Goal: Task Accomplishment & Management: Manage account settings

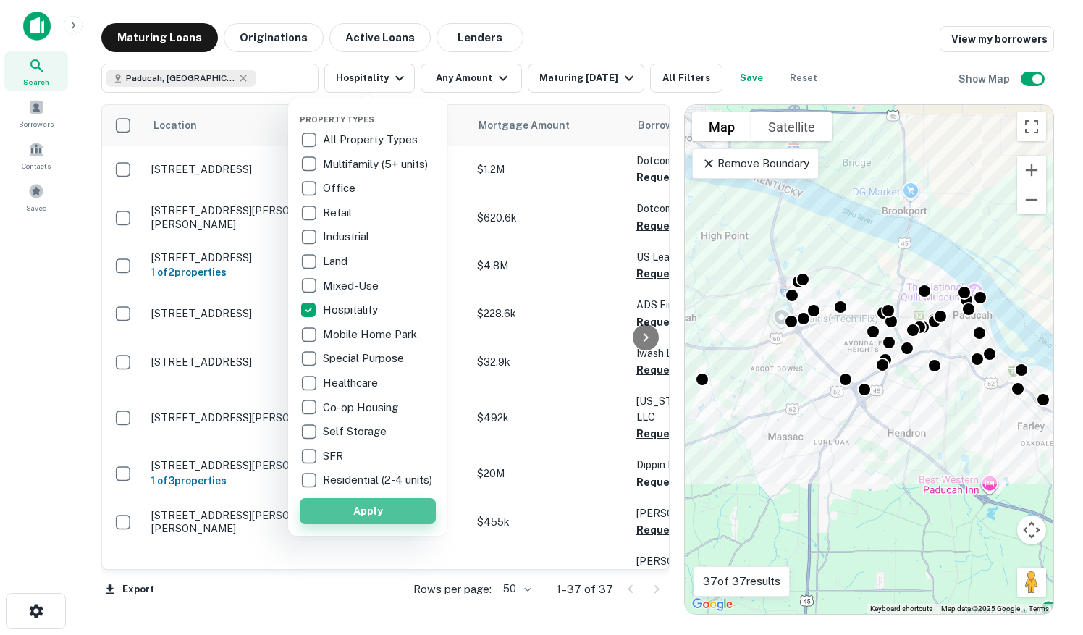
click at [361, 521] on button "Apply" at bounding box center [368, 511] width 136 height 26
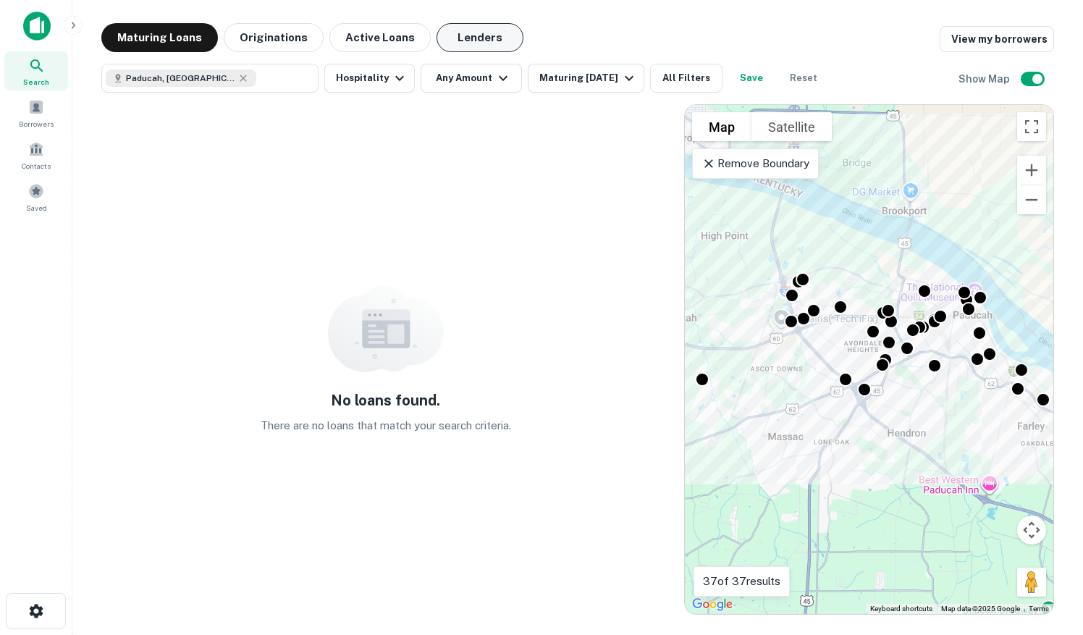
click at [484, 42] on button "Lenders" at bounding box center [480, 37] width 87 height 29
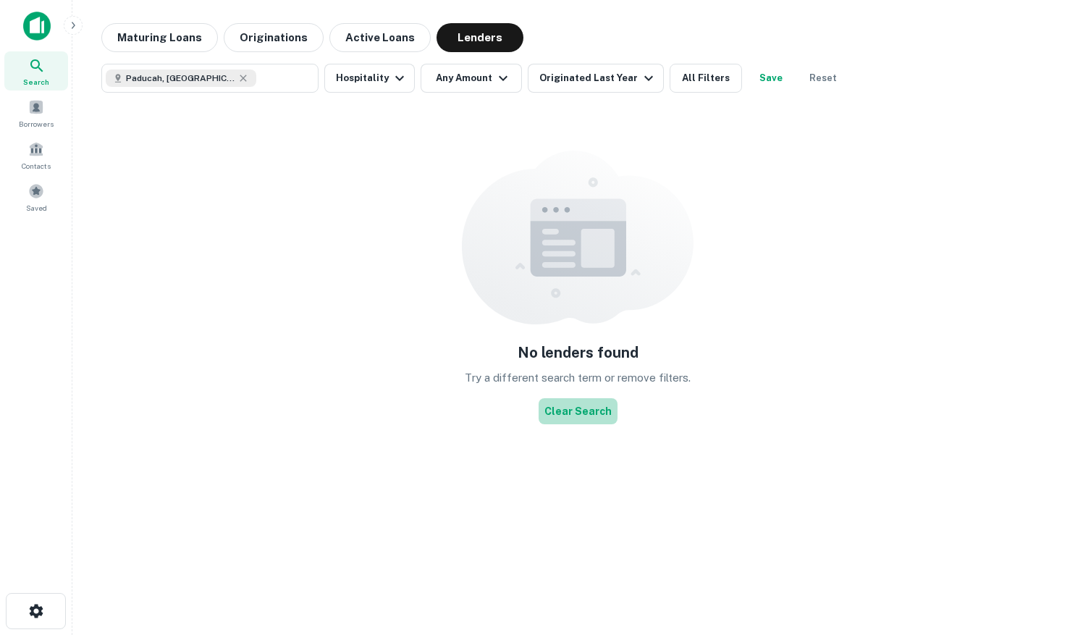
click at [588, 414] on button "Clear Search" at bounding box center [578, 411] width 79 height 26
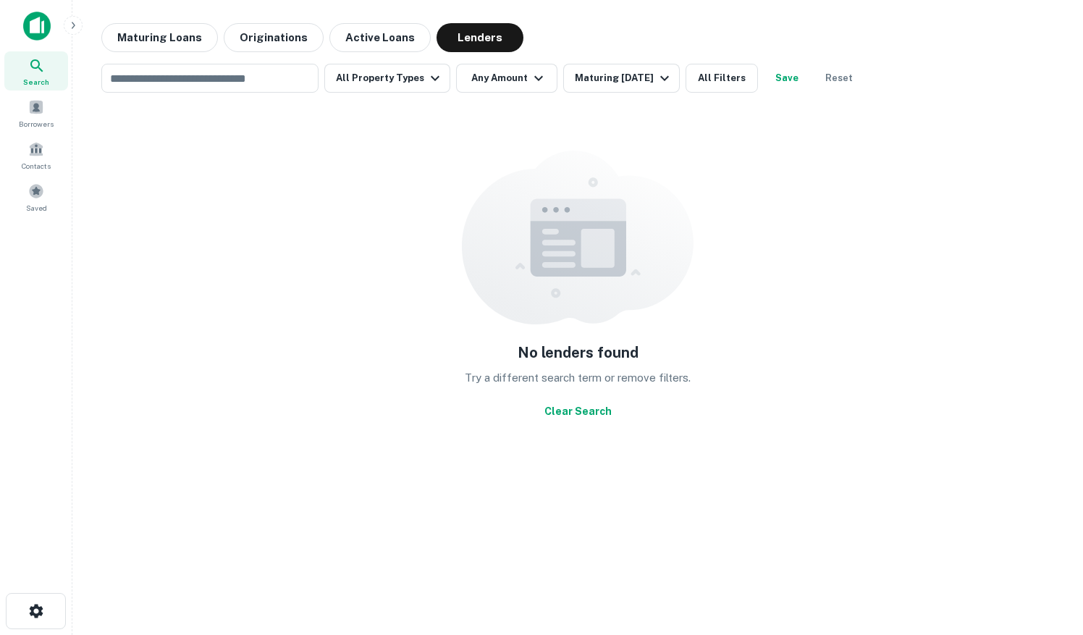
click at [568, 414] on button "Clear Search" at bounding box center [578, 411] width 79 height 26
click at [631, 35] on div "Maturing Loans Originations Active Loans Lenders" at bounding box center [577, 37] width 953 height 29
click at [405, 88] on button "All Property Types" at bounding box center [387, 78] width 126 height 29
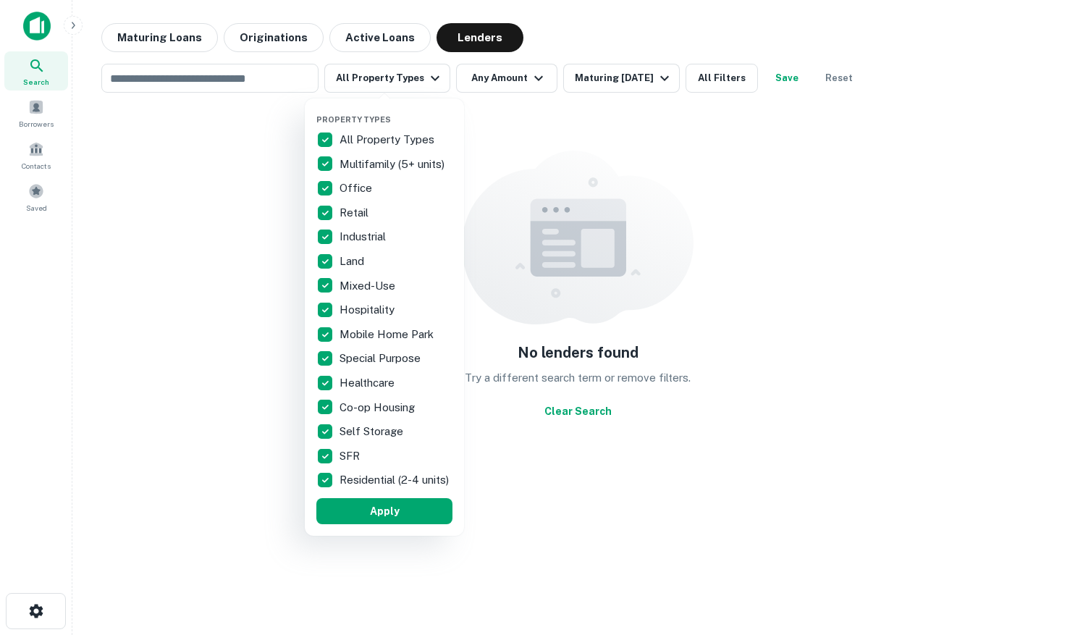
click at [210, 73] on div at bounding box center [541, 317] width 1083 height 635
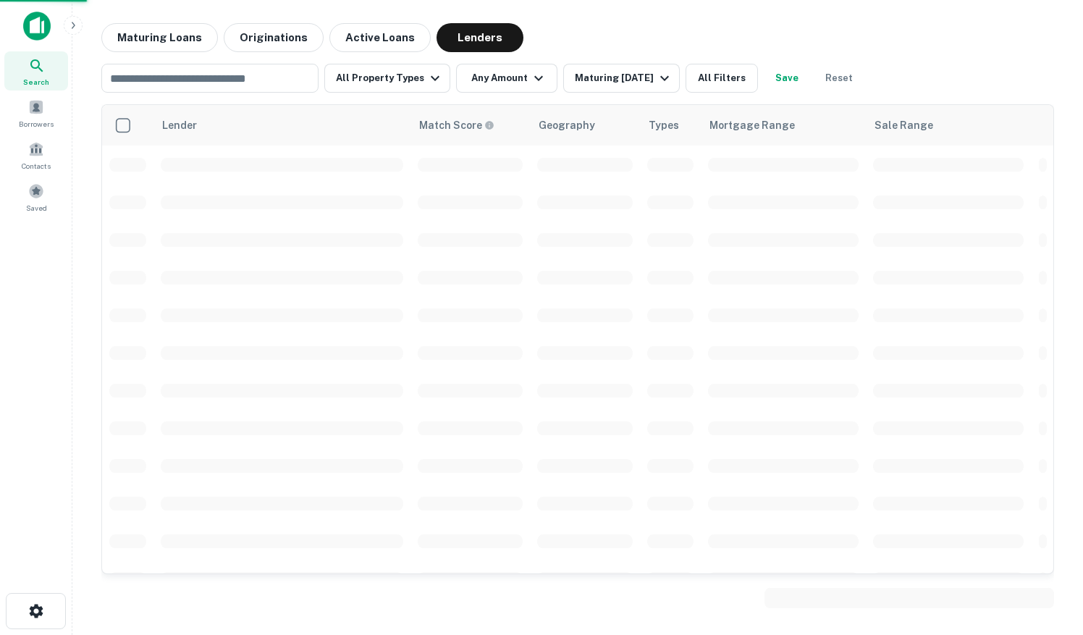
click at [139, 86] on div at bounding box center [541, 317] width 1083 height 635
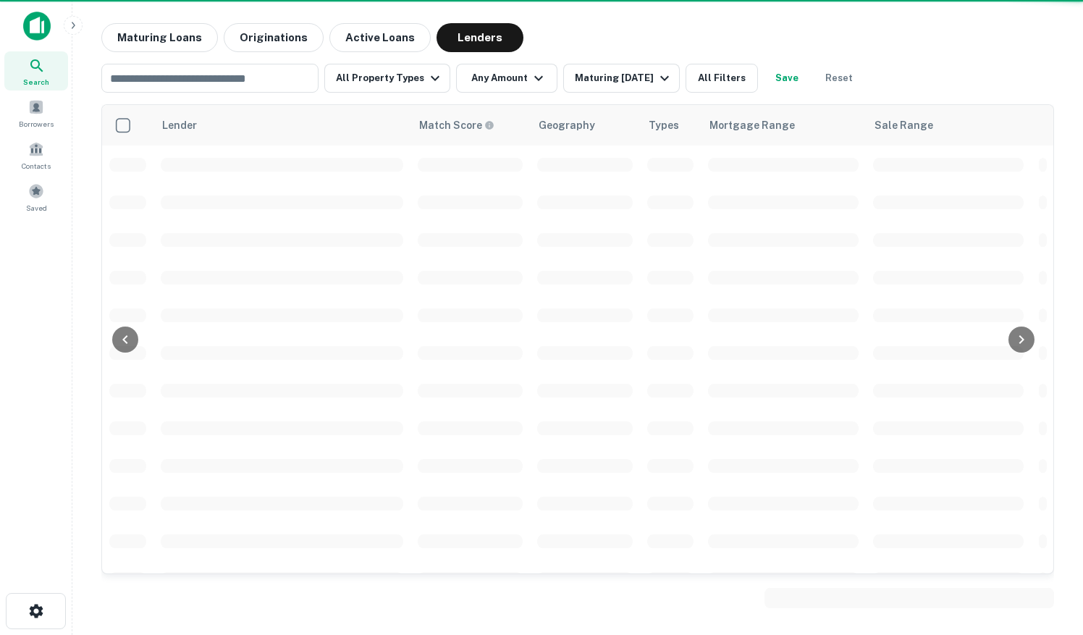
click at [284, 484] on div "Property Types All Property Types Multifamily (5+ units) Office Retail Industri…" at bounding box center [541, 317] width 1083 height 635
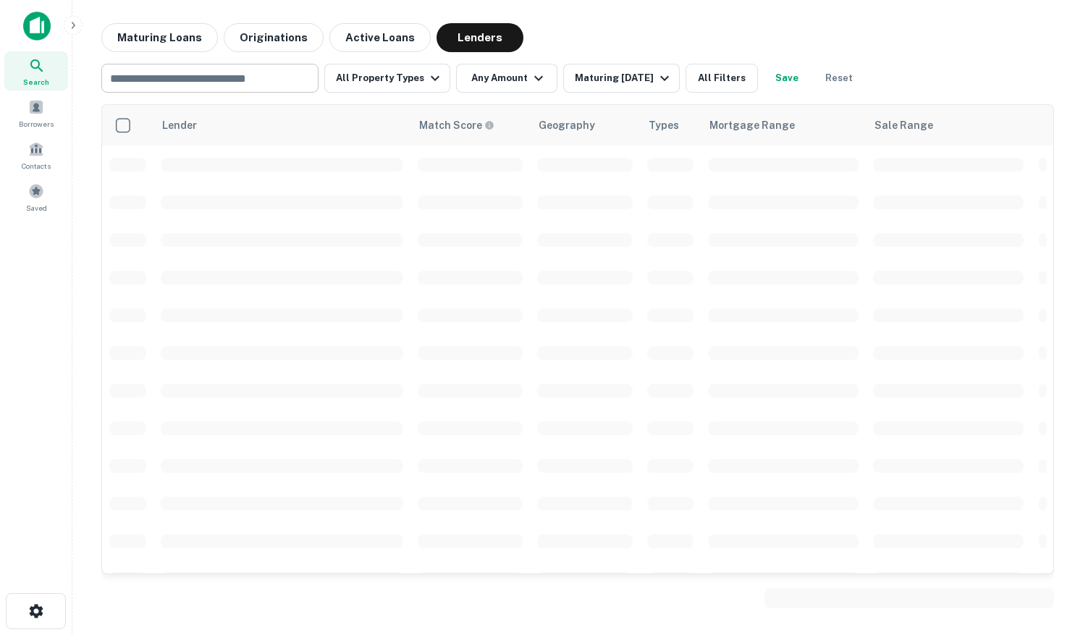
click at [204, 87] on input "text" at bounding box center [209, 78] width 206 height 20
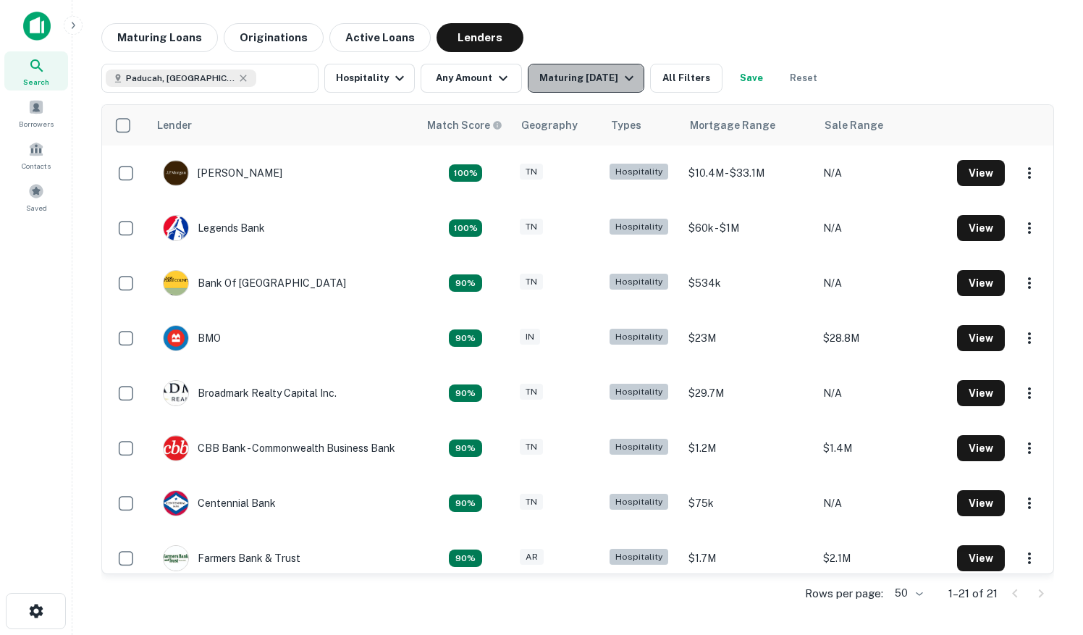
click at [601, 78] on div "Maturing In 1 Year" at bounding box center [588, 78] width 98 height 17
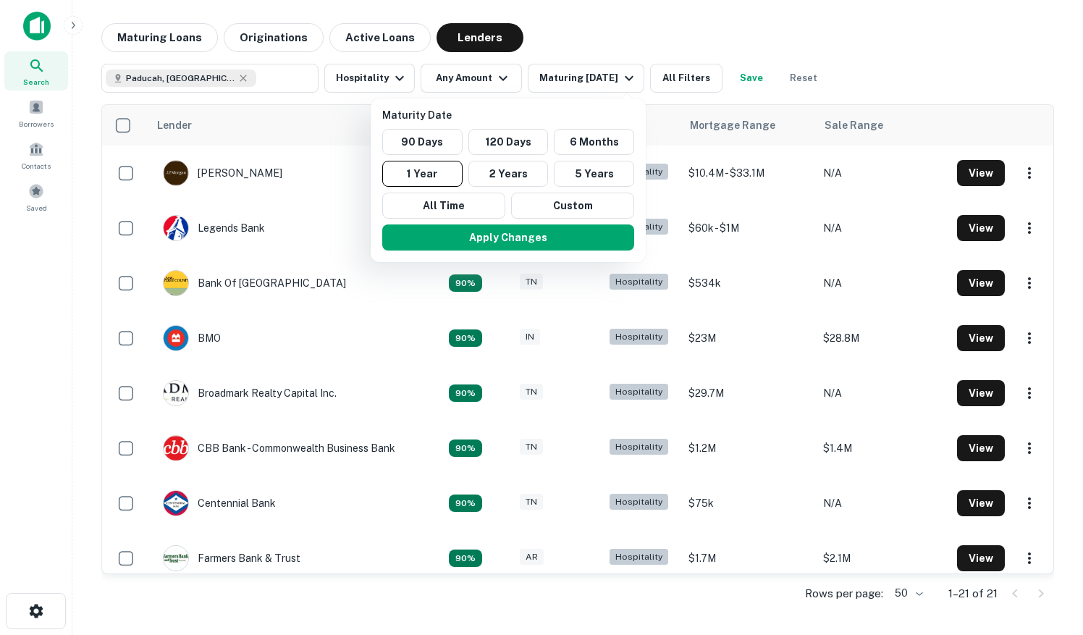
click at [727, 41] on div at bounding box center [541, 317] width 1083 height 635
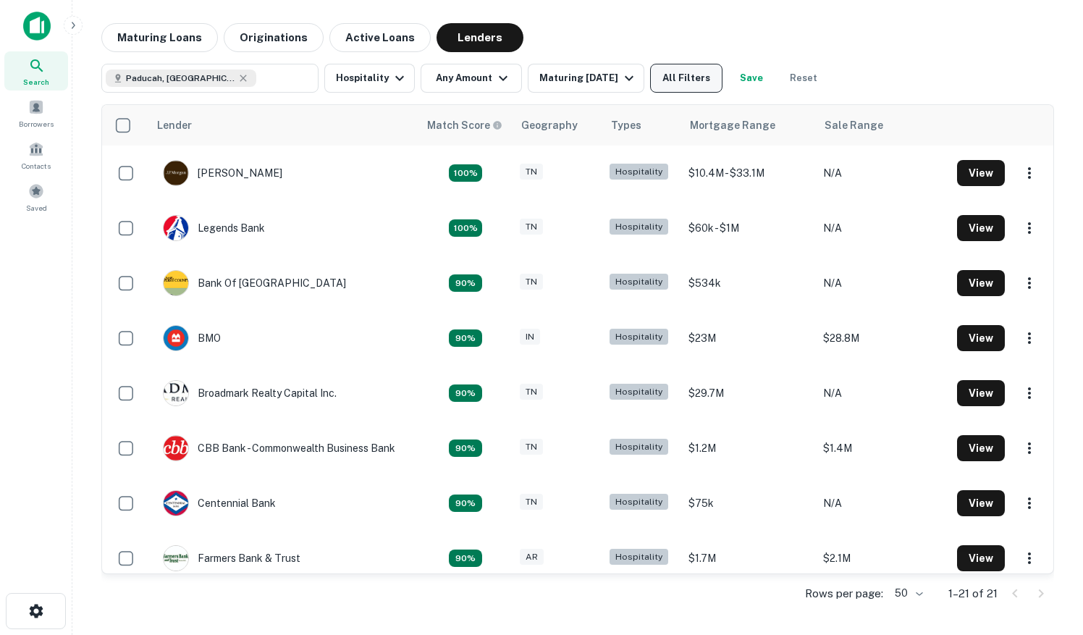
click at [680, 78] on button "All Filters" at bounding box center [686, 78] width 72 height 29
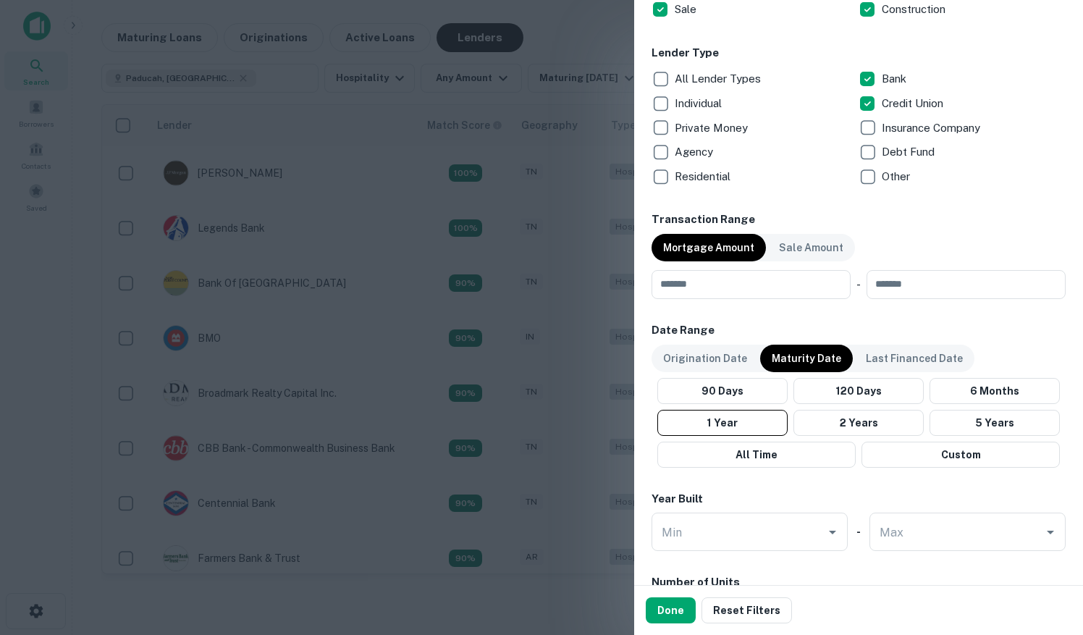
scroll to position [579, 0]
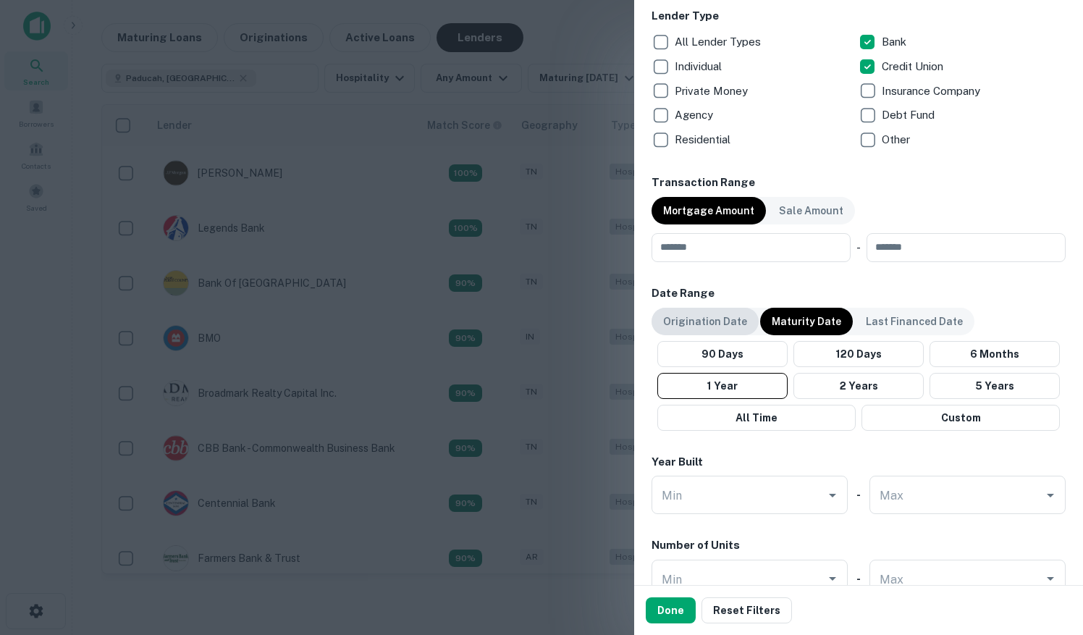
click at [714, 328] on p "Origination Date" at bounding box center [705, 322] width 84 height 16
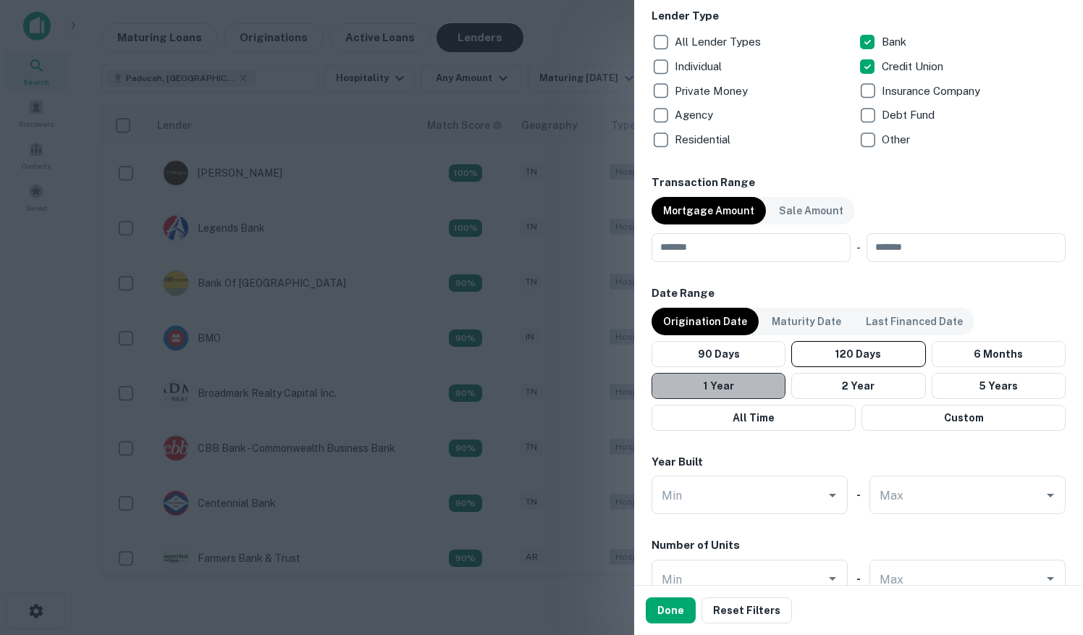
click at [750, 390] on button "1 Year" at bounding box center [719, 386] width 134 height 26
click at [747, 382] on button "1 Year" at bounding box center [719, 386] width 134 height 26
click at [706, 392] on button "1 Year" at bounding box center [719, 386] width 134 height 26
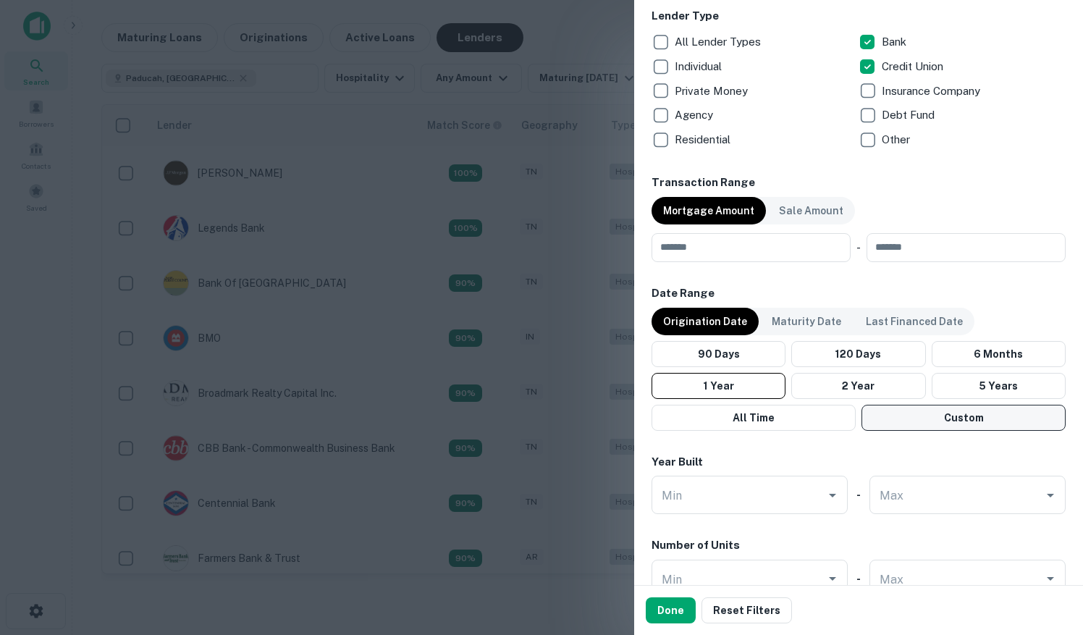
scroll to position [652, 0]
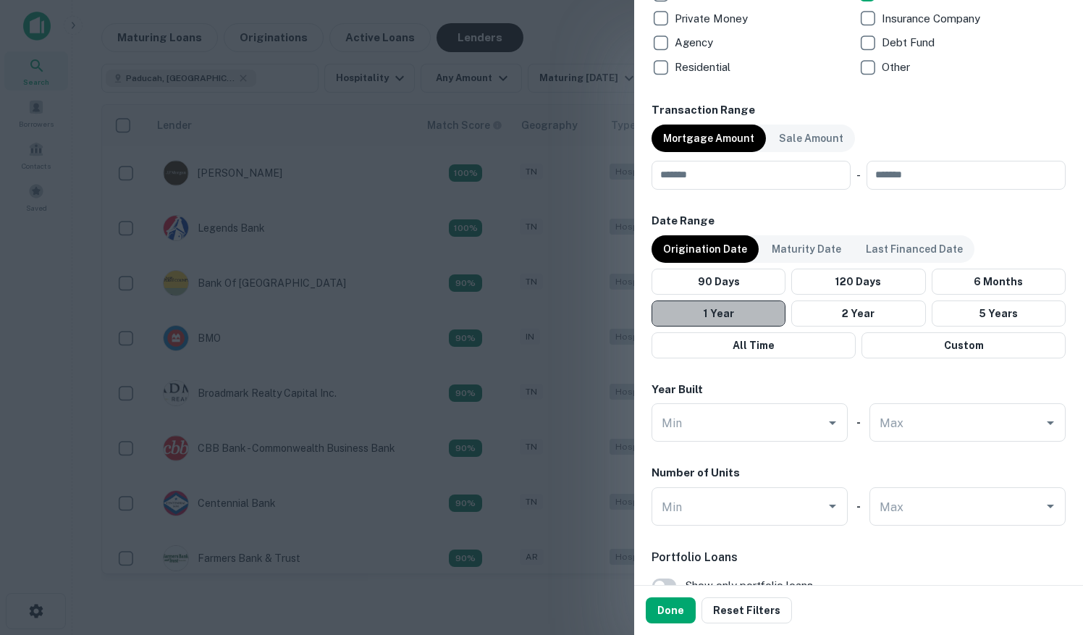
click at [763, 311] on button "1 Year" at bounding box center [719, 314] width 134 height 26
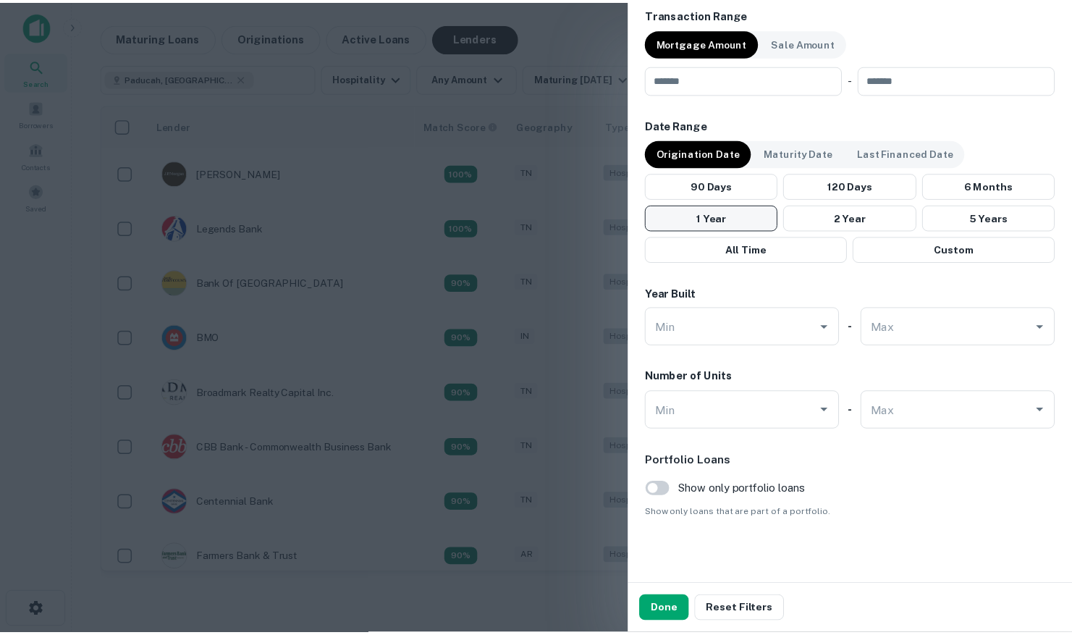
scroll to position [749, 0]
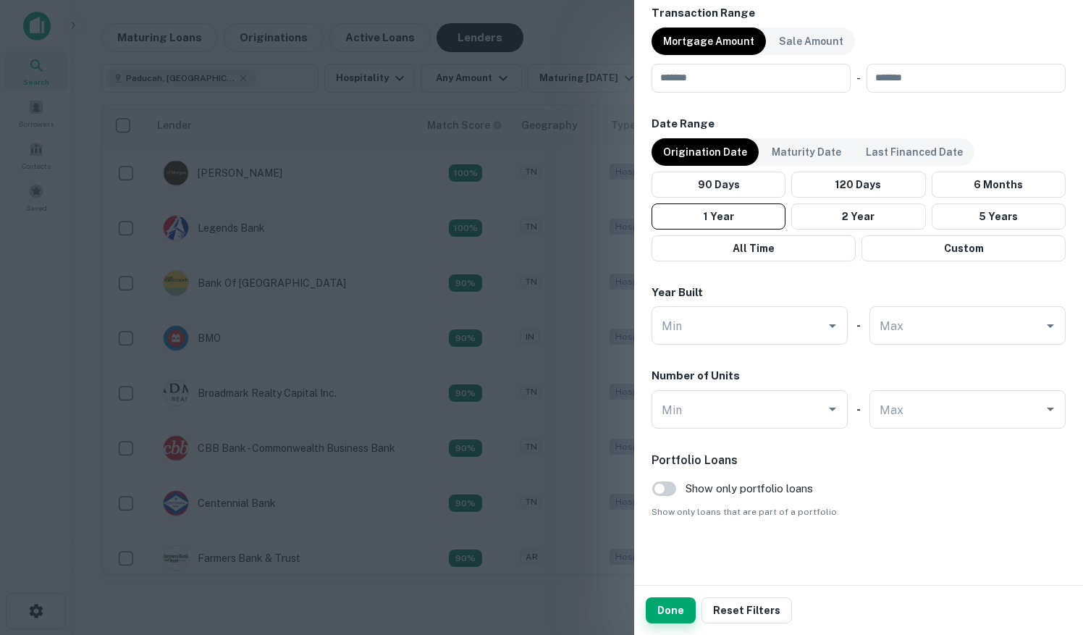
click at [678, 610] on button "Done" at bounding box center [671, 610] width 50 height 26
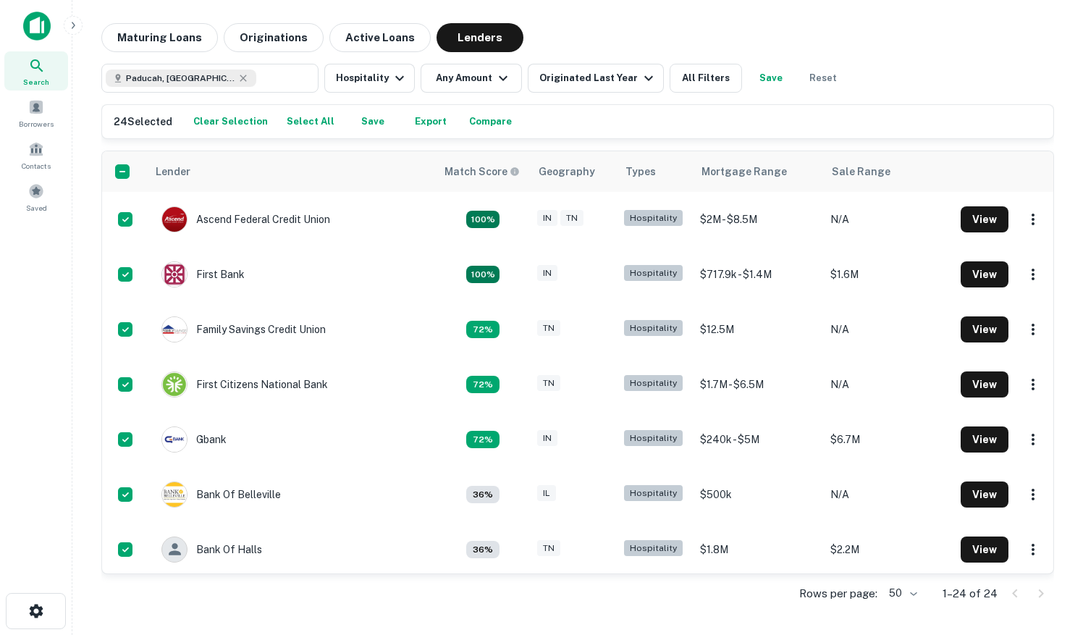
click at [429, 119] on button "Export" at bounding box center [431, 122] width 46 height 22
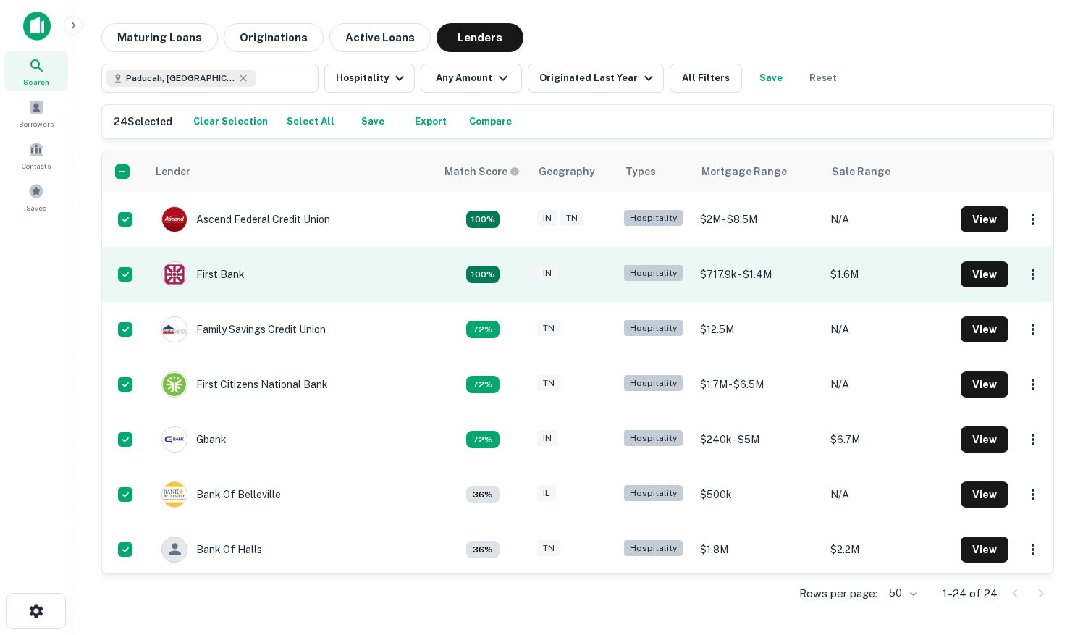
click at [240, 275] on div "First Bank" at bounding box center [202, 274] width 83 height 26
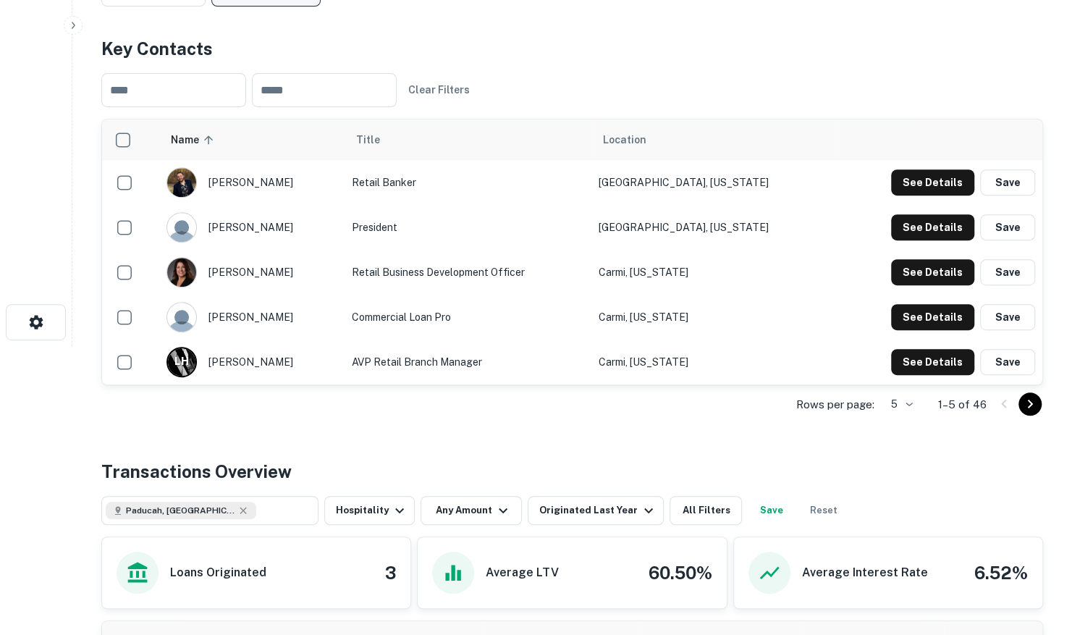
scroll to position [290, 0]
click at [1033, 401] on icon "Go to next page" at bounding box center [1030, 403] width 17 height 17
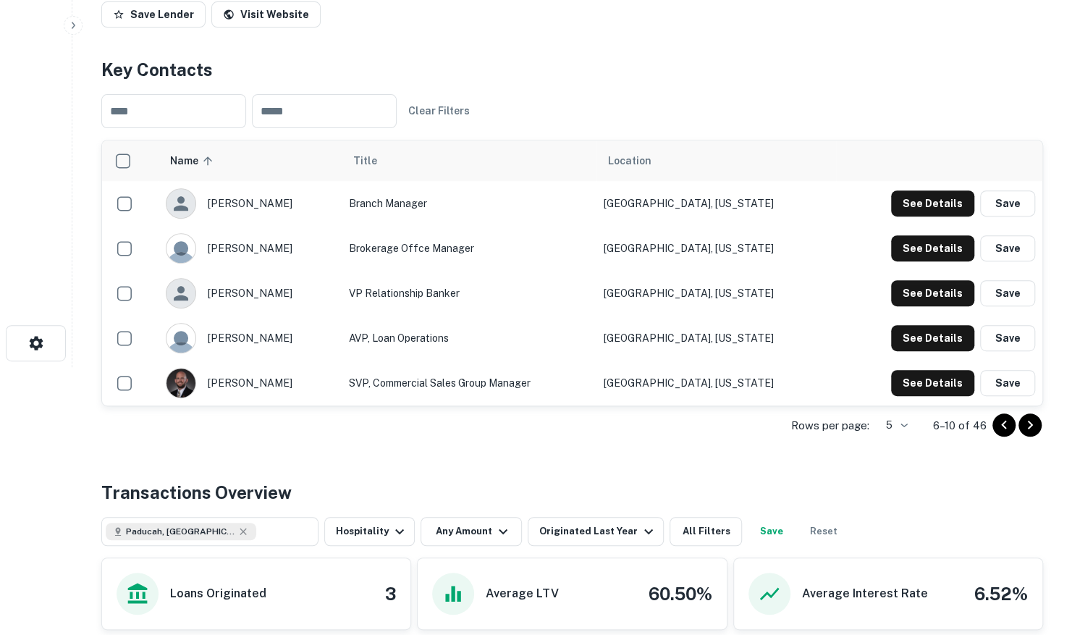
scroll to position [267, 0]
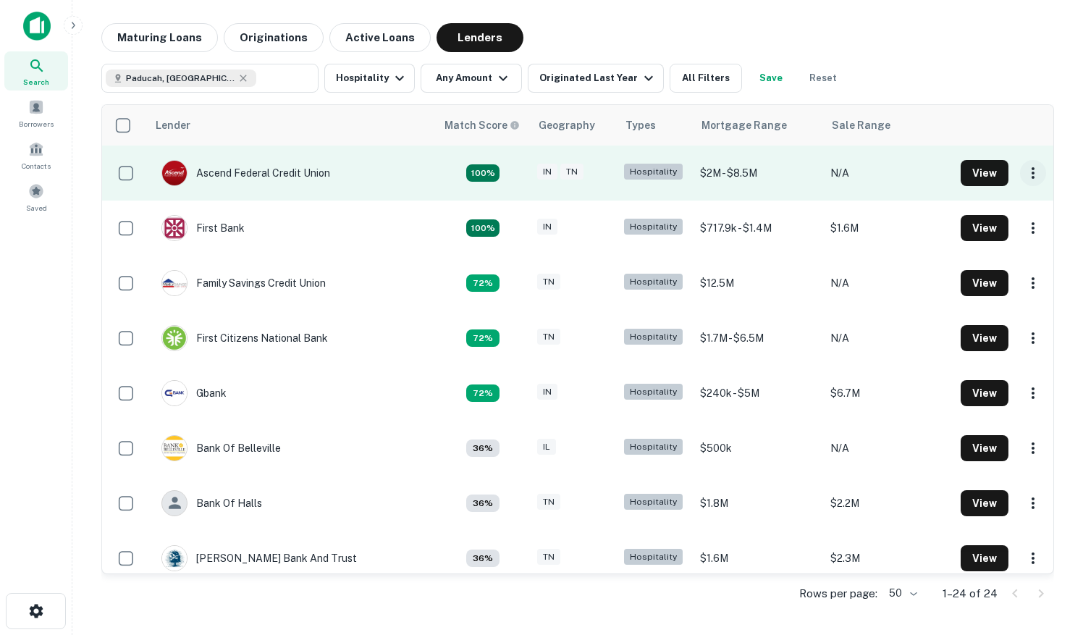
click at [1025, 172] on icon "button" at bounding box center [1033, 172] width 17 height 17
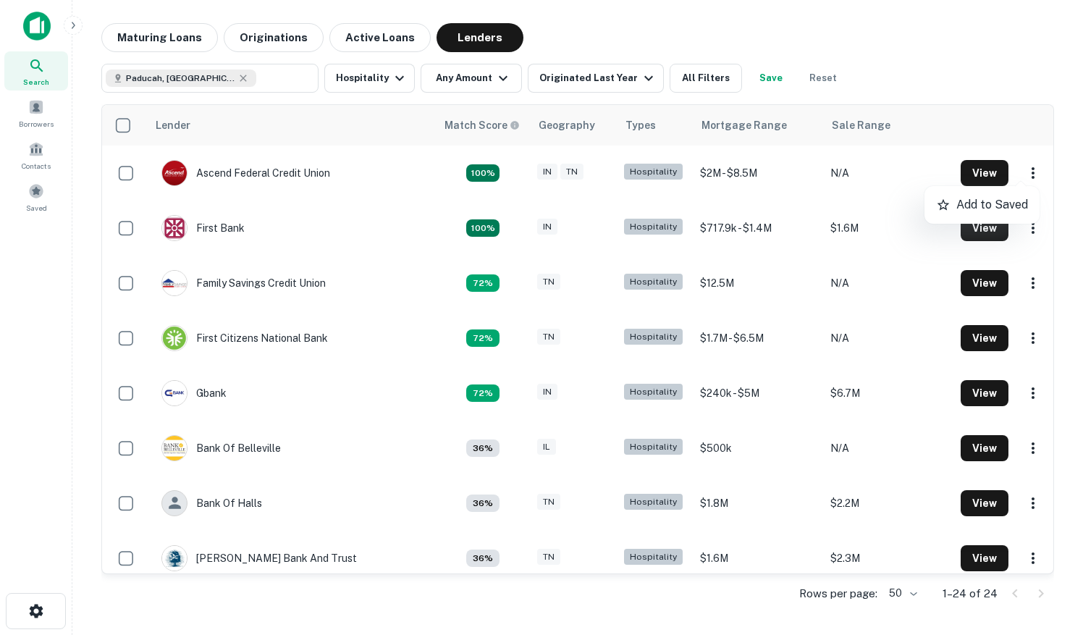
click at [986, 85] on div at bounding box center [541, 317] width 1083 height 635
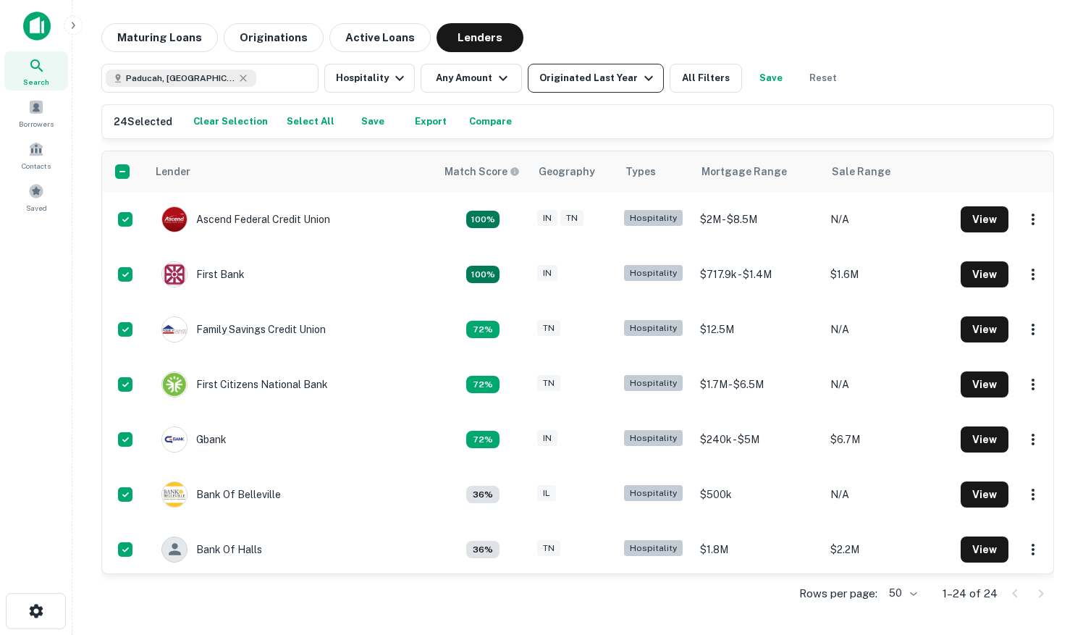
click at [642, 78] on icon "button" at bounding box center [648, 78] width 17 height 17
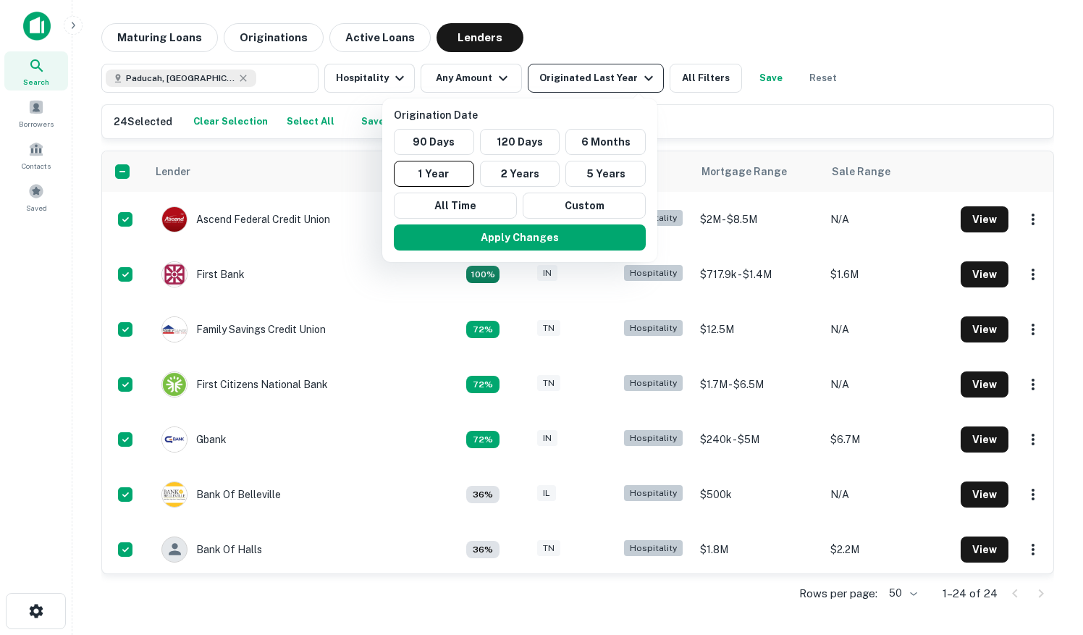
click at [642, 78] on div at bounding box center [541, 317] width 1083 height 635
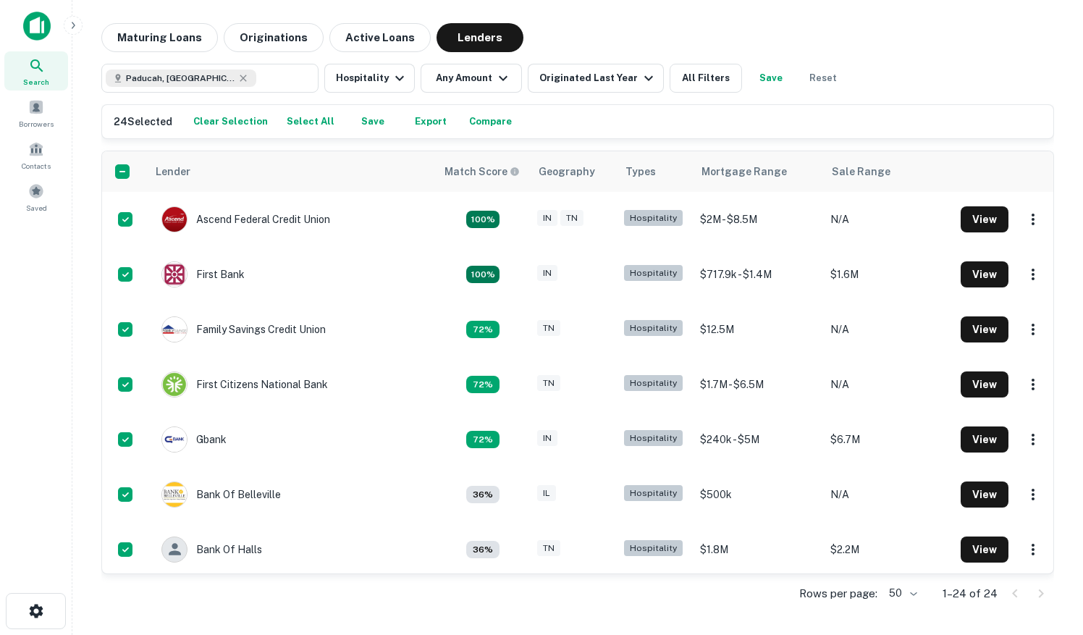
click at [188, 147] on div "24 Selected Clear Selection Select All Save Export Compare Lender Match Score G…" at bounding box center [577, 358] width 953 height 509
click at [33, 156] on div "Contacts" at bounding box center [36, 154] width 64 height 39
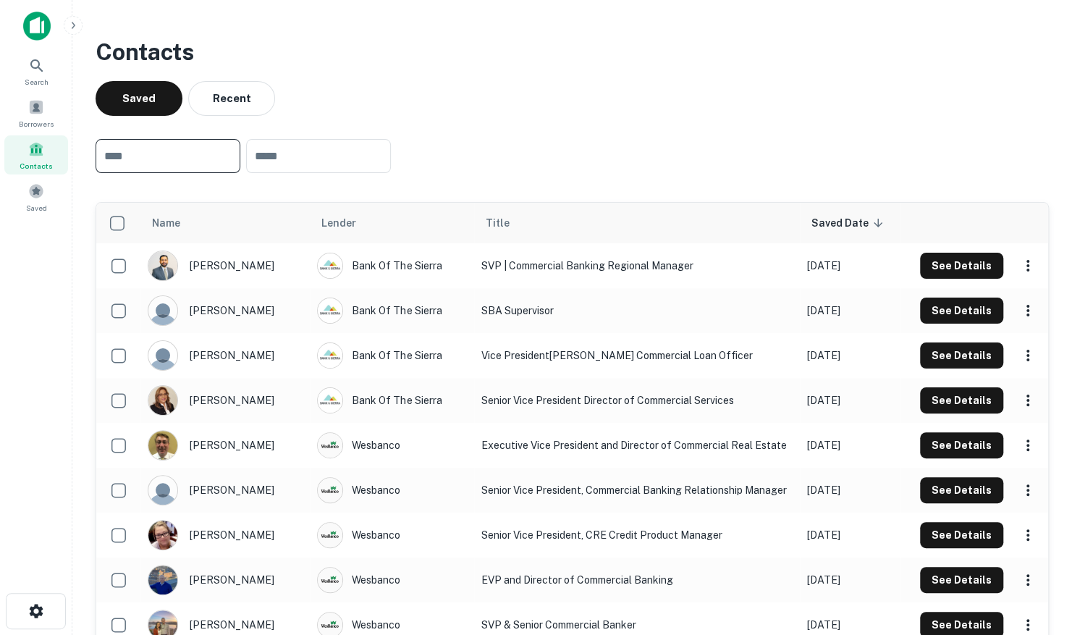
click at [148, 161] on input "text" at bounding box center [168, 156] width 145 height 34
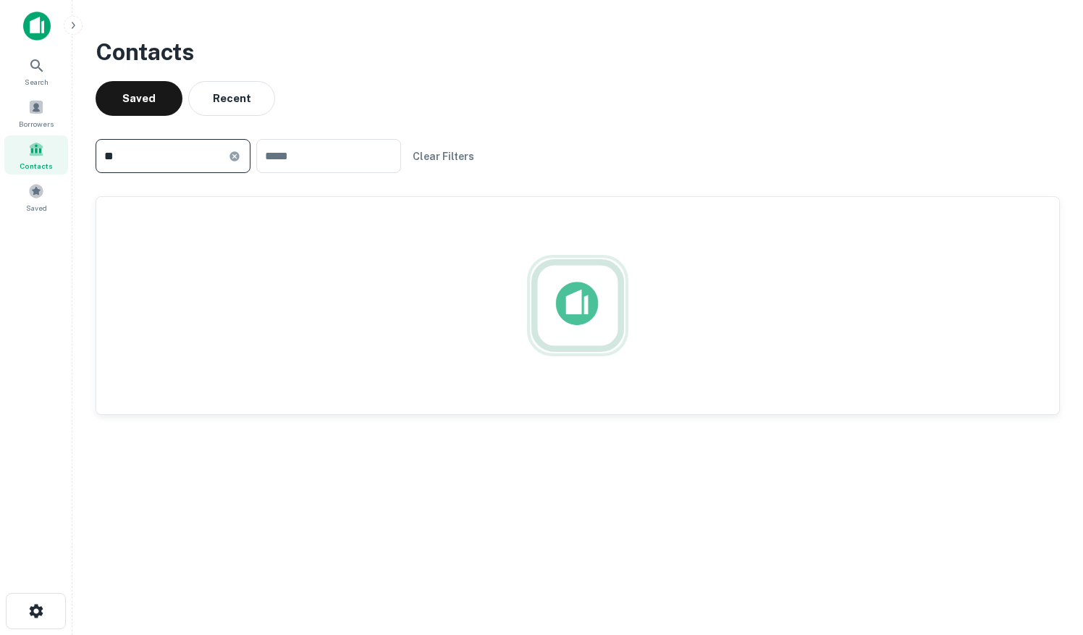
type input "*"
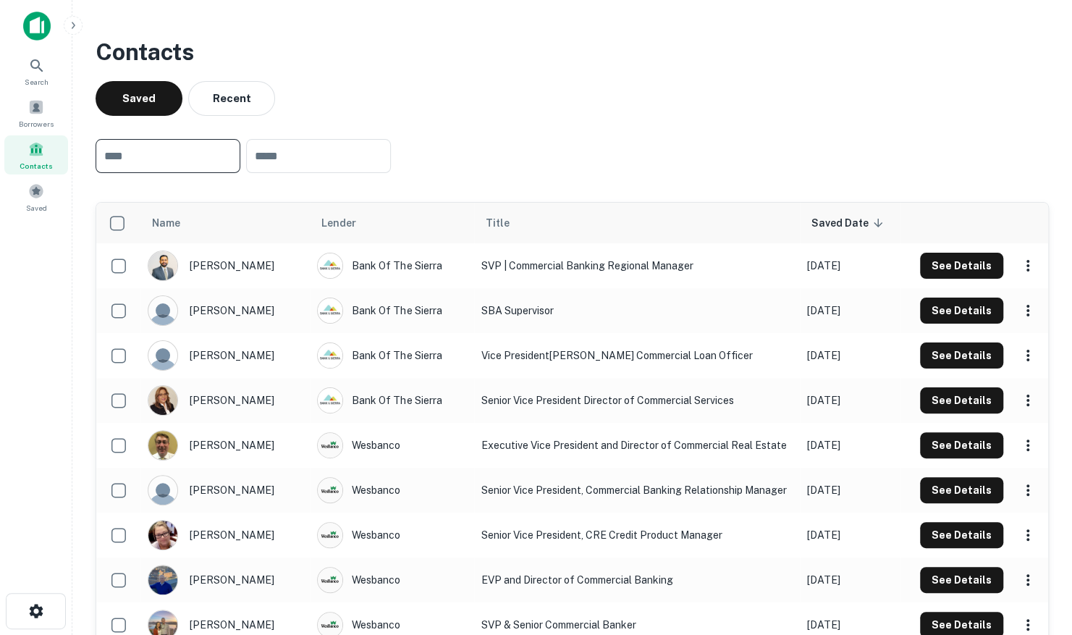
click at [48, 323] on div "Search Borrowers Contacts Saved" at bounding box center [36, 295] width 72 height 590
click at [41, 71] on icon at bounding box center [36, 65] width 17 height 17
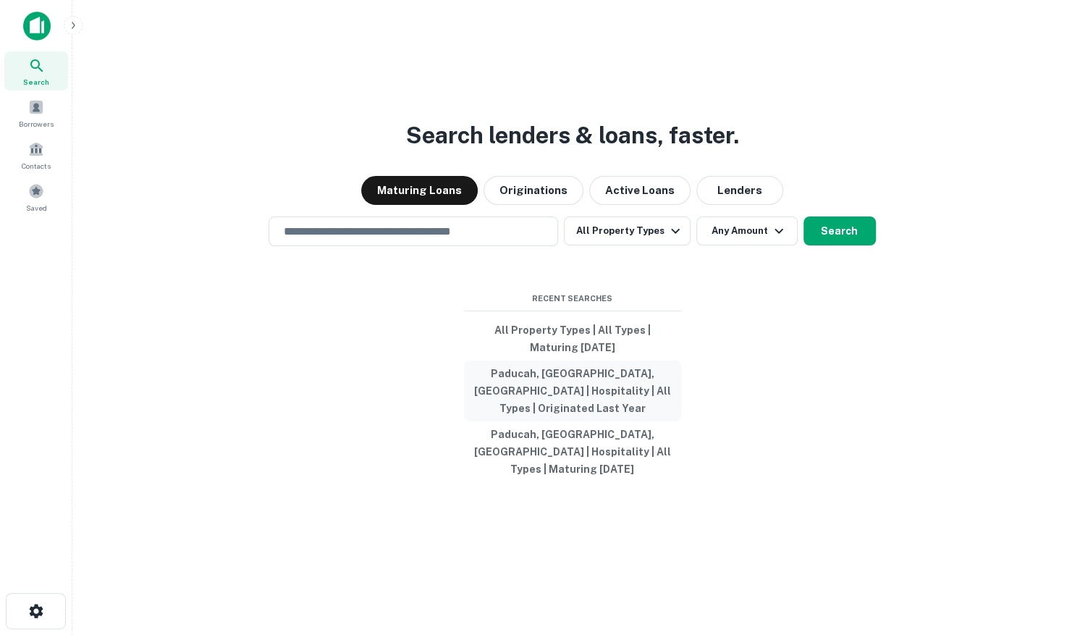
click at [608, 393] on button "Paducah, KY, USA | Hospitality | All Types | Originated Last Year" at bounding box center [572, 391] width 217 height 61
type input "**********"
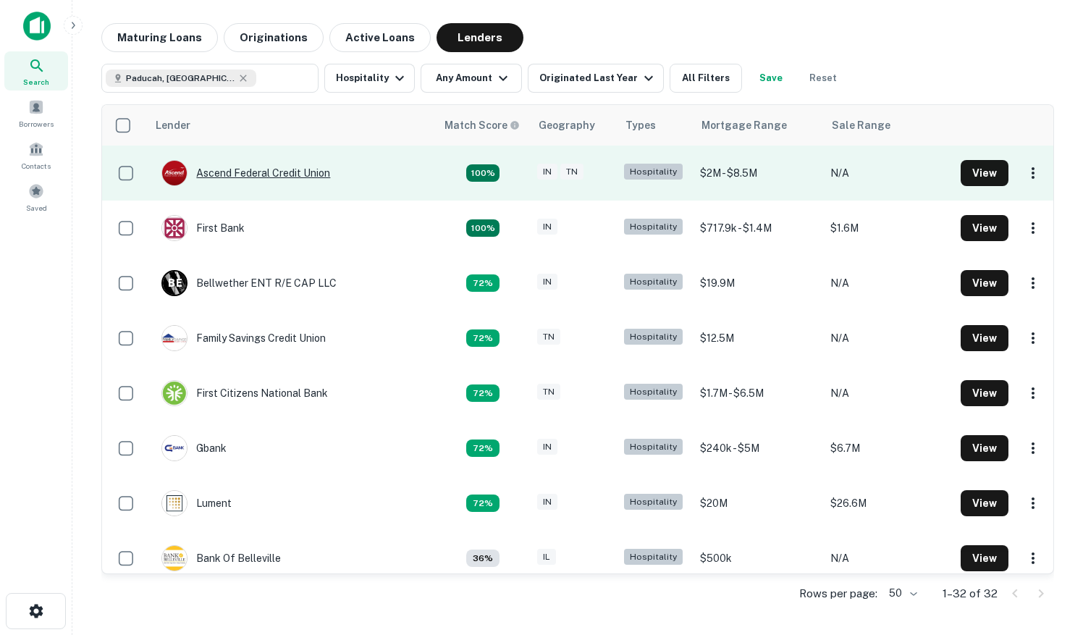
click at [277, 165] on div "Ascend Federal Credit Union" at bounding box center [245, 173] width 169 height 26
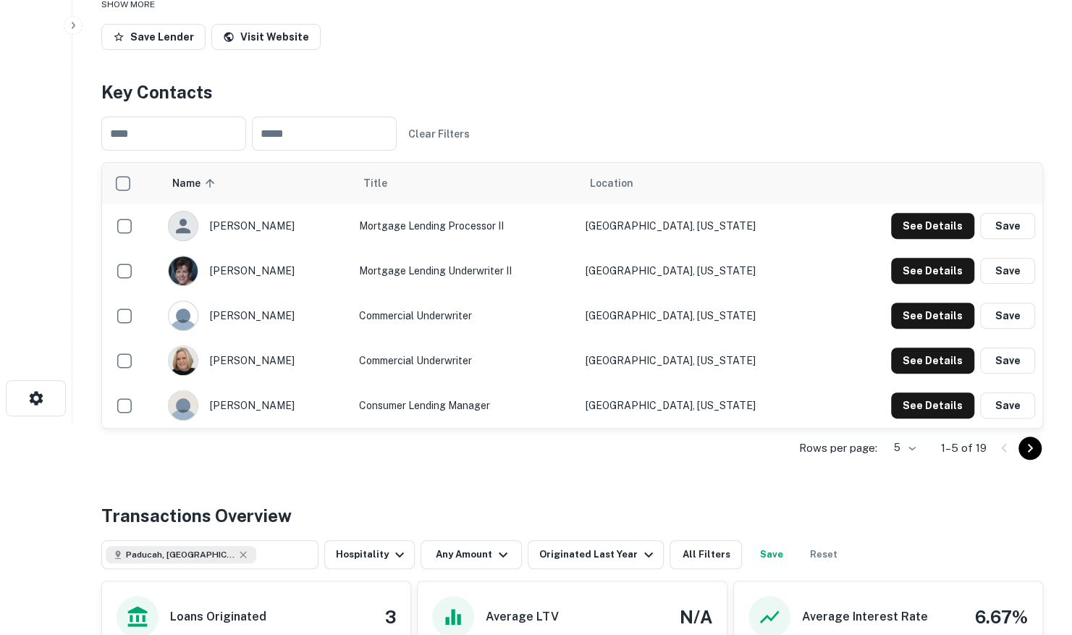
scroll to position [217, 0]
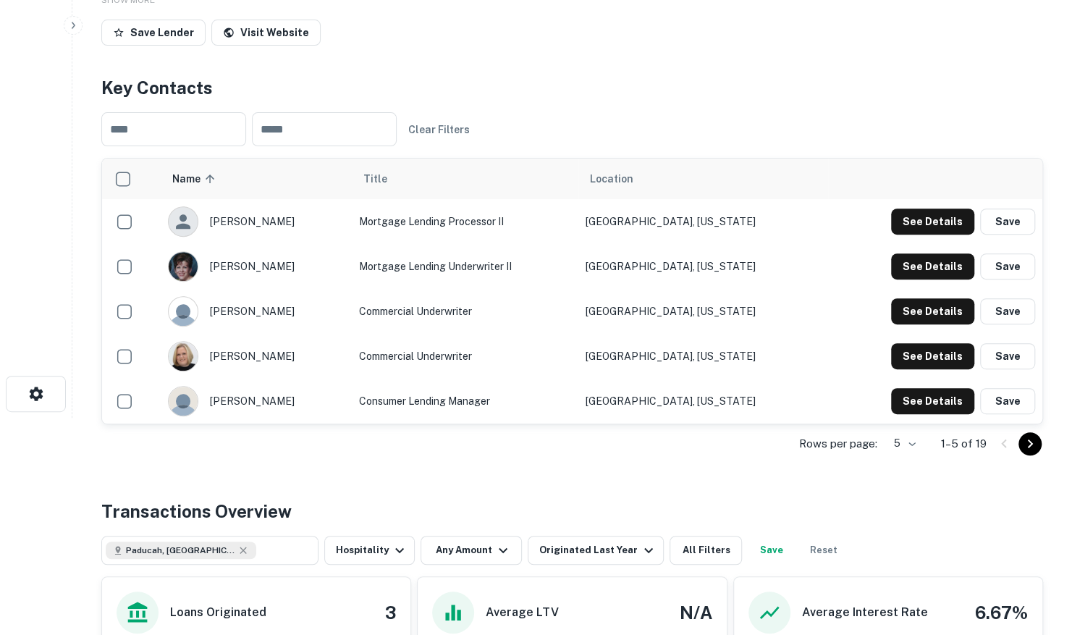
click at [1028, 440] on icon "Go to next page" at bounding box center [1030, 443] width 17 height 17
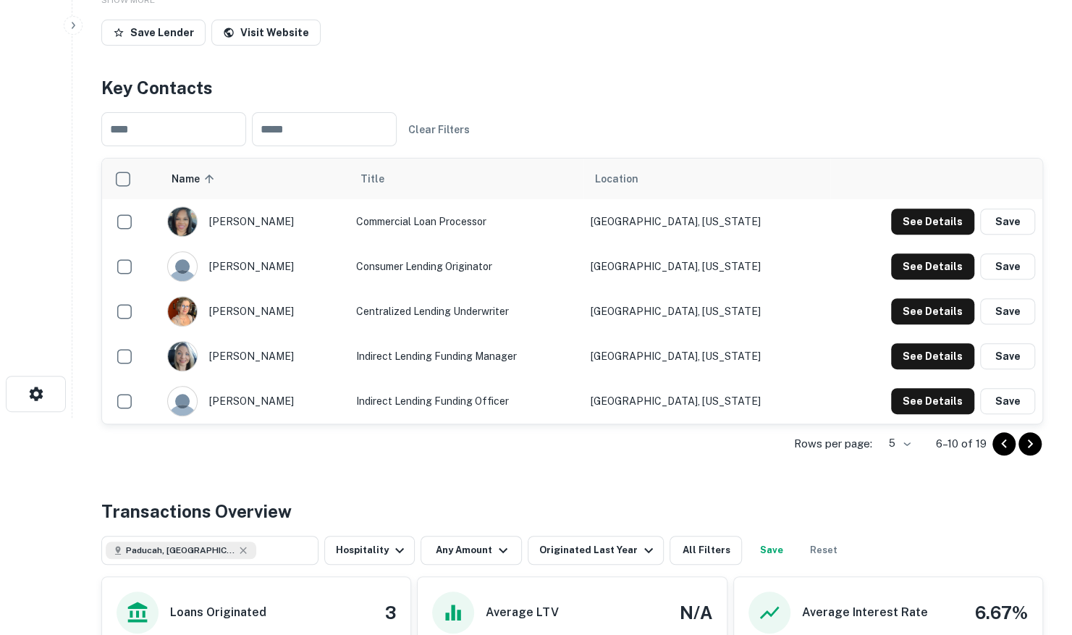
click at [1038, 444] on button "Go to next page" at bounding box center [1030, 443] width 23 height 23
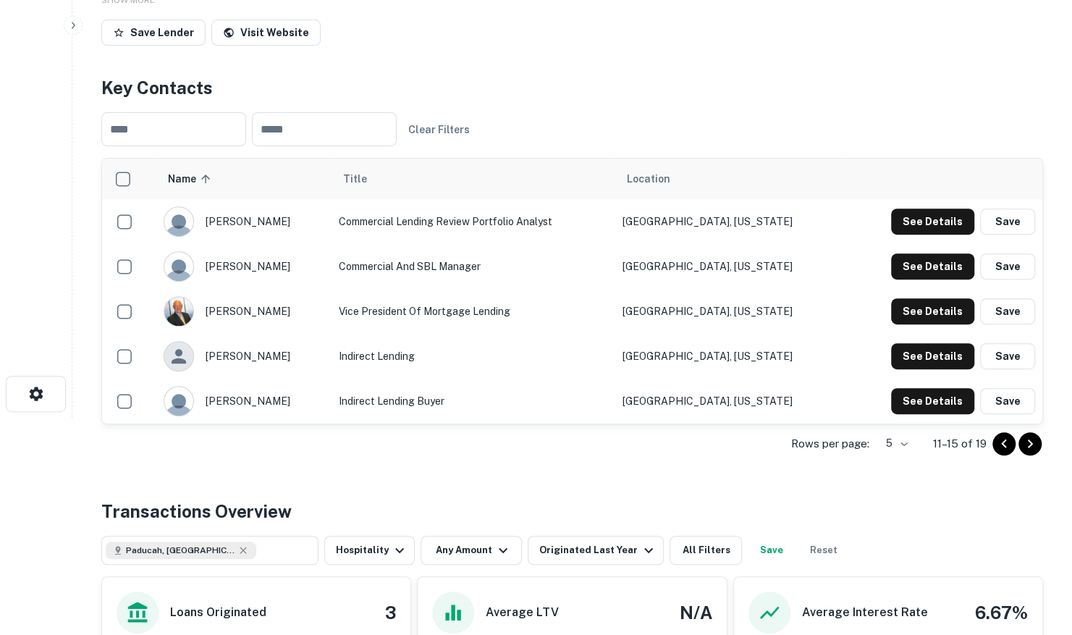
click at [1030, 440] on icon "Go to next page" at bounding box center [1030, 443] width 17 height 17
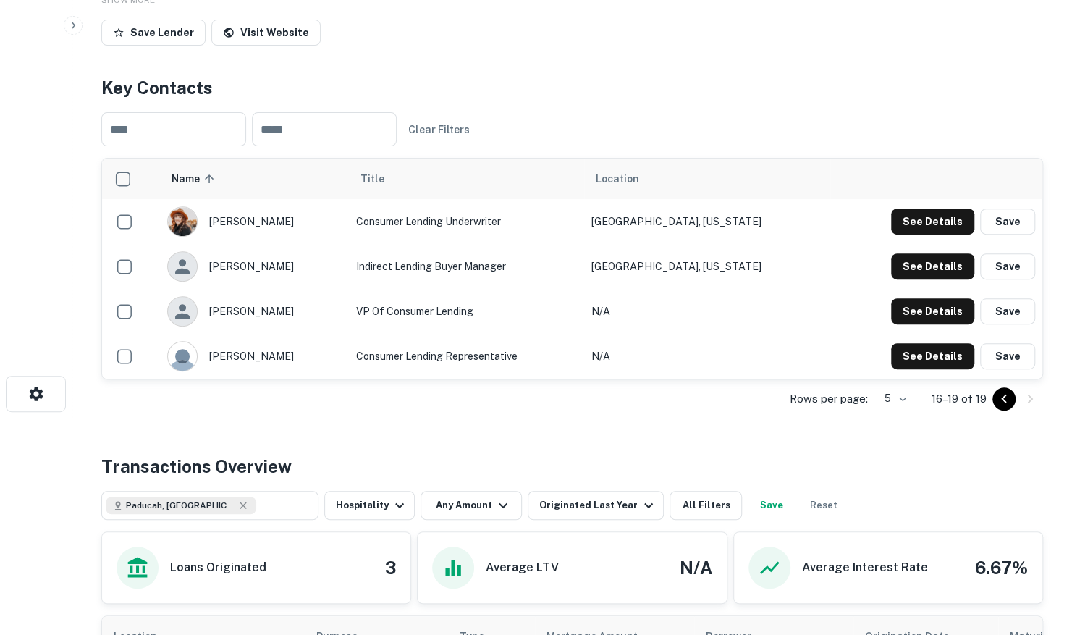
click at [904, 395] on body "Search Borrowers Contacts Saved Back to search Ascend Federal Credit Union Desc…" at bounding box center [536, 100] width 1072 height 635
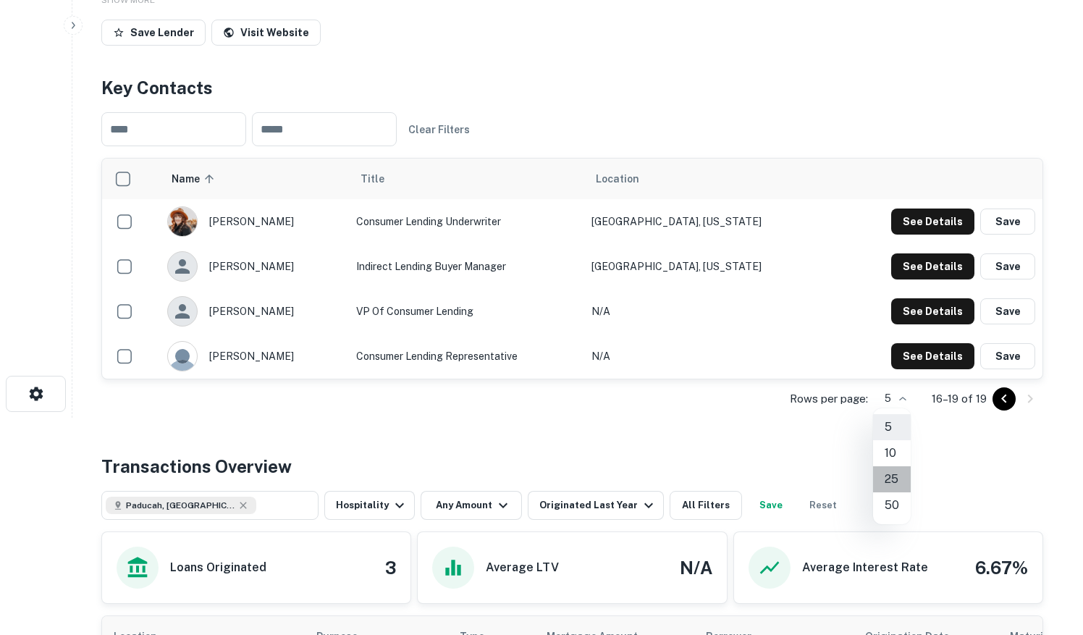
click at [890, 484] on li "25" at bounding box center [892, 479] width 38 height 26
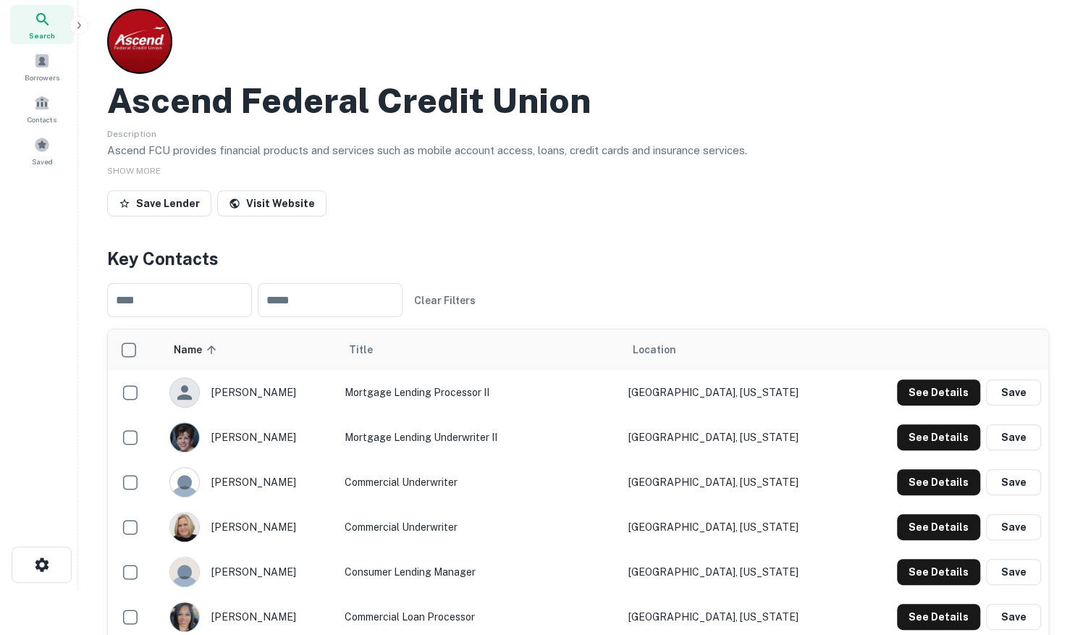
scroll to position [0, 0]
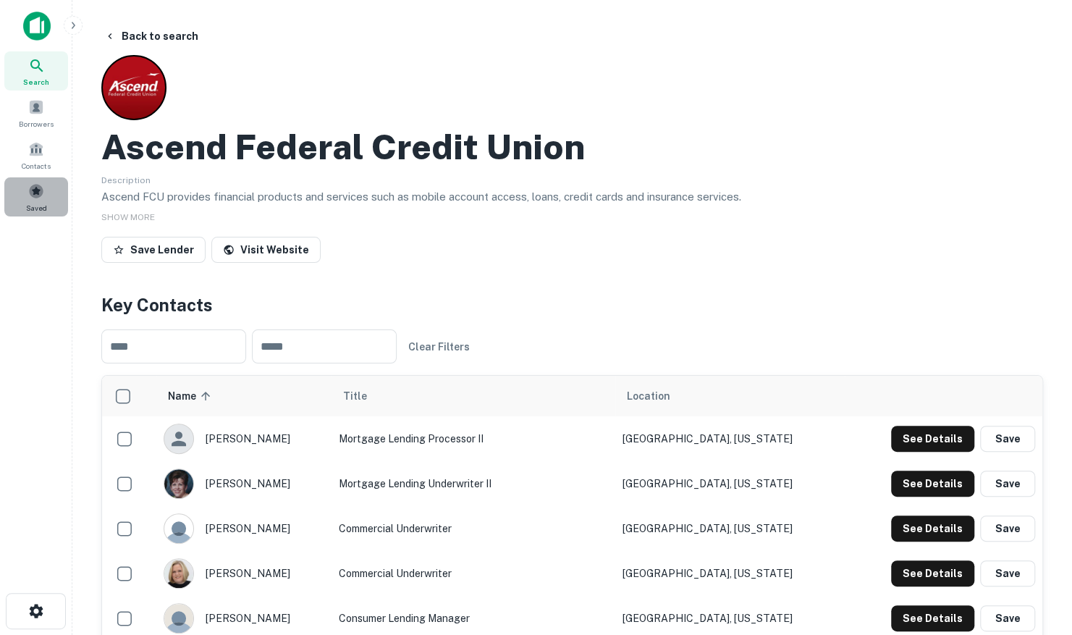
click at [38, 209] on span "Saved" at bounding box center [36, 208] width 21 height 12
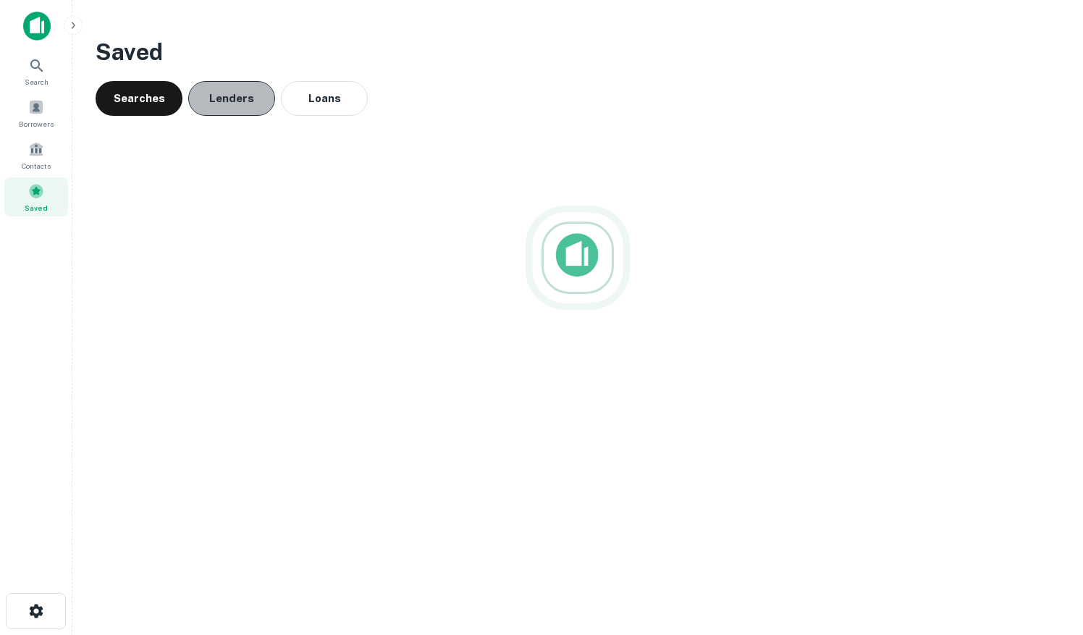
click at [222, 93] on button "Lenders" at bounding box center [231, 98] width 87 height 35
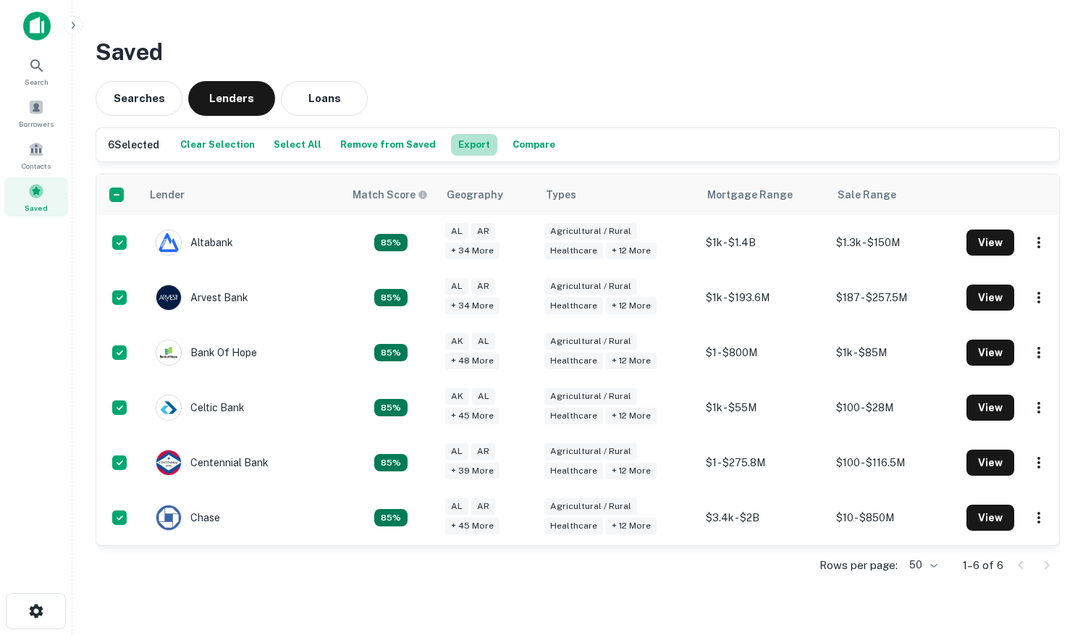
click at [454, 143] on button "Export" at bounding box center [474, 145] width 46 height 22
click at [675, 28] on div "Saved Searches Lenders Loans 6 Selected Clear Selection Select All Remove from …" at bounding box center [578, 310] width 988 height 574
click at [28, 68] on icon at bounding box center [36, 65] width 17 height 17
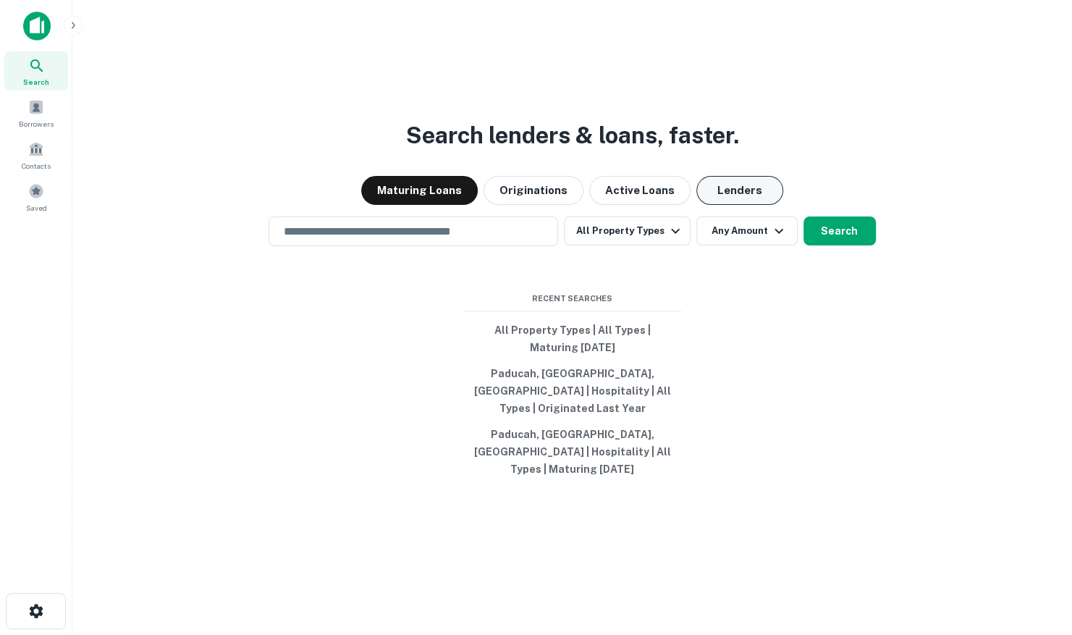
click at [734, 205] on button "Lenders" at bounding box center [740, 190] width 87 height 29
click at [602, 398] on button "Paducah, [GEOGRAPHIC_DATA], [GEOGRAPHIC_DATA] | Hospitality | All Types | Origi…" at bounding box center [572, 391] width 217 height 61
type input "**********"
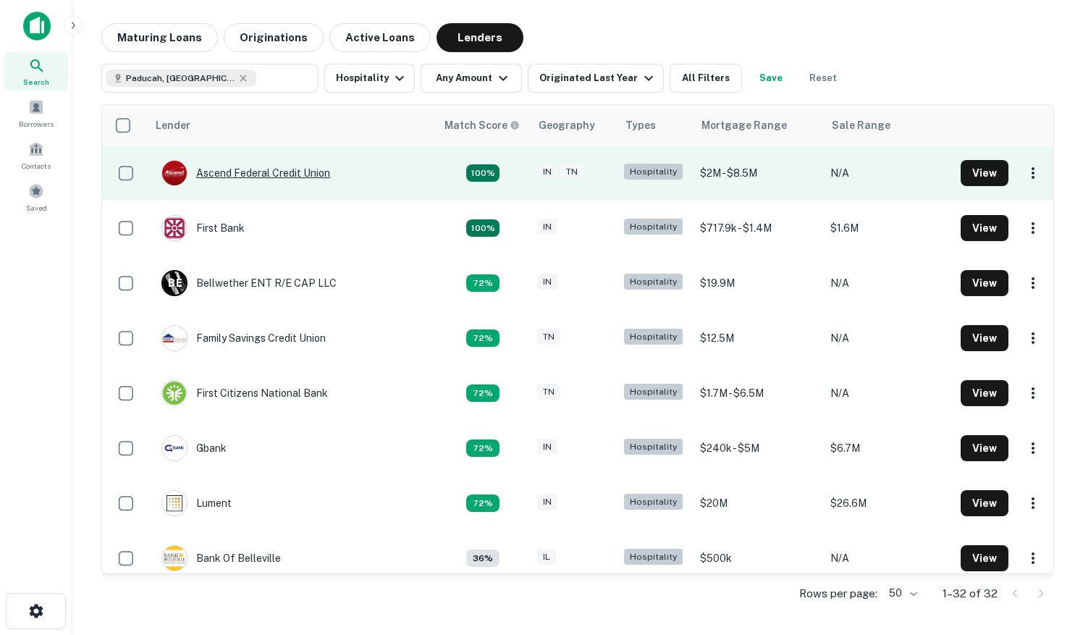
click at [278, 171] on div "Ascend Federal Credit Union" at bounding box center [245, 173] width 169 height 26
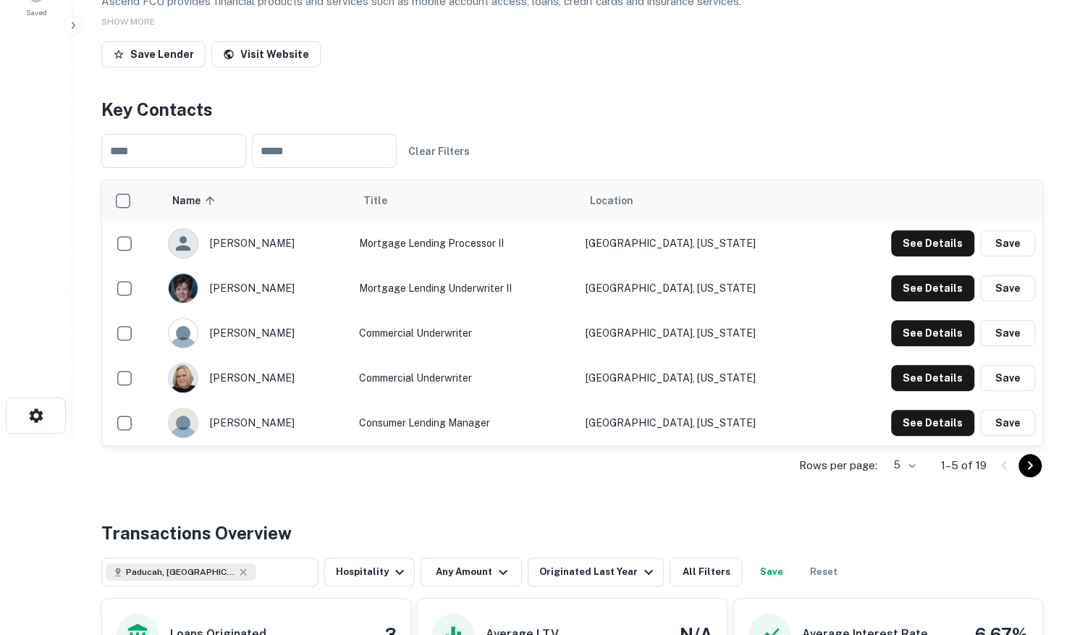
scroll to position [217, 0]
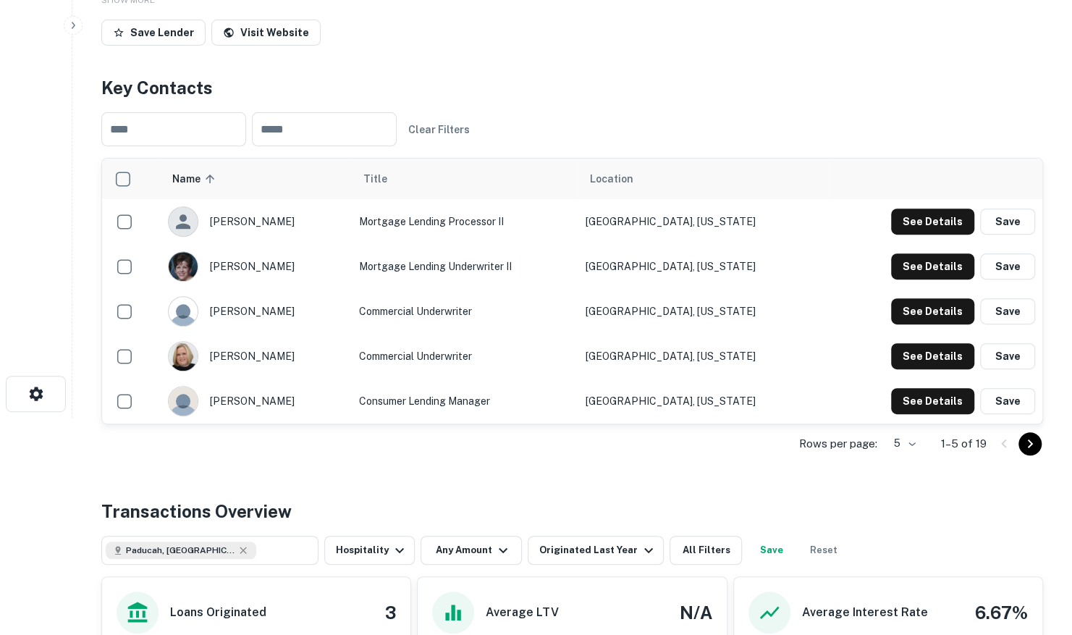
click at [1034, 446] on icon "Go to next page" at bounding box center [1030, 443] width 17 height 17
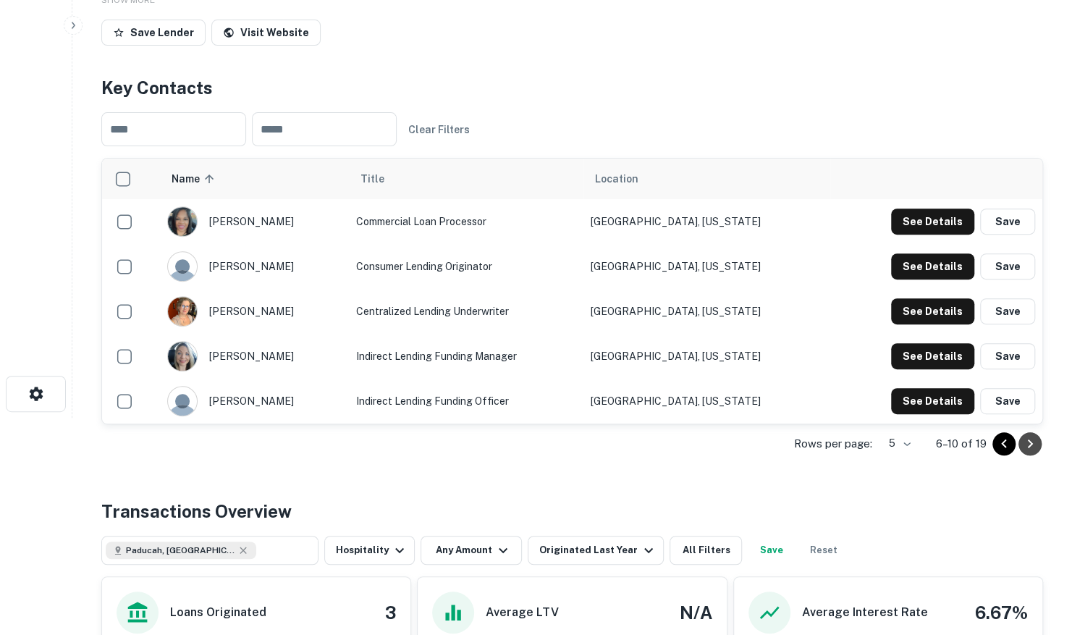
click at [1025, 445] on icon "Go to next page" at bounding box center [1030, 443] width 17 height 17
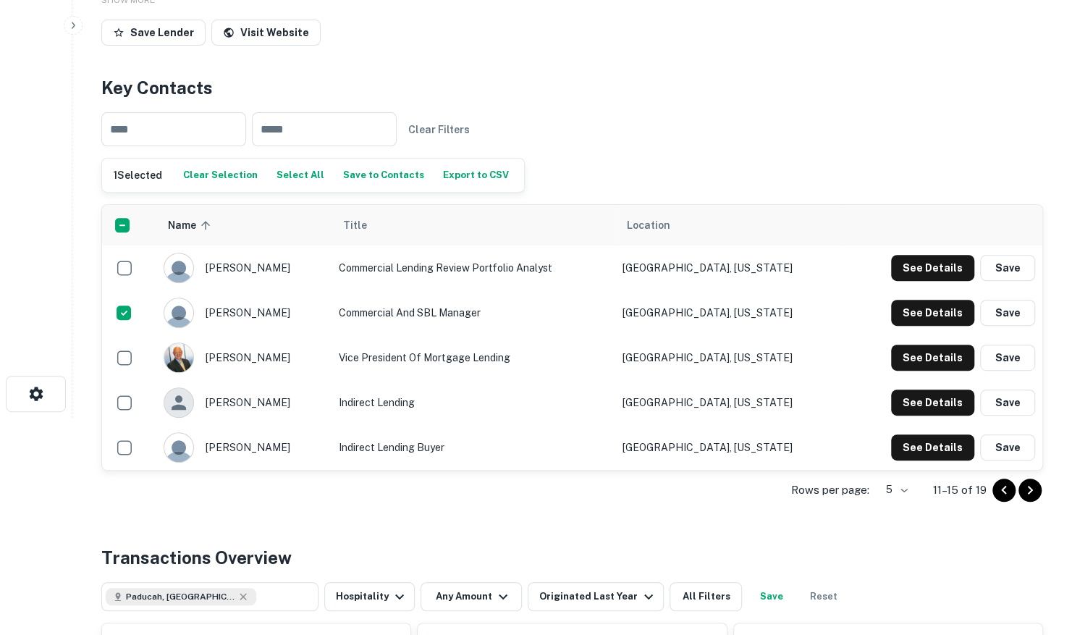
click at [1025, 492] on icon "Go to next page" at bounding box center [1030, 490] width 17 height 17
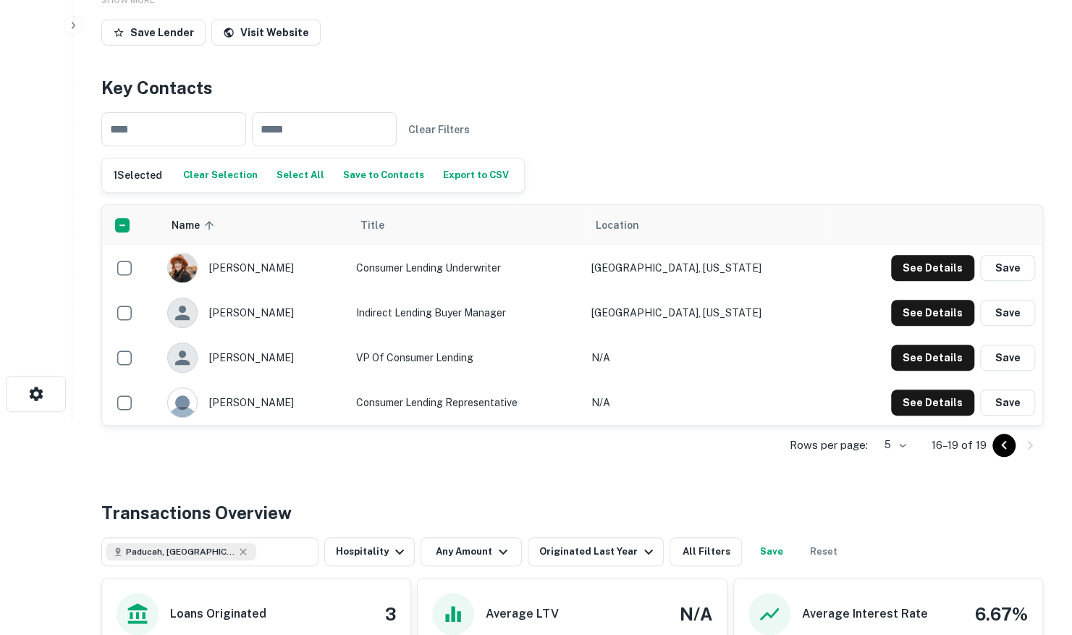
click at [1025, 492] on div "Back to search Ascend Federal Credit Union Description Ascend FCU provides fina…" at bounding box center [572, 461] width 977 height 1310
click at [361, 175] on button "Save to Contacts" at bounding box center [384, 175] width 88 height 22
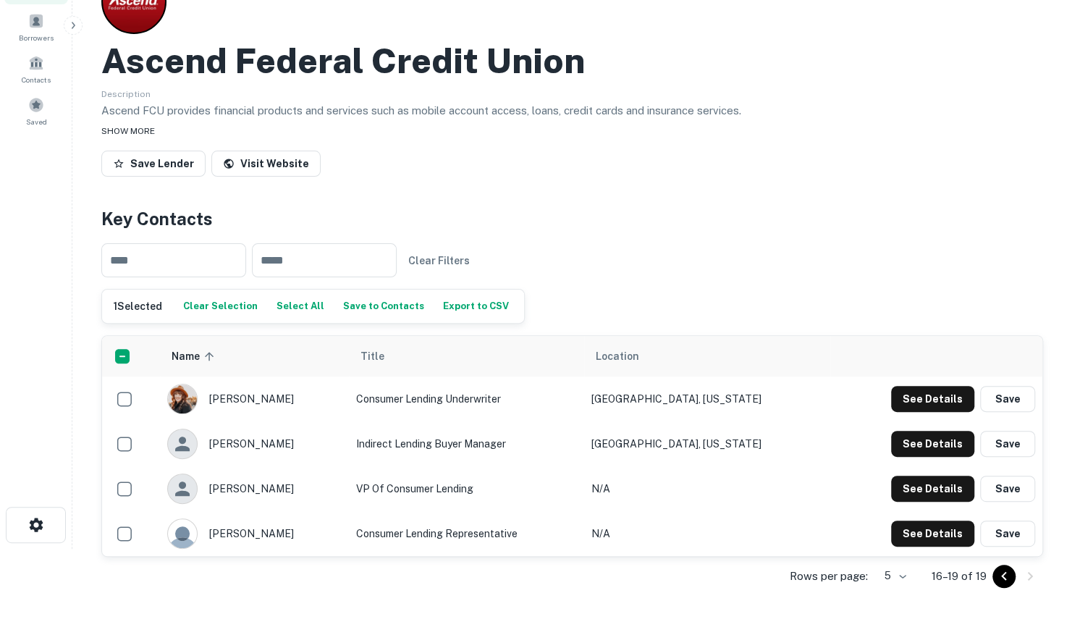
scroll to position [0, 0]
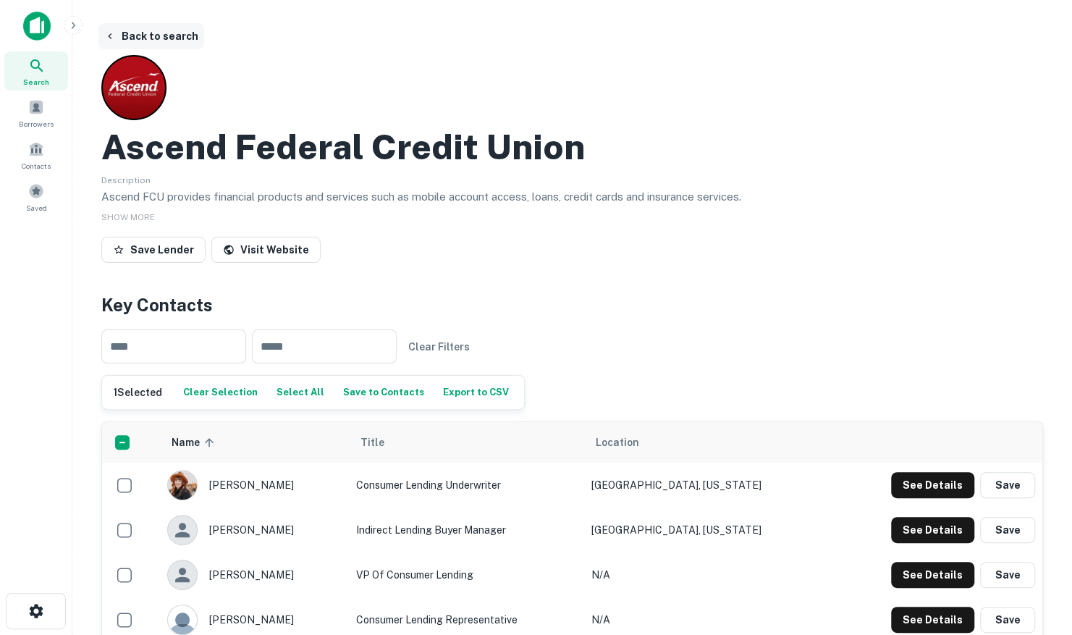
click at [123, 35] on button "Back to search" at bounding box center [151, 36] width 106 height 26
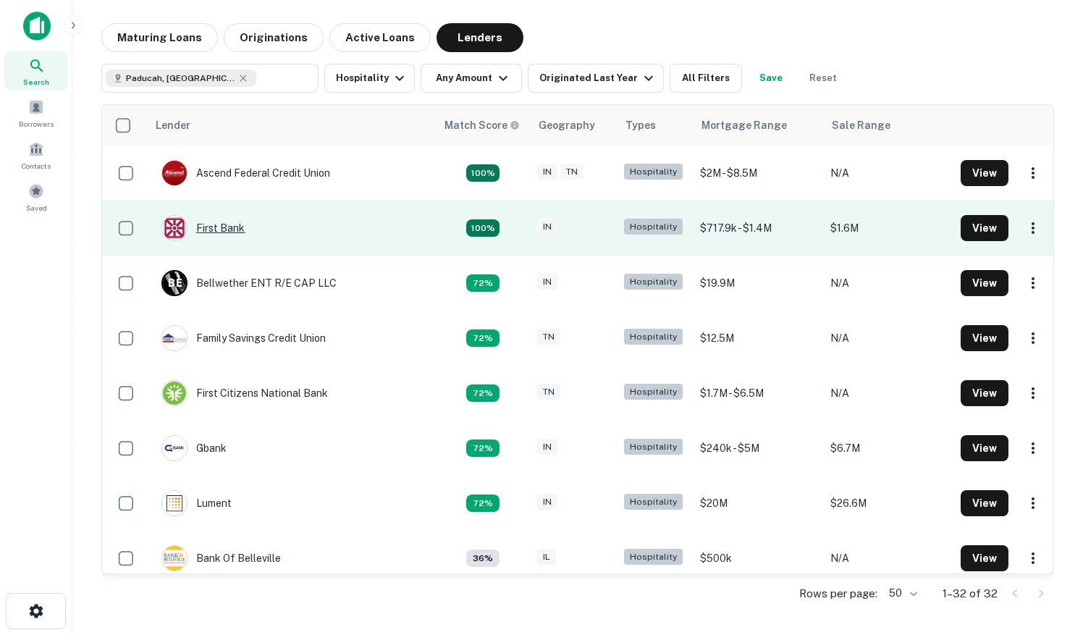
click at [229, 229] on div "First Bank" at bounding box center [202, 228] width 83 height 26
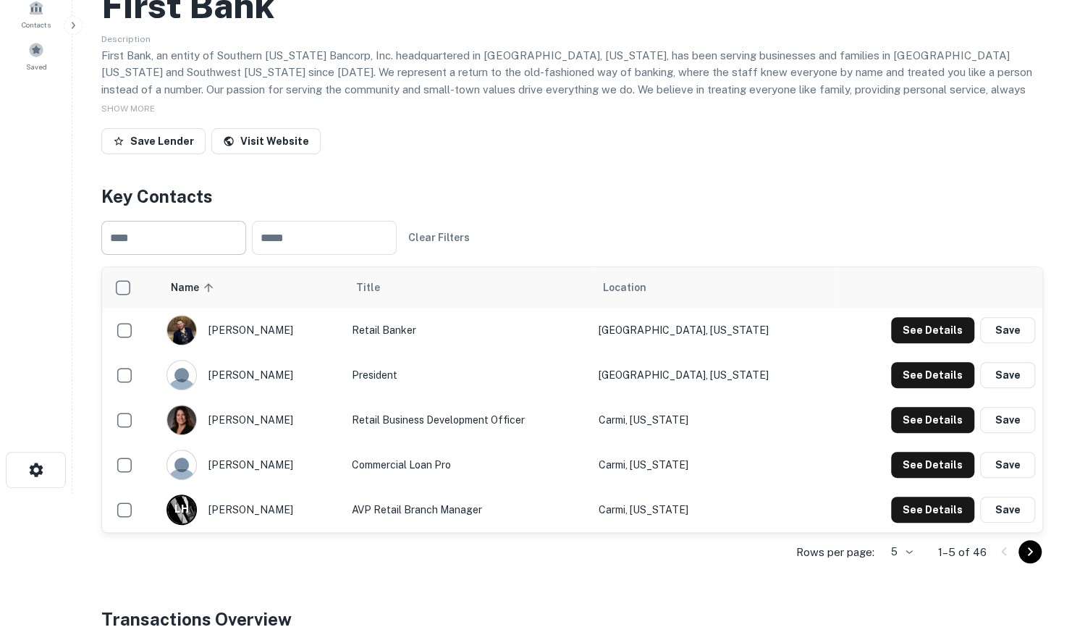
scroll to position [217, 0]
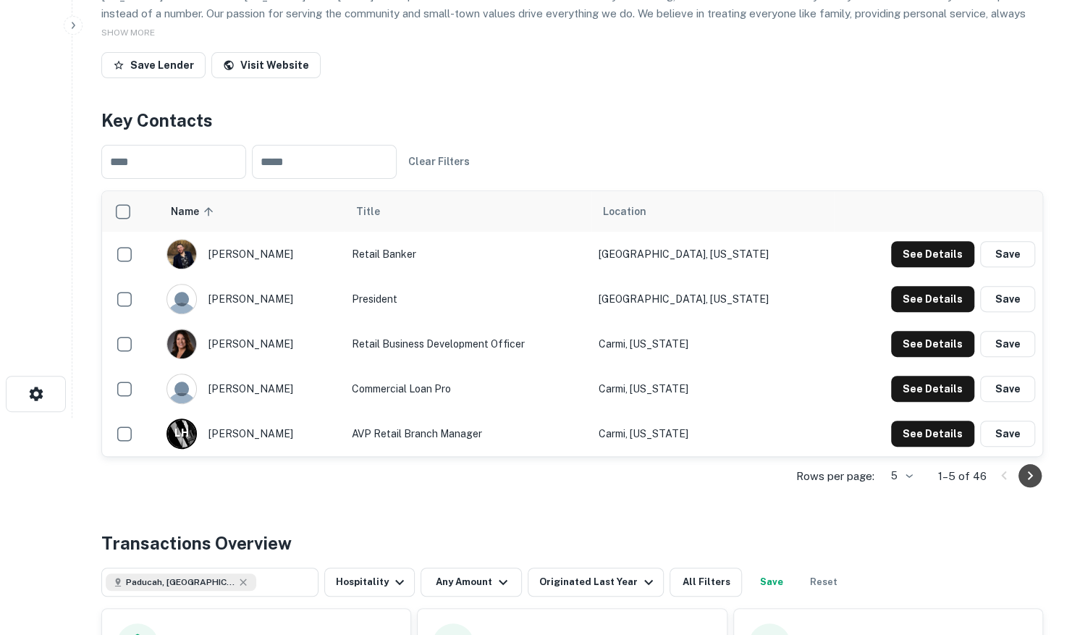
click at [1033, 475] on icon "Go to next page" at bounding box center [1030, 475] width 17 height 17
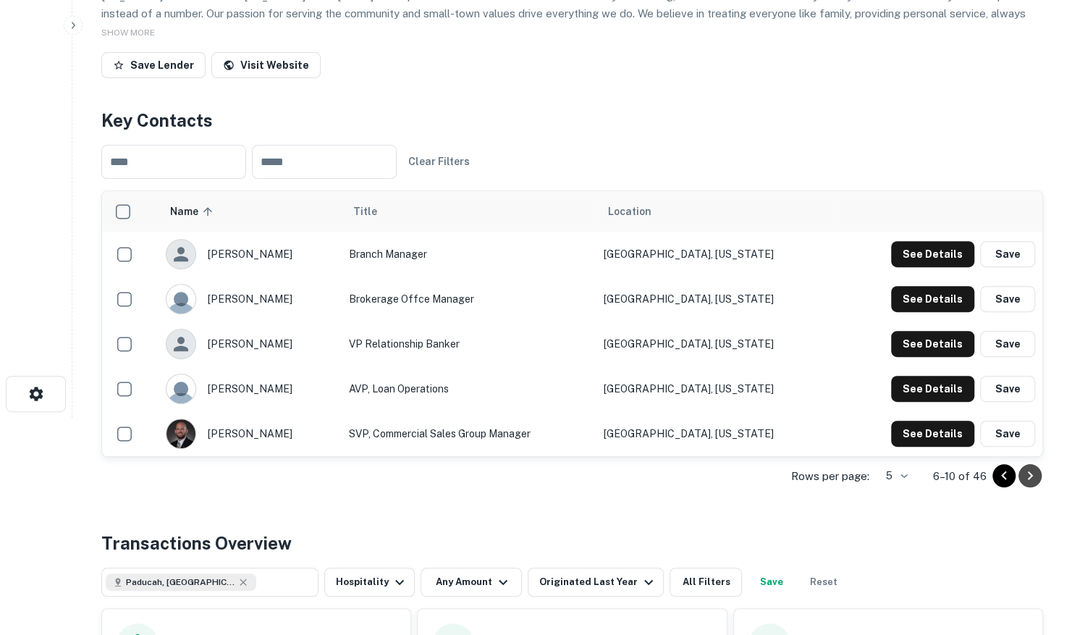
click at [1027, 476] on icon "Go to next page" at bounding box center [1030, 475] width 17 height 17
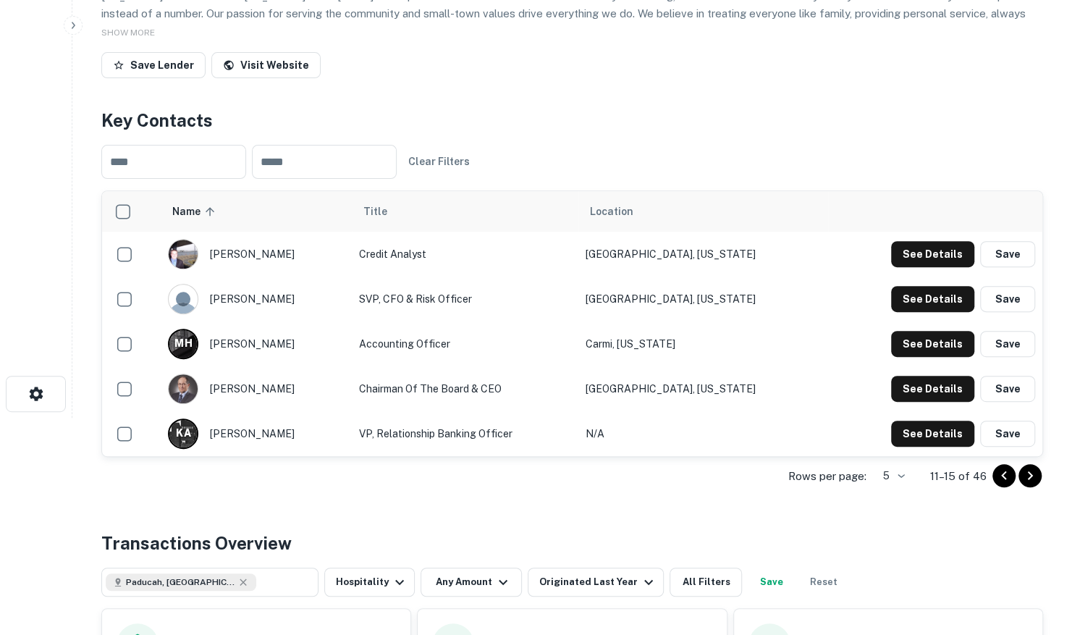
click at [1027, 476] on icon "Go to next page" at bounding box center [1030, 475] width 17 height 17
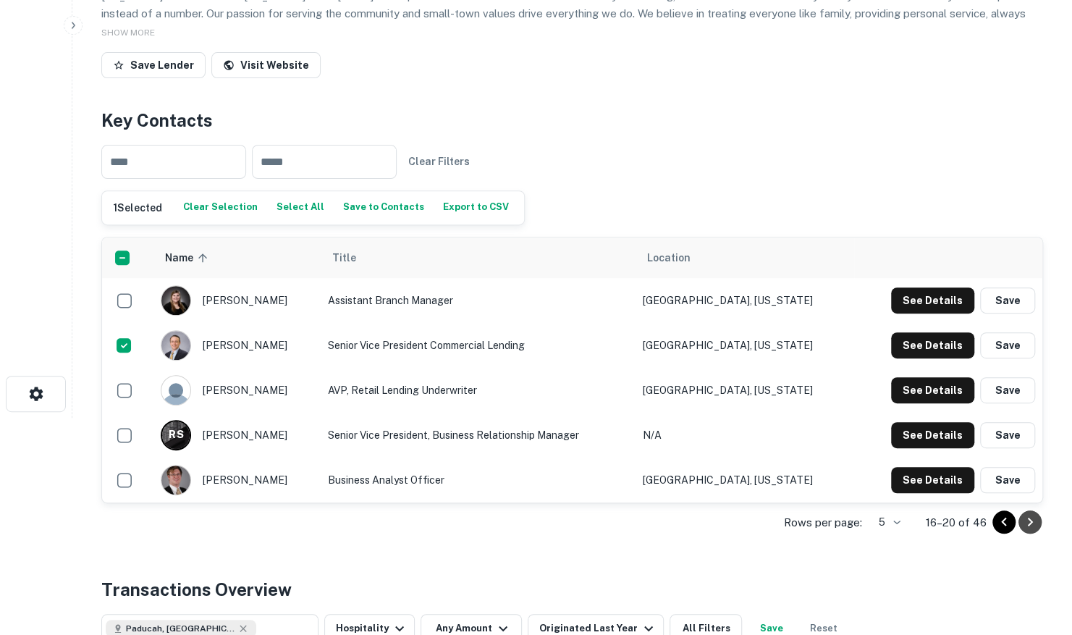
click at [1025, 517] on icon "Go to next page" at bounding box center [1030, 521] width 17 height 17
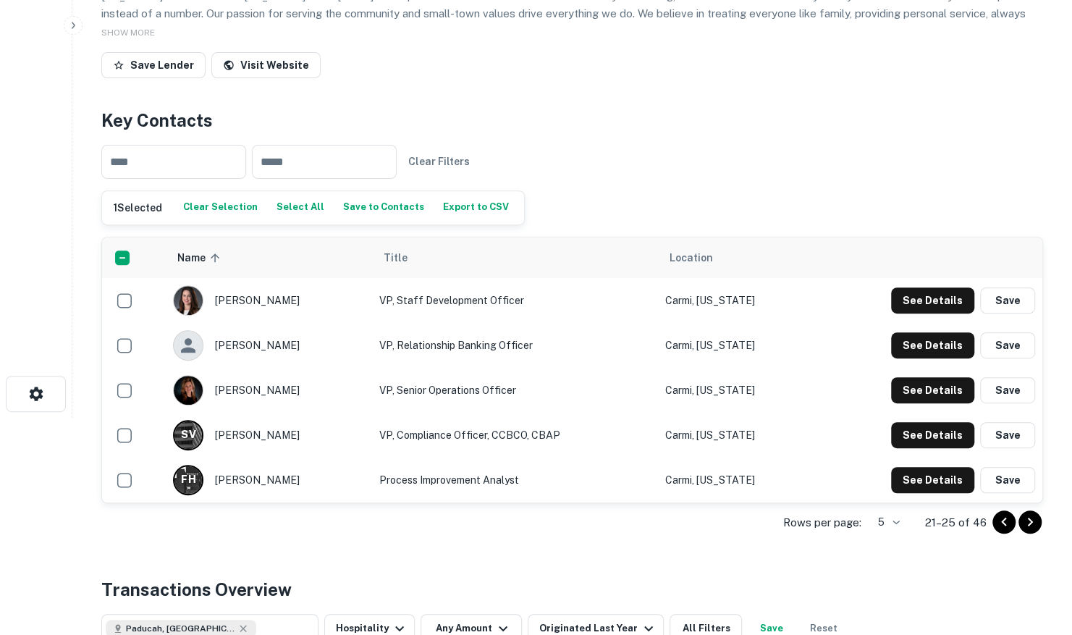
click at [1033, 517] on icon "Go to next page" at bounding box center [1030, 521] width 17 height 17
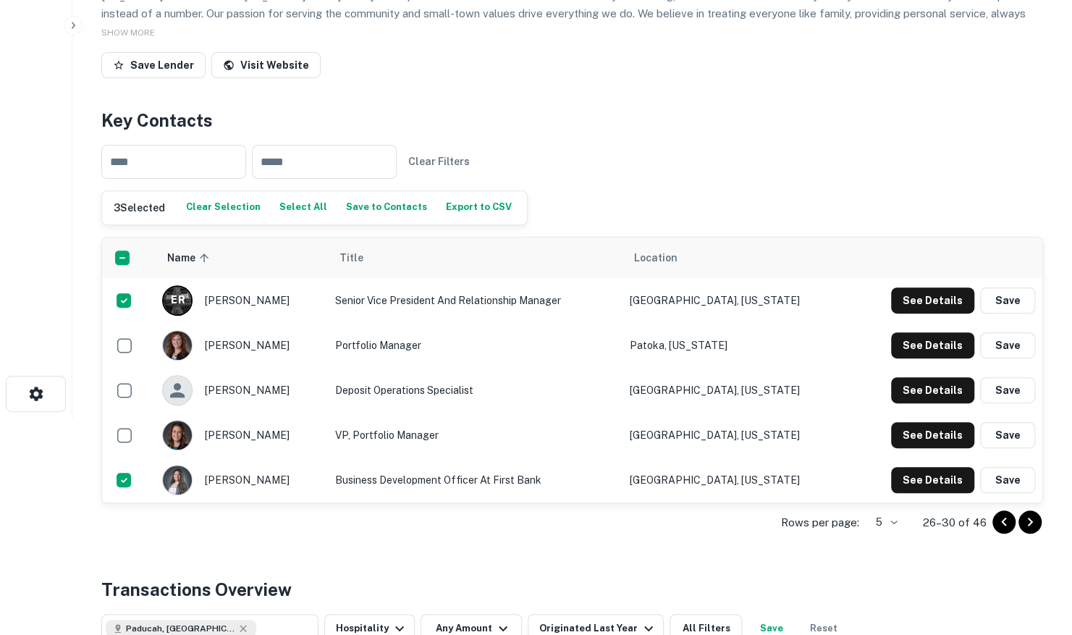
click at [366, 207] on button "Save to Contacts" at bounding box center [387, 208] width 88 height 22
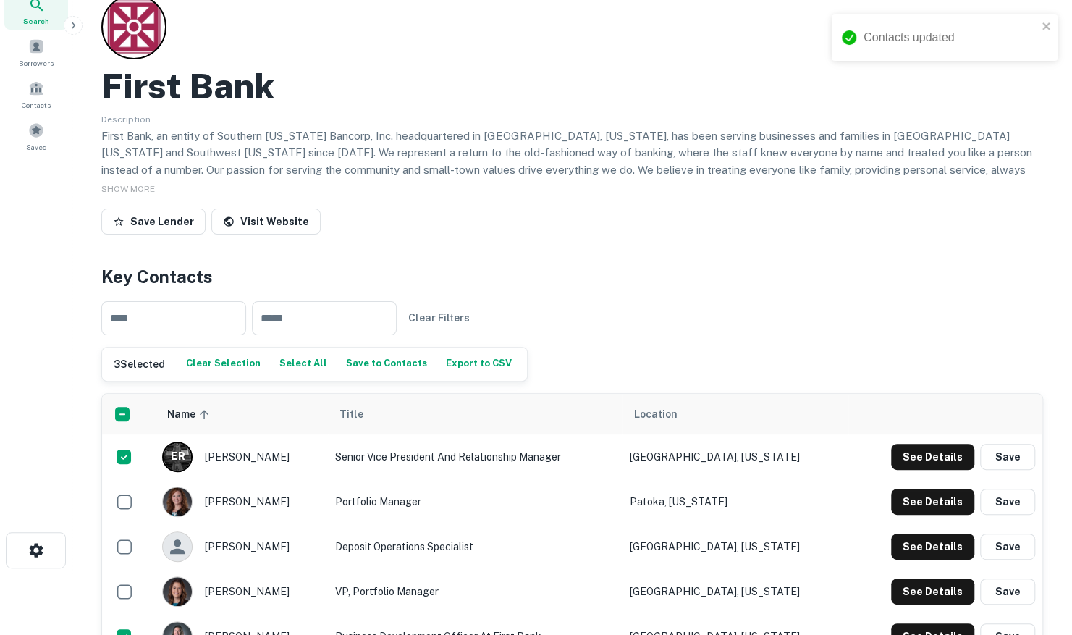
scroll to position [0, 0]
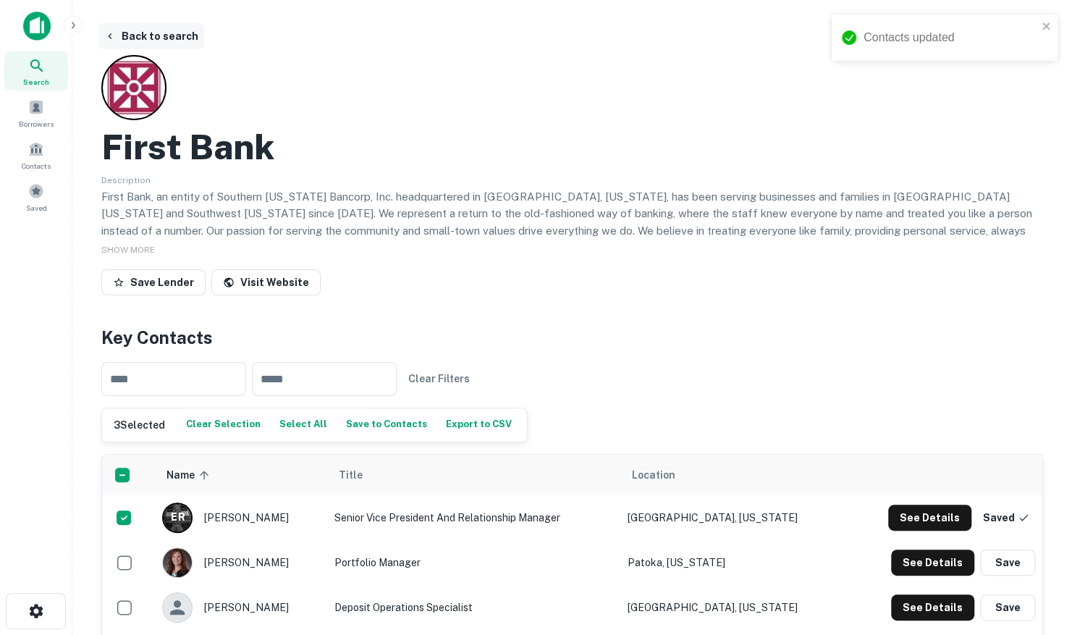
click at [123, 42] on button "Back to search" at bounding box center [151, 36] width 106 height 26
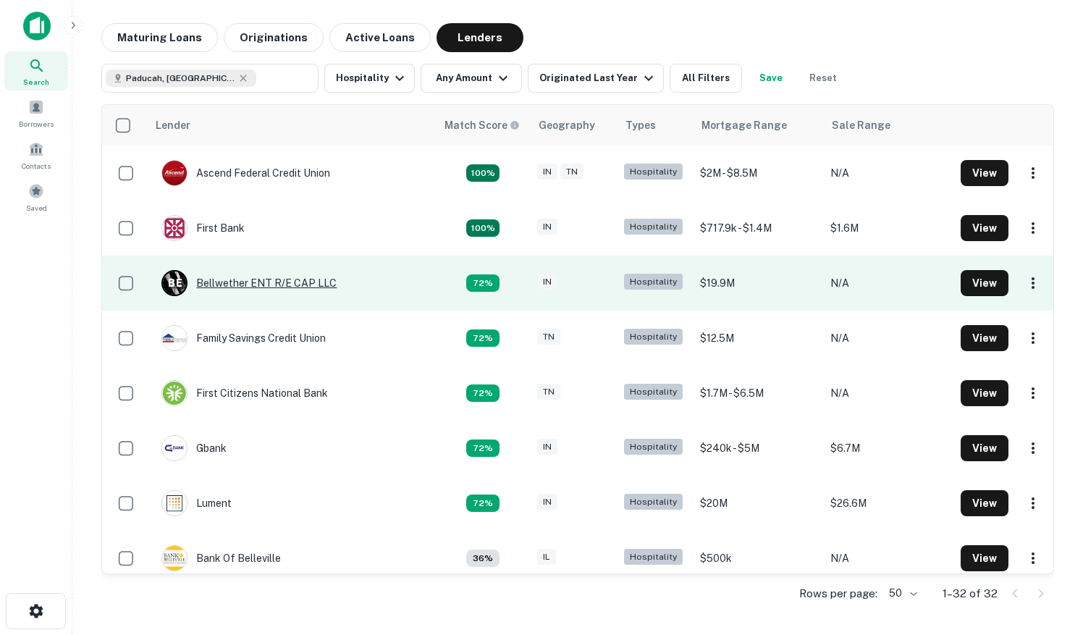
click at [217, 282] on div "B E Bellwether ENT R/E CAP LLC" at bounding box center [248, 283] width 175 height 26
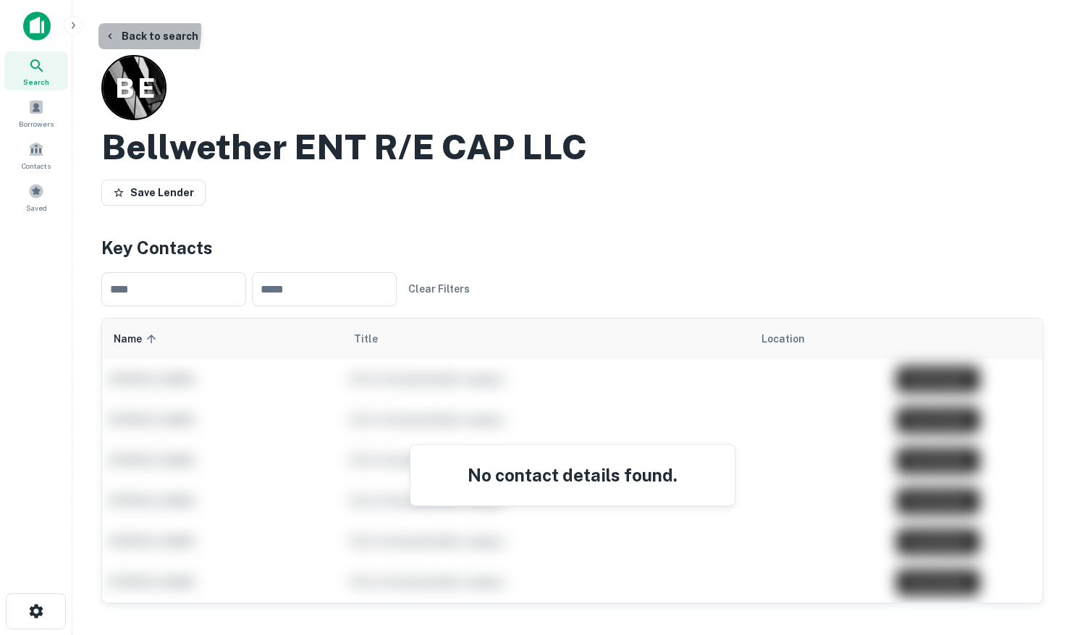
click at [121, 32] on button "Back to search" at bounding box center [151, 36] width 106 height 26
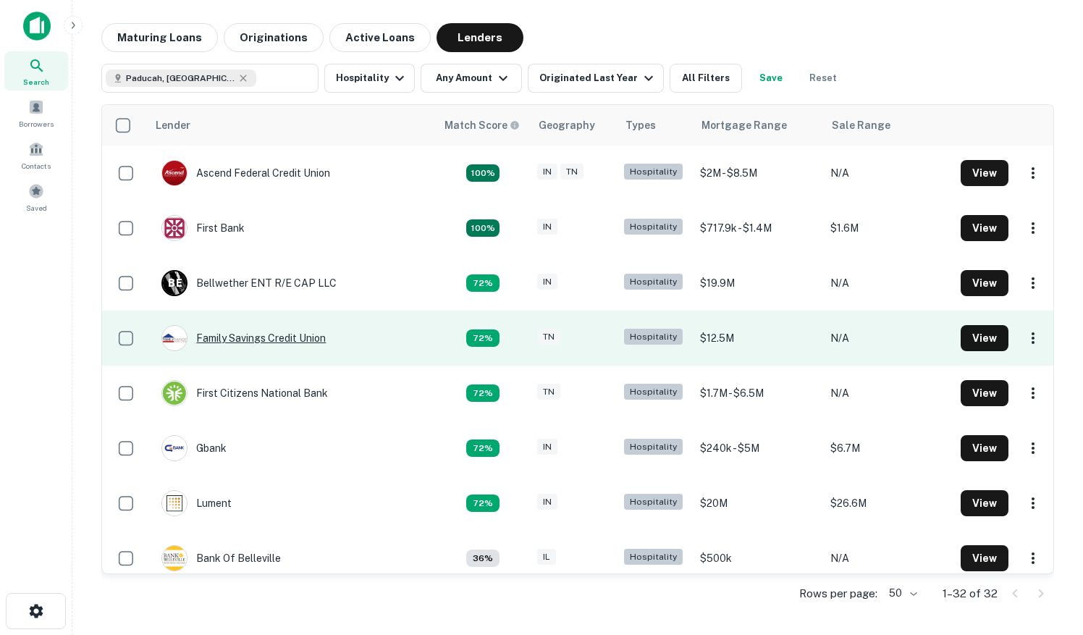
click at [220, 338] on div "Family Savings Credit Union" at bounding box center [243, 338] width 164 height 26
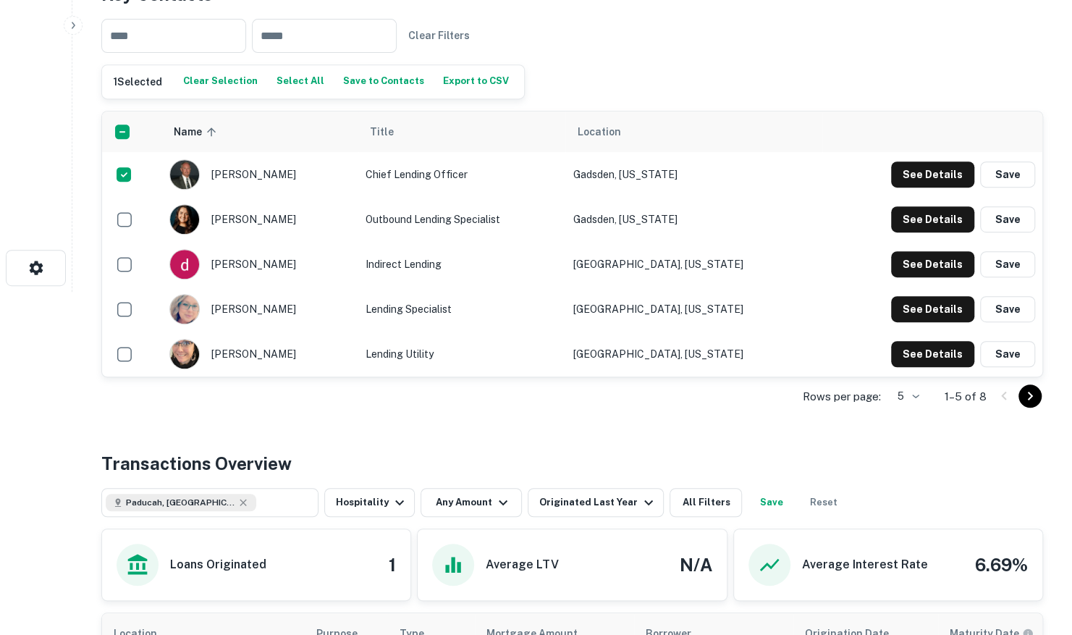
scroll to position [362, 0]
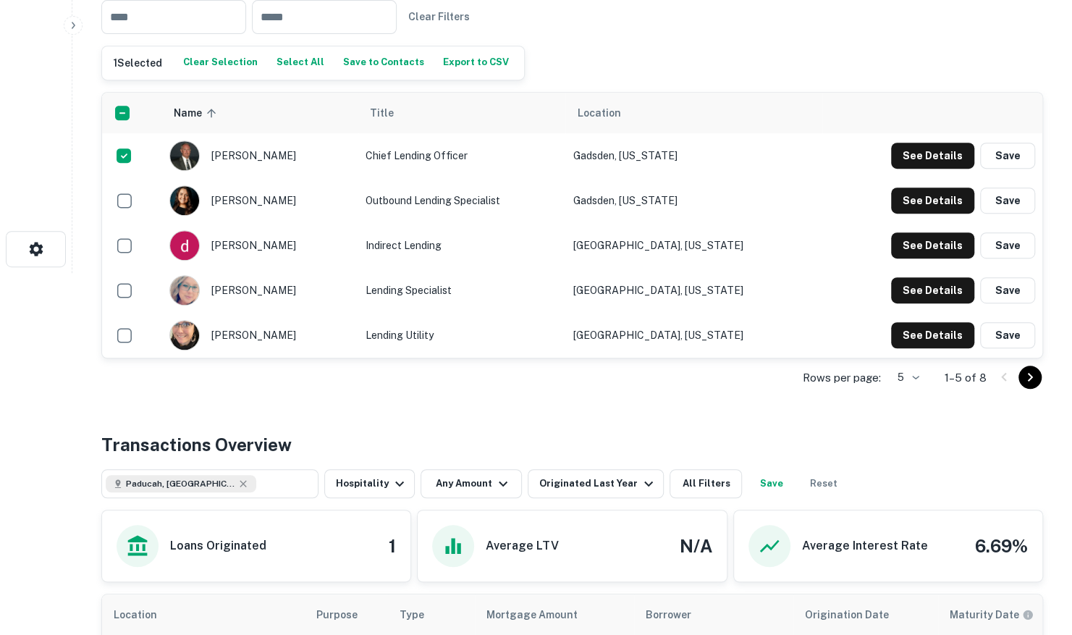
click at [1033, 374] on icon "Go to next page" at bounding box center [1030, 377] width 17 height 17
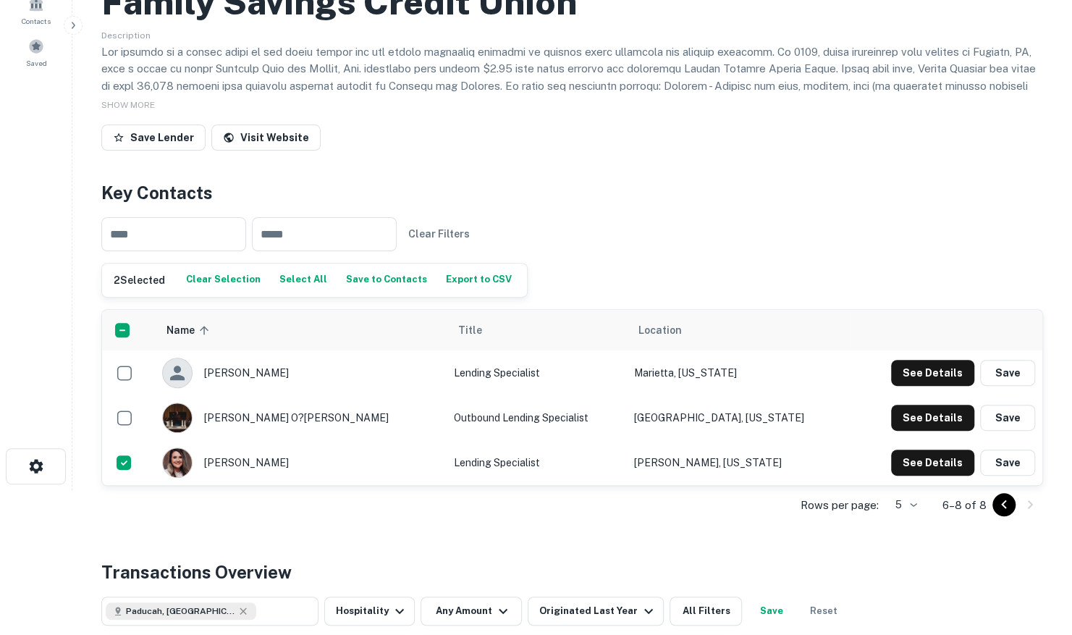
scroll to position [72, 0]
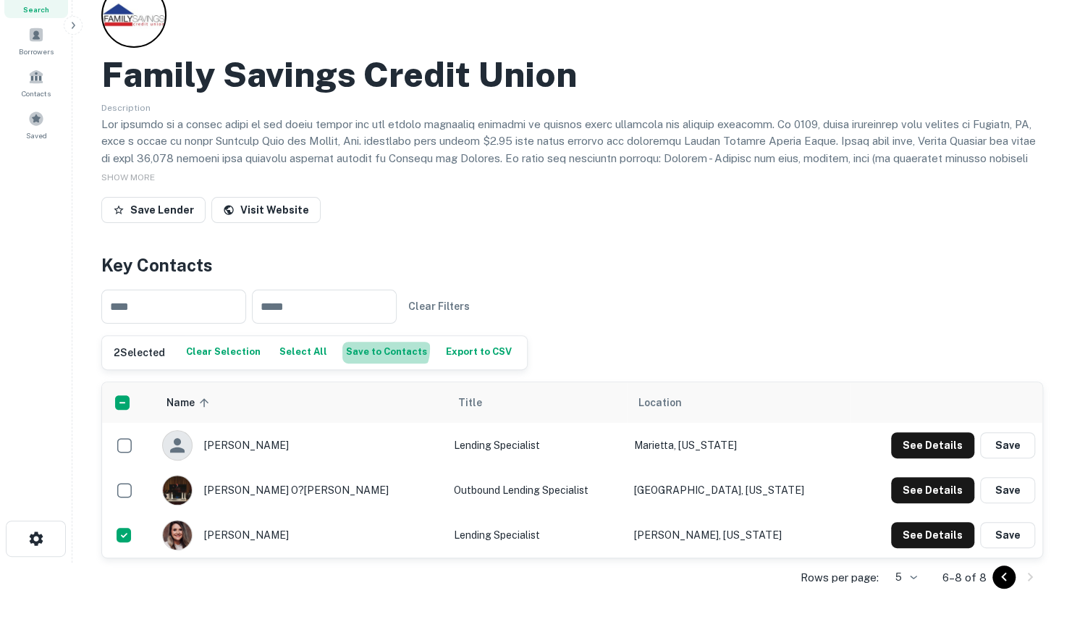
click at [374, 348] on button "Save to Contacts" at bounding box center [387, 353] width 88 height 22
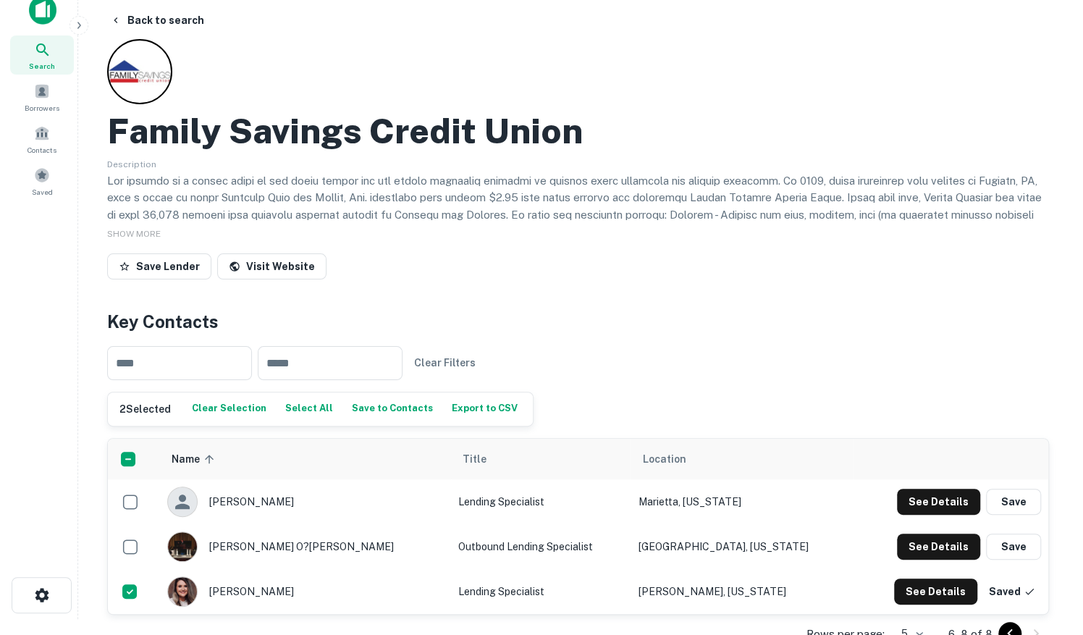
scroll to position [0, 0]
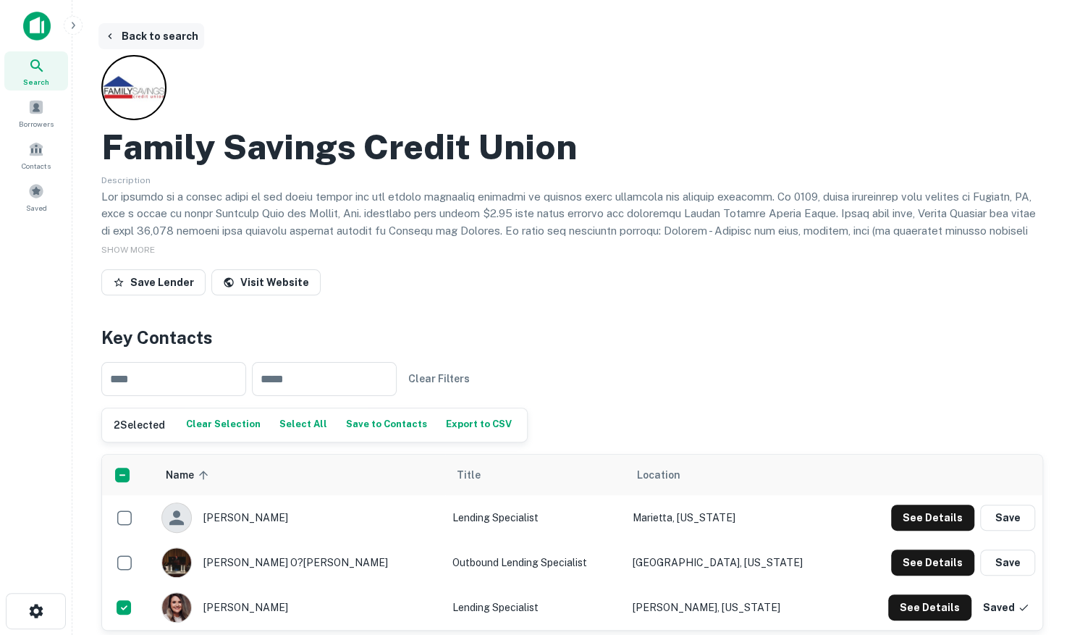
click at [145, 33] on button "Back to search" at bounding box center [151, 36] width 106 height 26
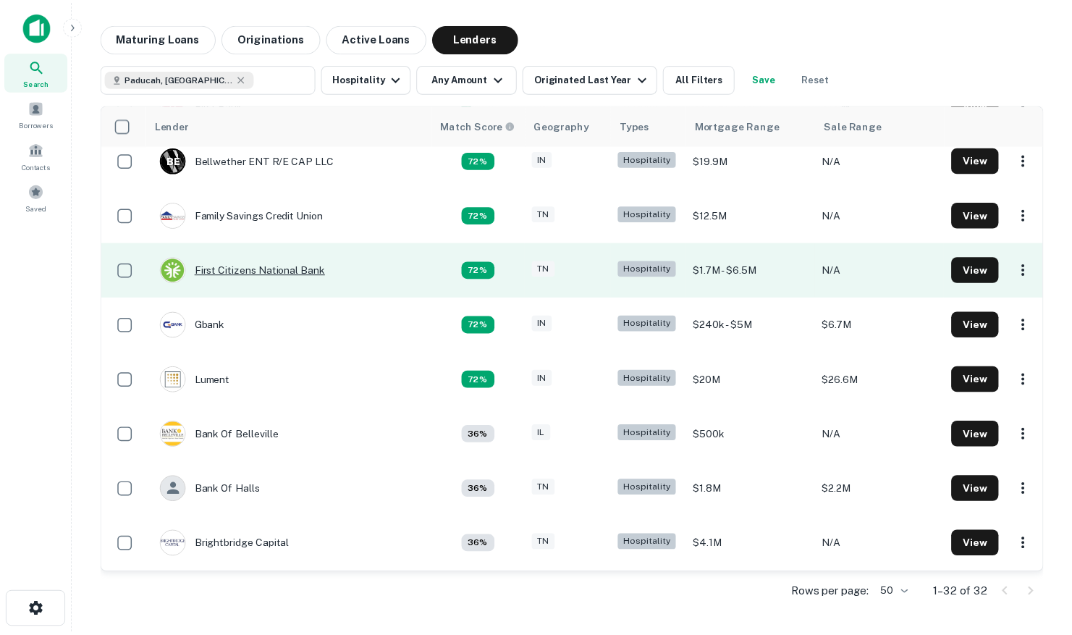
scroll to position [145, 0]
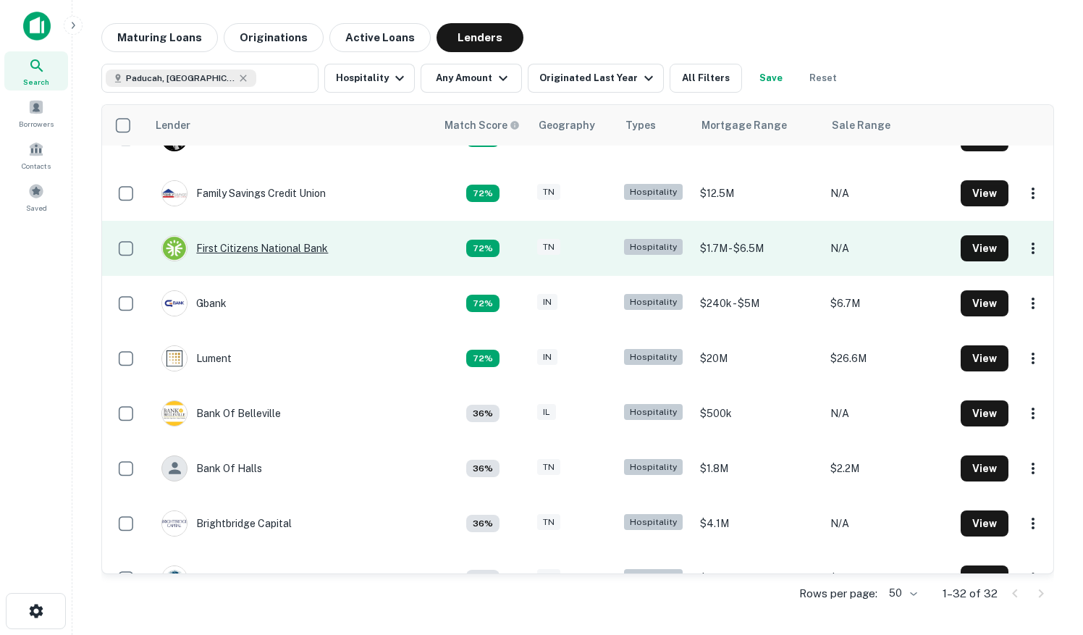
click at [261, 248] on div "First Citizens National Bank" at bounding box center [244, 248] width 167 height 26
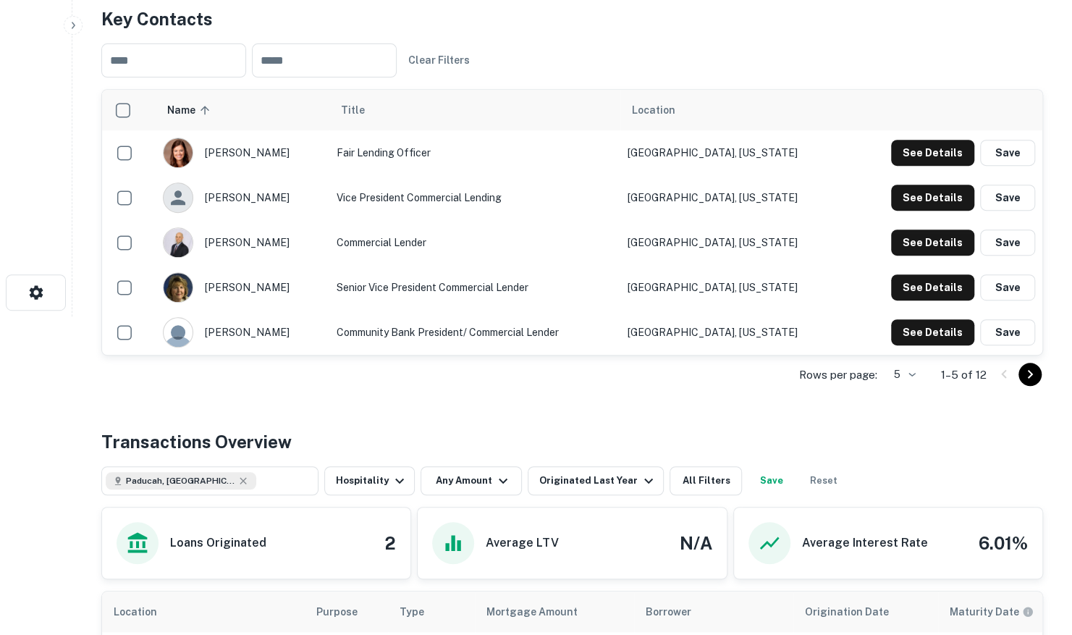
scroll to position [362, 0]
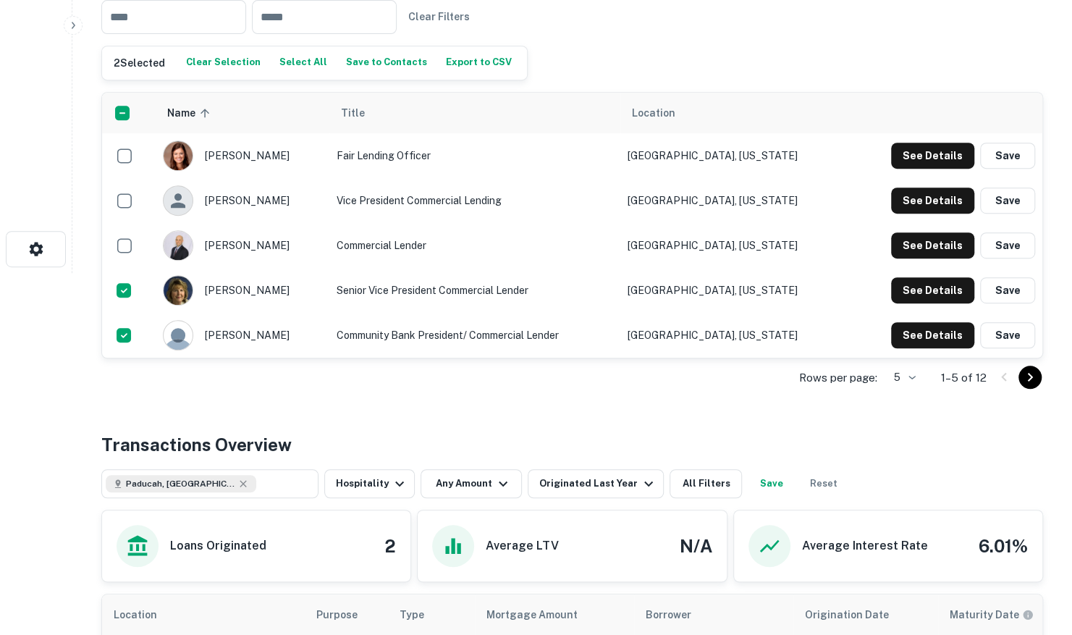
click at [1028, 381] on icon "Go to next page" at bounding box center [1030, 377] width 17 height 17
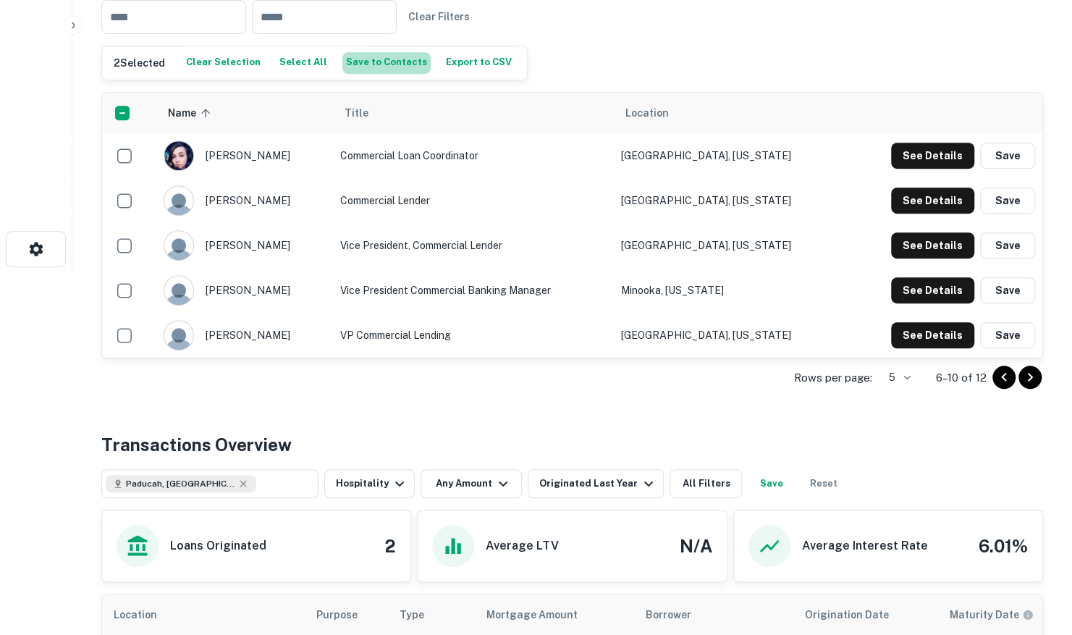
click at [390, 62] on button "Save to Contacts" at bounding box center [387, 63] width 88 height 22
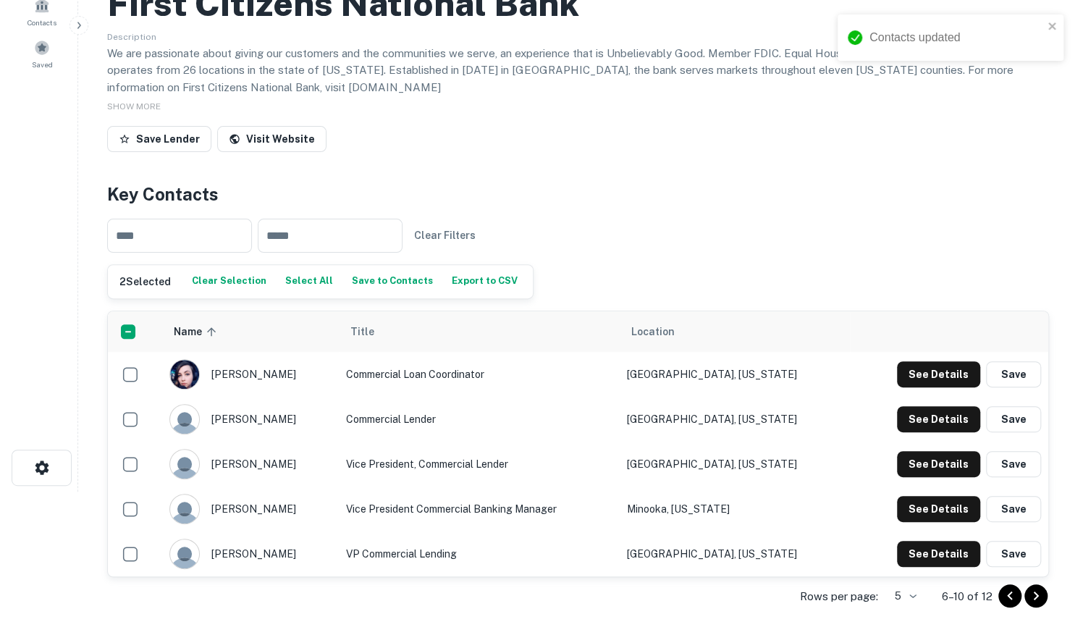
scroll to position [0, 0]
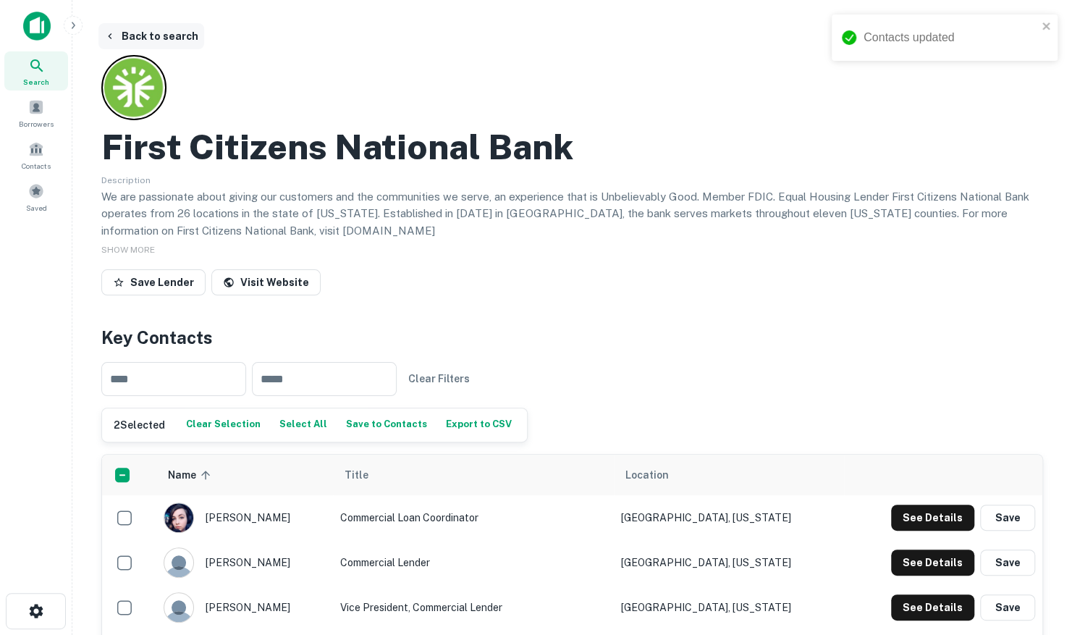
click at [140, 38] on button "Back to search" at bounding box center [151, 36] width 106 height 26
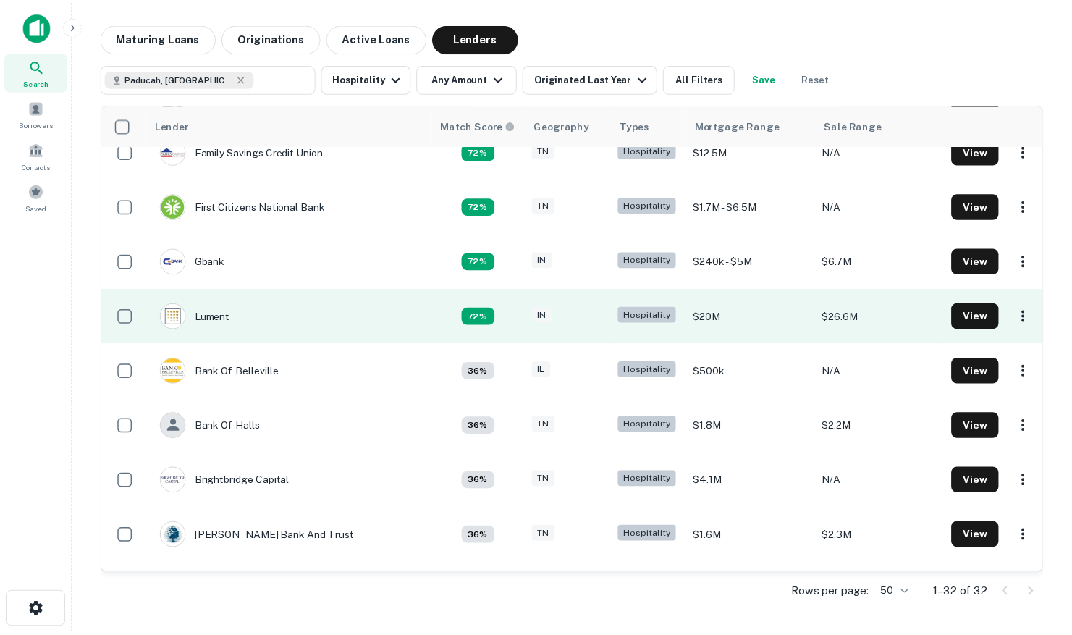
scroll to position [217, 0]
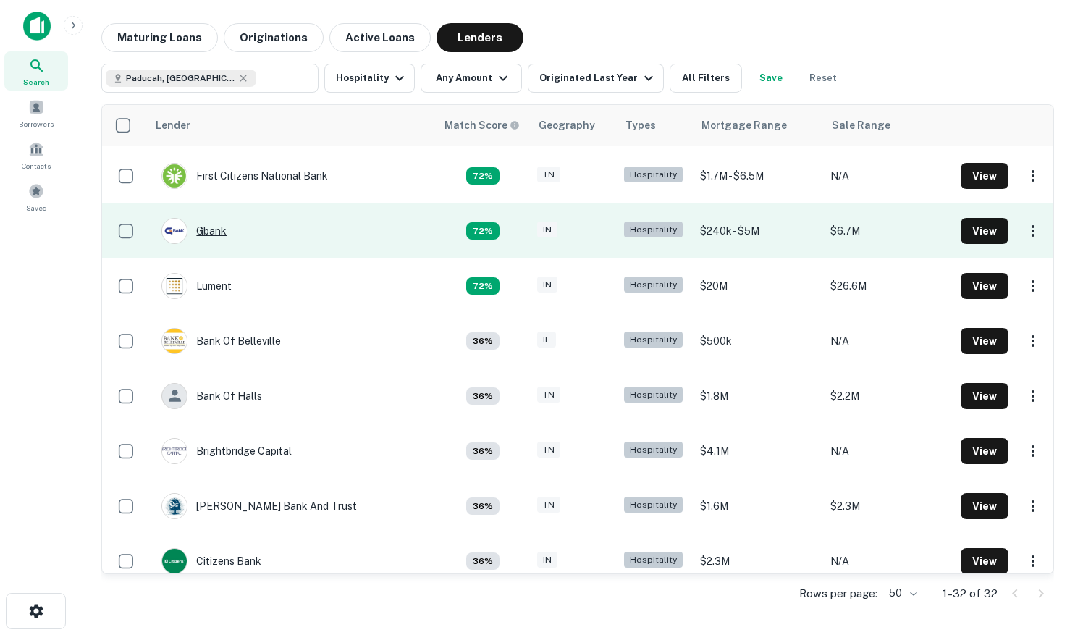
click at [213, 236] on div "Gbank" at bounding box center [193, 231] width 65 height 26
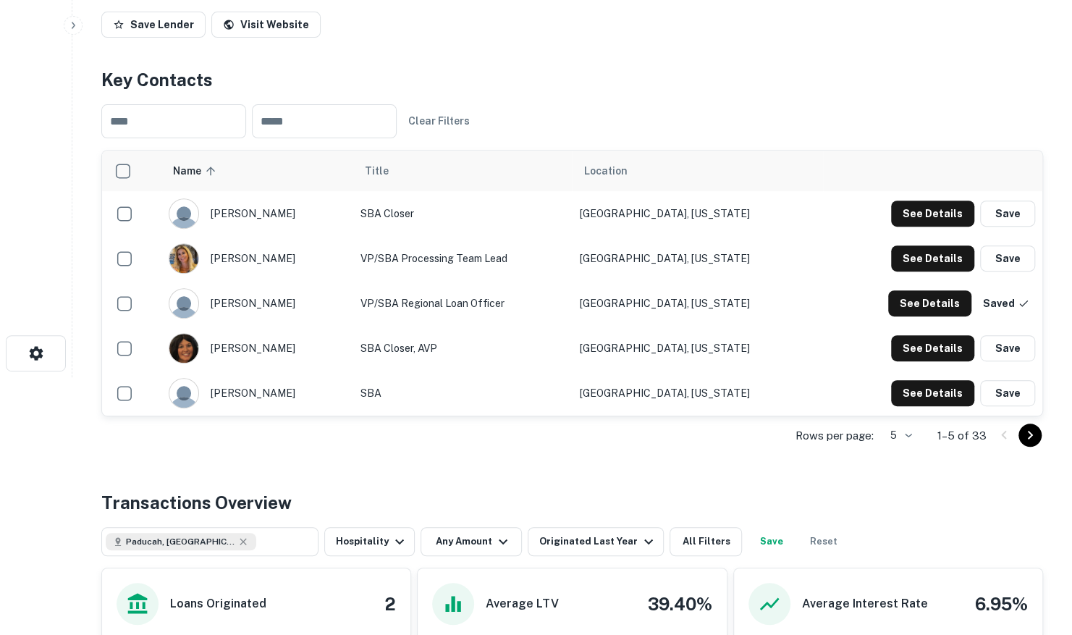
scroll to position [290, 0]
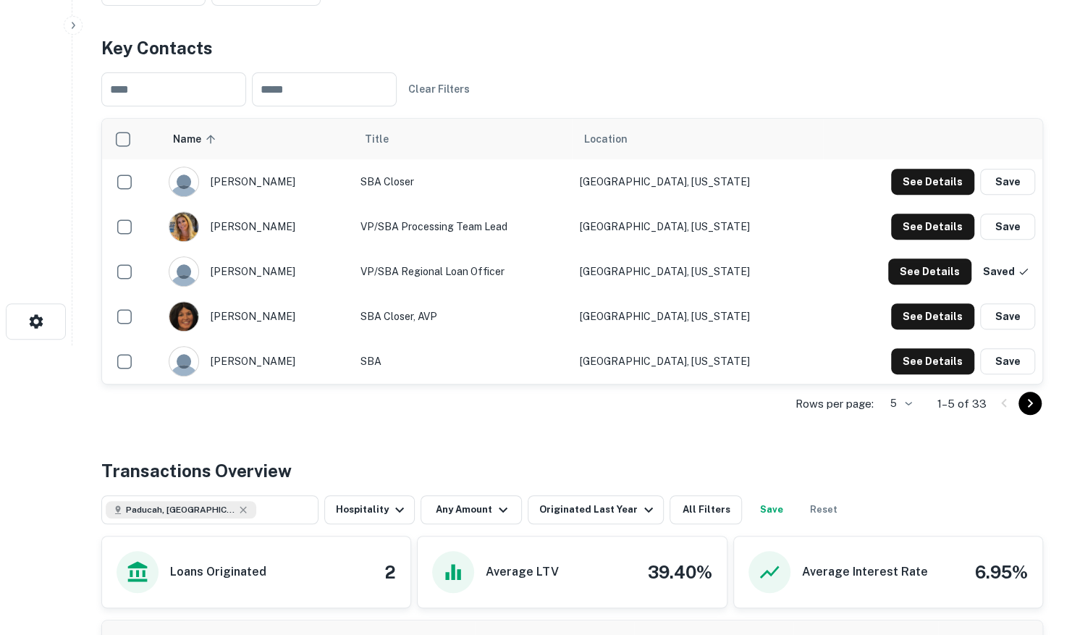
click at [1033, 400] on icon "Go to next page" at bounding box center [1030, 403] width 17 height 17
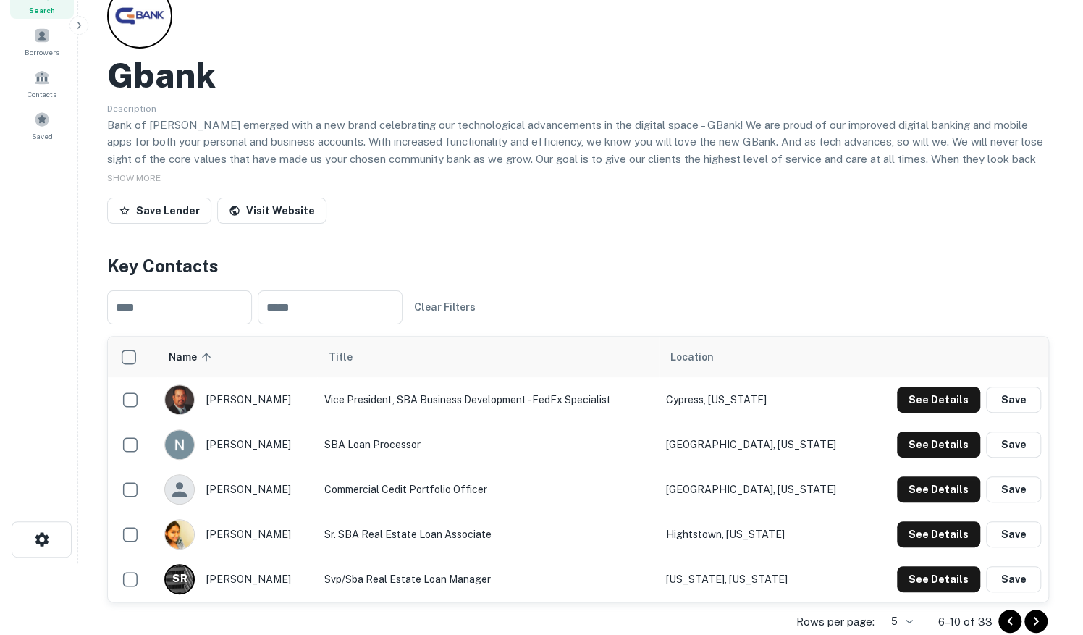
scroll to position [0, 0]
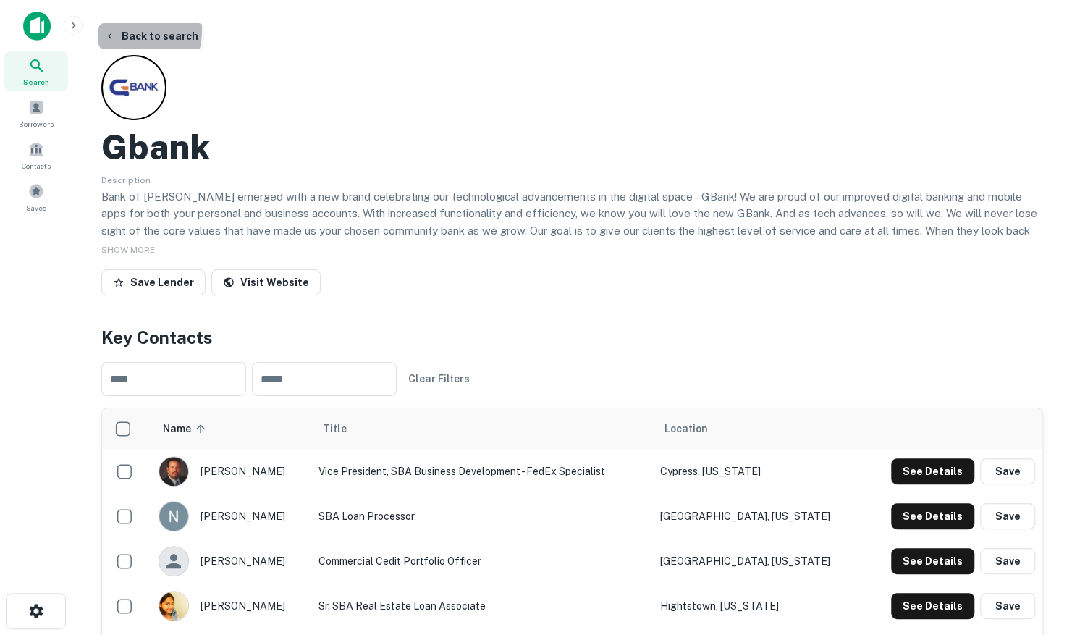
click at [122, 30] on button "Back to search" at bounding box center [151, 36] width 106 height 26
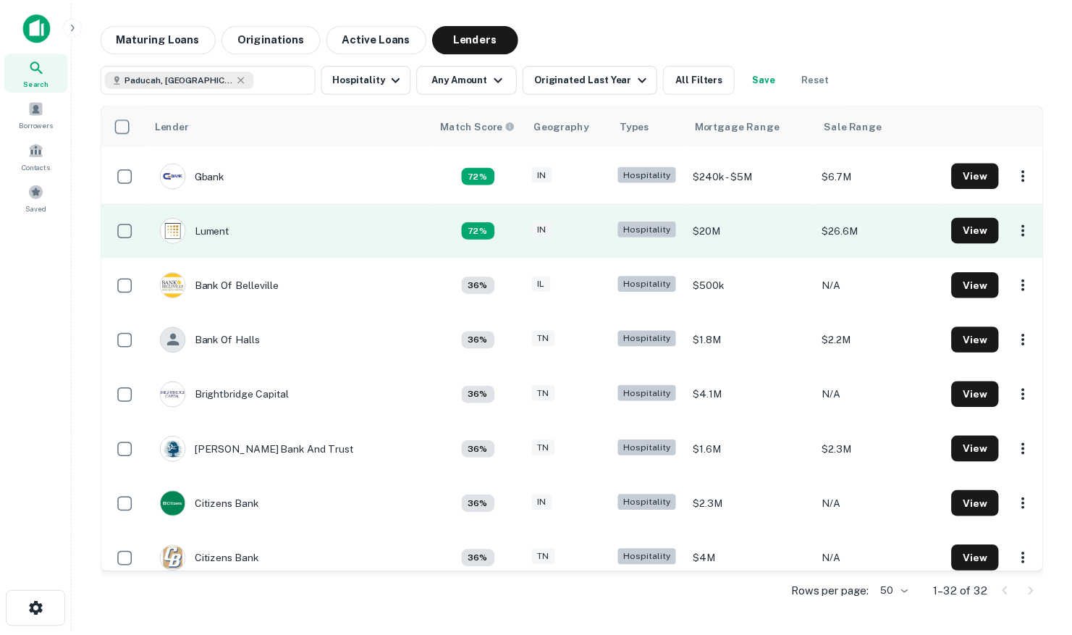
scroll to position [290, 0]
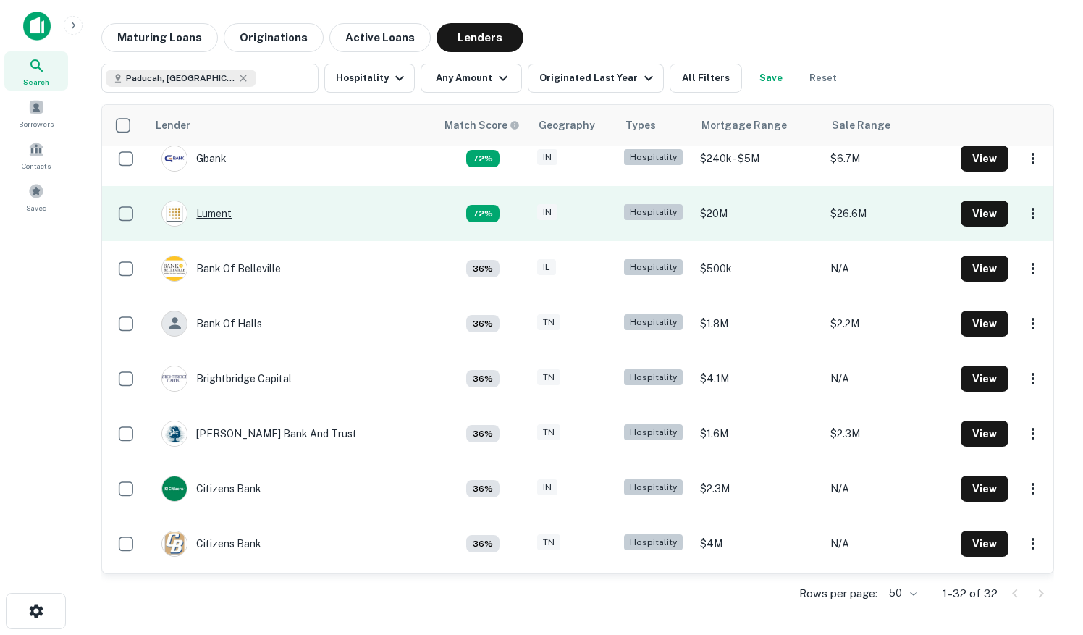
click at [219, 214] on div "Lument" at bounding box center [196, 214] width 70 height 26
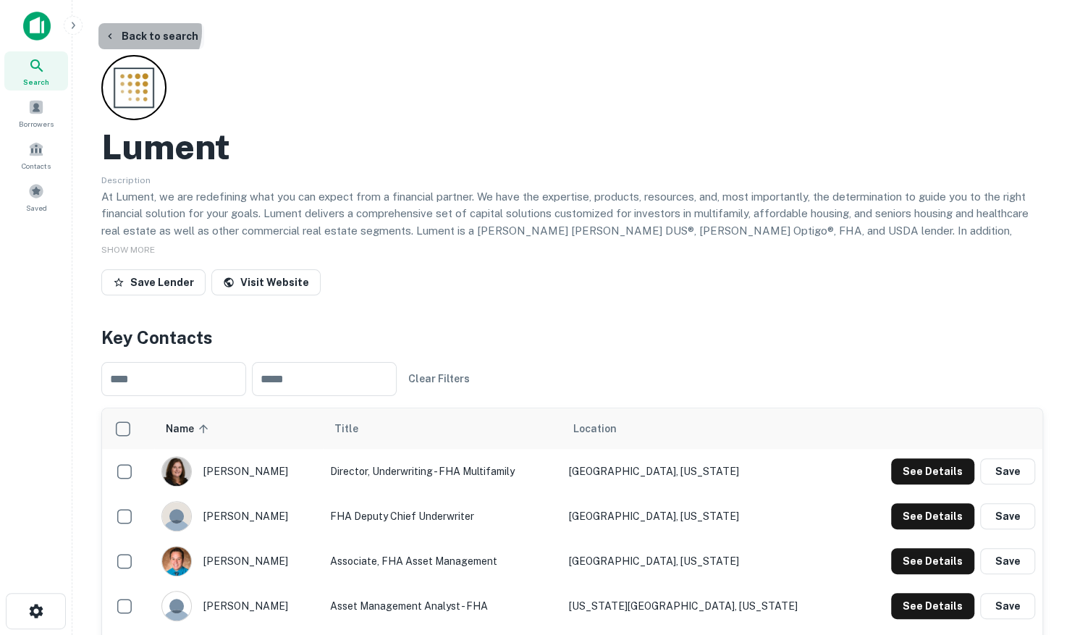
click at [143, 31] on button "Back to search" at bounding box center [151, 36] width 106 height 26
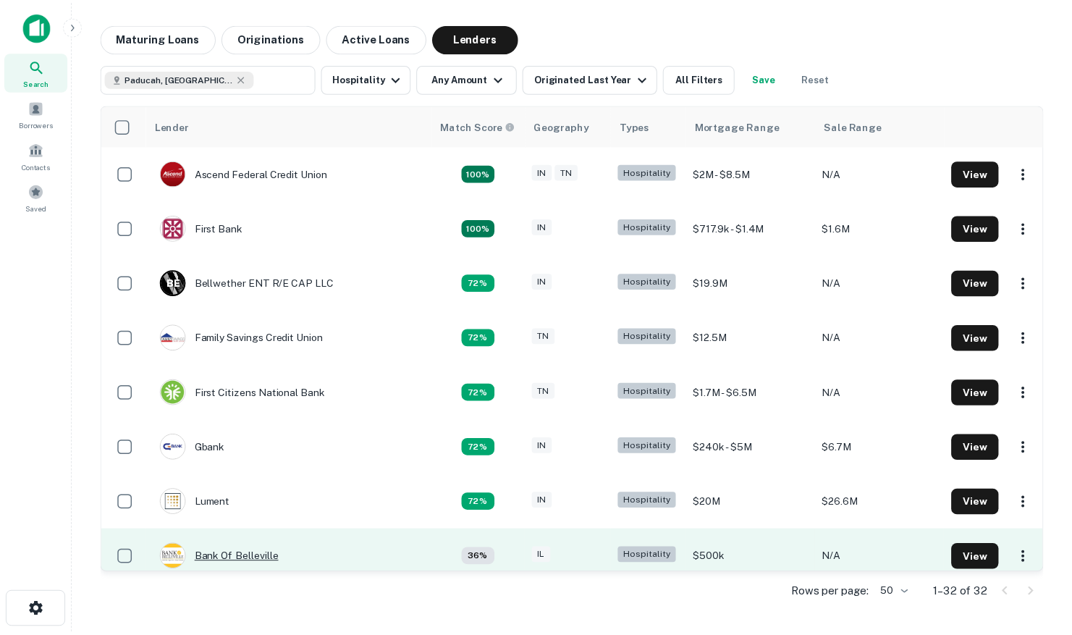
scroll to position [290, 0]
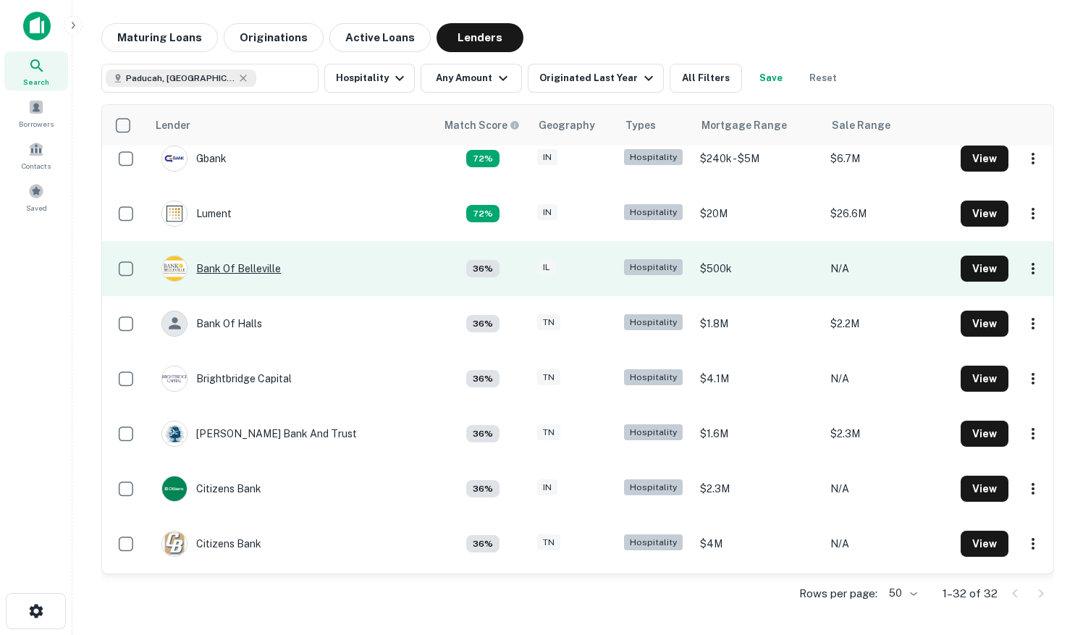
click at [212, 269] on div "Bank Of Belleville" at bounding box center [220, 269] width 119 height 26
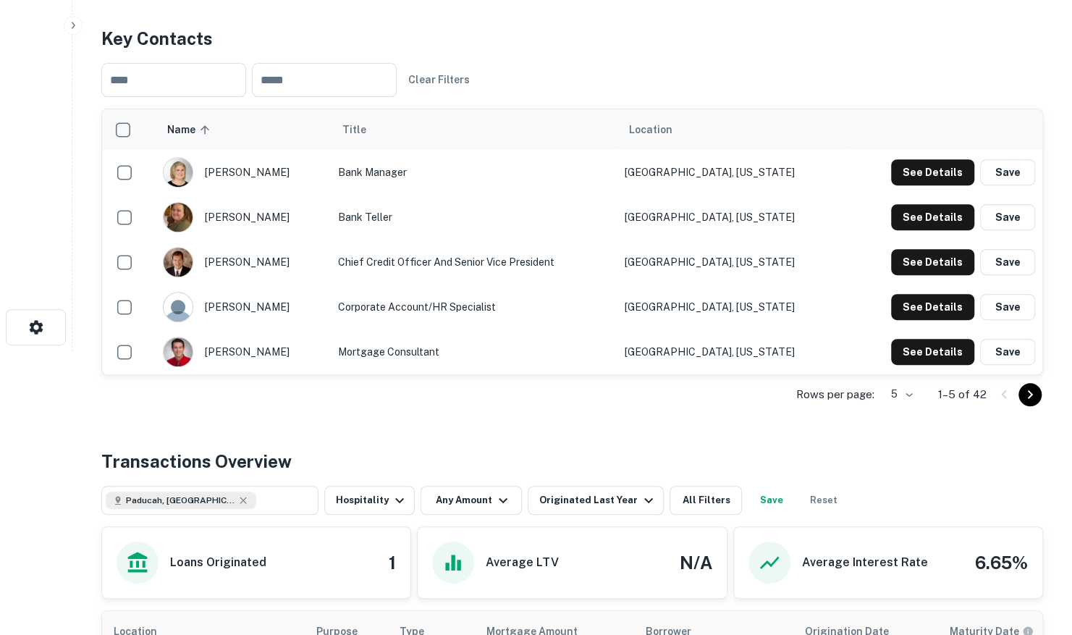
scroll to position [290, 0]
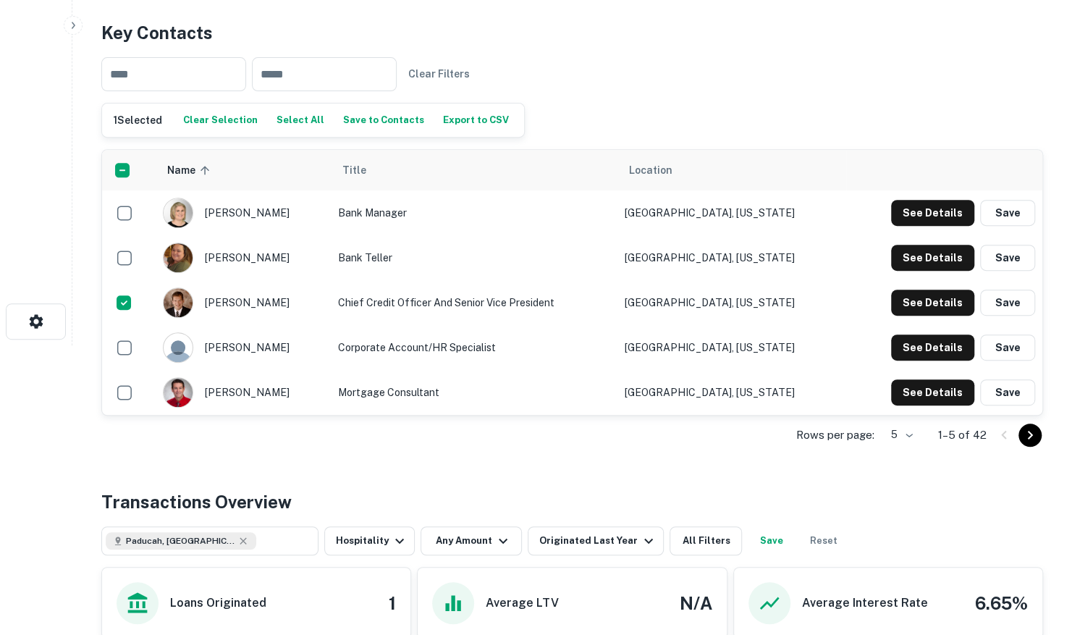
click at [1037, 427] on icon "Go to next page" at bounding box center [1030, 435] width 17 height 17
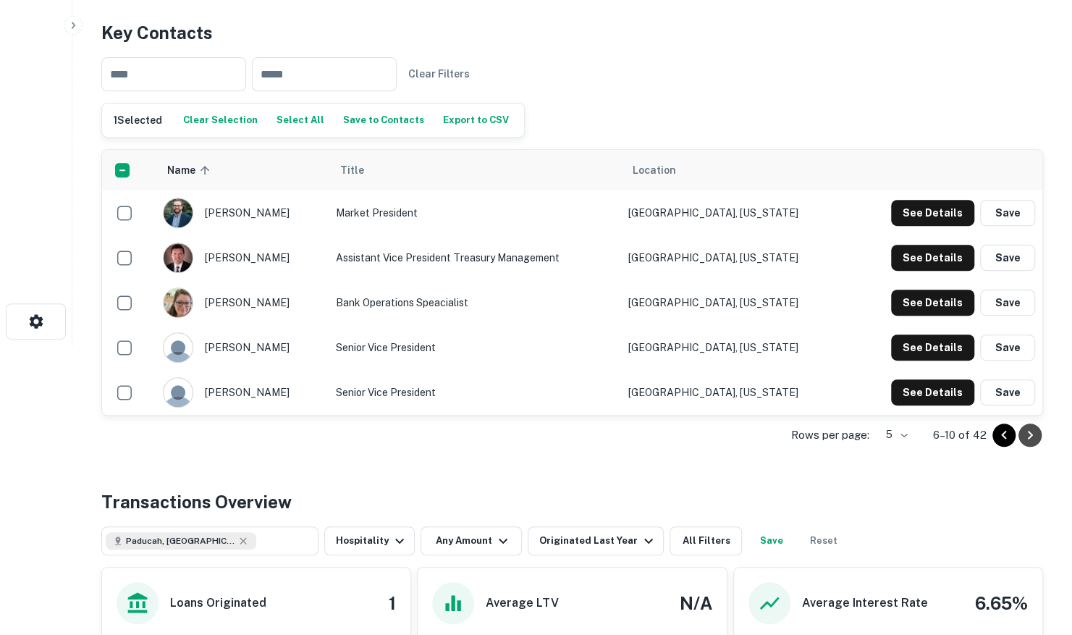
click at [1031, 432] on icon "Go to next page" at bounding box center [1030, 434] width 5 height 9
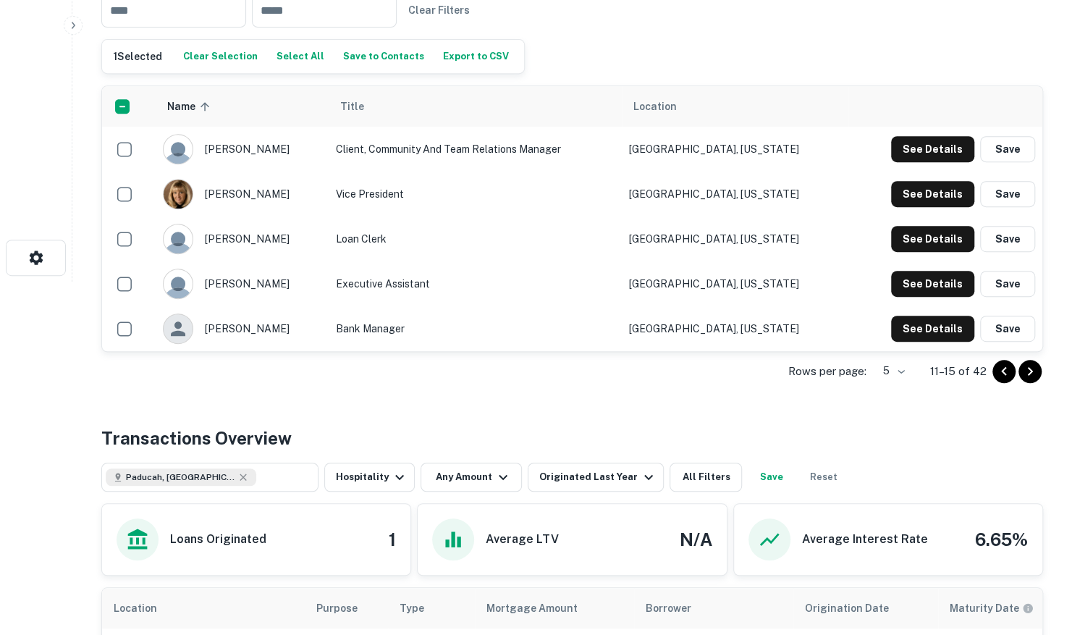
scroll to position [345, 0]
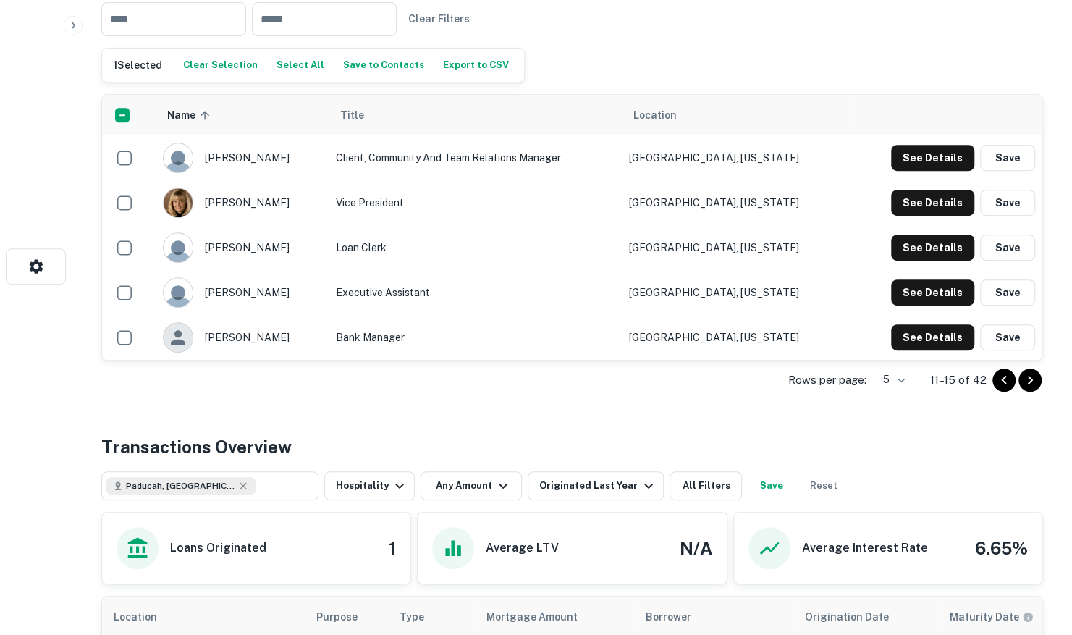
click at [1011, 386] on div at bounding box center [1017, 380] width 49 height 23
click at [1001, 380] on icon "Go to previous page" at bounding box center [1004, 379] width 17 height 17
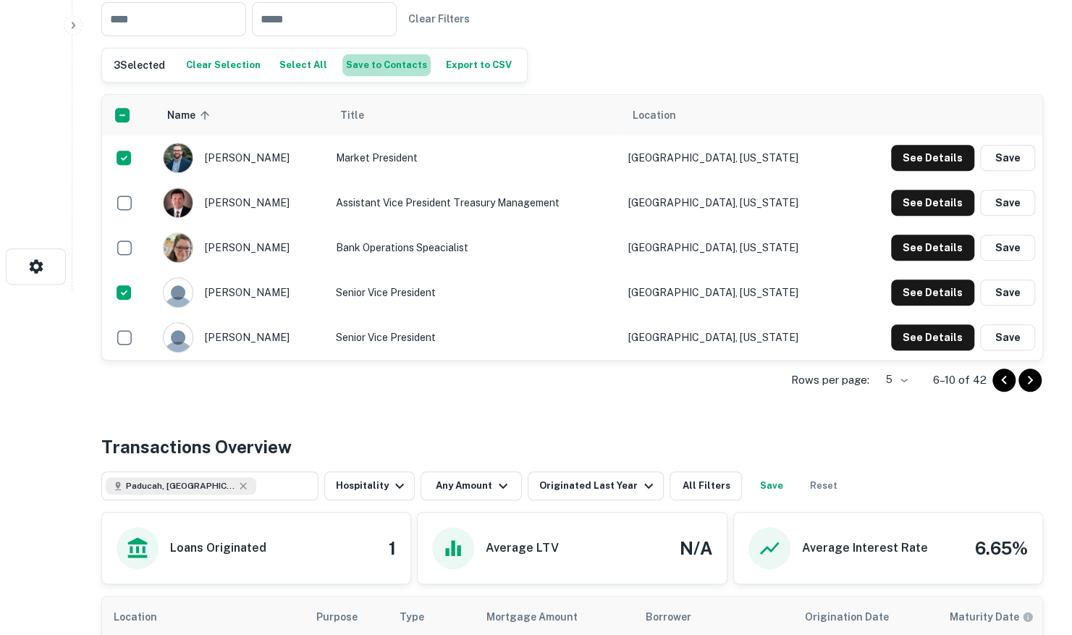
click at [401, 65] on button "Save to Contacts" at bounding box center [387, 65] width 88 height 22
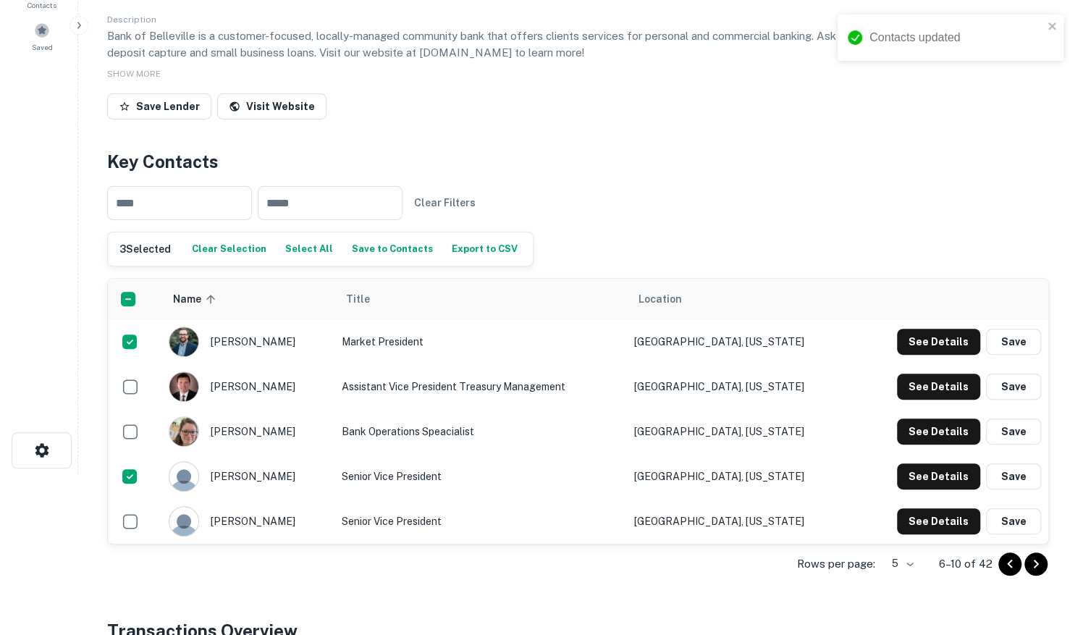
scroll to position [0, 0]
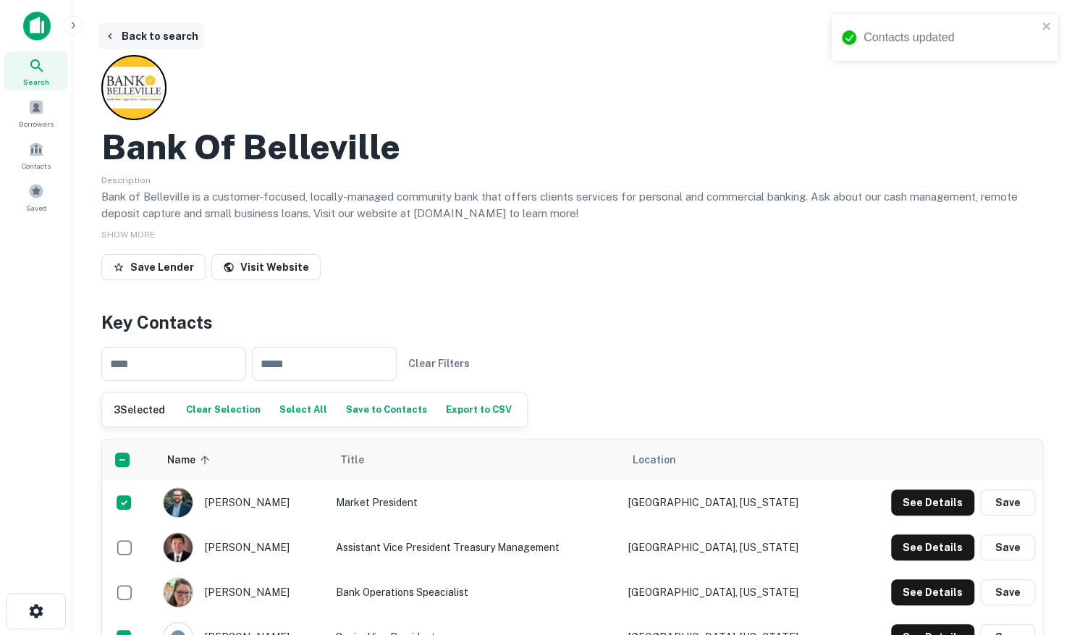
click at [136, 31] on button "Back to search" at bounding box center [151, 36] width 106 height 26
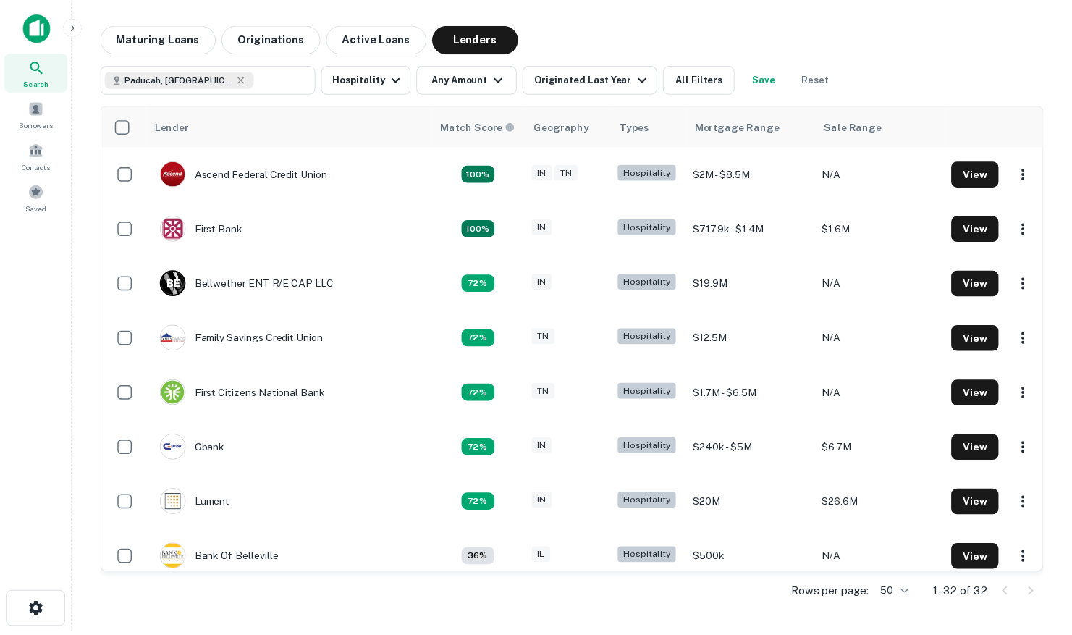
scroll to position [290, 0]
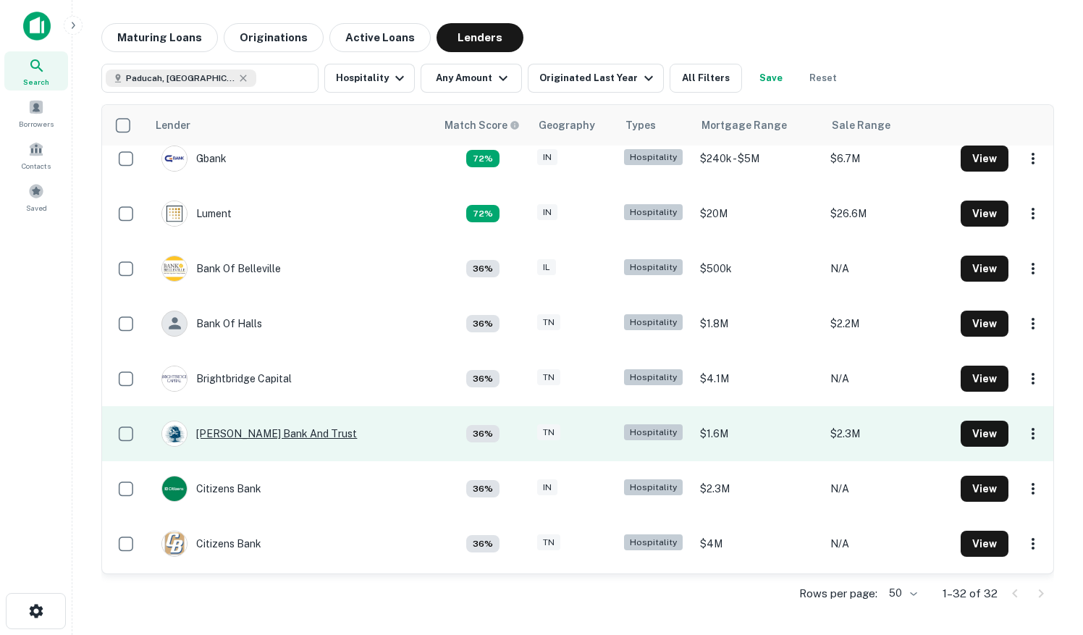
click at [253, 434] on div "[PERSON_NAME] Bank And Trust" at bounding box center [259, 434] width 196 height 26
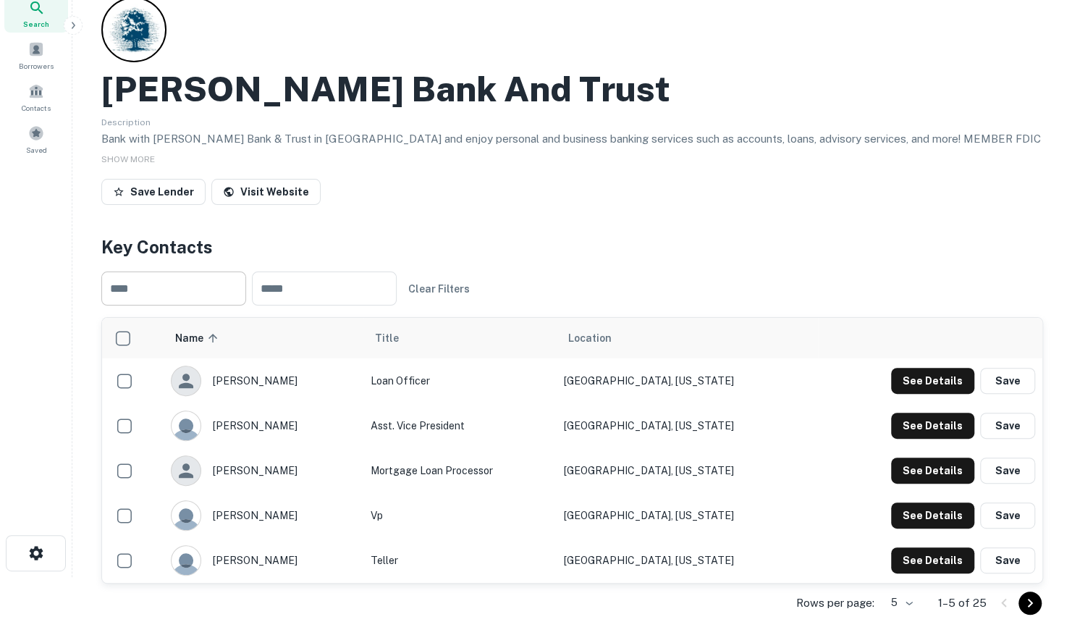
scroll to position [145, 0]
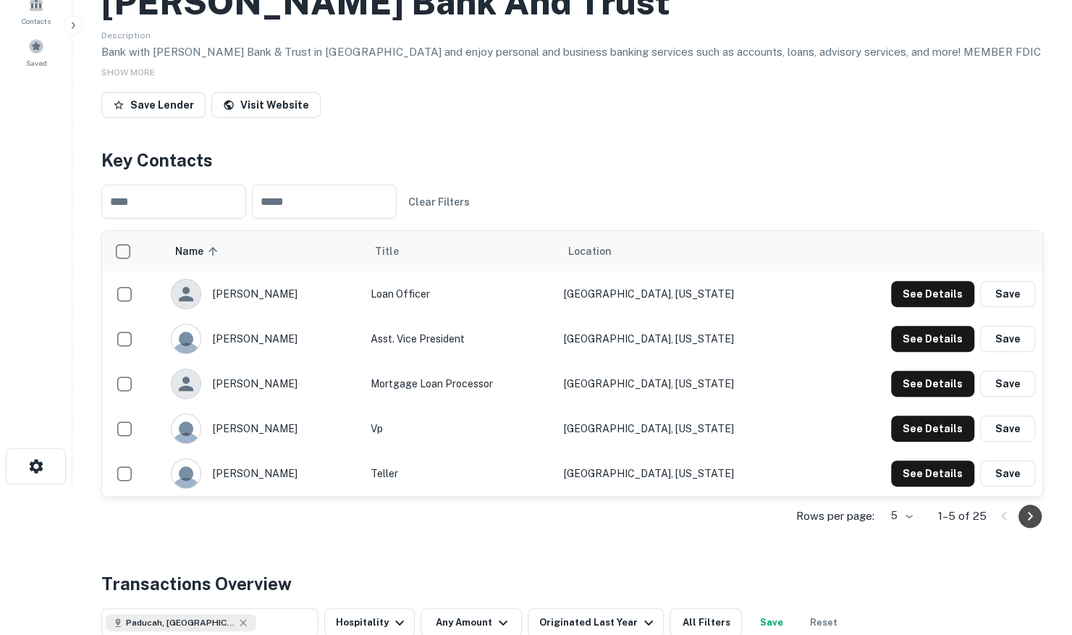
click at [1031, 512] on icon "Go to next page" at bounding box center [1030, 516] width 17 height 17
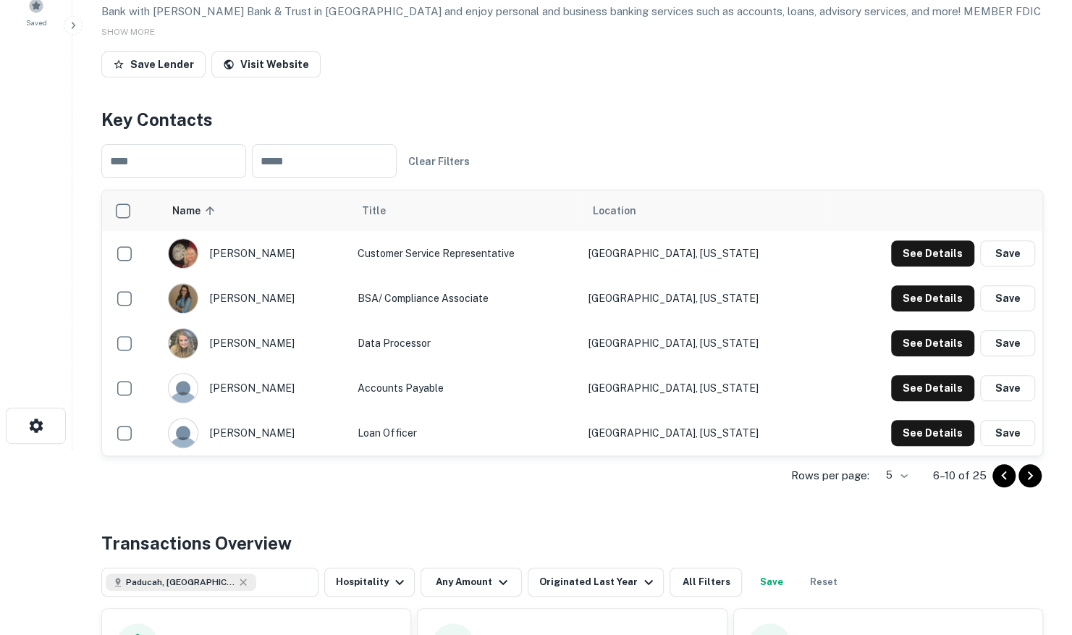
scroll to position [217, 0]
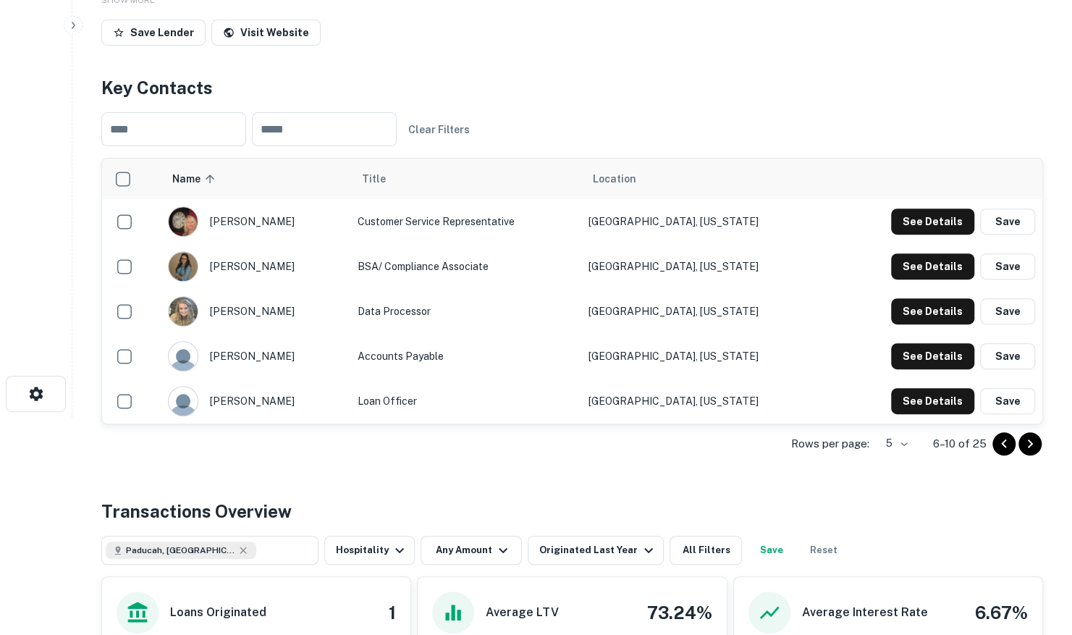
click at [1026, 443] on icon "Go to next page" at bounding box center [1030, 443] width 17 height 17
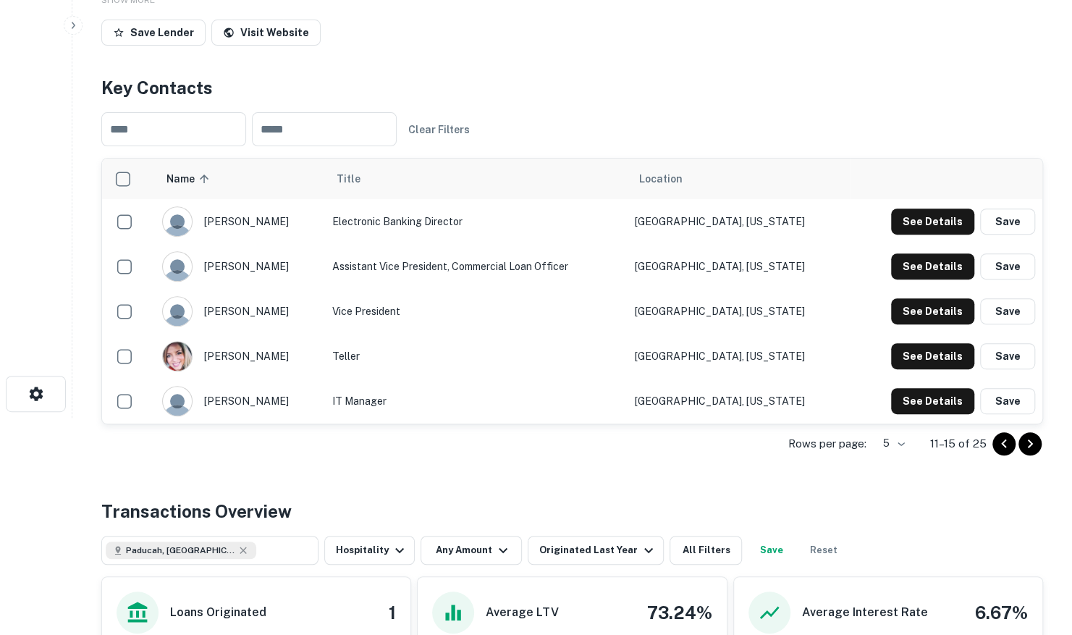
click at [1030, 435] on icon "Go to next page" at bounding box center [1030, 443] width 17 height 17
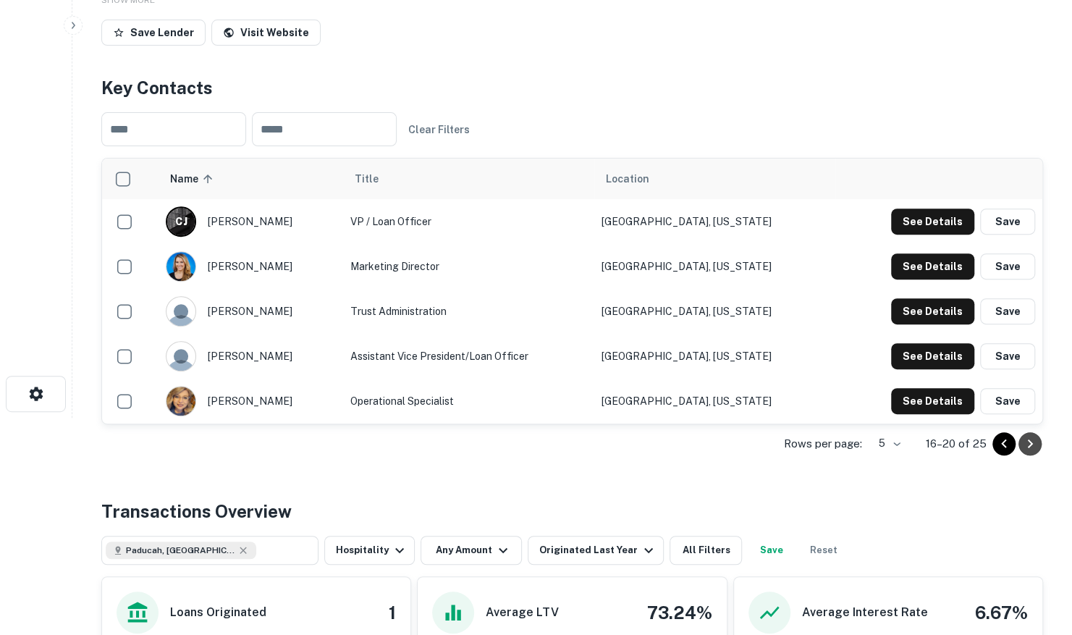
click at [1028, 437] on icon "Go to next page" at bounding box center [1030, 443] width 17 height 17
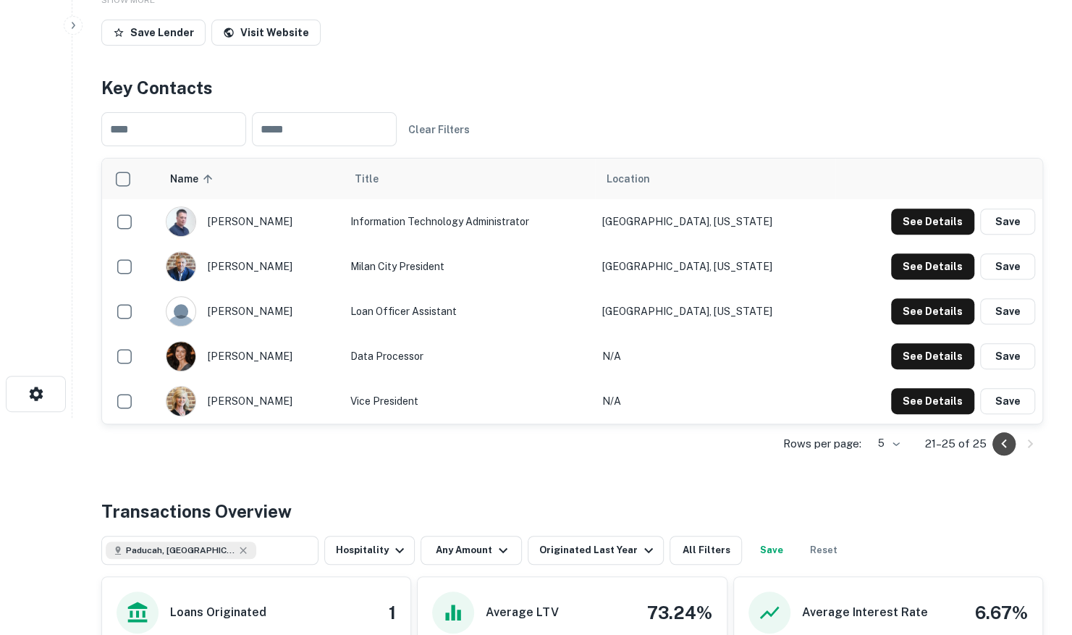
click at [995, 445] on button "Go to previous page" at bounding box center [1004, 443] width 23 height 23
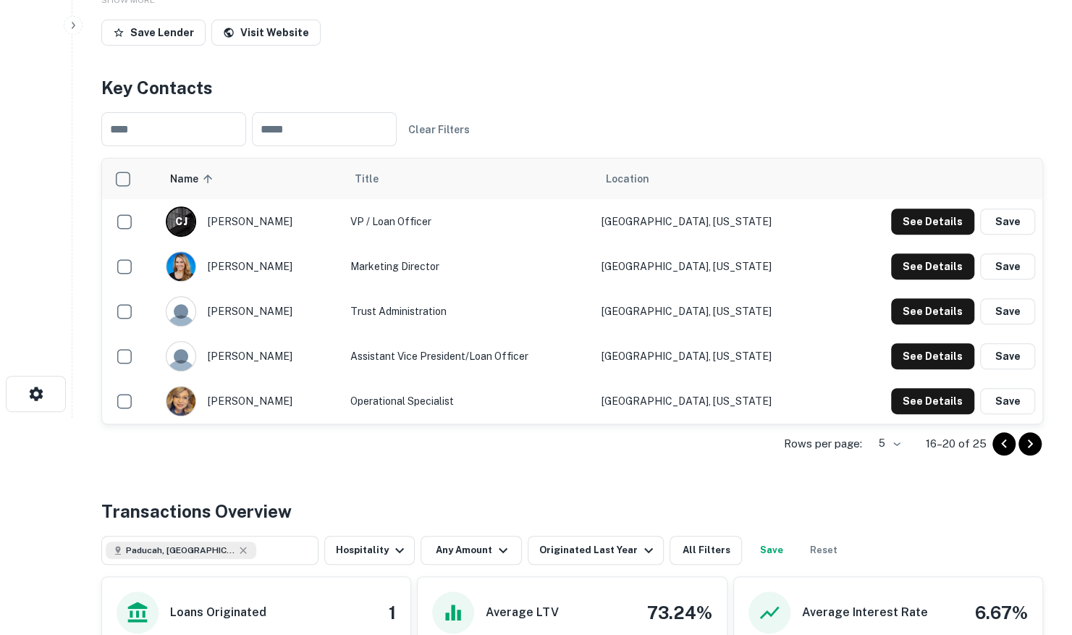
click at [999, 445] on icon "Go to previous page" at bounding box center [1004, 443] width 17 height 17
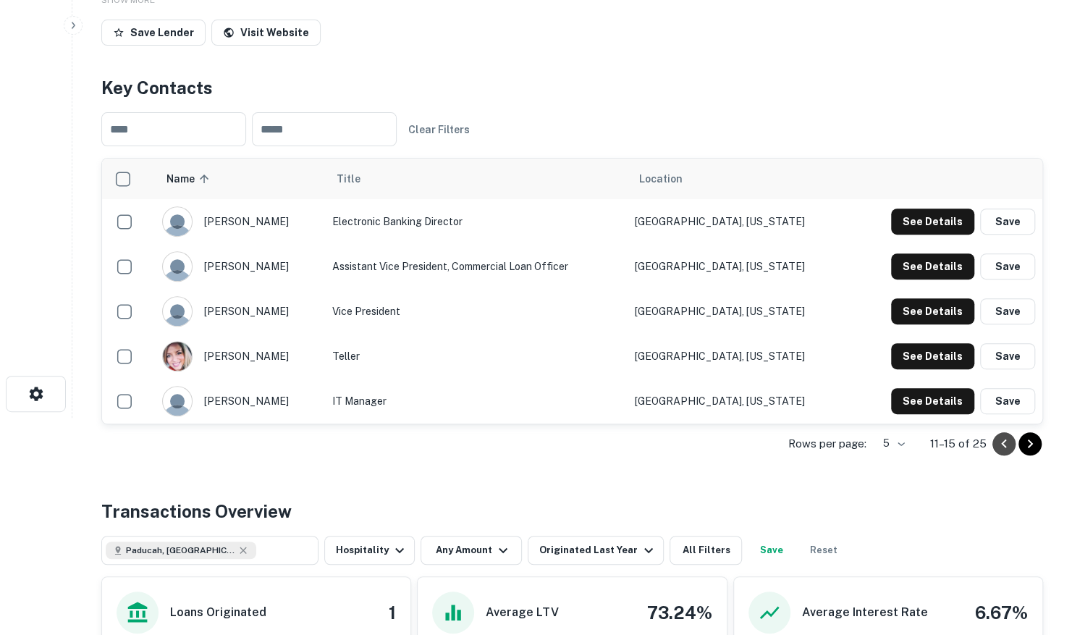
click at [999, 445] on icon "Go to previous page" at bounding box center [1004, 443] width 17 height 17
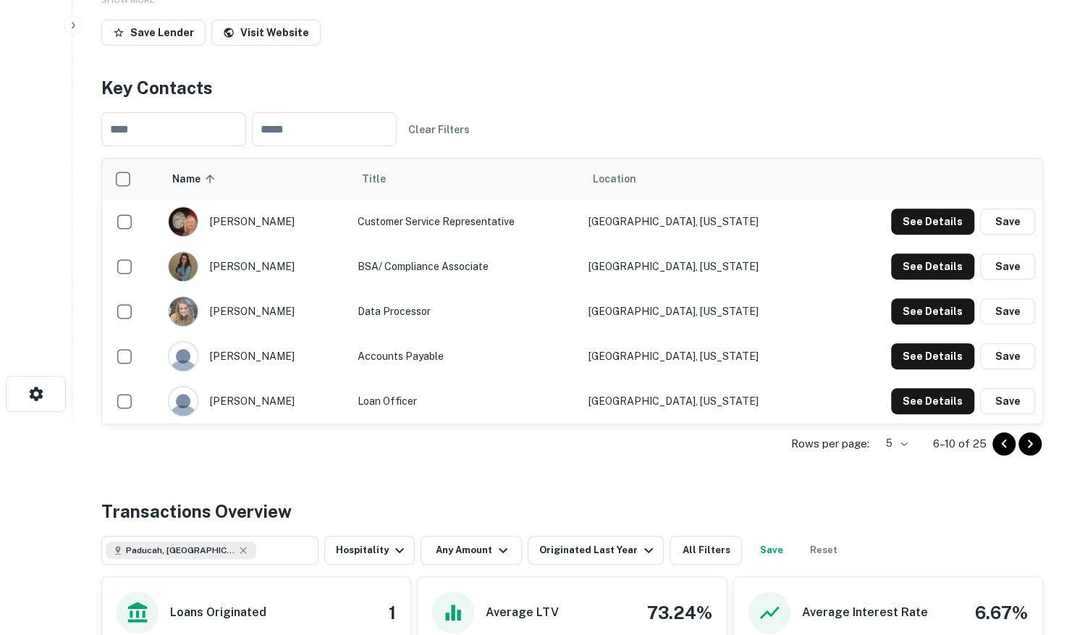
click at [999, 445] on icon "Go to previous page" at bounding box center [1004, 443] width 17 height 17
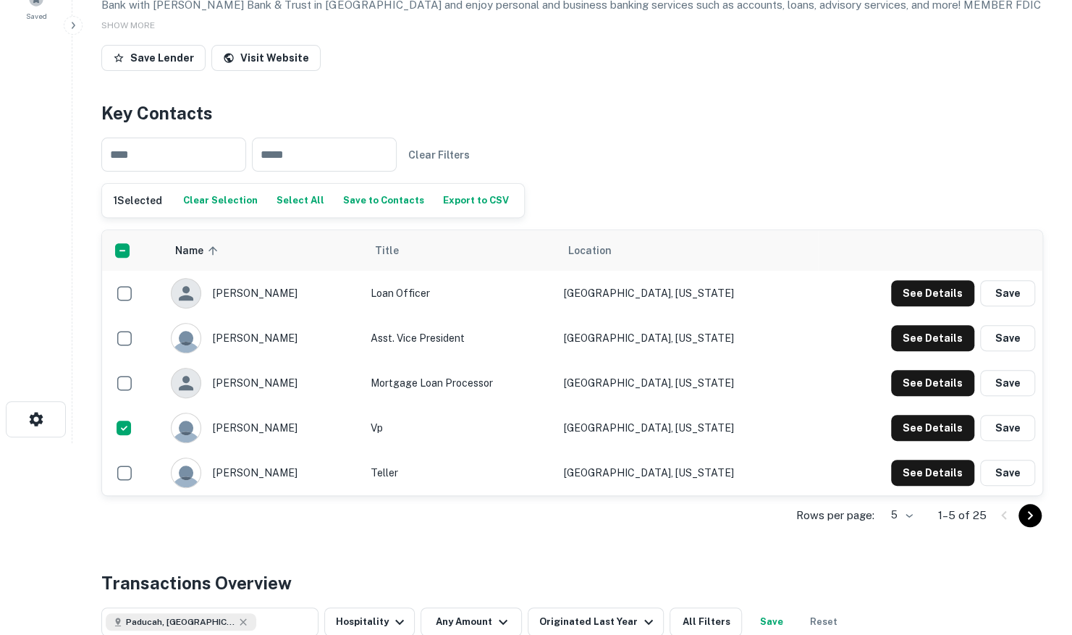
scroll to position [183, 0]
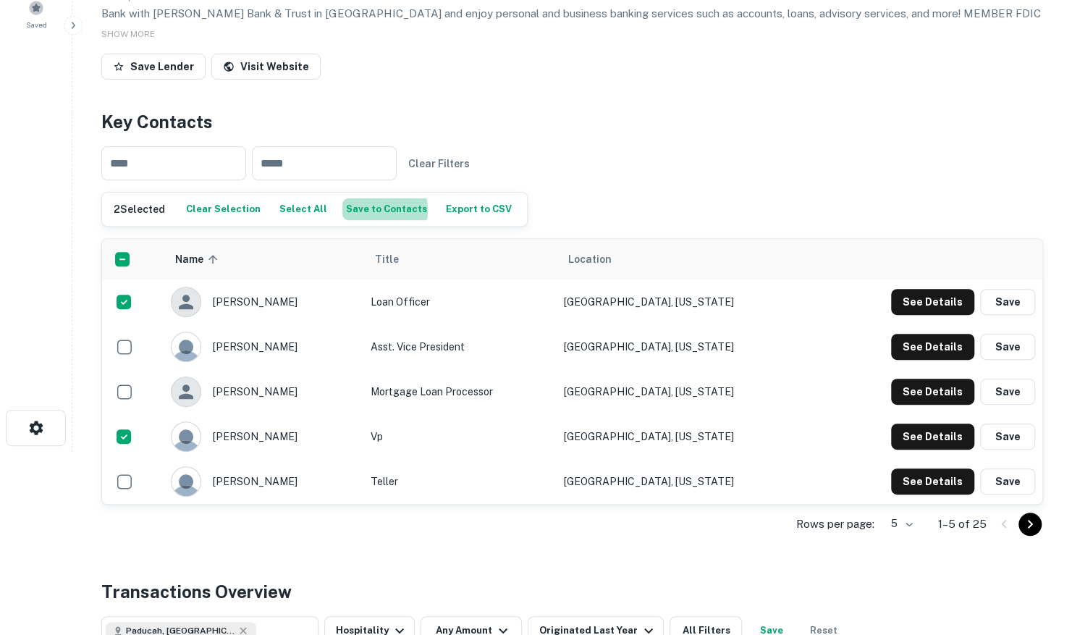
click at [351, 210] on button "Save to Contacts" at bounding box center [387, 209] width 88 height 22
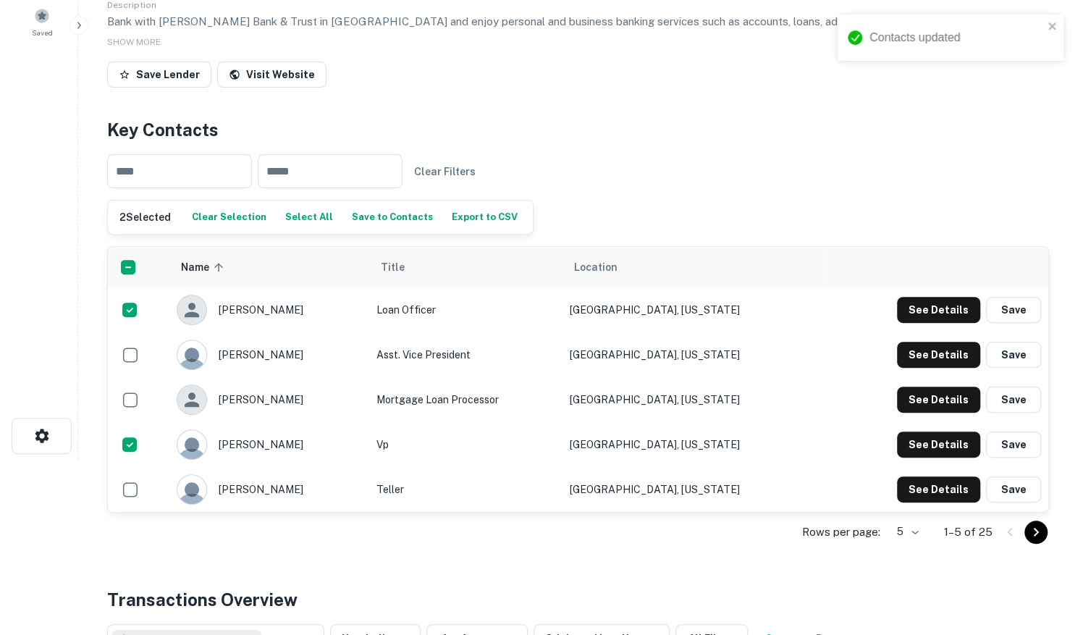
scroll to position [0, 0]
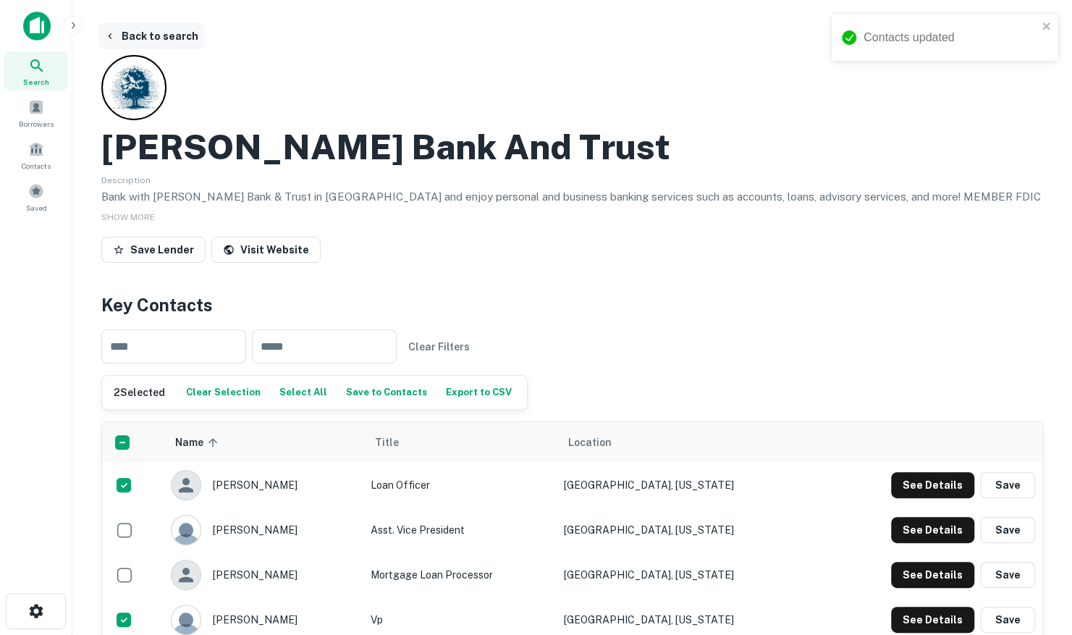
click at [143, 38] on button "Back to search" at bounding box center [151, 36] width 106 height 26
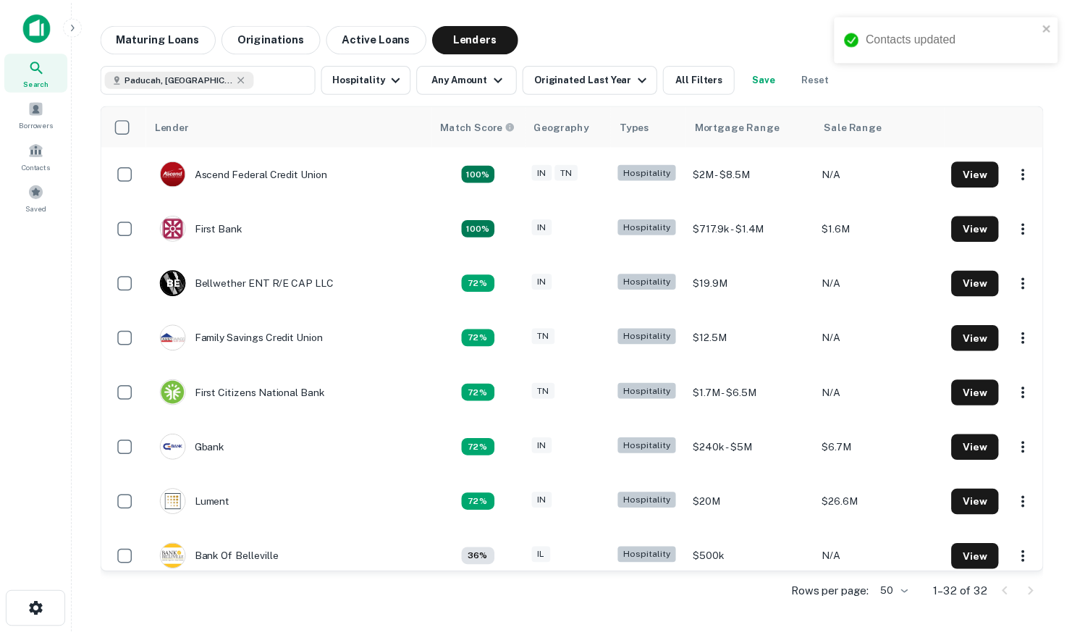
scroll to position [290, 0]
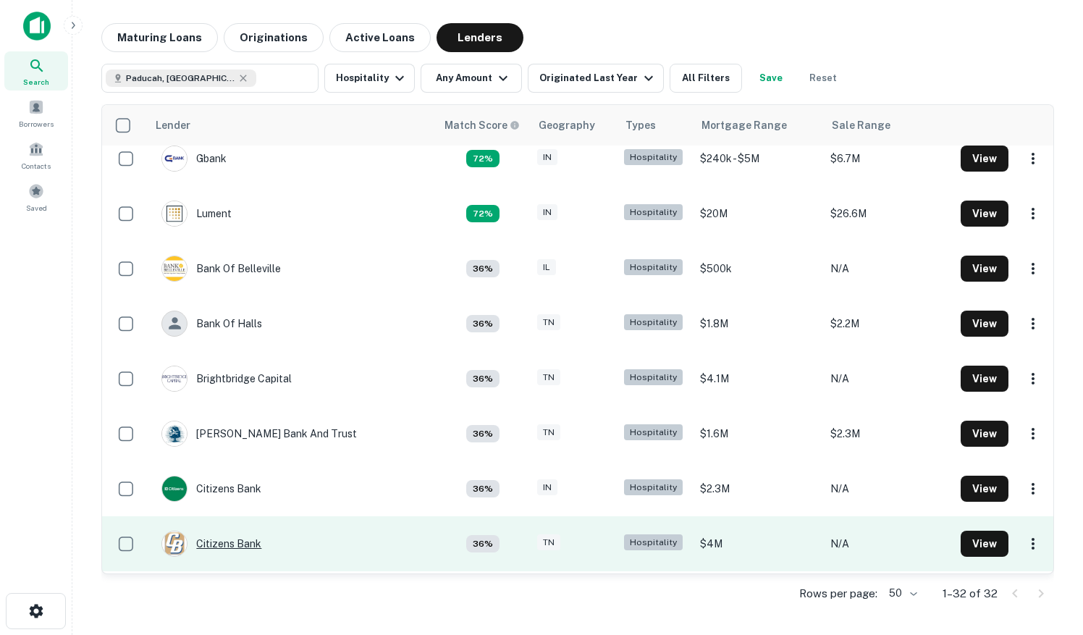
click at [224, 546] on div "Citizens Bank" at bounding box center [211, 544] width 100 height 26
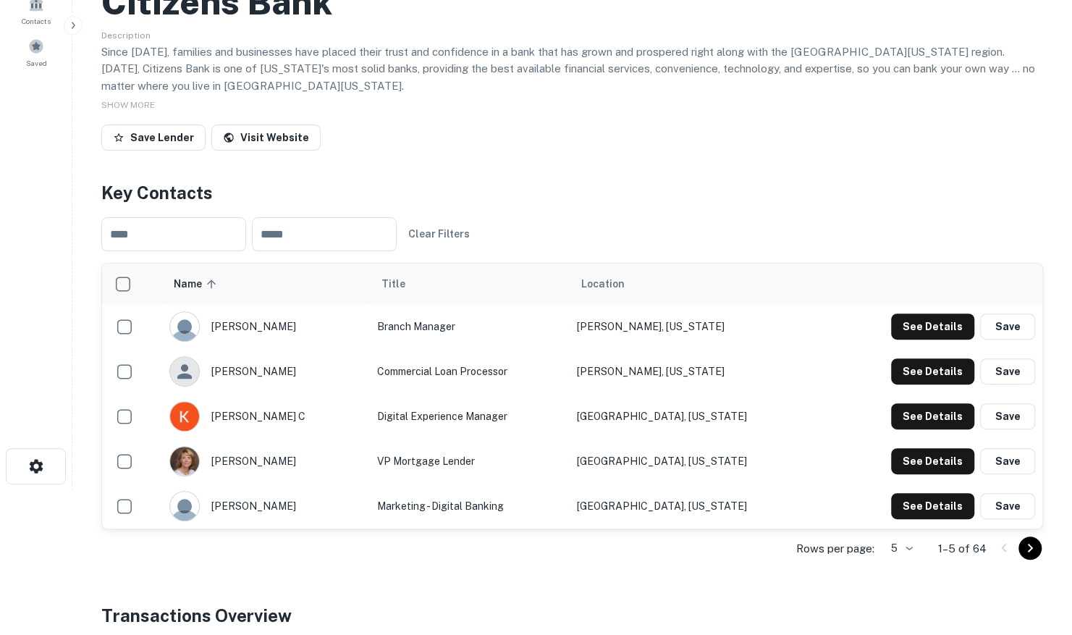
scroll to position [217, 0]
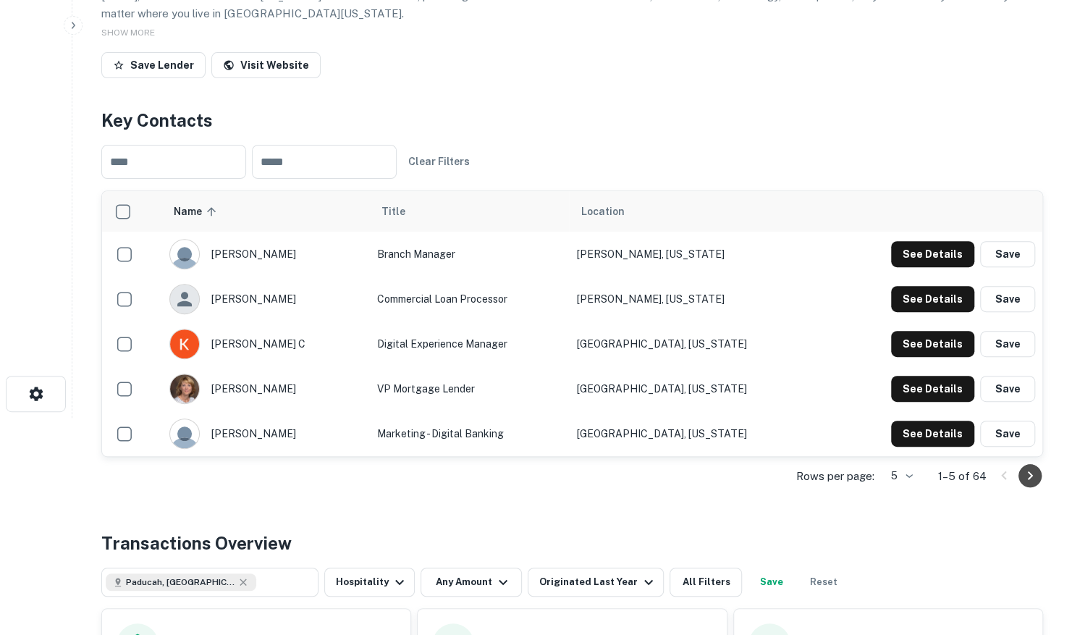
click at [1022, 474] on icon "Go to next page" at bounding box center [1030, 475] width 17 height 17
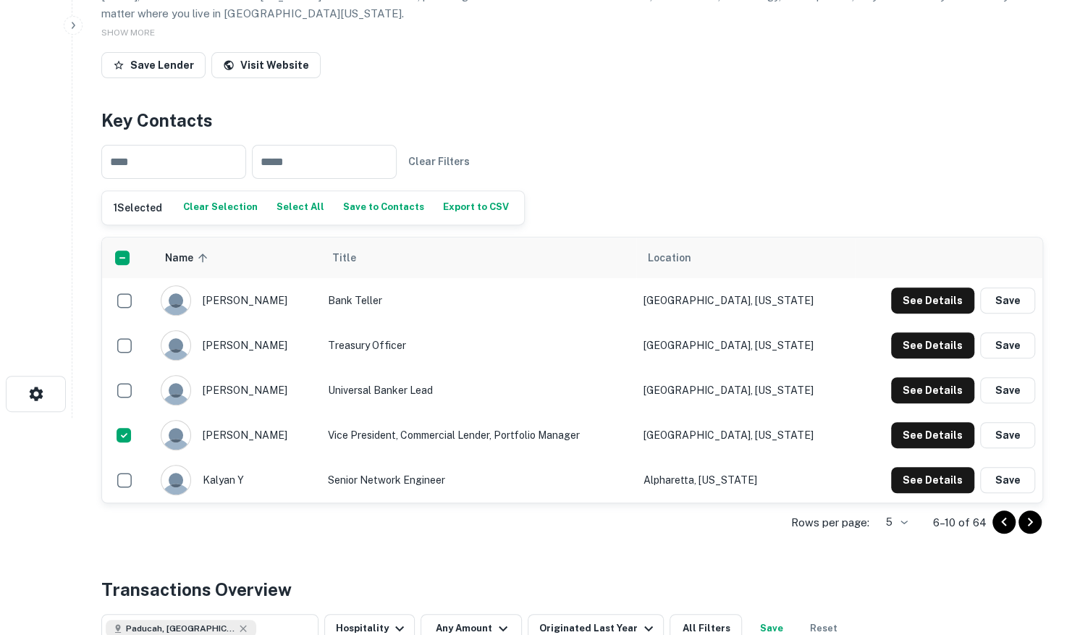
click at [1026, 518] on icon "Go to next page" at bounding box center [1030, 521] width 17 height 17
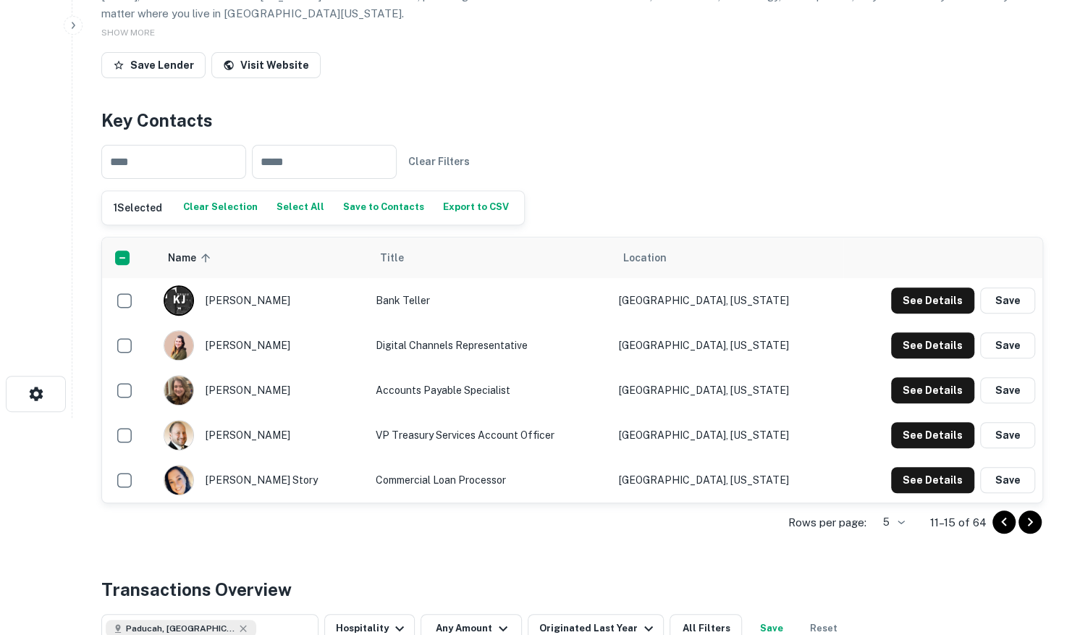
click at [1030, 517] on icon "Go to next page" at bounding box center [1030, 521] width 17 height 17
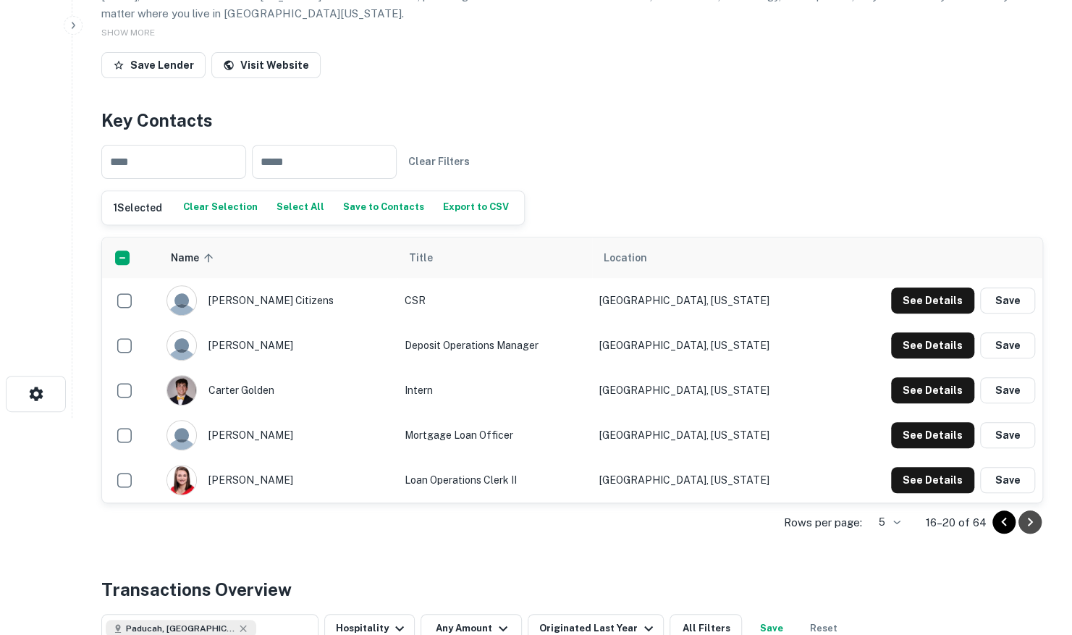
click at [1031, 518] on icon "Go to next page" at bounding box center [1030, 521] width 17 height 17
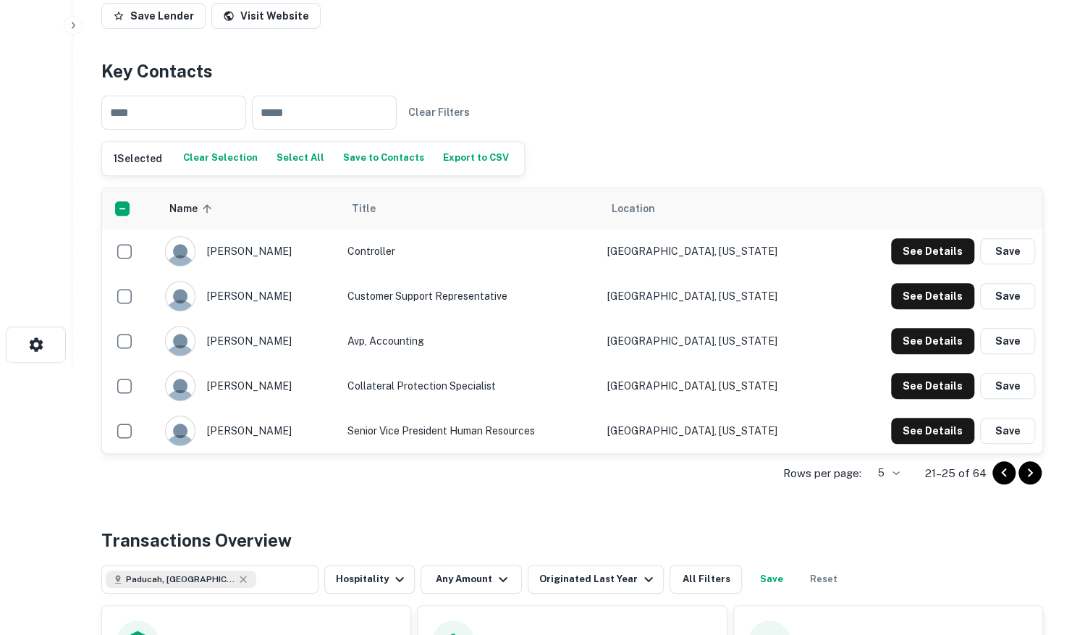
scroll to position [290, 0]
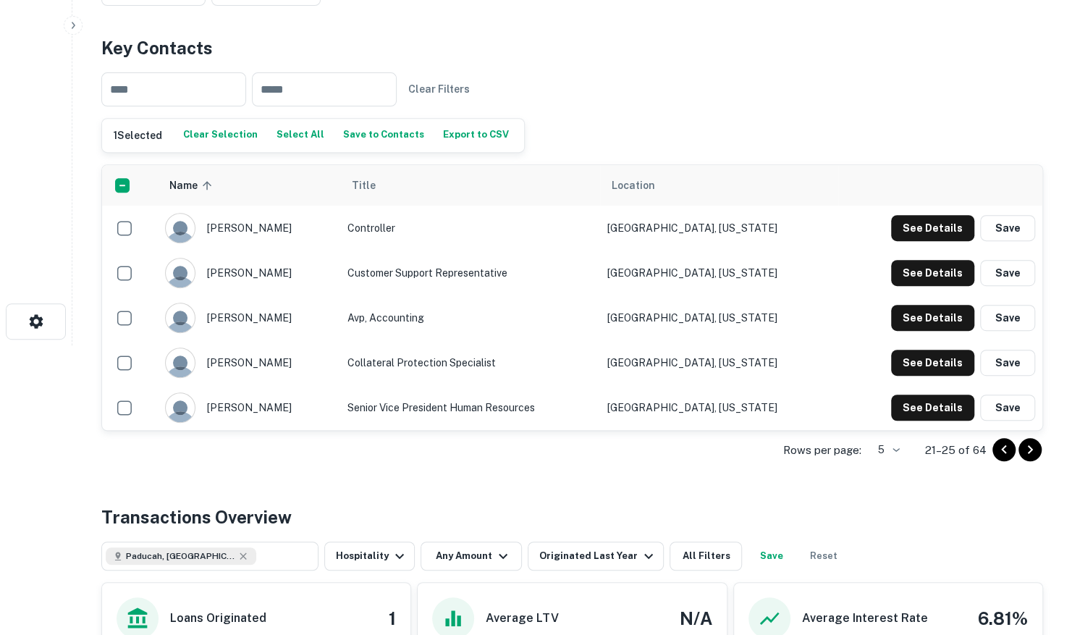
click at [1033, 446] on icon "Go to next page" at bounding box center [1030, 449] width 17 height 17
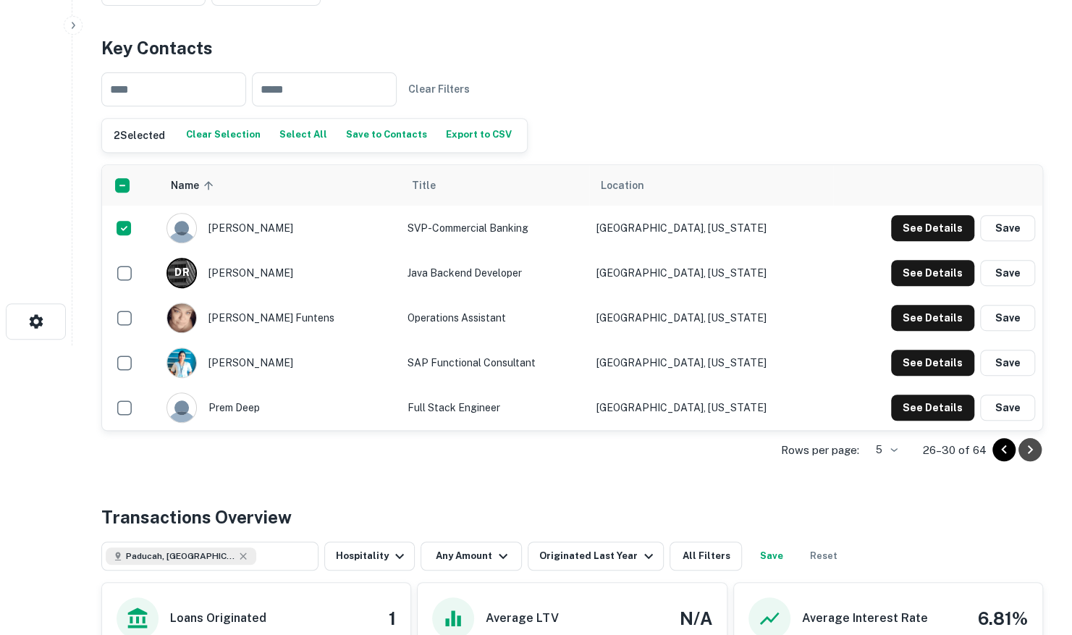
click at [1033, 447] on icon "Go to next page" at bounding box center [1030, 449] width 17 height 17
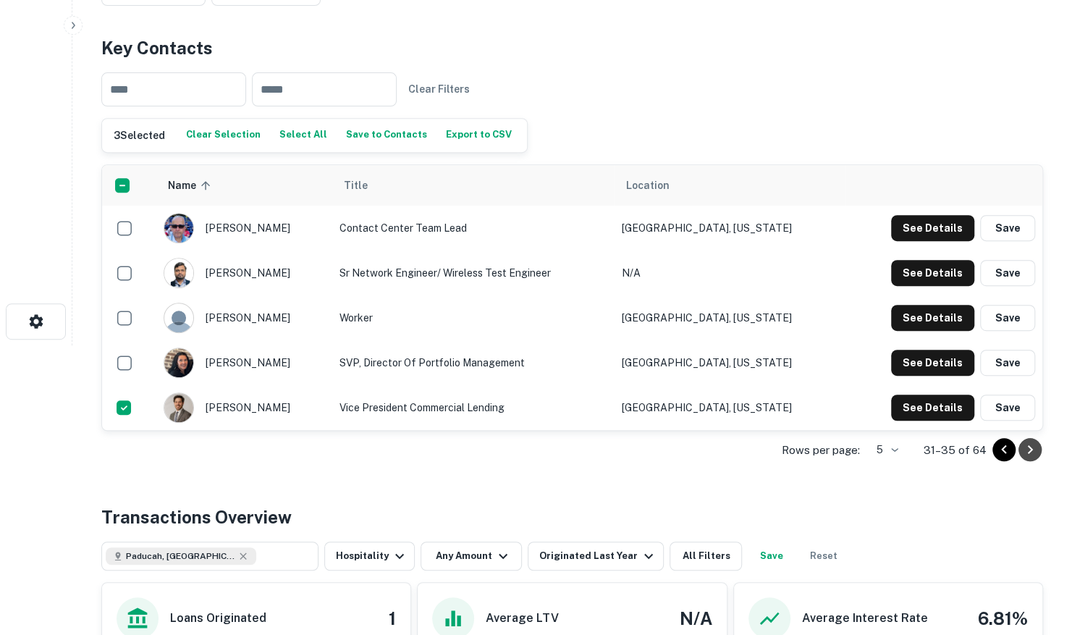
click at [1034, 448] on icon "Go to next page" at bounding box center [1030, 449] width 17 height 17
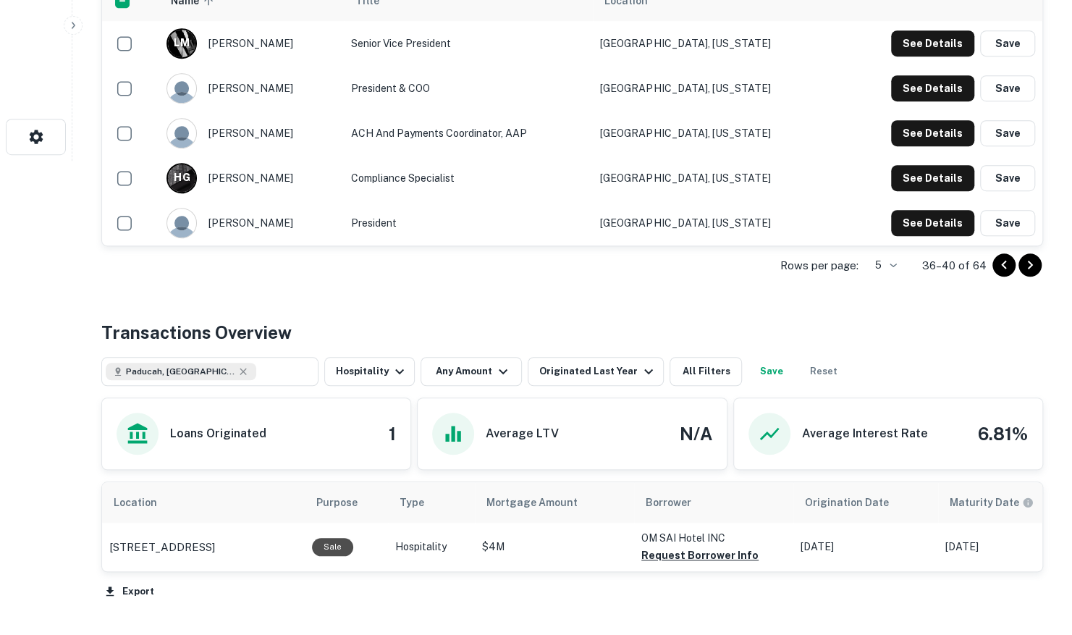
scroll to position [288, 0]
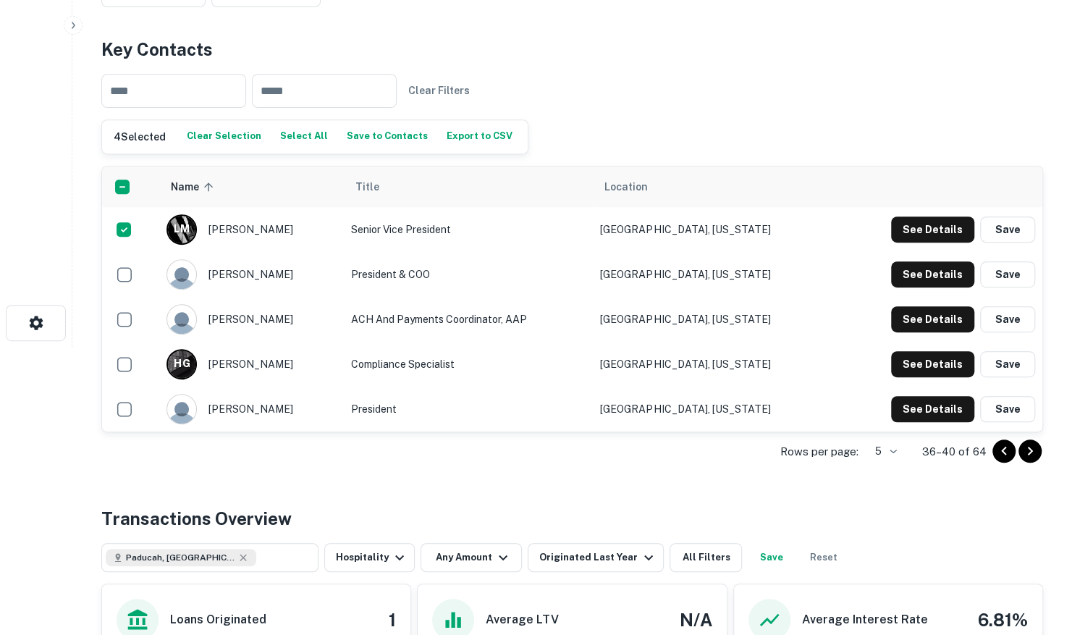
click at [1031, 445] on icon "Go to next page" at bounding box center [1030, 450] width 17 height 17
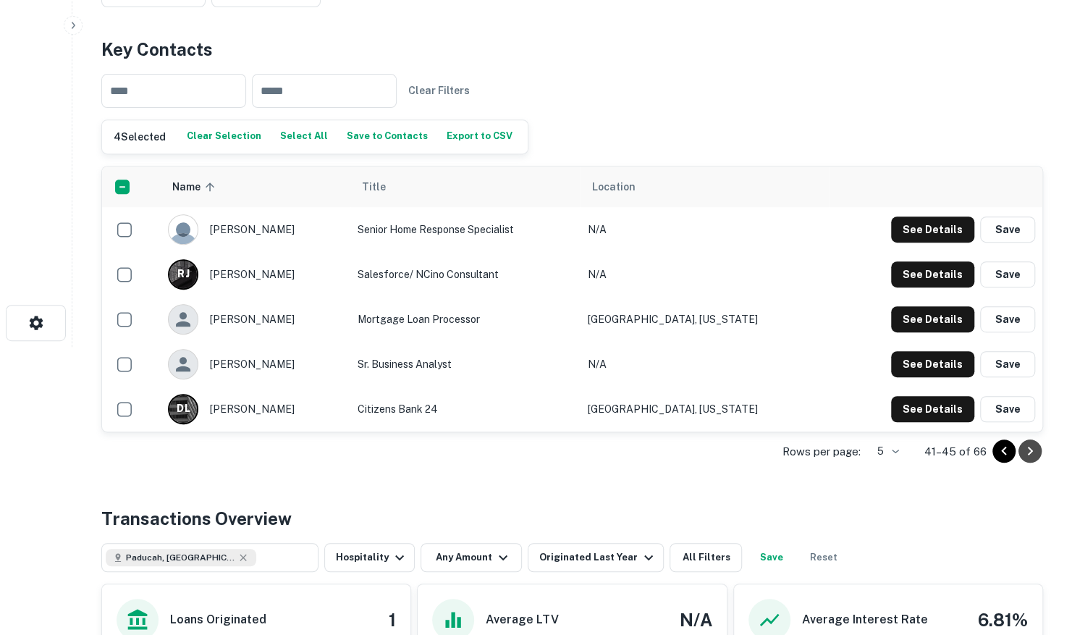
click at [1022, 452] on icon "Go to next page" at bounding box center [1030, 450] width 17 height 17
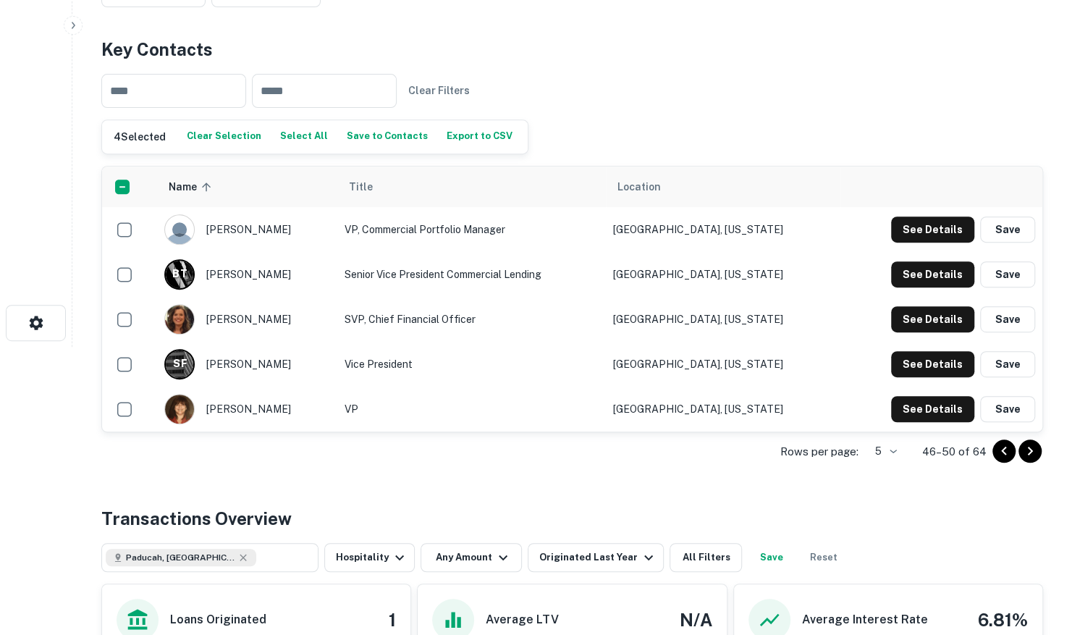
click at [368, 122] on div "4 Selected Clear Selection Select All Save to Contacts Export to CSV" at bounding box center [315, 136] width 426 height 33
click at [364, 138] on button "Save to Contacts" at bounding box center [387, 137] width 88 height 22
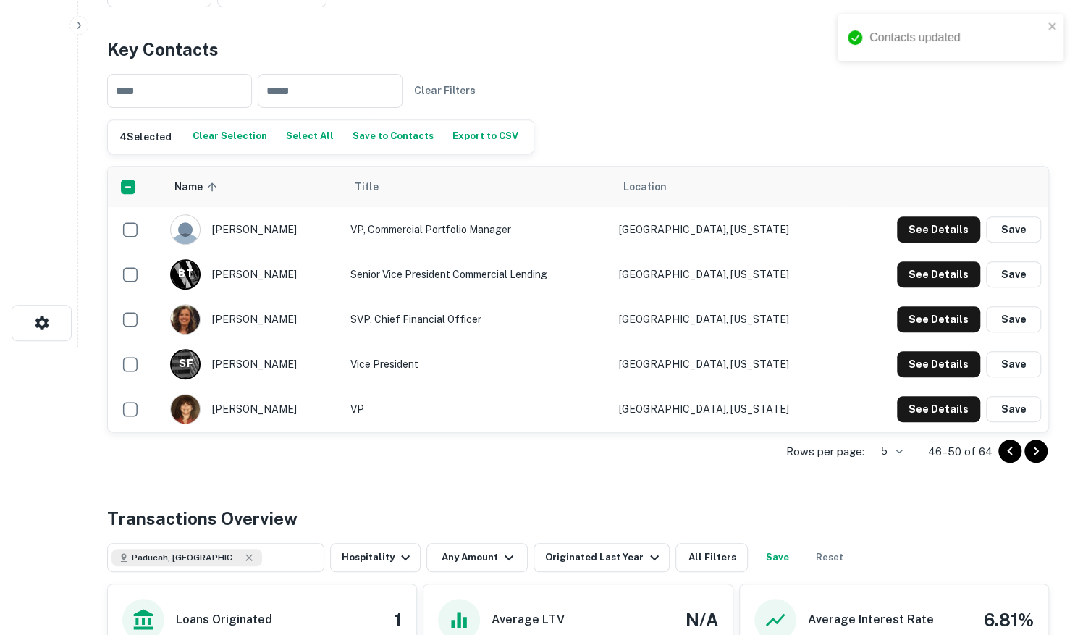
scroll to position [0, 0]
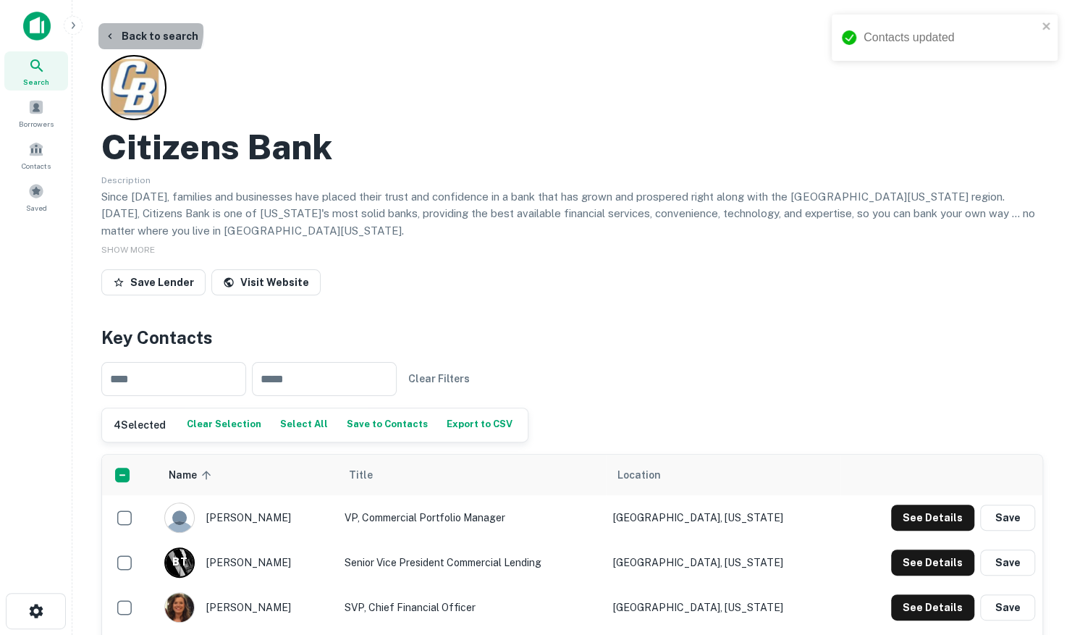
click at [149, 32] on button "Back to search" at bounding box center [151, 36] width 106 height 26
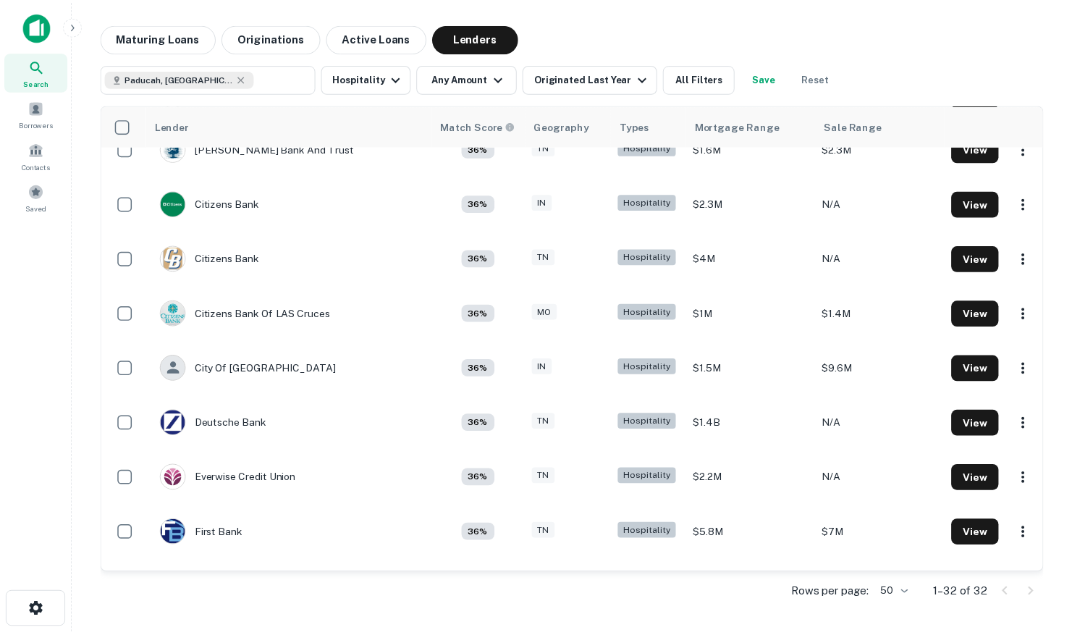
scroll to position [579, 0]
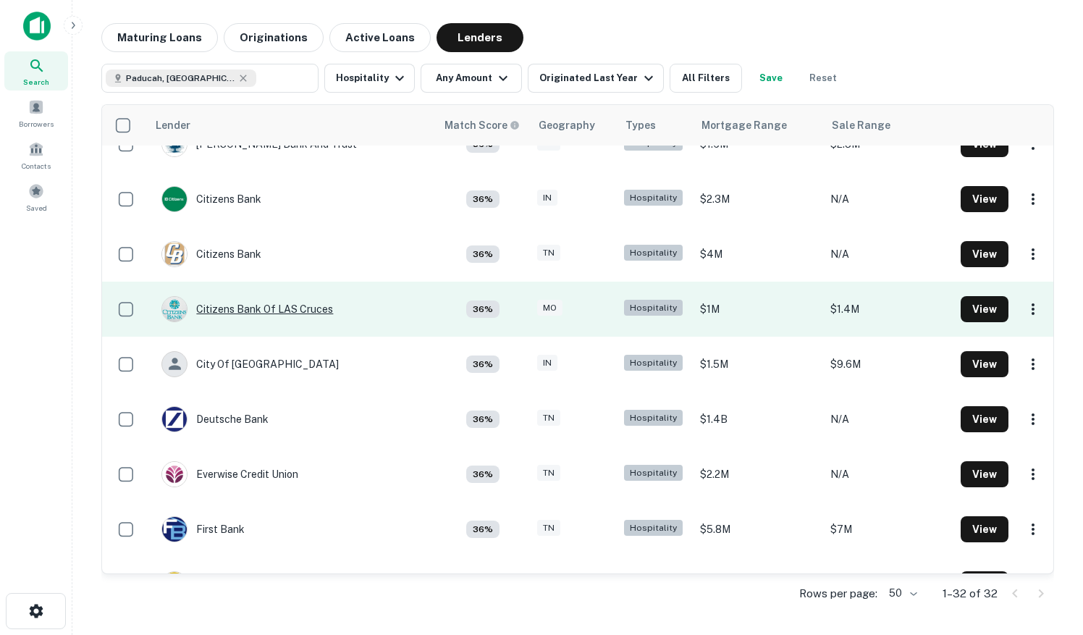
click at [259, 308] on div "Citizens Bank Of LAS Cruces" at bounding box center [247, 309] width 172 height 26
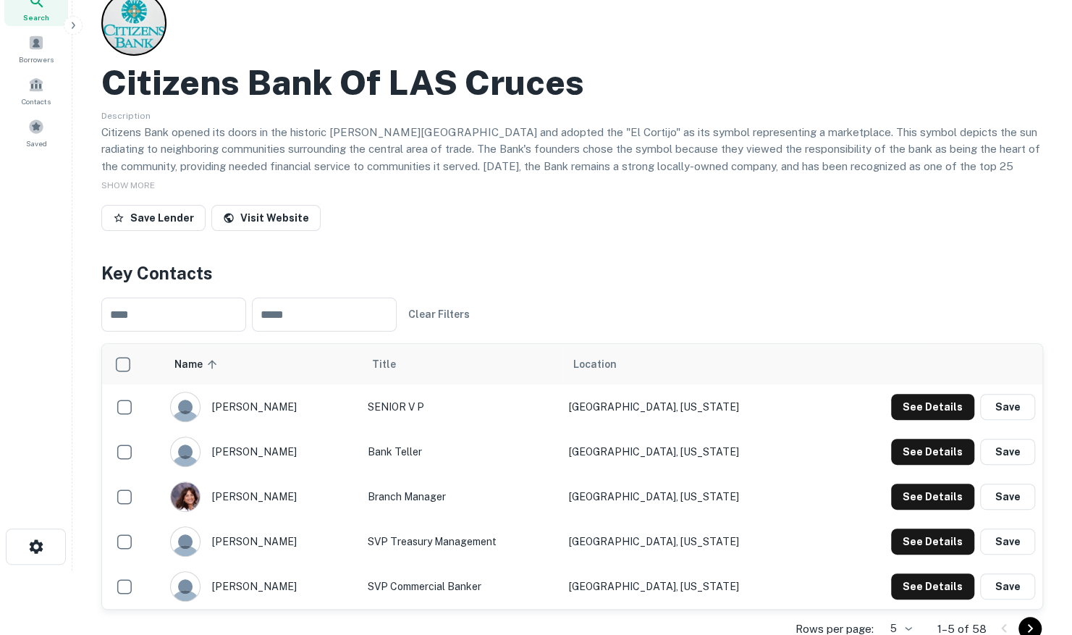
scroll to position [290, 0]
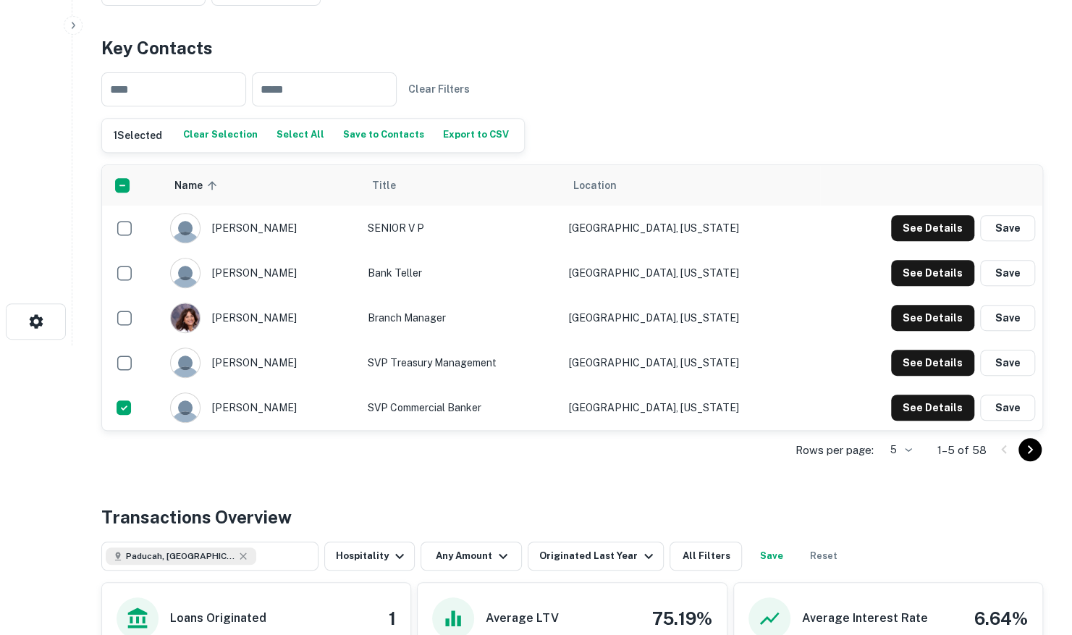
click at [1028, 446] on icon "Go to next page" at bounding box center [1030, 449] width 17 height 17
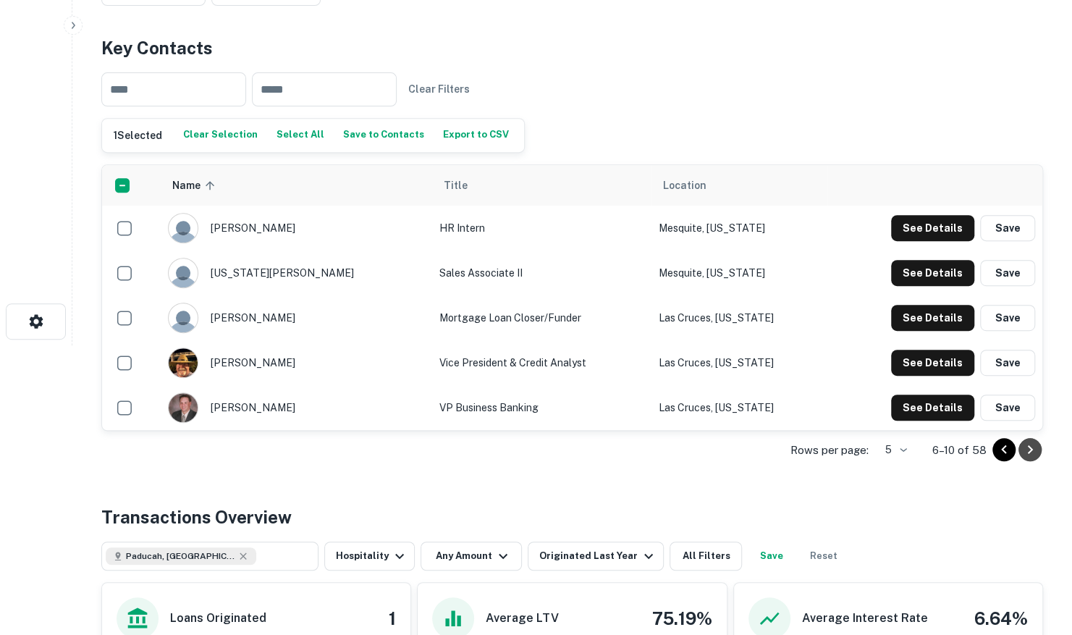
click at [1034, 448] on icon "Go to next page" at bounding box center [1030, 449] width 17 height 17
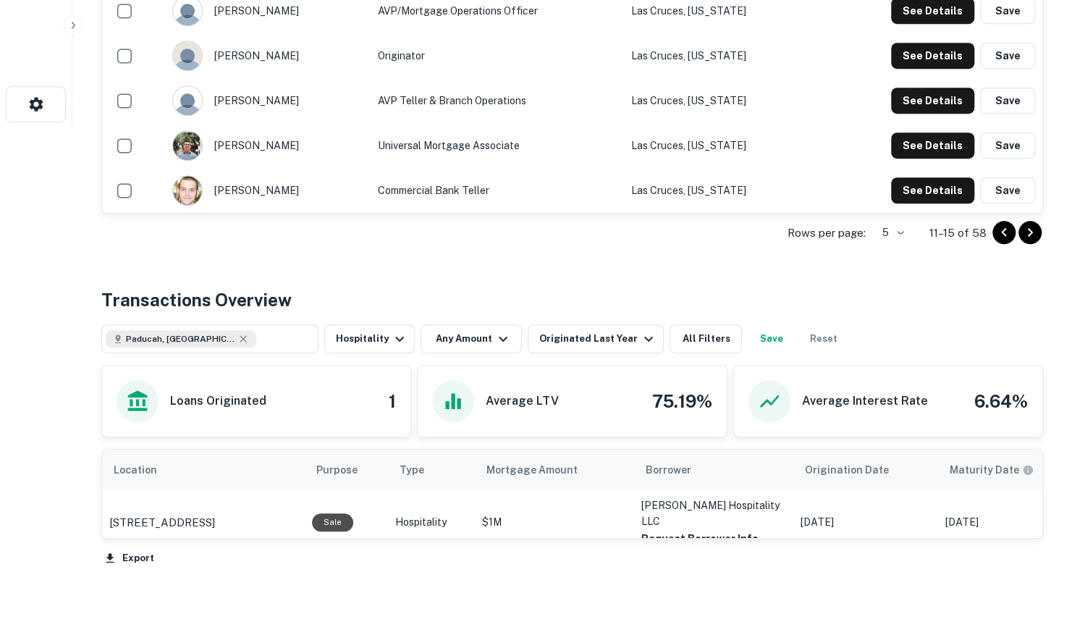
click at [1025, 233] on icon "Go to next page" at bounding box center [1030, 232] width 17 height 17
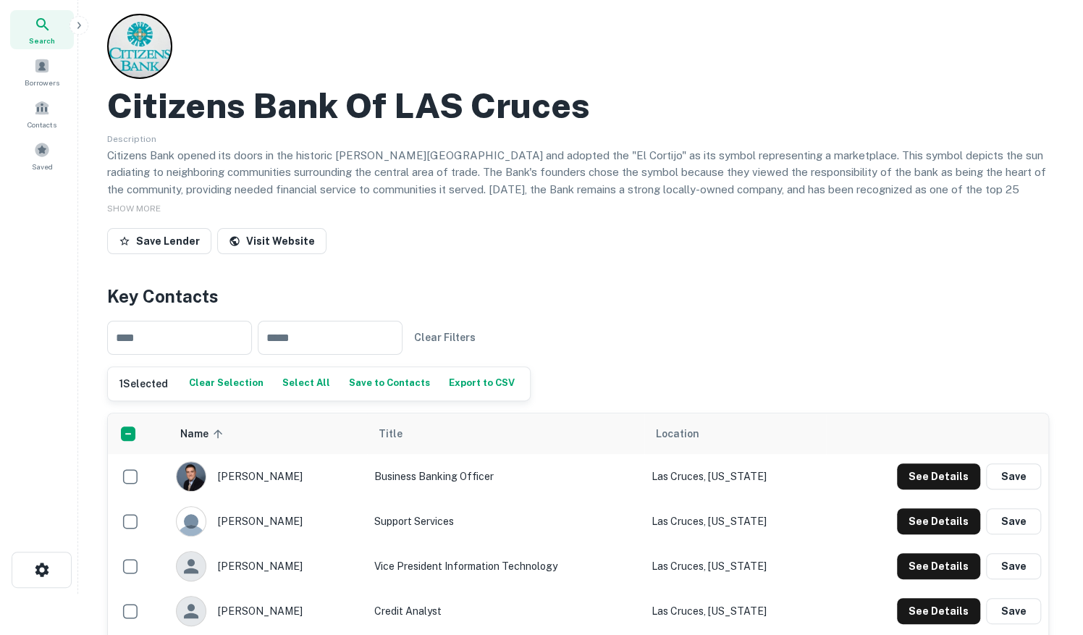
scroll to position [0, 0]
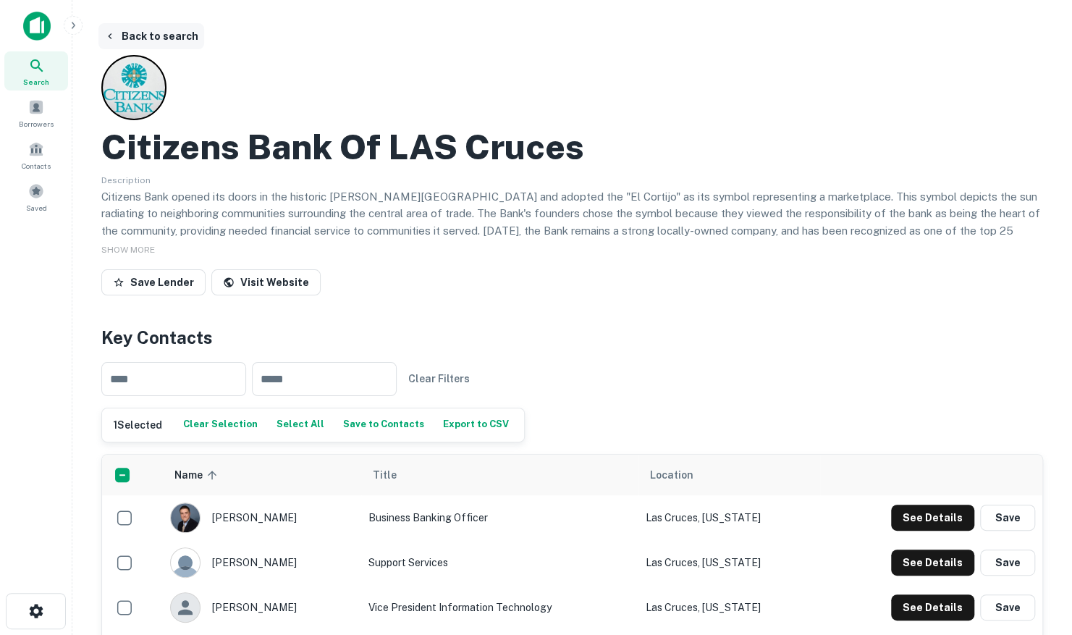
click at [130, 36] on button "Back to search" at bounding box center [151, 36] width 106 height 26
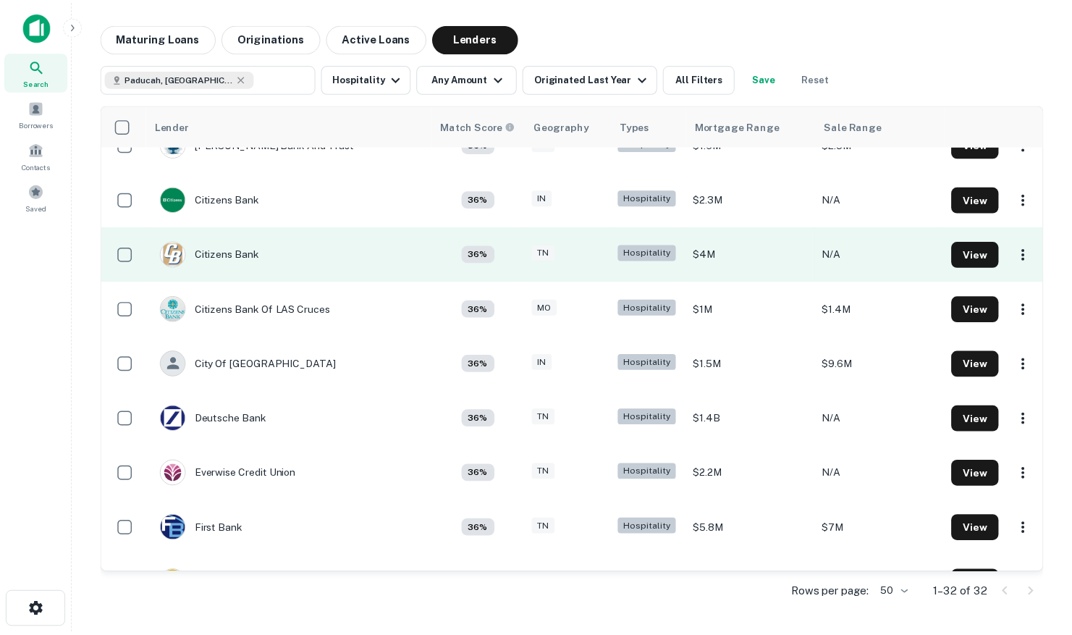
scroll to position [652, 0]
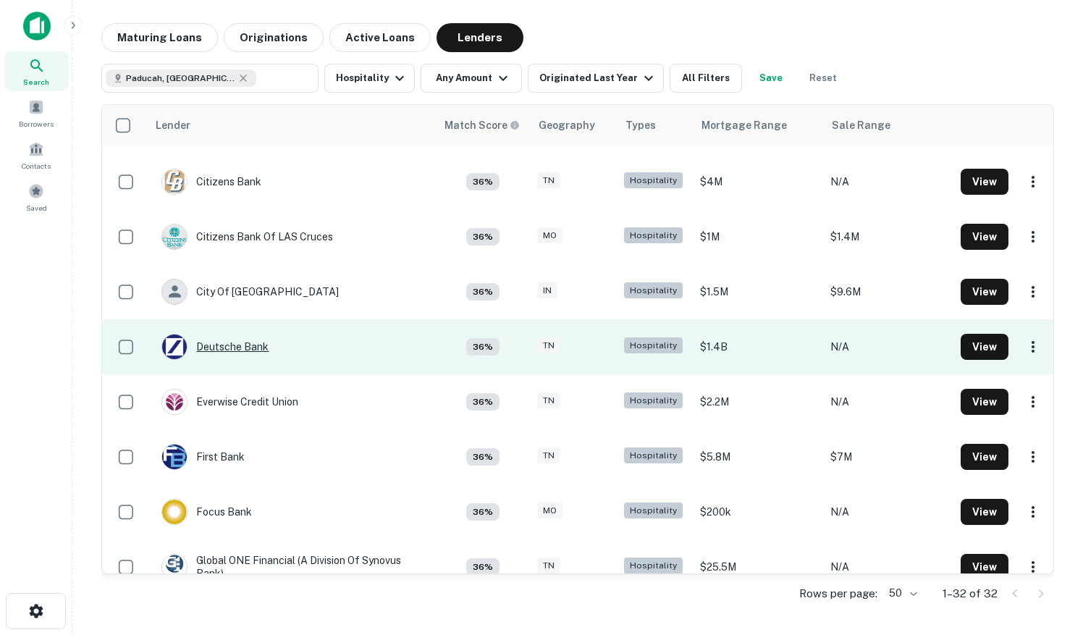
click at [234, 350] on div "Deutsche Bank" at bounding box center [214, 347] width 107 height 26
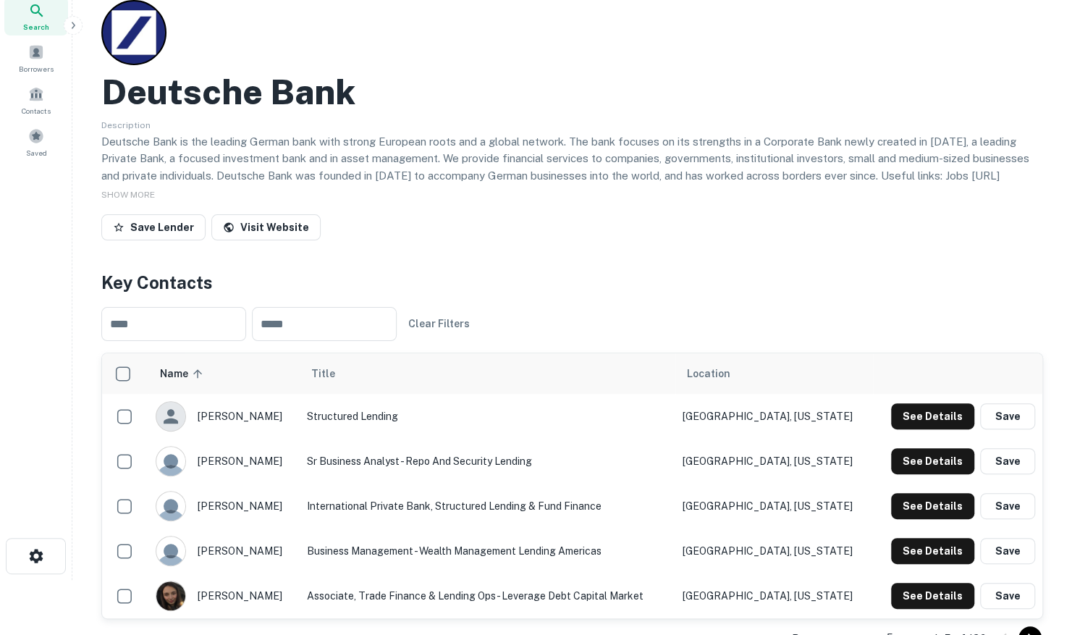
scroll to position [217, 0]
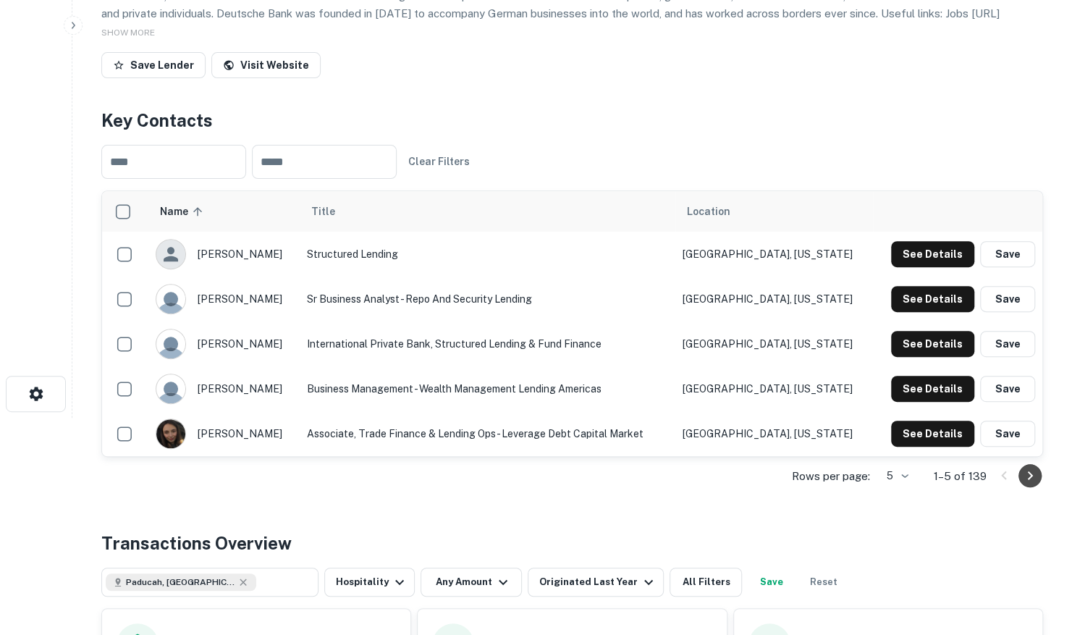
click at [1031, 475] on icon "Go to next page" at bounding box center [1030, 475] width 5 height 9
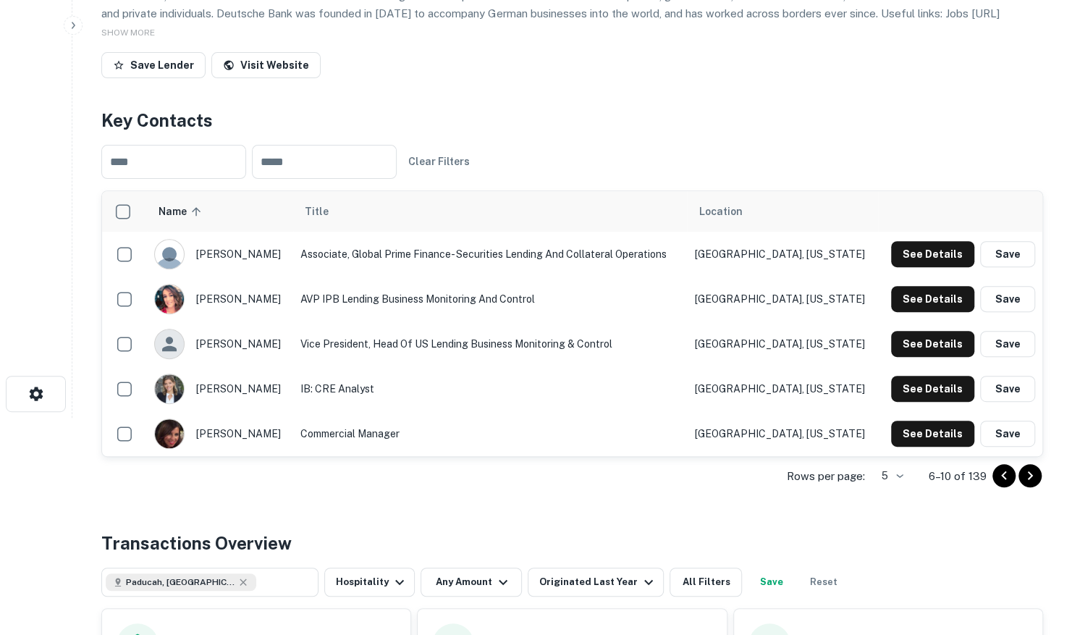
click at [1028, 477] on icon "Go to next page" at bounding box center [1030, 475] width 17 height 17
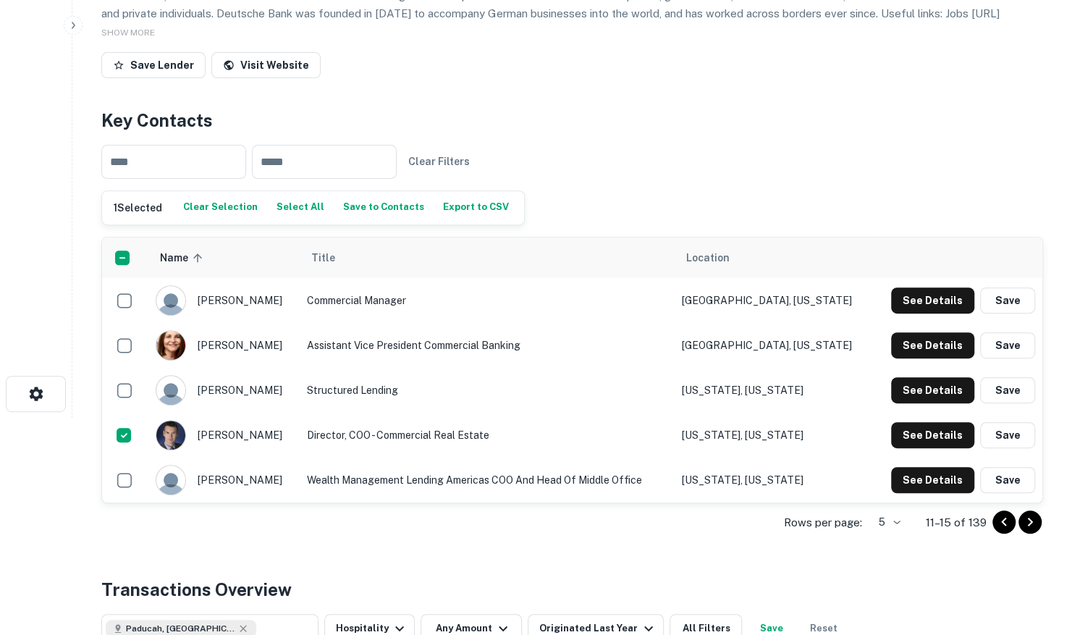
click at [1030, 518] on icon "Go to next page" at bounding box center [1030, 522] width 5 height 9
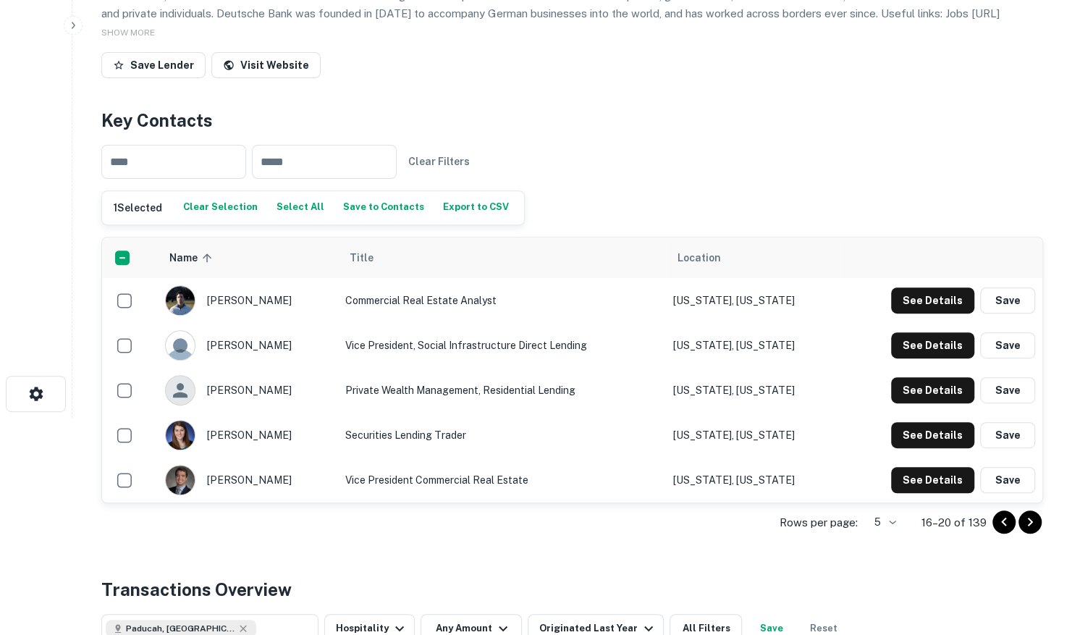
click at [1034, 518] on icon "Go to next page" at bounding box center [1030, 521] width 17 height 17
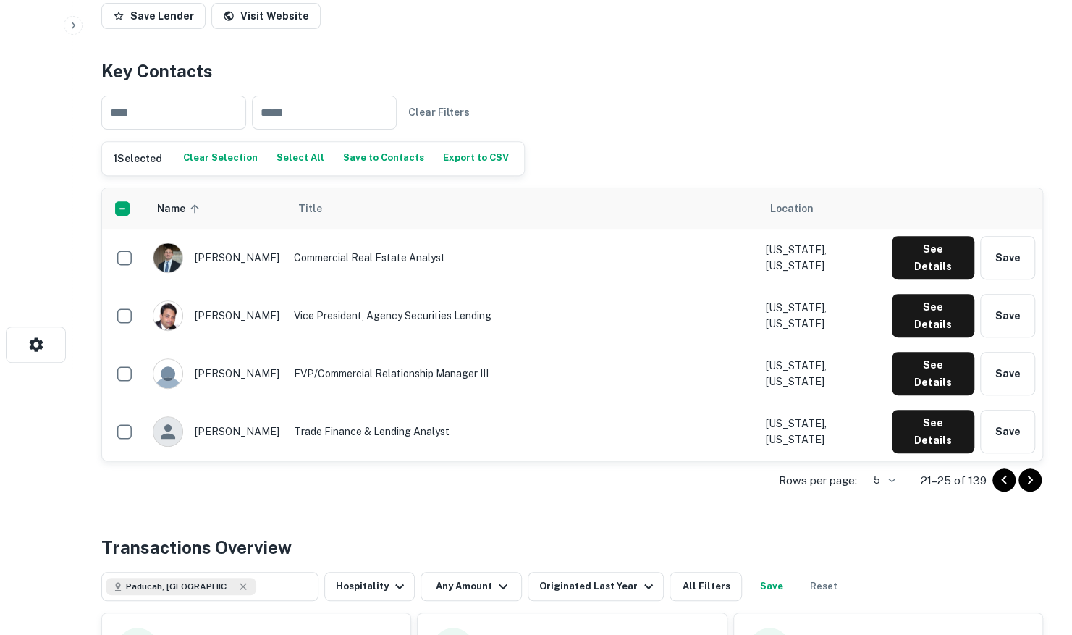
scroll to position [290, 0]
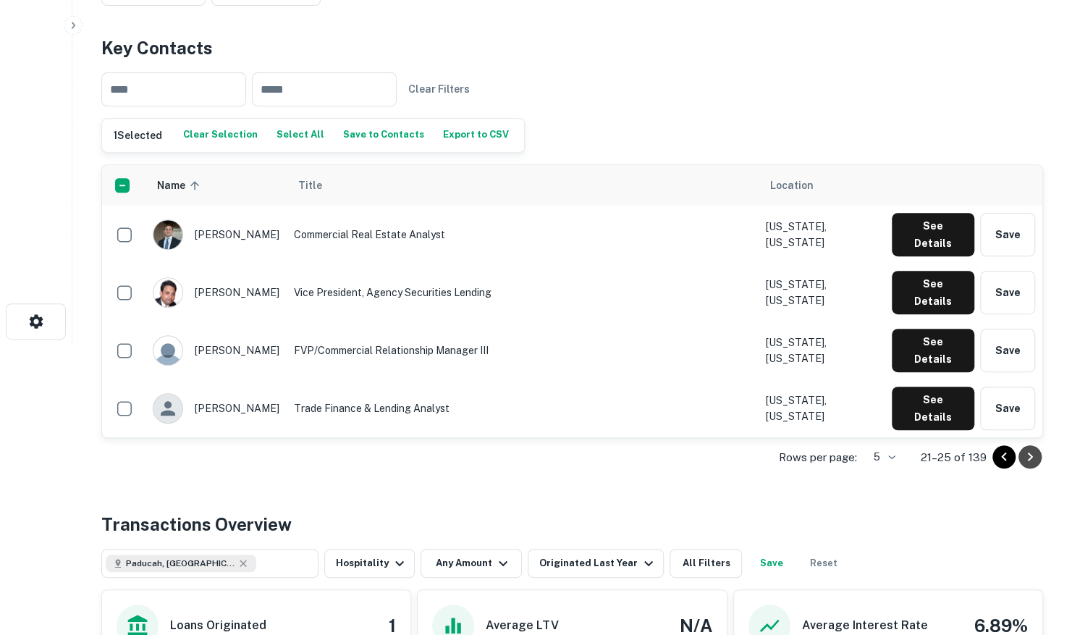
click at [1029, 459] on icon "Go to next page" at bounding box center [1030, 457] width 5 height 9
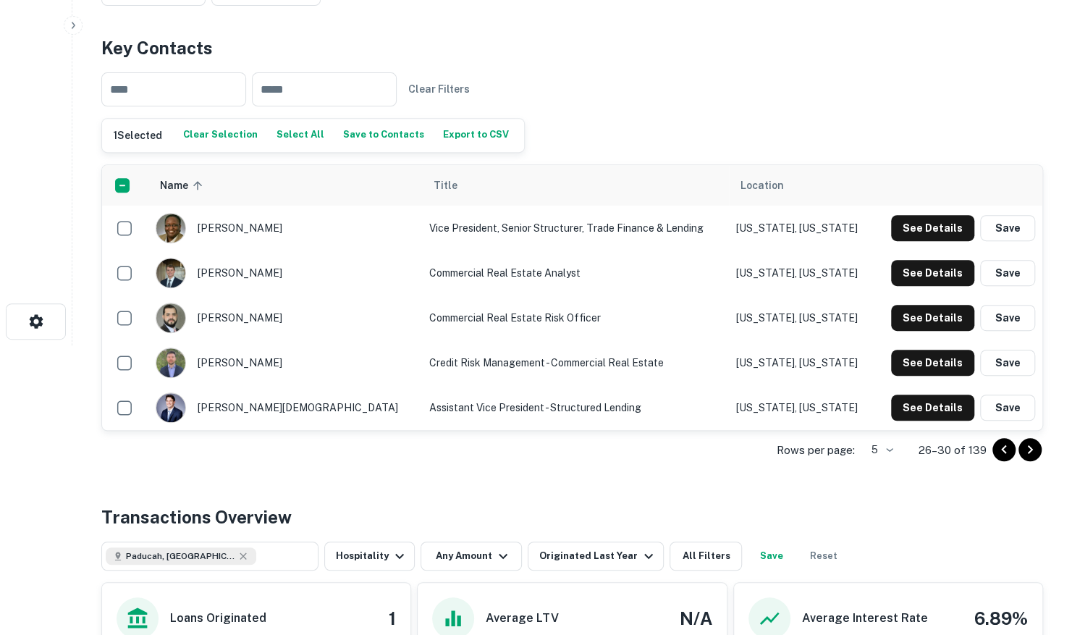
click at [1031, 442] on icon "Go to next page" at bounding box center [1030, 449] width 17 height 17
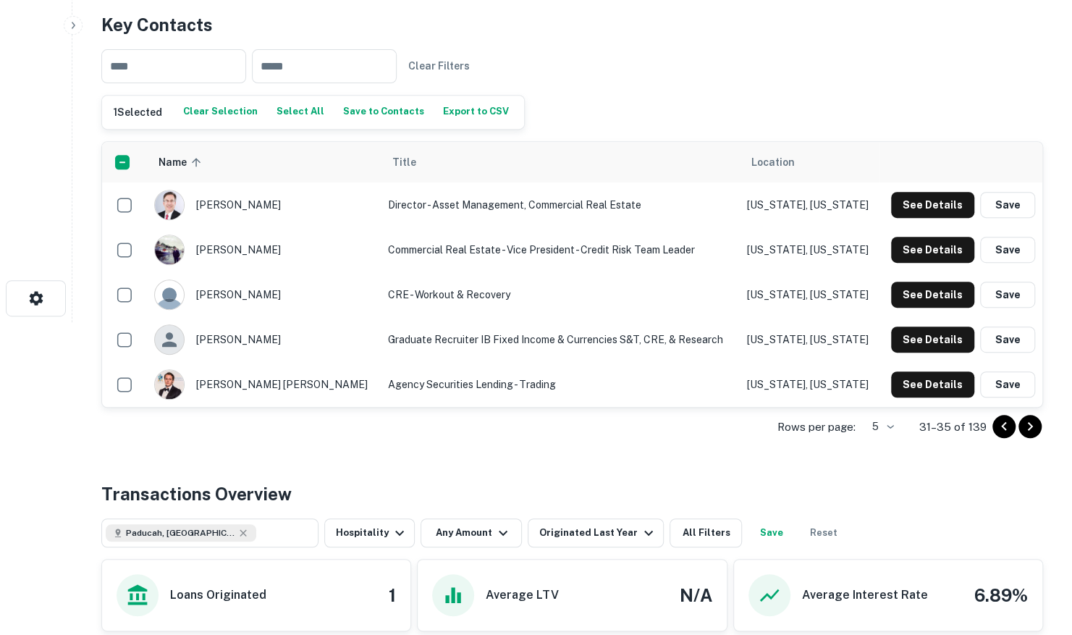
scroll to position [390, 0]
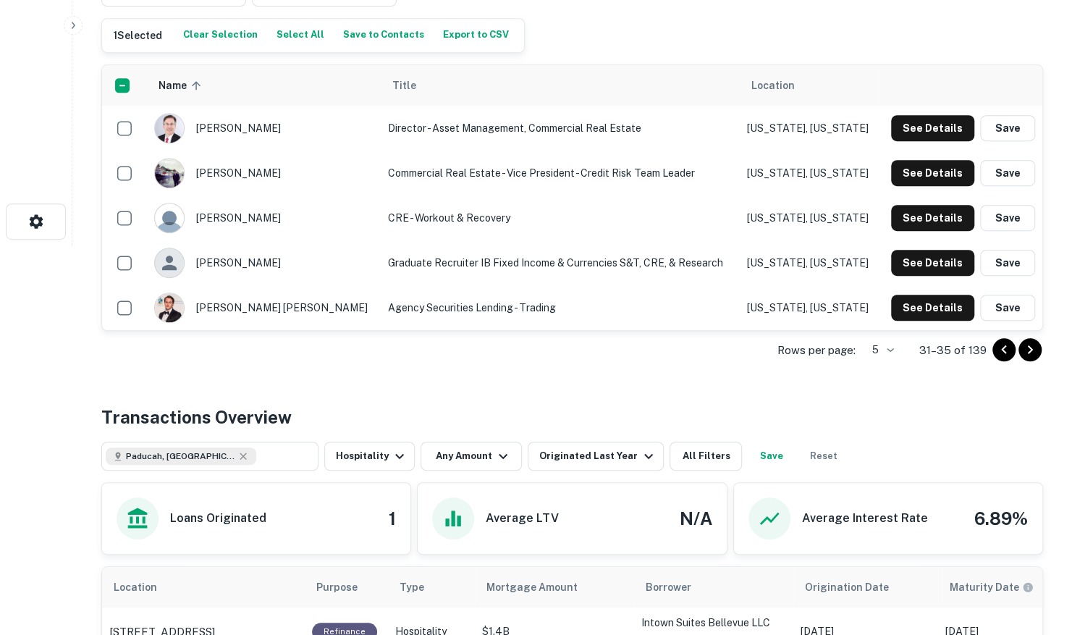
click at [1030, 345] on icon "Go to next page" at bounding box center [1030, 349] width 5 height 9
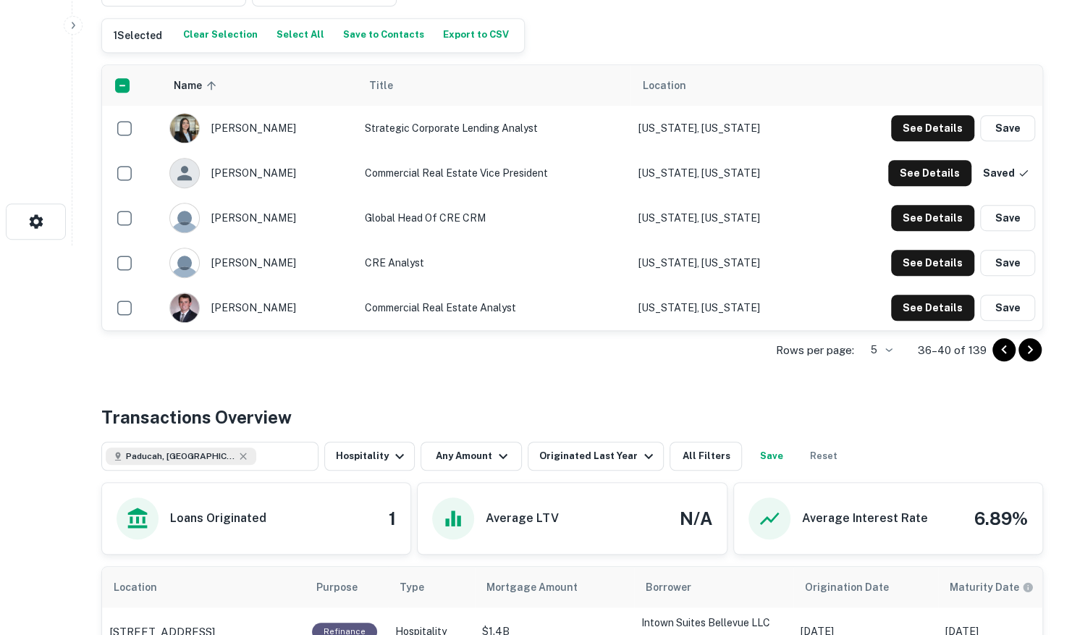
click at [1033, 346] on icon "Go to next page" at bounding box center [1030, 349] width 17 height 17
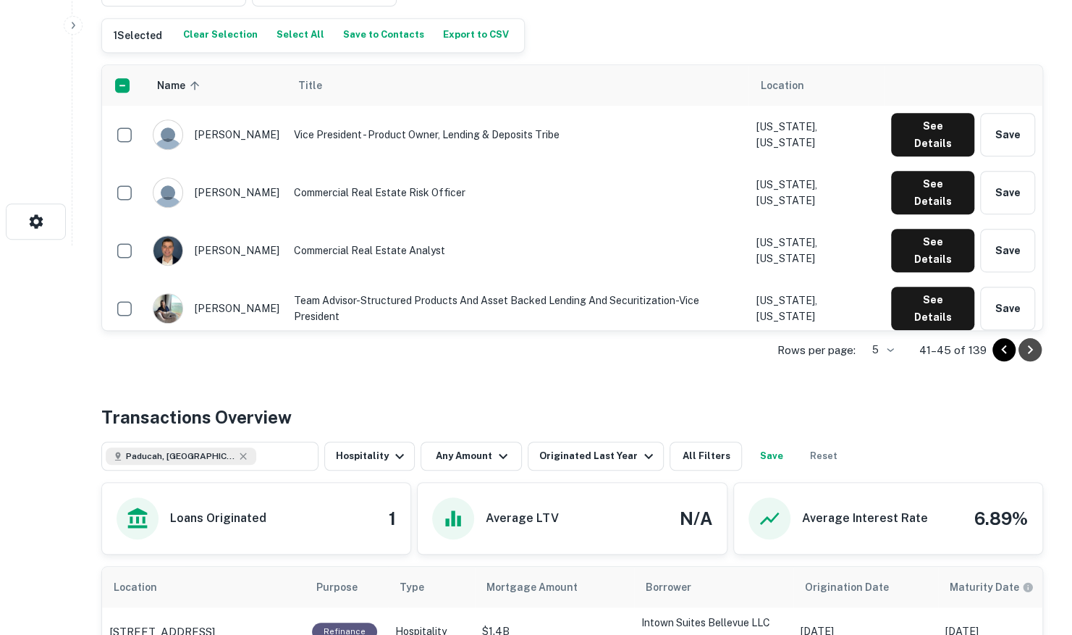
click at [1028, 341] on icon "Go to next page" at bounding box center [1030, 349] width 17 height 17
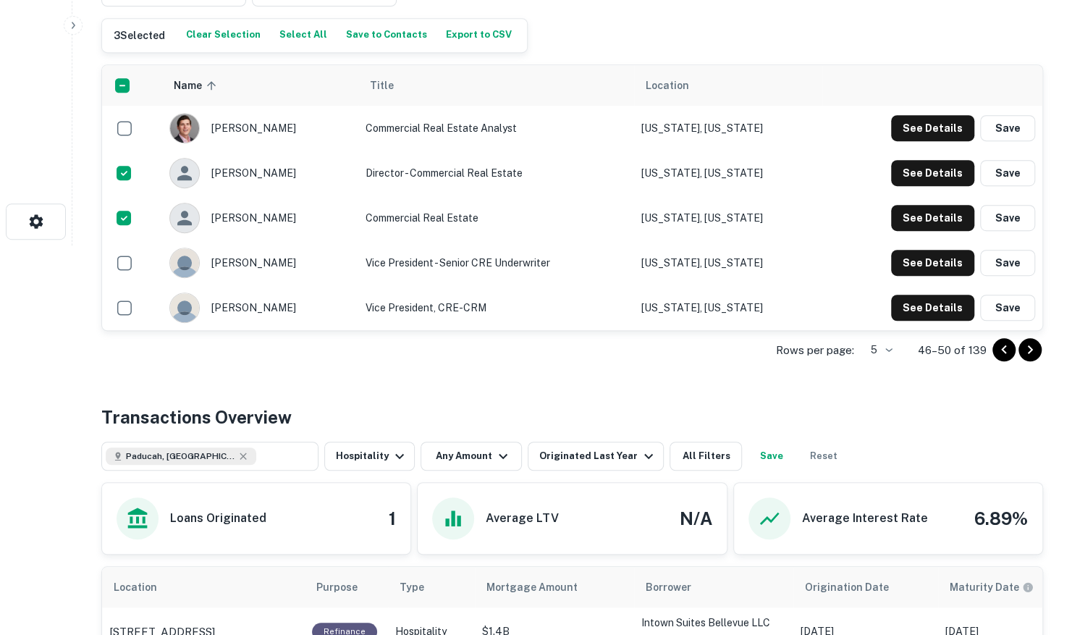
click at [1028, 351] on icon "Go to next page" at bounding box center [1030, 349] width 17 height 17
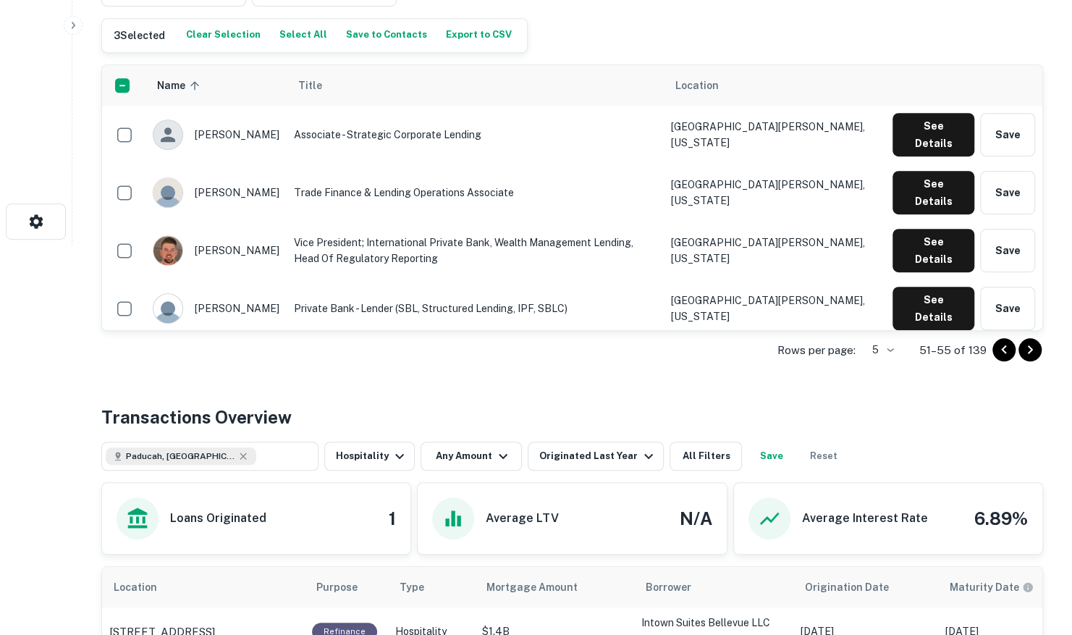
click at [1028, 345] on icon "Go to next page" at bounding box center [1030, 349] width 5 height 9
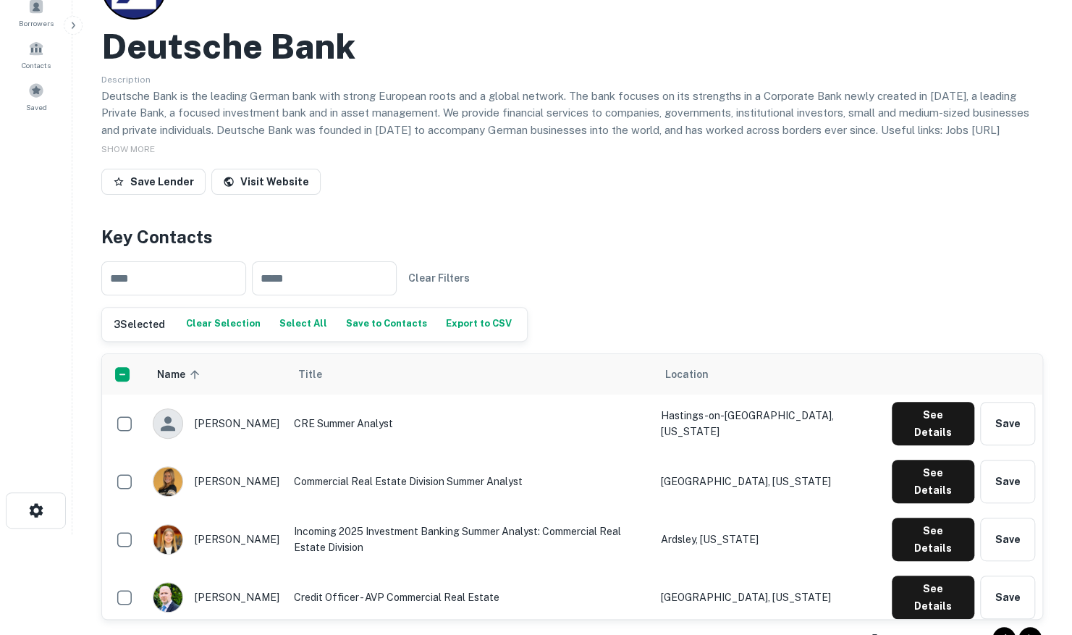
scroll to position [100, 0]
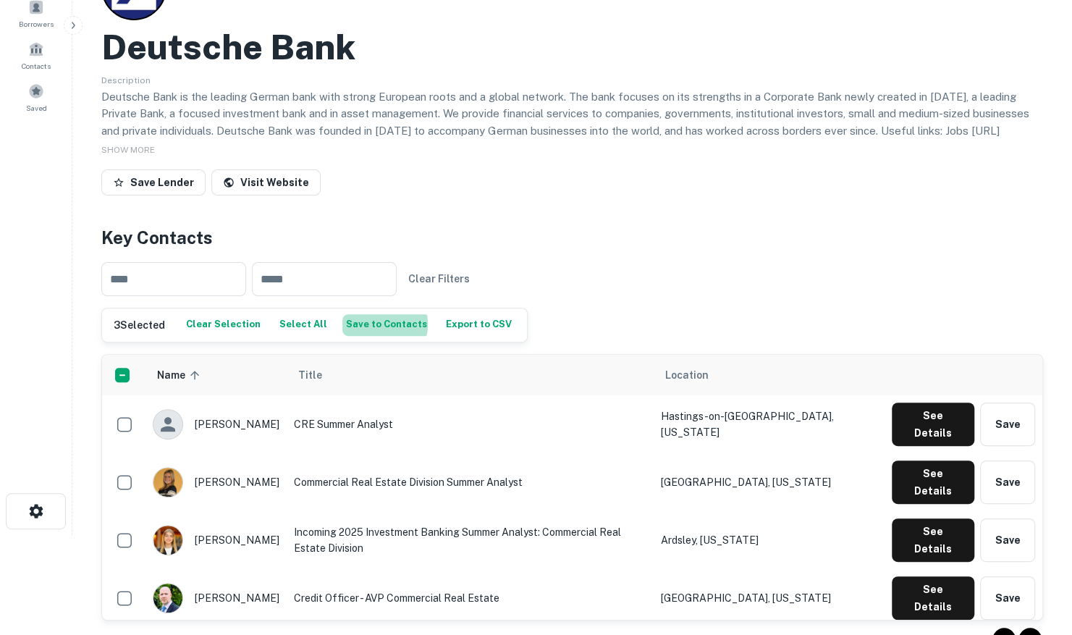
click at [364, 323] on button "Save to Contacts" at bounding box center [387, 325] width 88 height 22
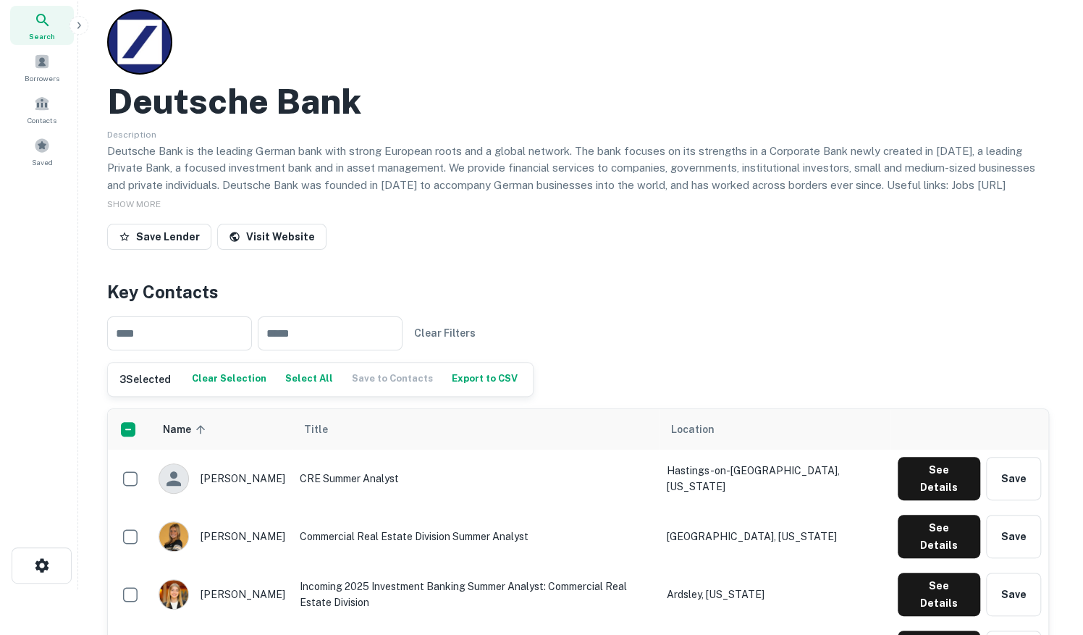
scroll to position [0, 0]
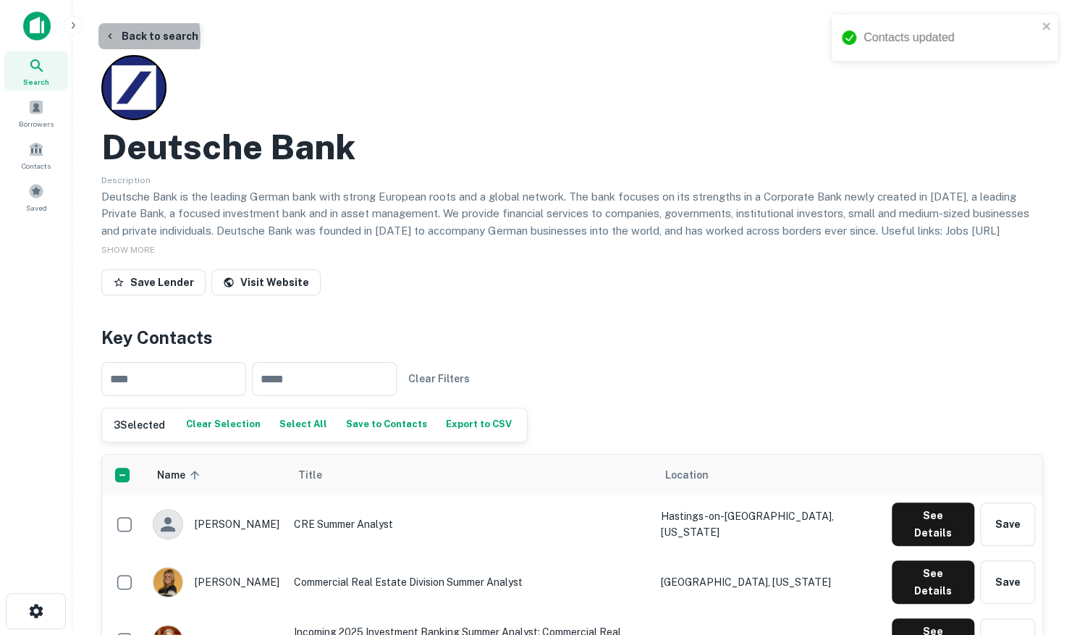
click at [120, 38] on button "Back to search" at bounding box center [151, 36] width 106 height 26
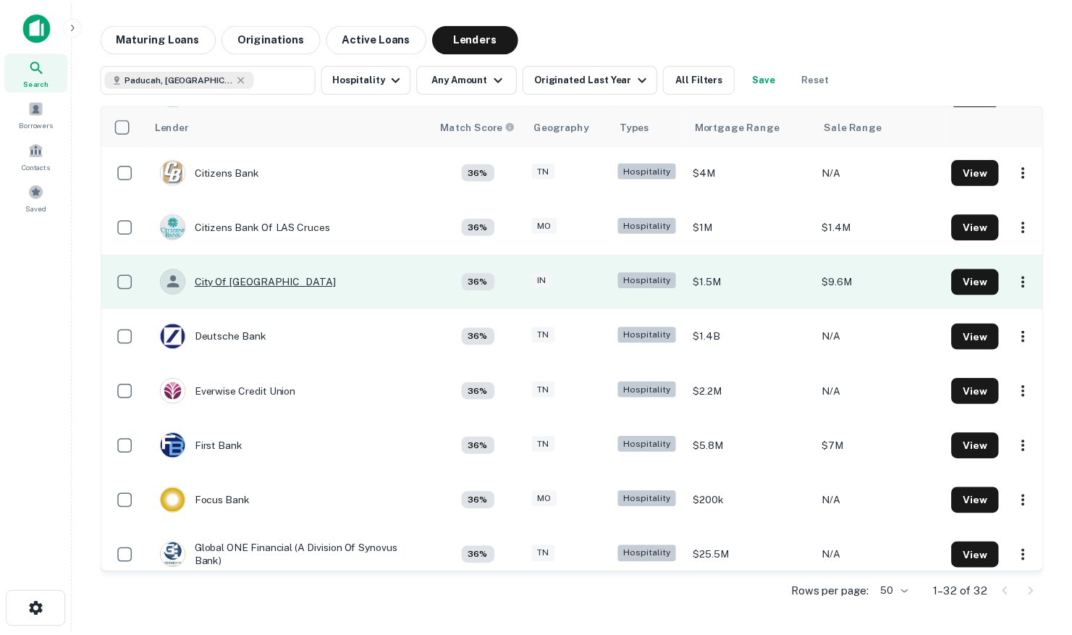
scroll to position [681, 0]
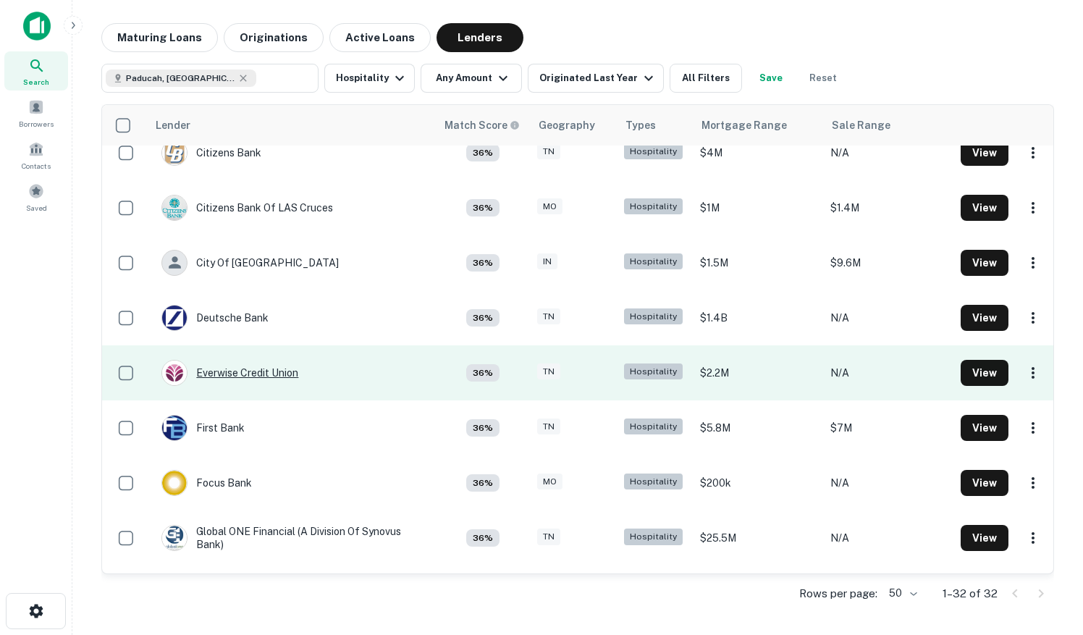
click at [248, 374] on div "Everwise Credit Union" at bounding box center [229, 373] width 137 height 26
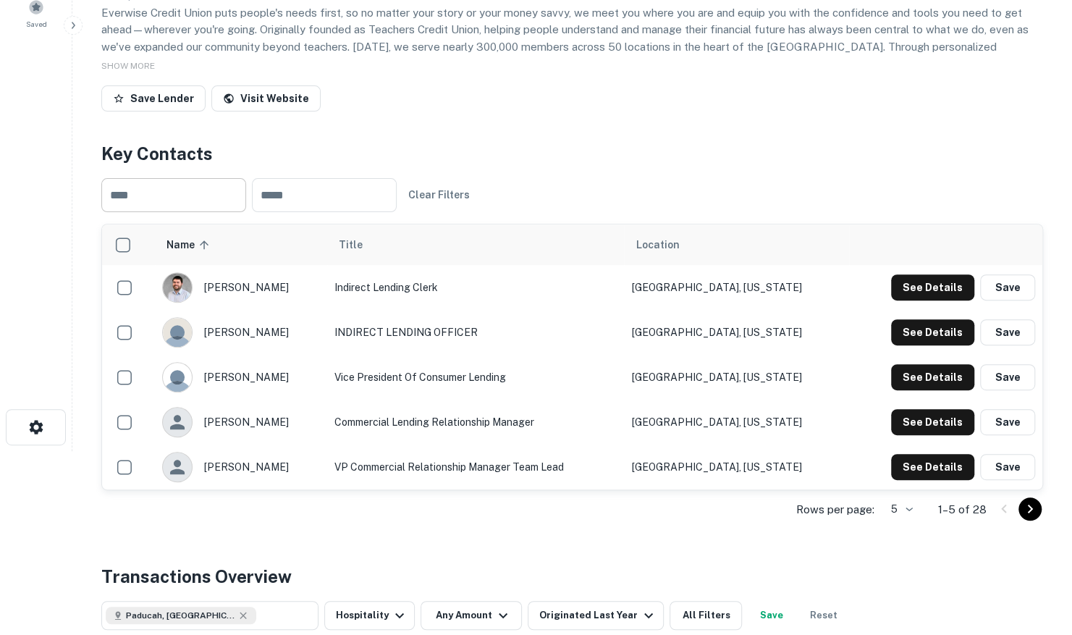
scroll to position [217, 0]
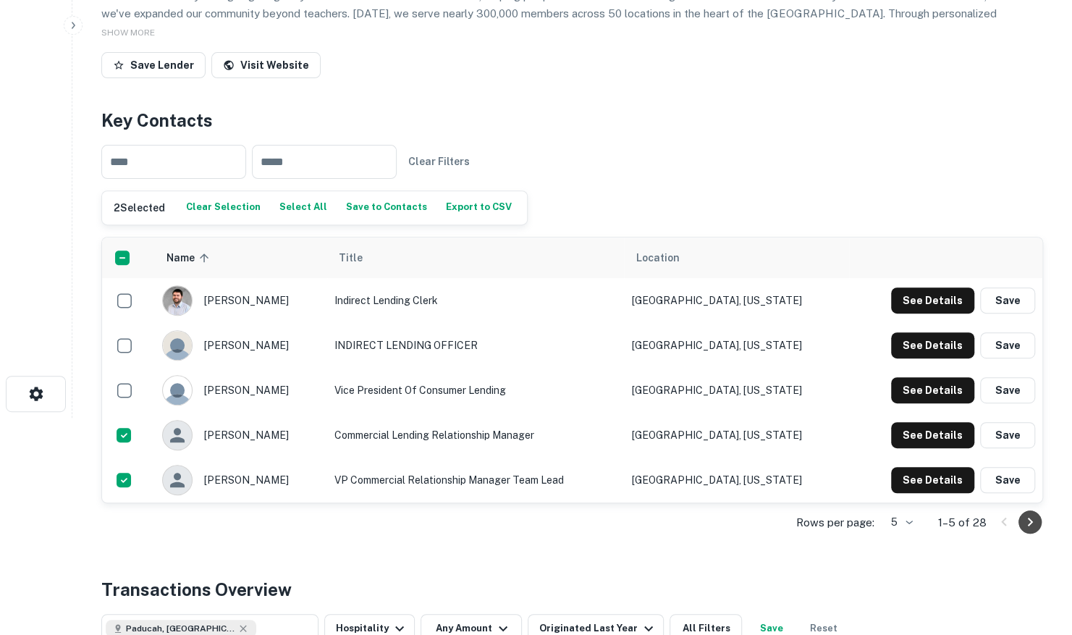
click at [1027, 517] on icon "Go to next page" at bounding box center [1030, 521] width 17 height 17
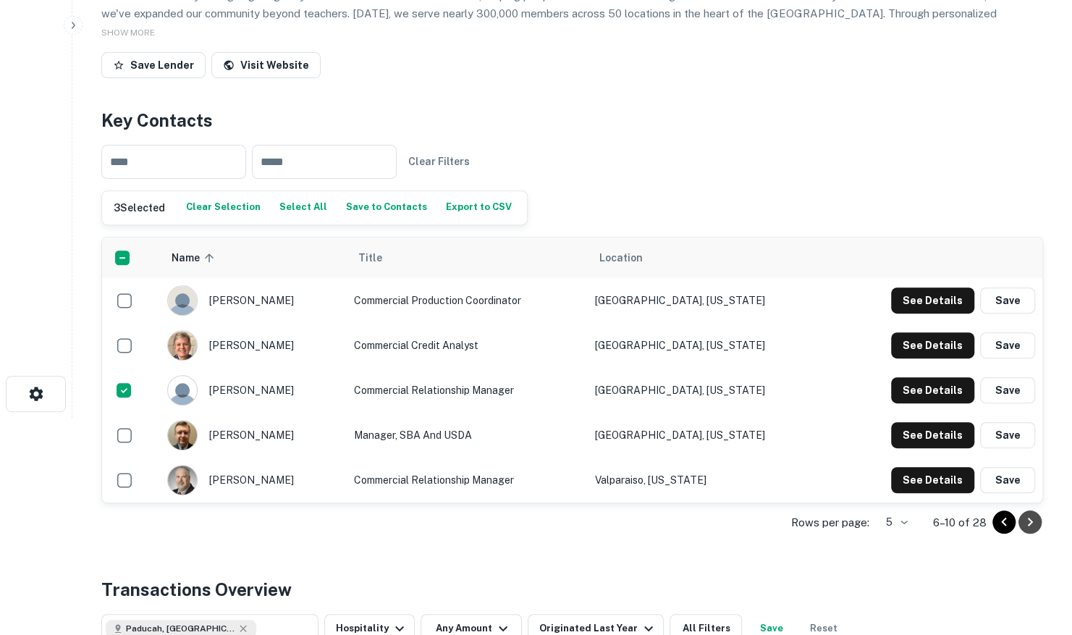
click at [1031, 516] on icon "Go to next page" at bounding box center [1030, 521] width 17 height 17
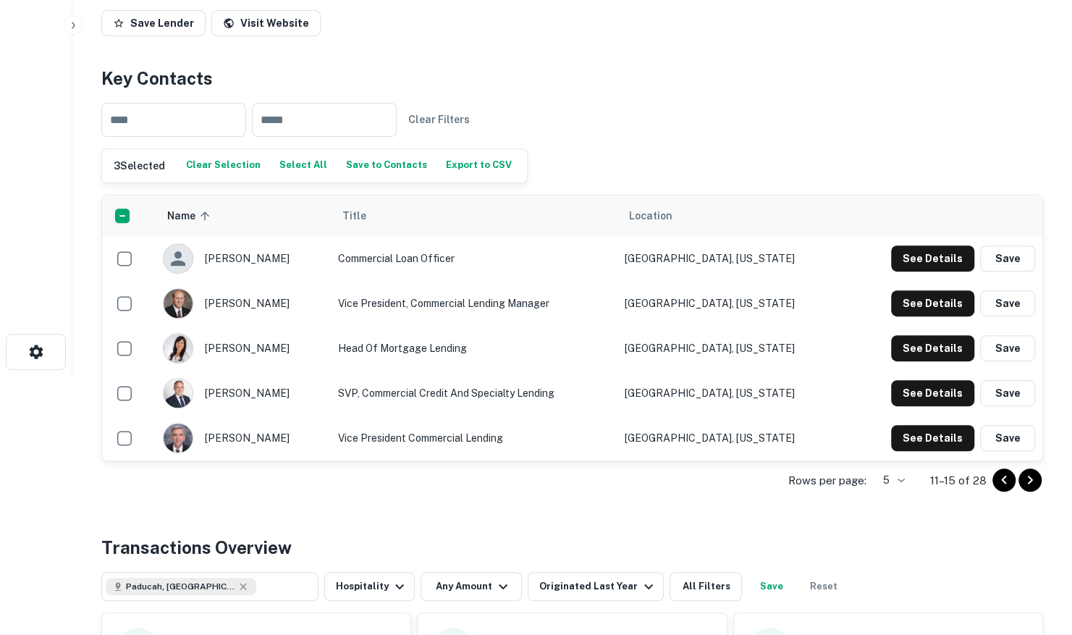
scroll to position [290, 0]
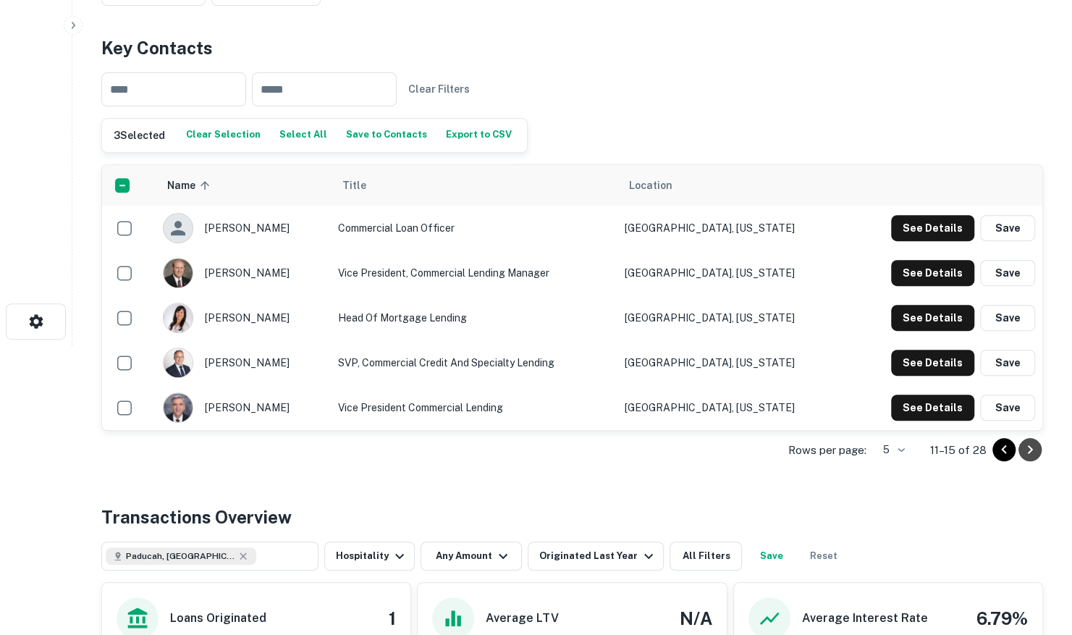
click at [1034, 450] on icon "Go to next page" at bounding box center [1030, 449] width 17 height 17
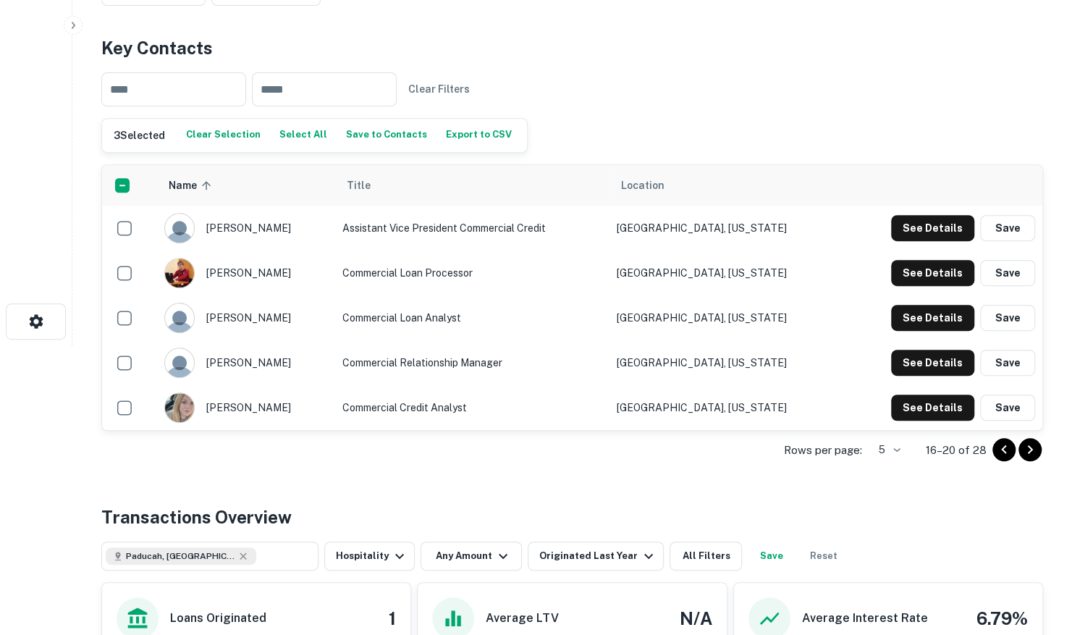
click at [1029, 443] on icon "Go to next page" at bounding box center [1030, 449] width 17 height 17
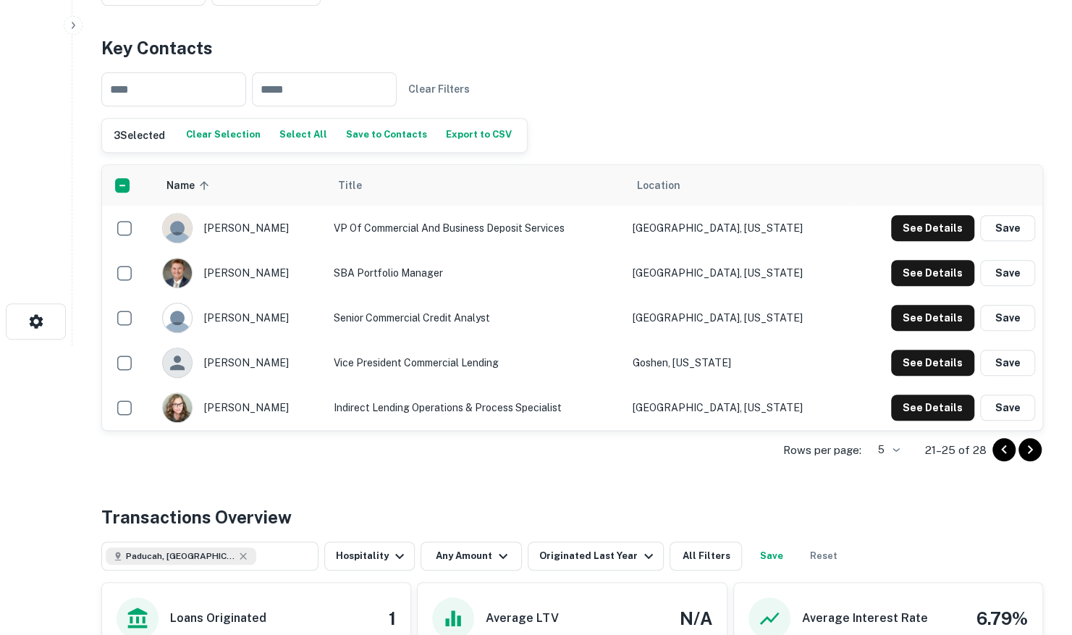
click at [1038, 445] on icon "Go to next page" at bounding box center [1030, 449] width 17 height 17
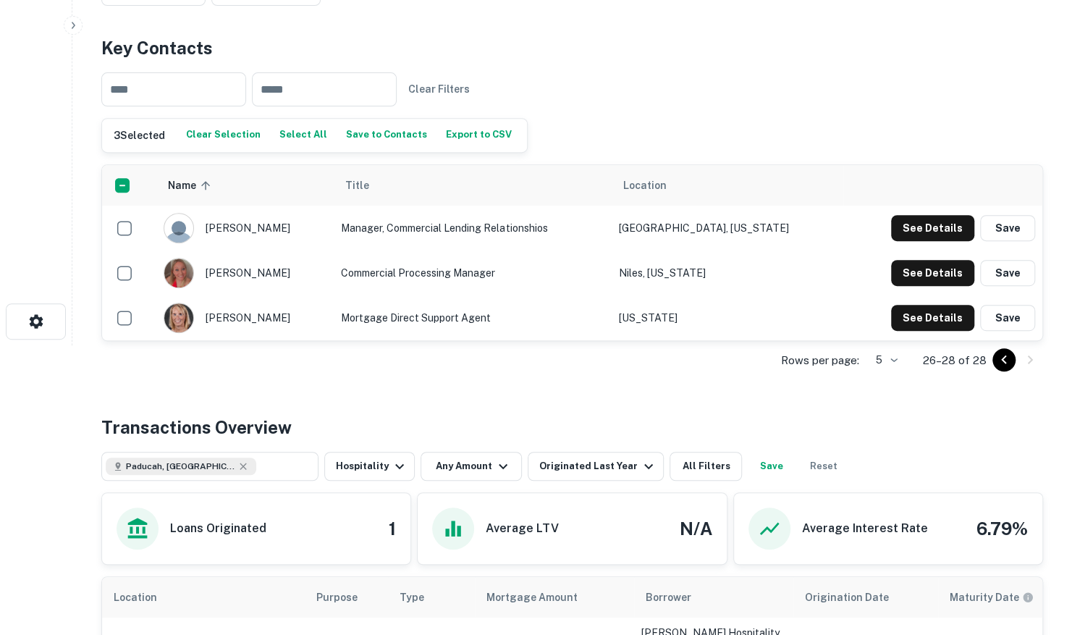
click at [359, 136] on button "Save to Contacts" at bounding box center [387, 136] width 88 height 22
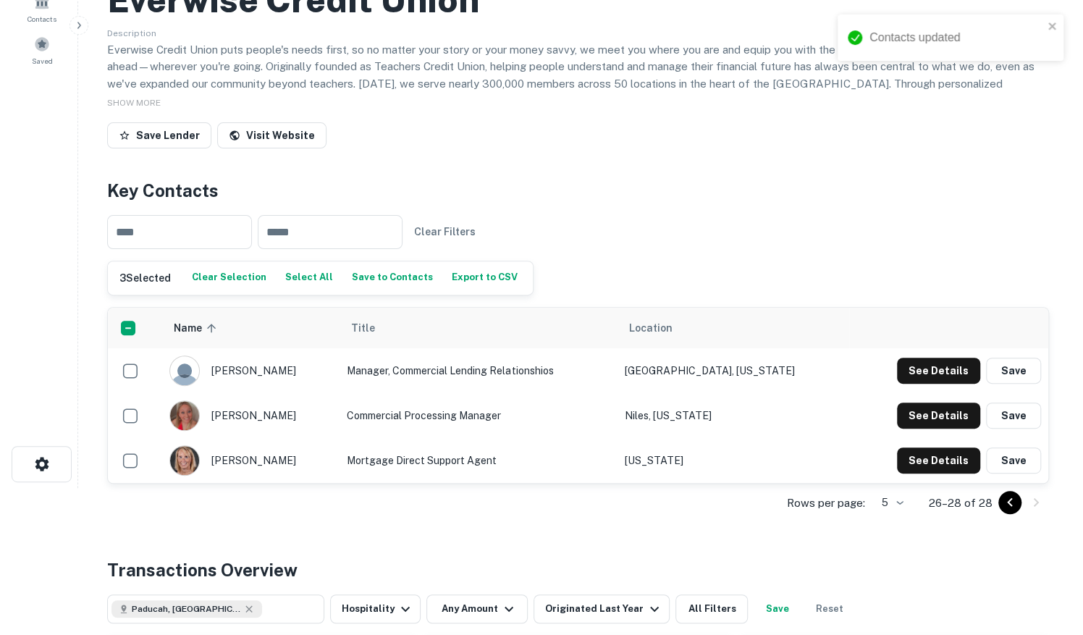
scroll to position [0, 0]
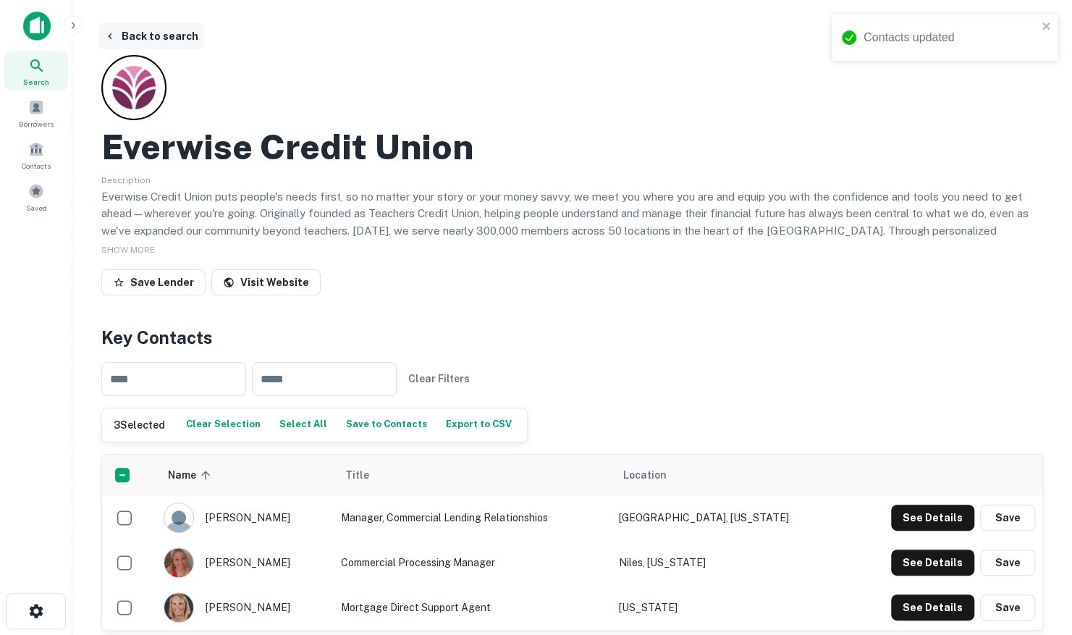
click at [116, 35] on button "Back to search" at bounding box center [151, 36] width 106 height 26
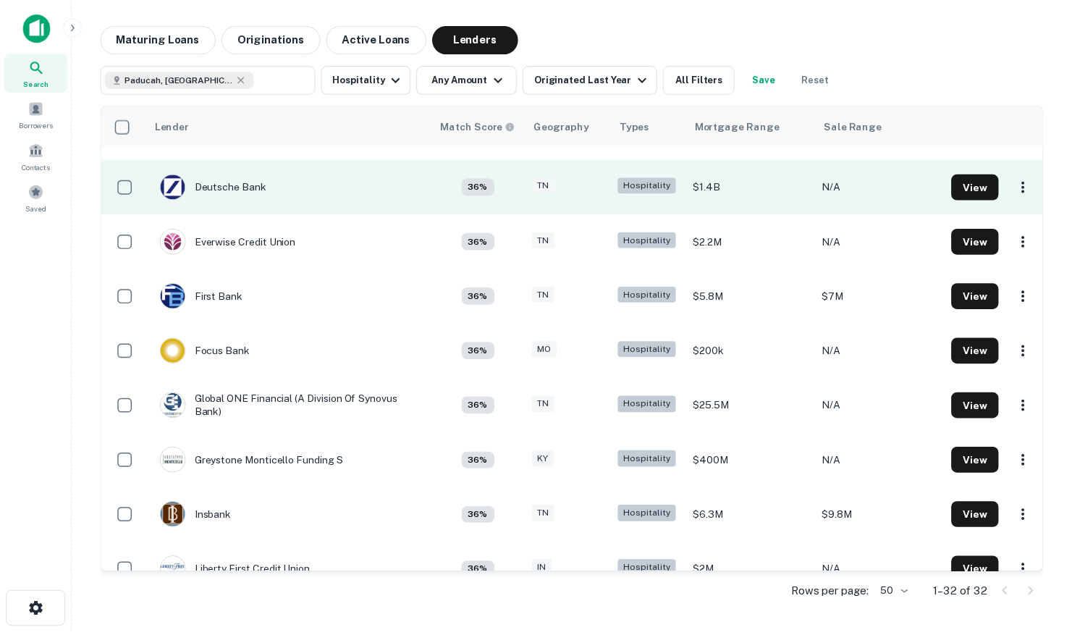
scroll to position [826, 0]
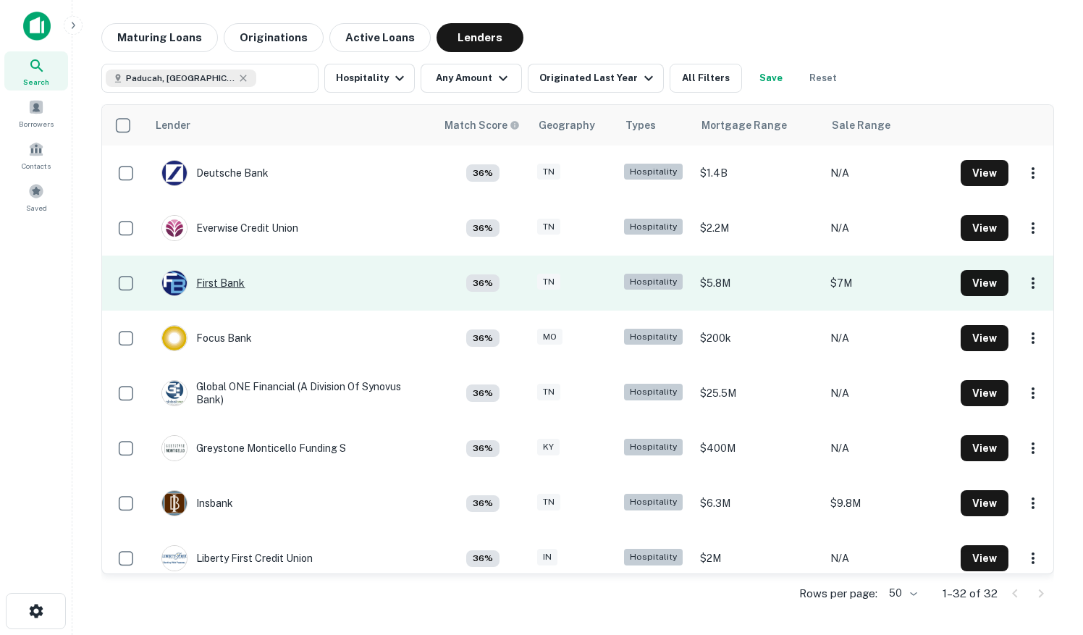
click at [232, 282] on div "First Bank" at bounding box center [202, 283] width 83 height 26
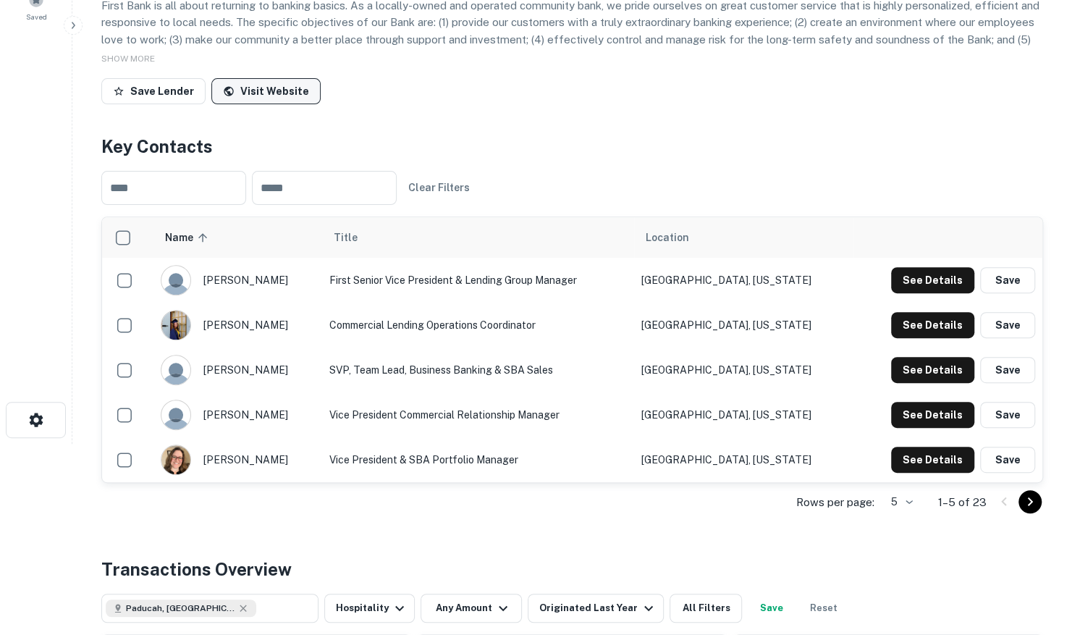
scroll to position [217, 0]
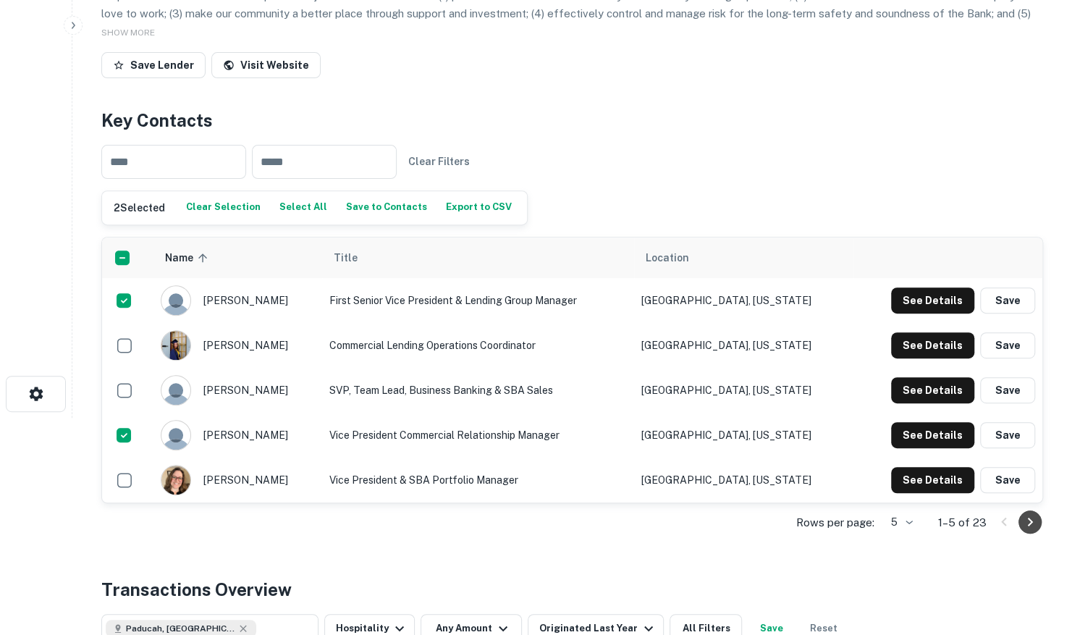
click at [1026, 516] on icon "Go to next page" at bounding box center [1030, 521] width 17 height 17
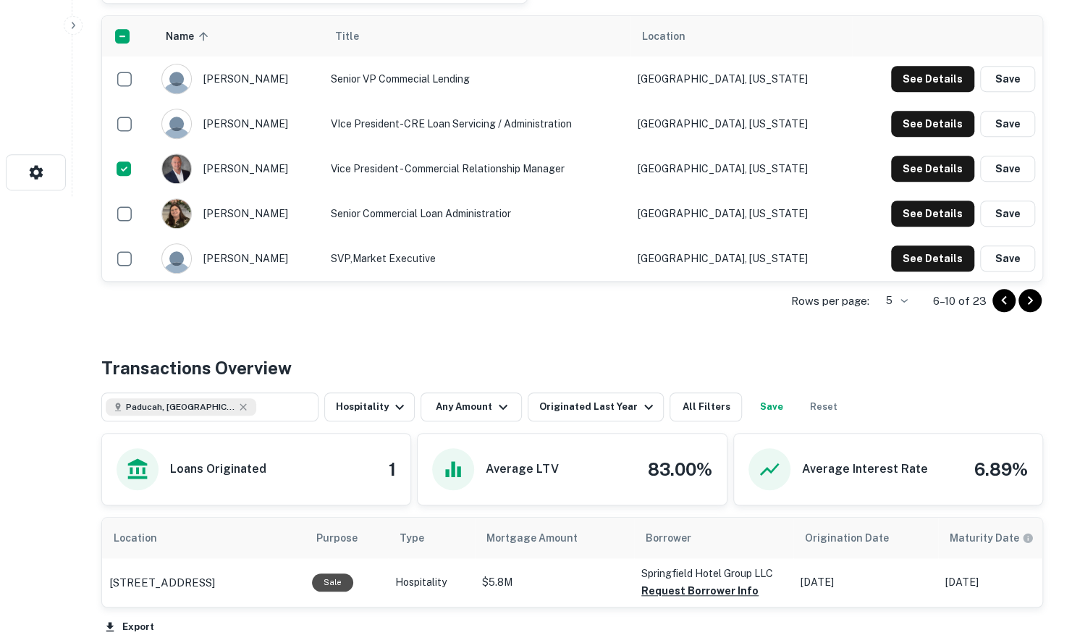
scroll to position [578, 0]
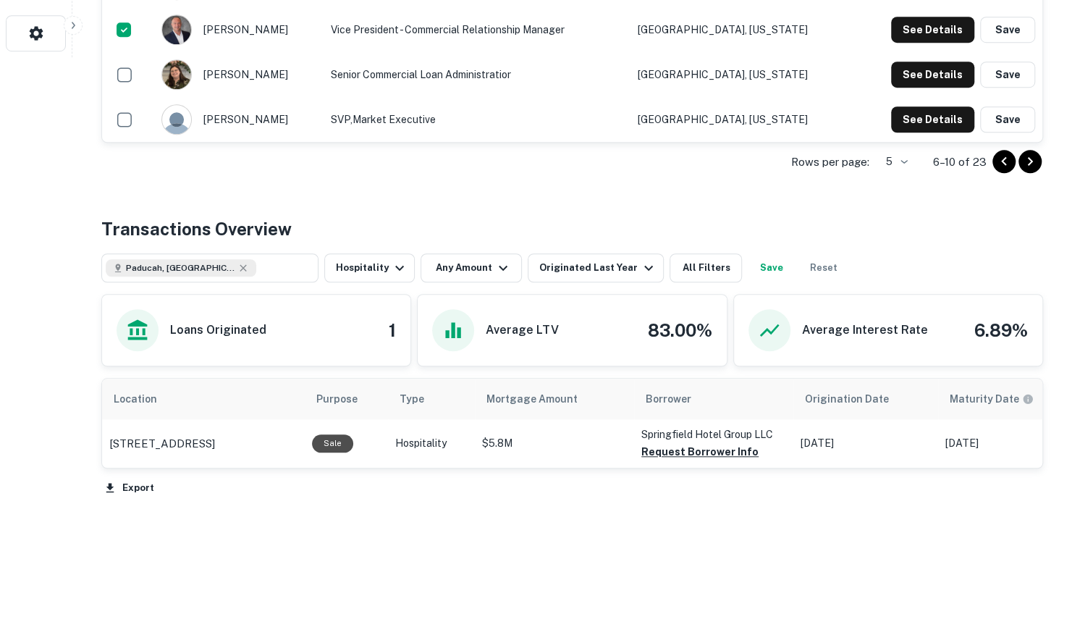
click at [1029, 162] on icon "Go to next page" at bounding box center [1030, 161] width 5 height 9
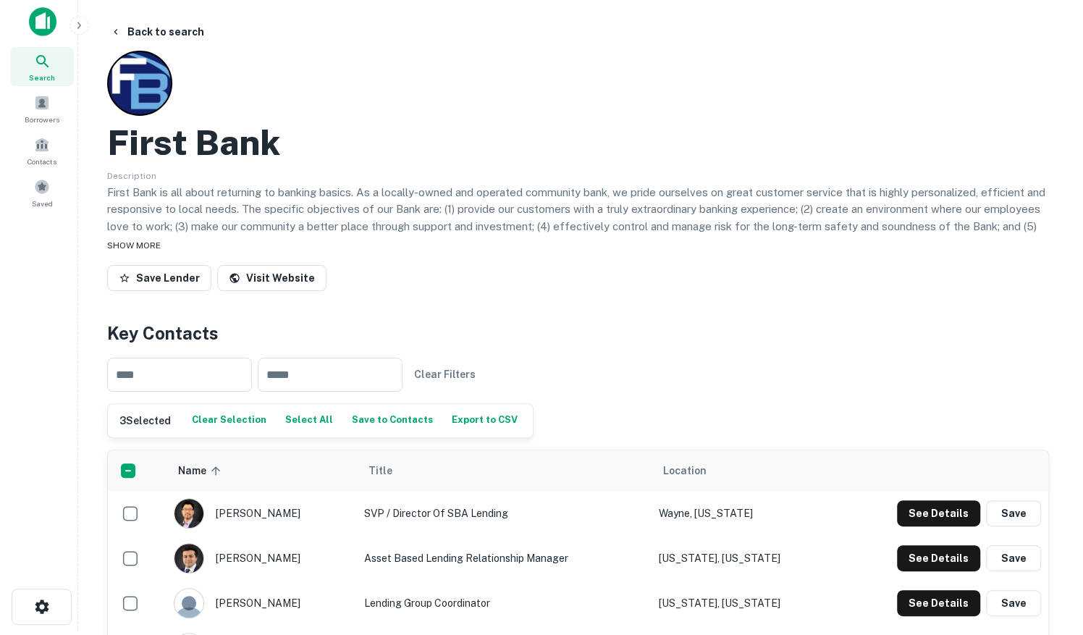
scroll to position [0, 0]
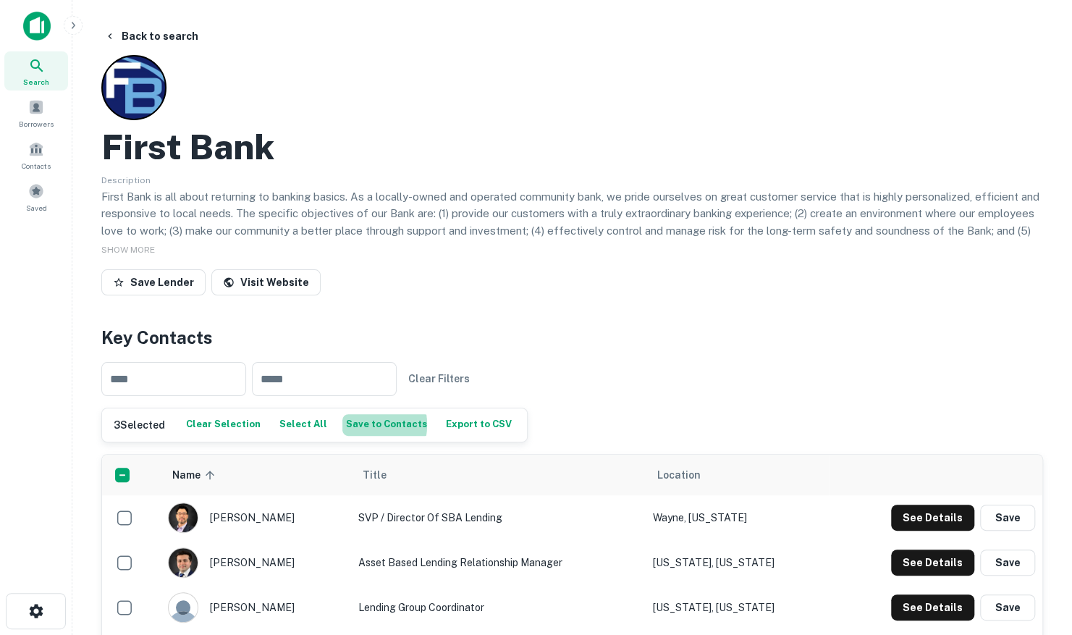
click at [349, 424] on button "Save to Contacts" at bounding box center [387, 425] width 88 height 22
click at [158, 27] on button "Back to search" at bounding box center [151, 36] width 106 height 26
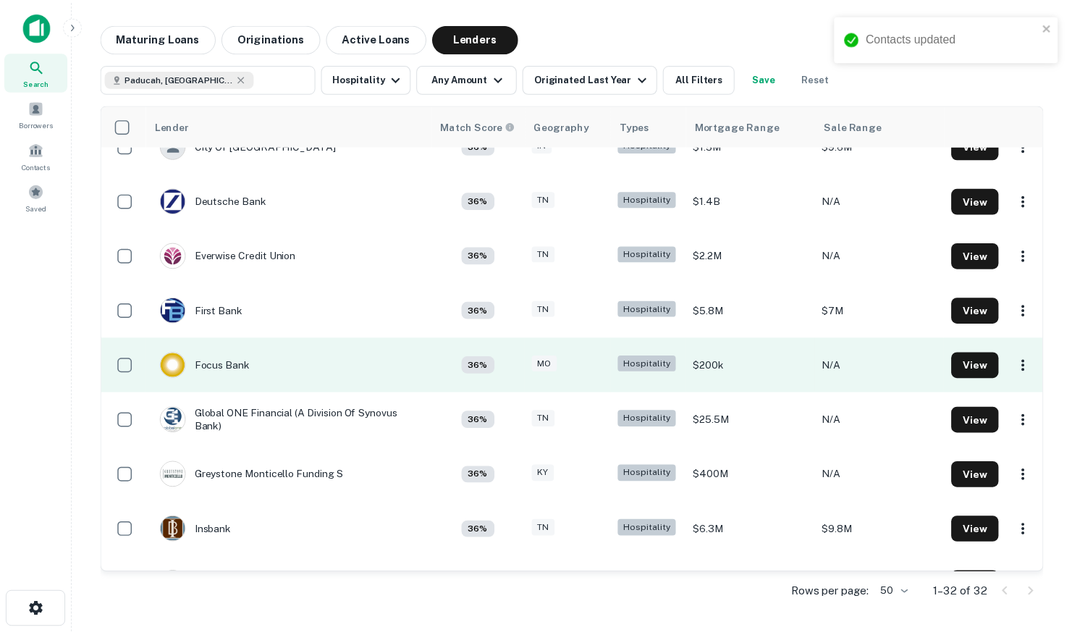
scroll to position [826, 0]
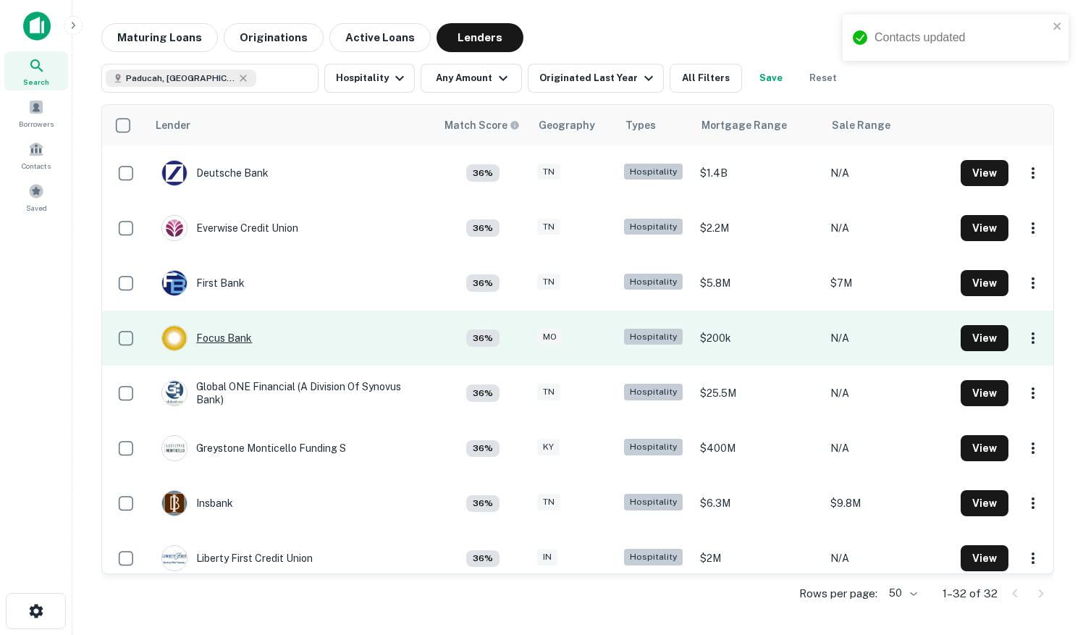
click at [238, 335] on div "Focus Bank" at bounding box center [206, 338] width 91 height 26
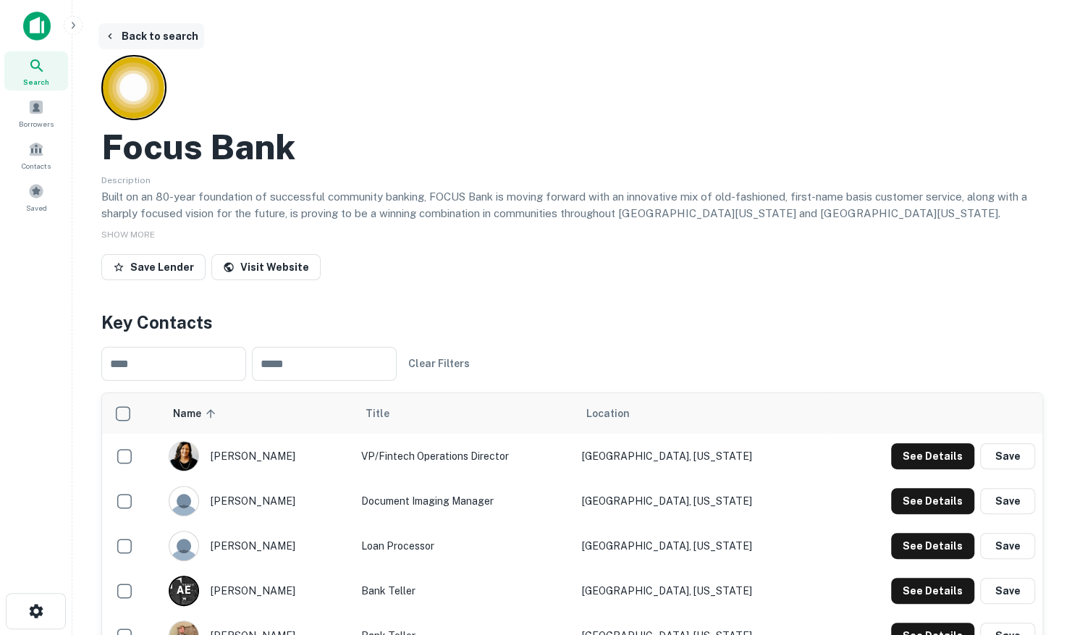
click at [161, 33] on button "Back to search" at bounding box center [151, 36] width 106 height 26
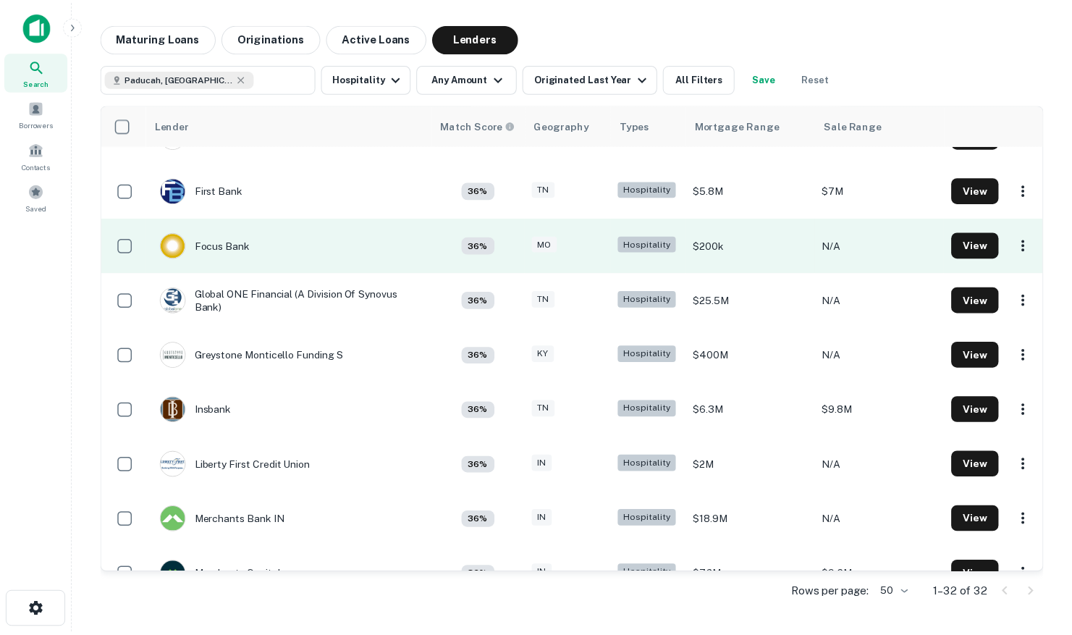
scroll to position [970, 0]
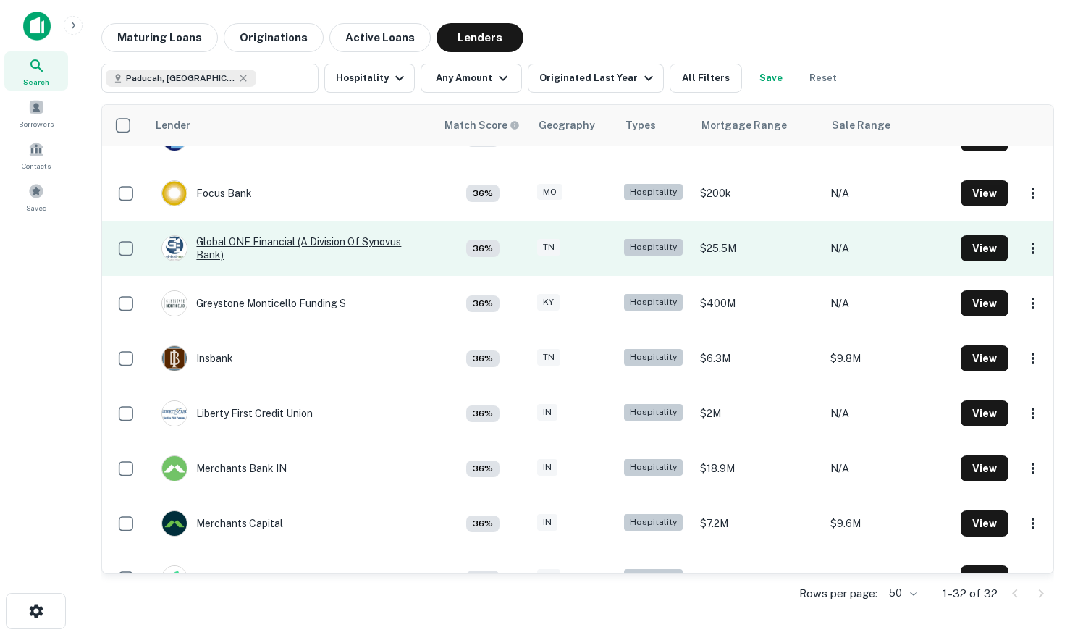
click at [292, 240] on div "Global ONE Financial (A Division Of Synovus Bank)" at bounding box center [291, 248] width 260 height 26
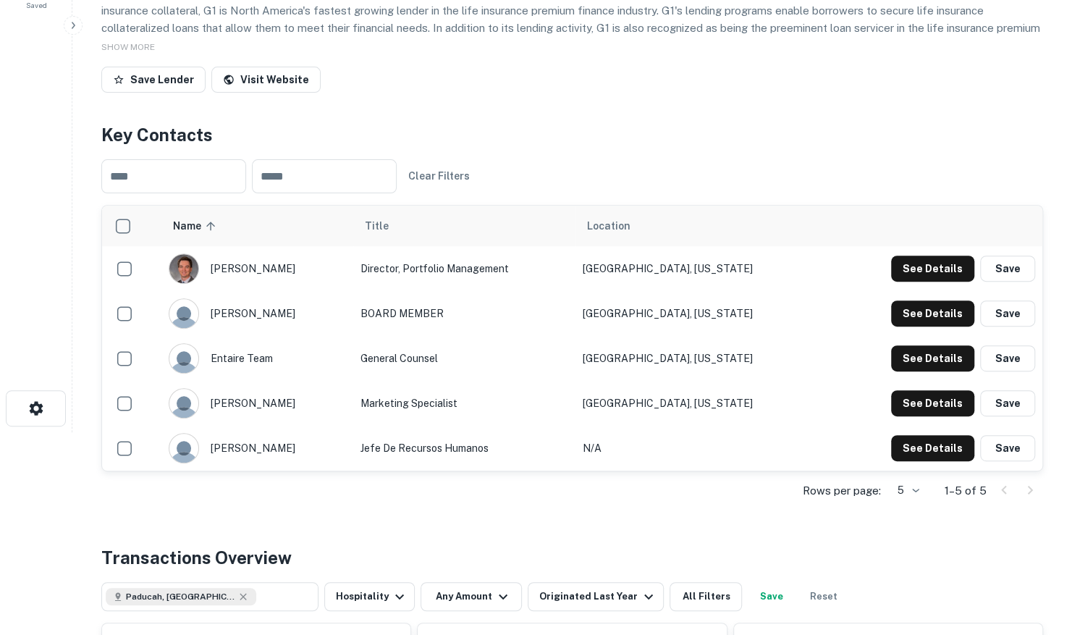
scroll to position [145, 0]
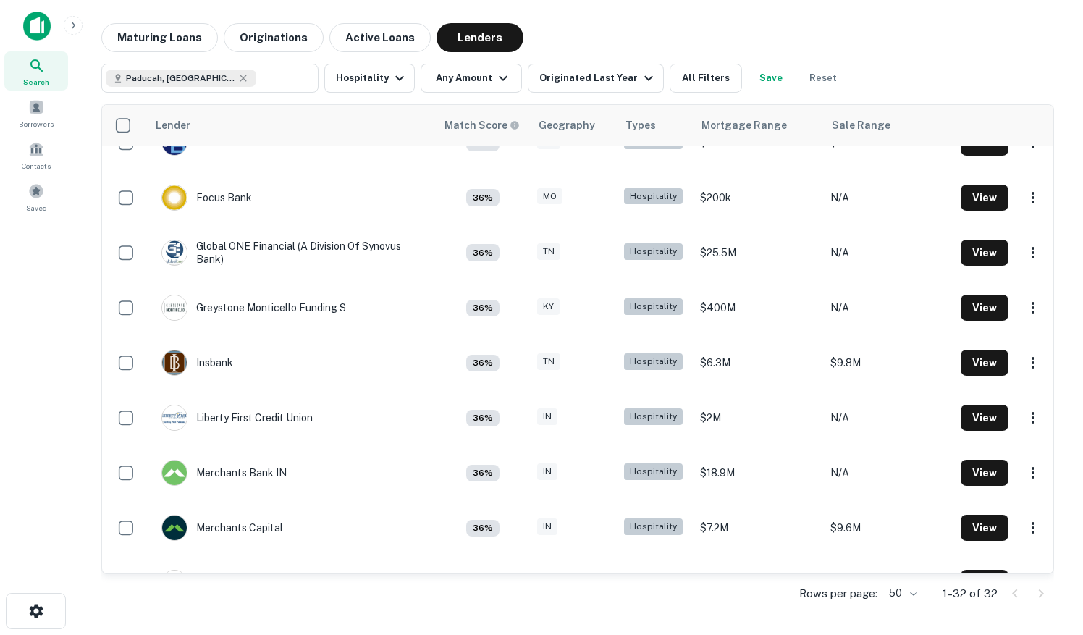
scroll to position [970, 0]
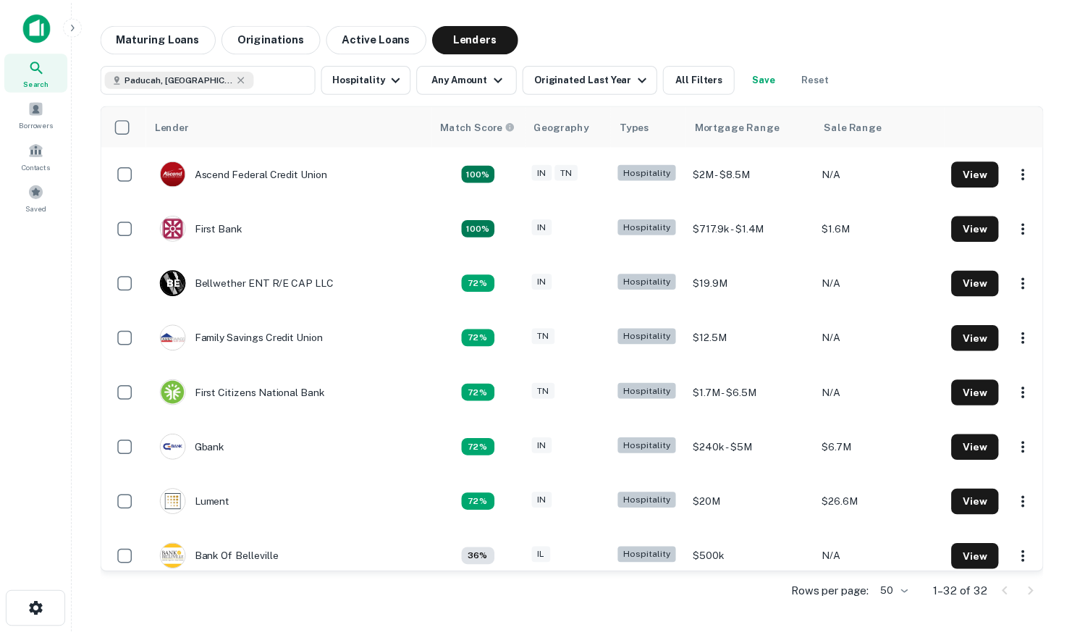
scroll to position [970, 0]
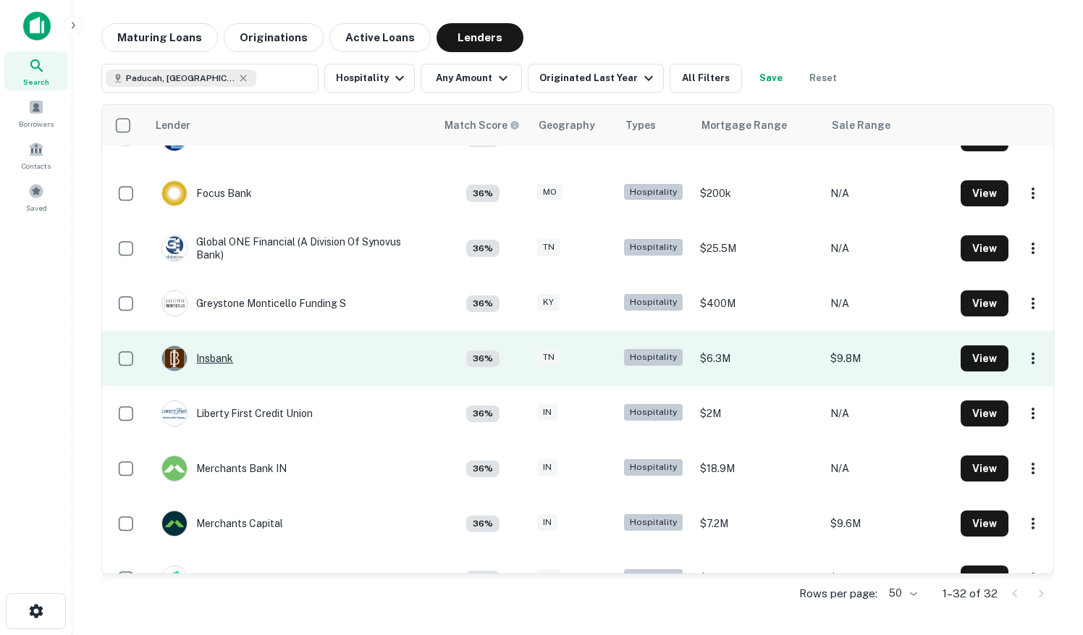
click at [219, 357] on div "Insbank" at bounding box center [197, 358] width 72 height 26
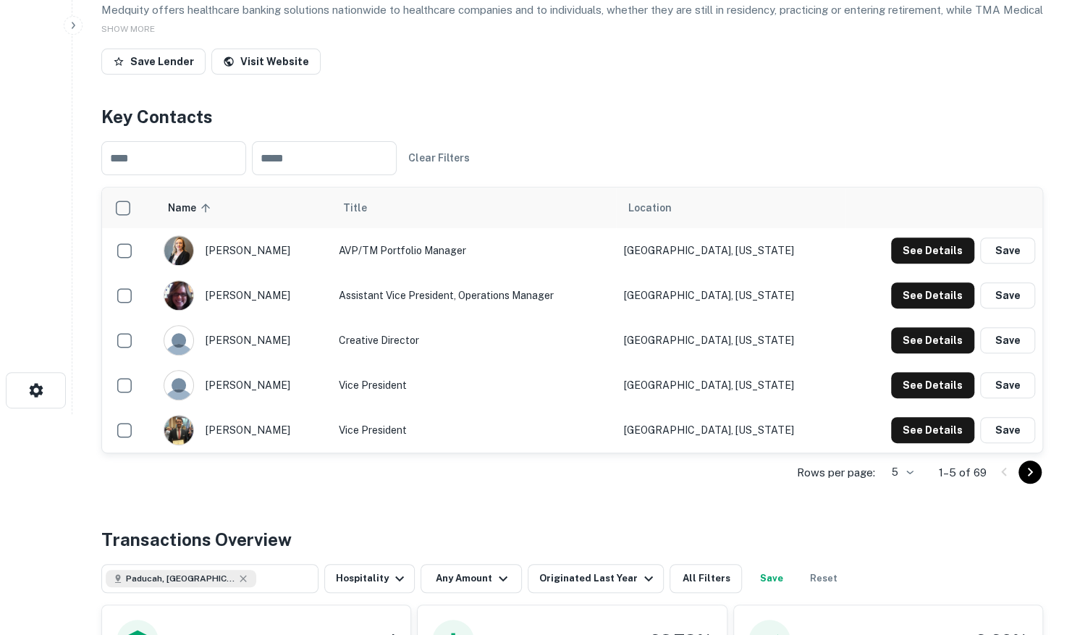
scroll to position [217, 0]
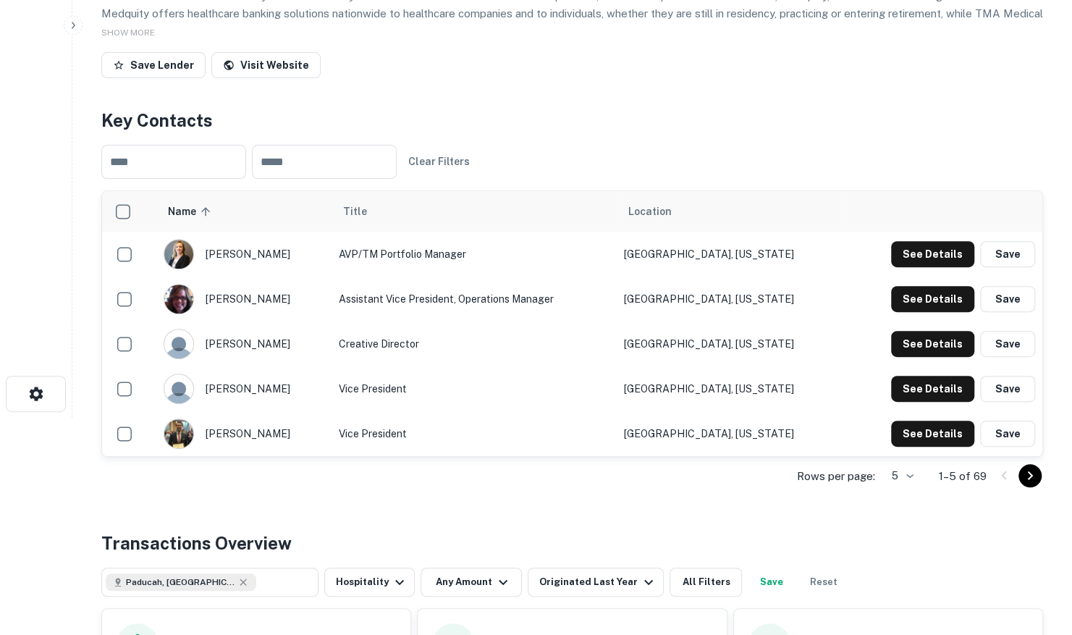
click at [1034, 479] on icon "Go to next page" at bounding box center [1030, 475] width 17 height 17
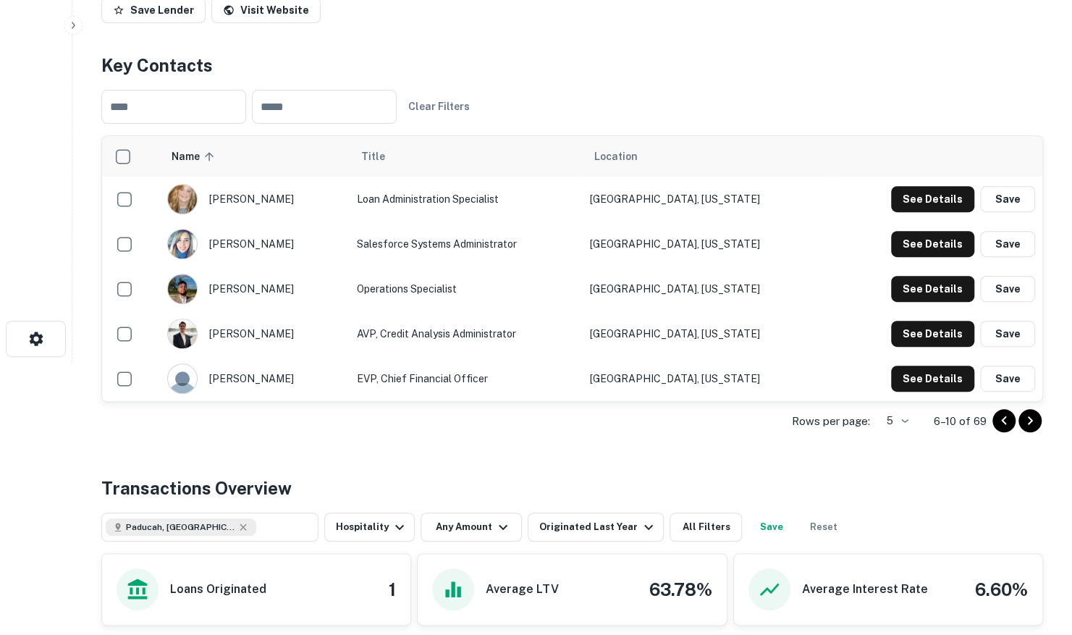
scroll to position [362, 0]
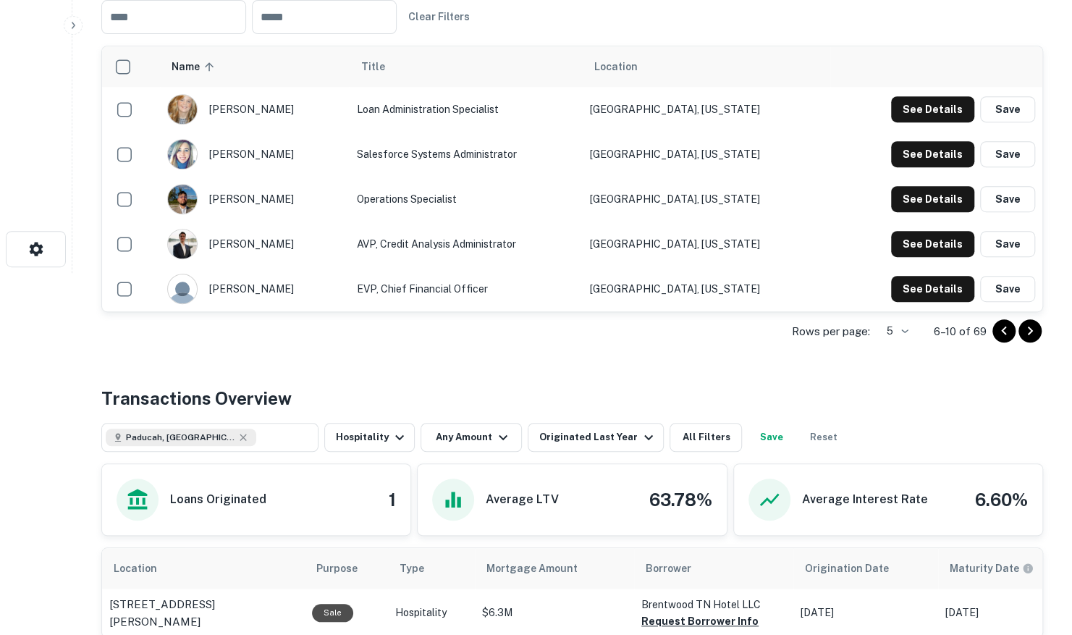
click at [1033, 324] on icon "Go to next page" at bounding box center [1030, 330] width 17 height 17
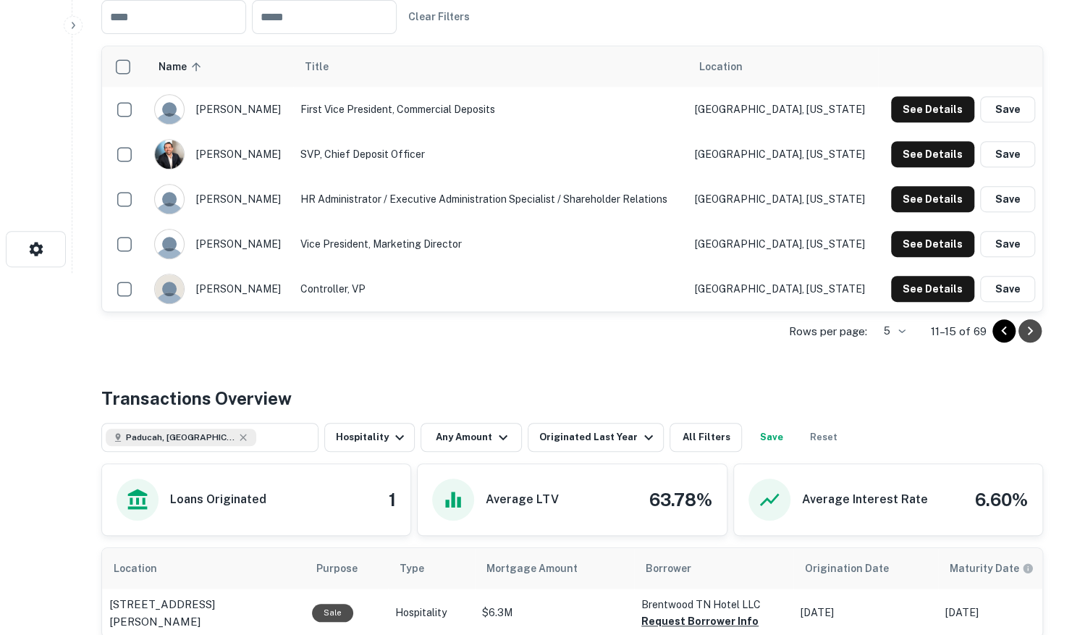
click at [1033, 330] on icon "Go to next page" at bounding box center [1030, 330] width 17 height 17
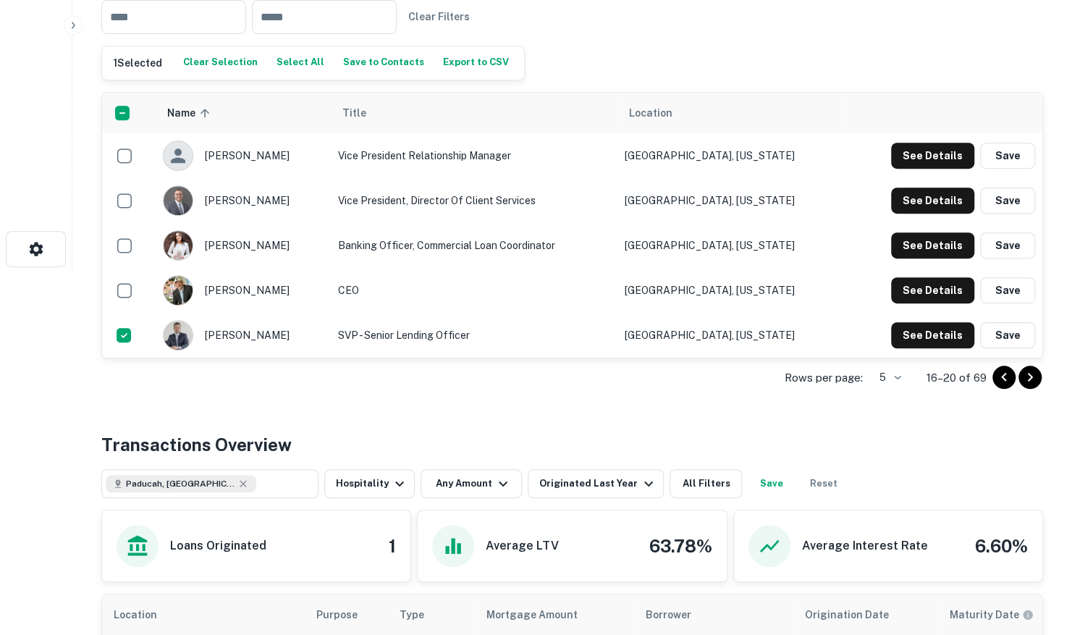
click at [1033, 379] on icon "Go to next page" at bounding box center [1030, 377] width 17 height 17
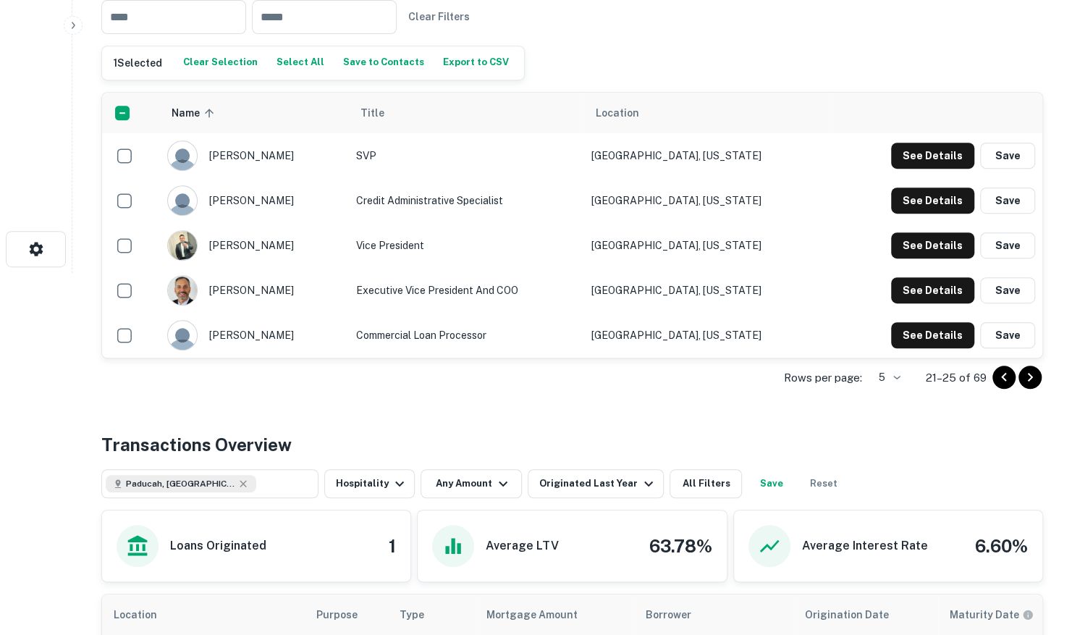
click at [1022, 375] on icon "Go to next page" at bounding box center [1030, 377] width 17 height 17
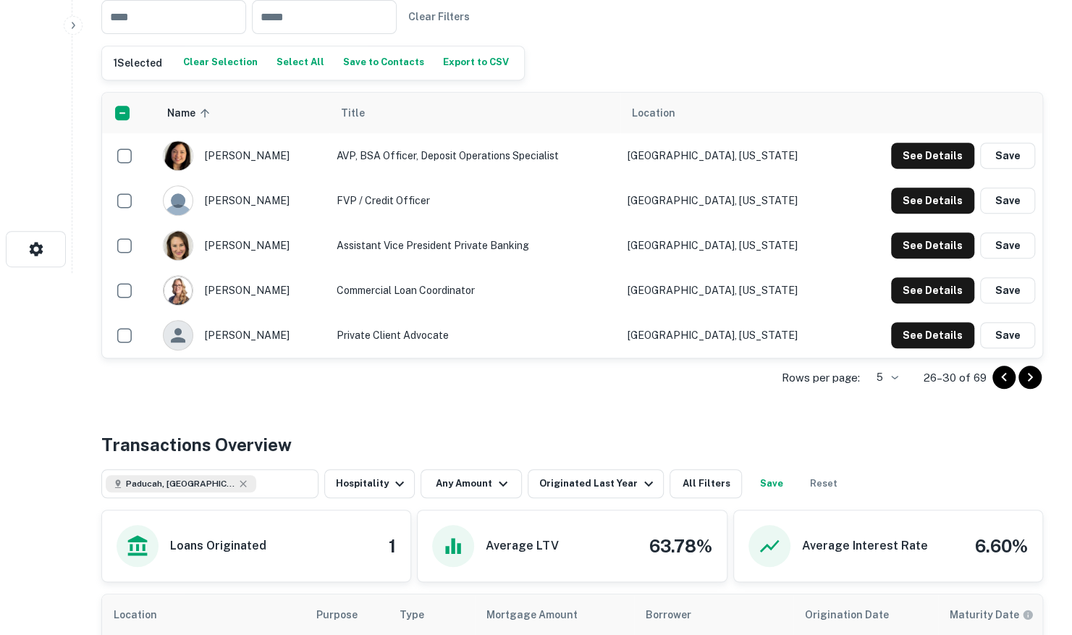
click at [1028, 380] on icon "Go to next page" at bounding box center [1030, 377] width 17 height 17
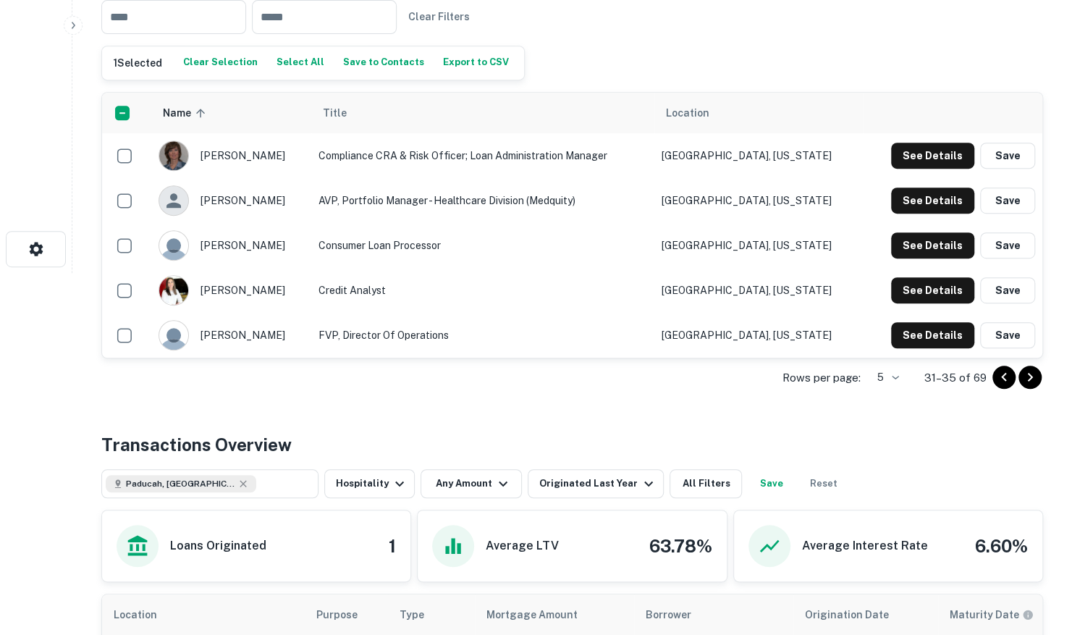
click at [1034, 380] on icon "Go to next page" at bounding box center [1030, 377] width 17 height 17
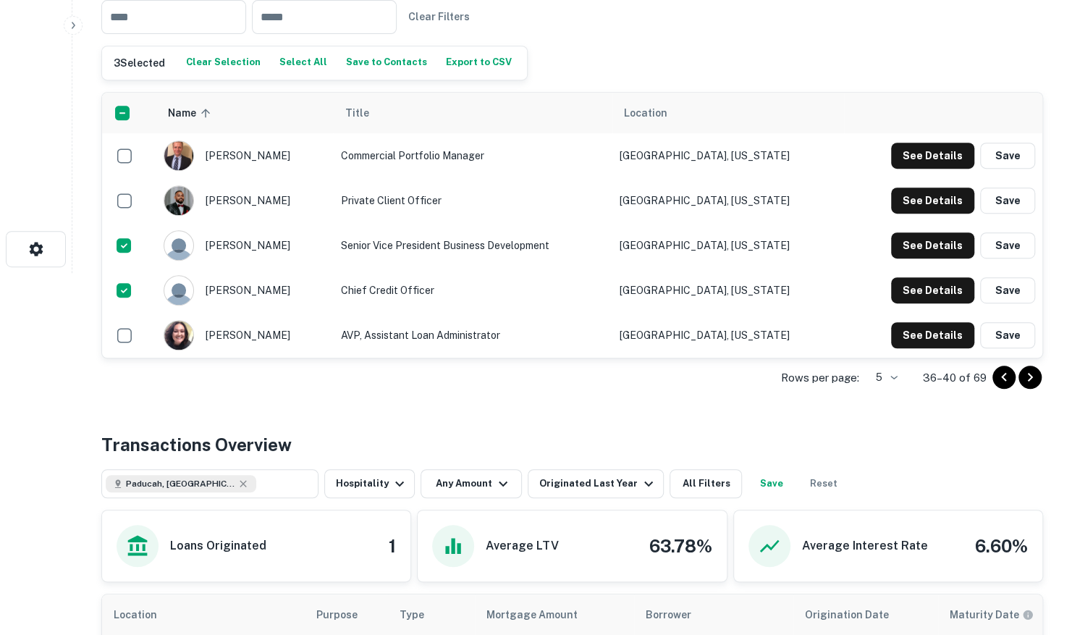
click at [372, 62] on button "Save to Contacts" at bounding box center [387, 63] width 88 height 22
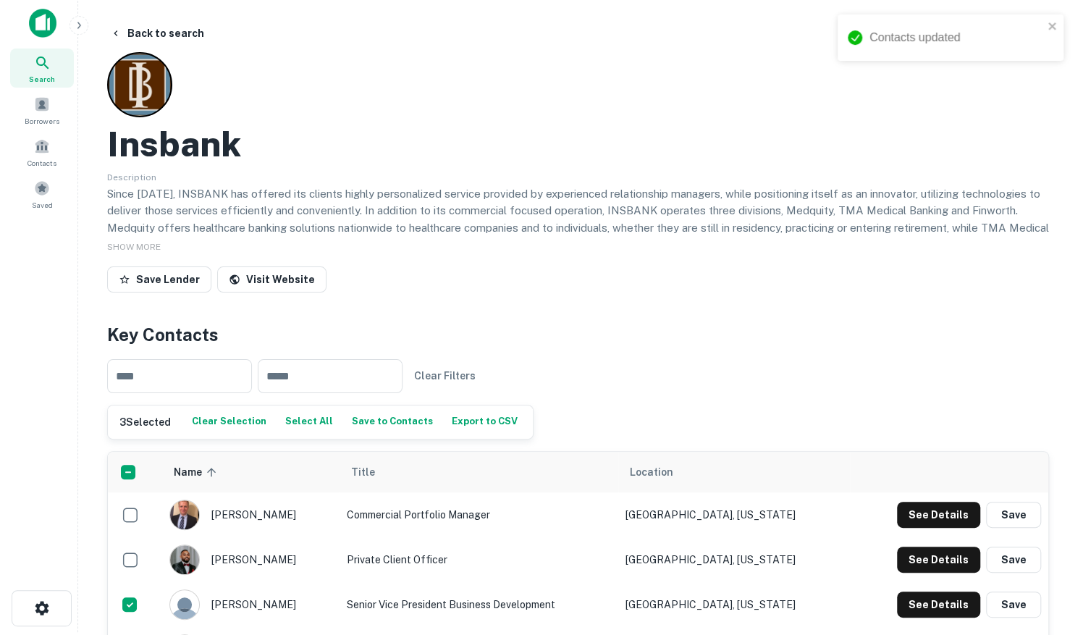
scroll to position [0, 0]
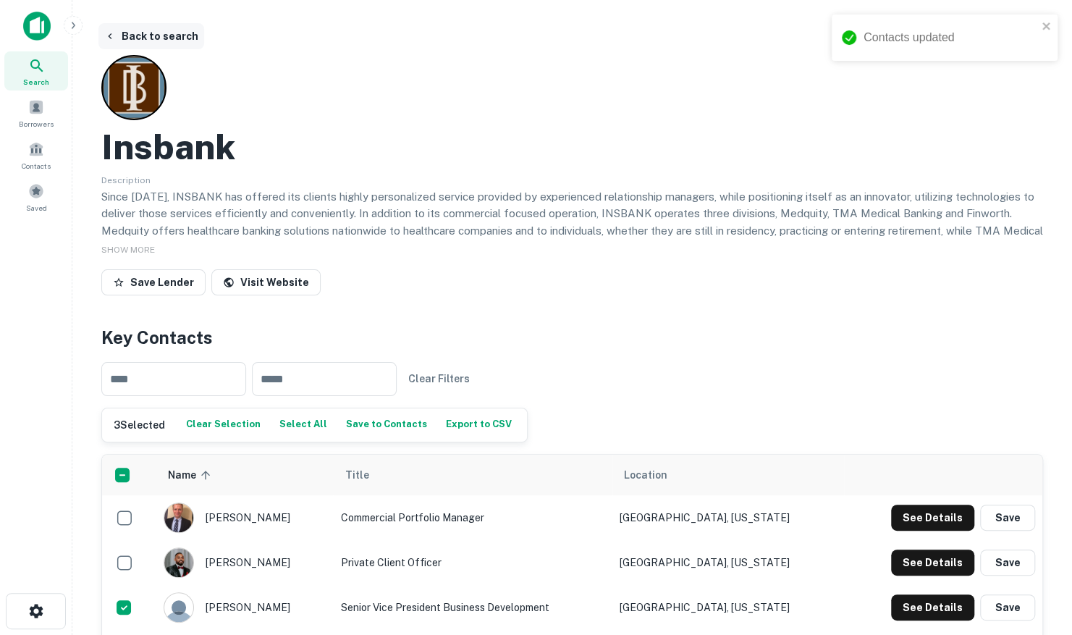
click at [172, 36] on button "Back to search" at bounding box center [151, 36] width 106 height 26
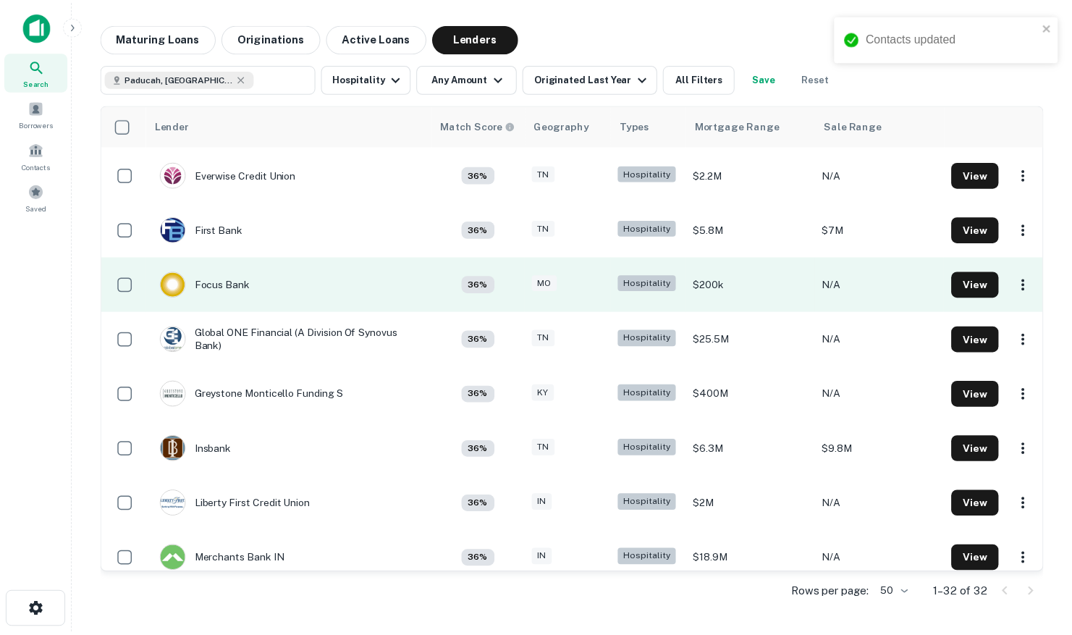
scroll to position [970, 0]
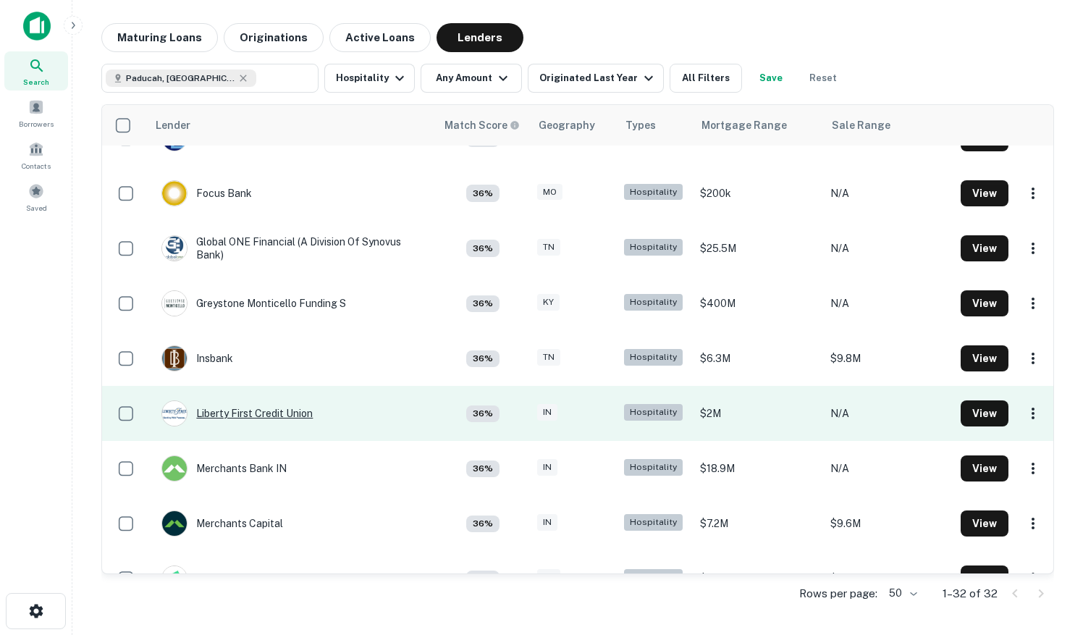
click at [276, 416] on div "Liberty First Credit Union" at bounding box center [236, 413] width 151 height 26
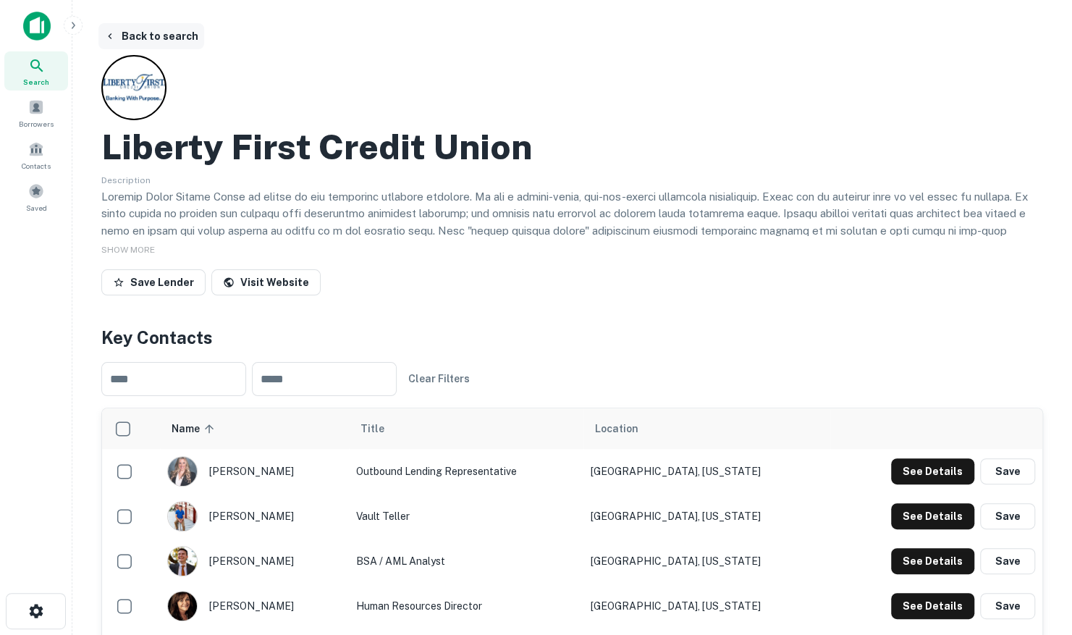
click at [136, 30] on button "Back to search" at bounding box center [151, 36] width 106 height 26
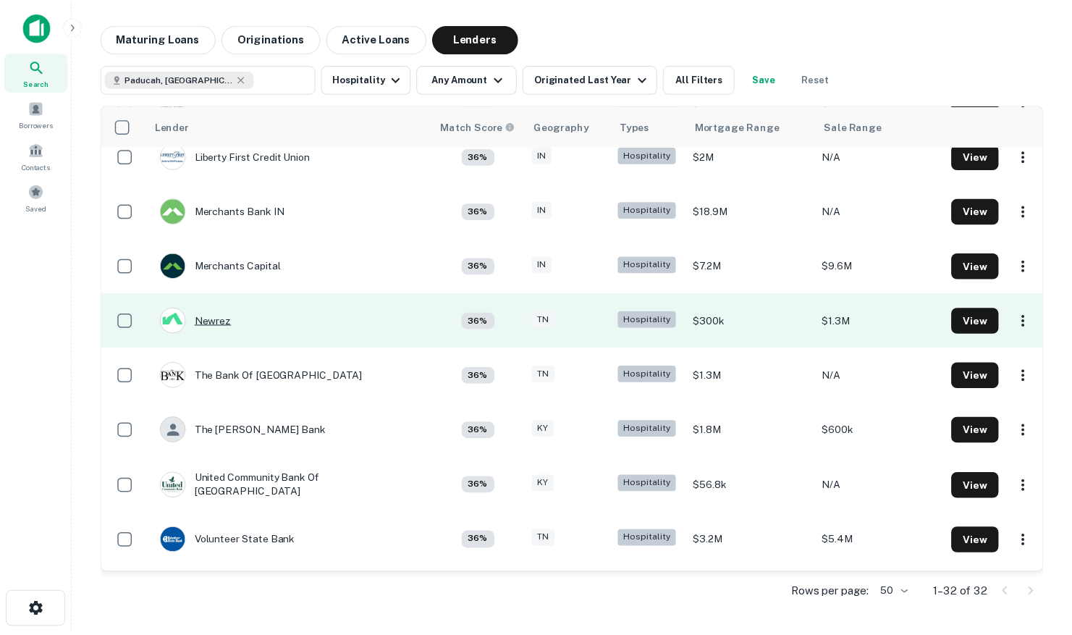
scroll to position [1260, 0]
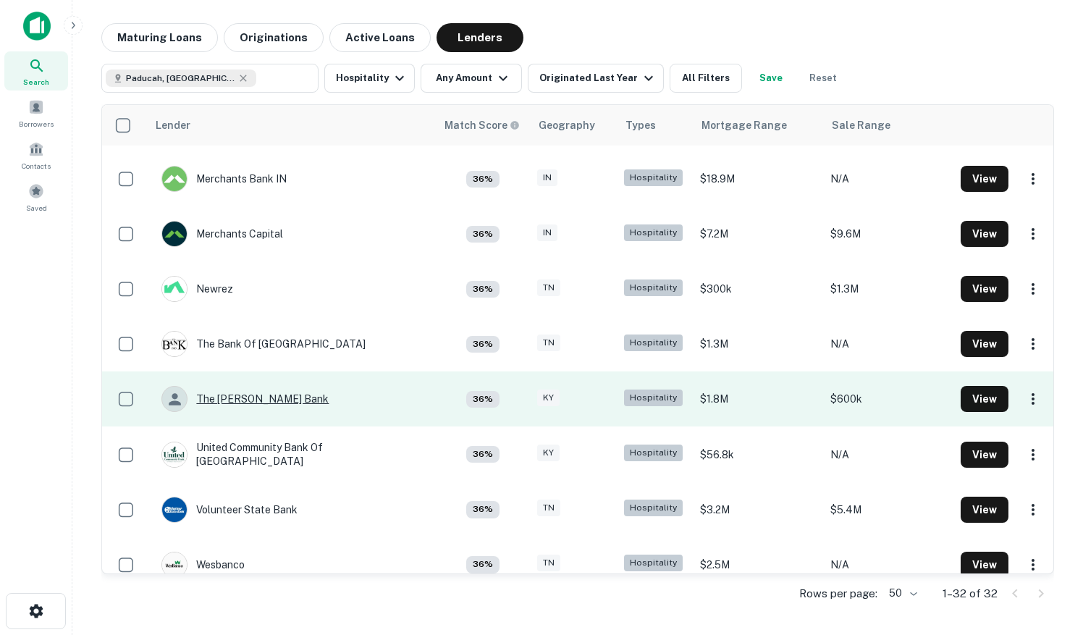
click at [223, 397] on div "The [PERSON_NAME] Bank" at bounding box center [244, 399] width 167 height 26
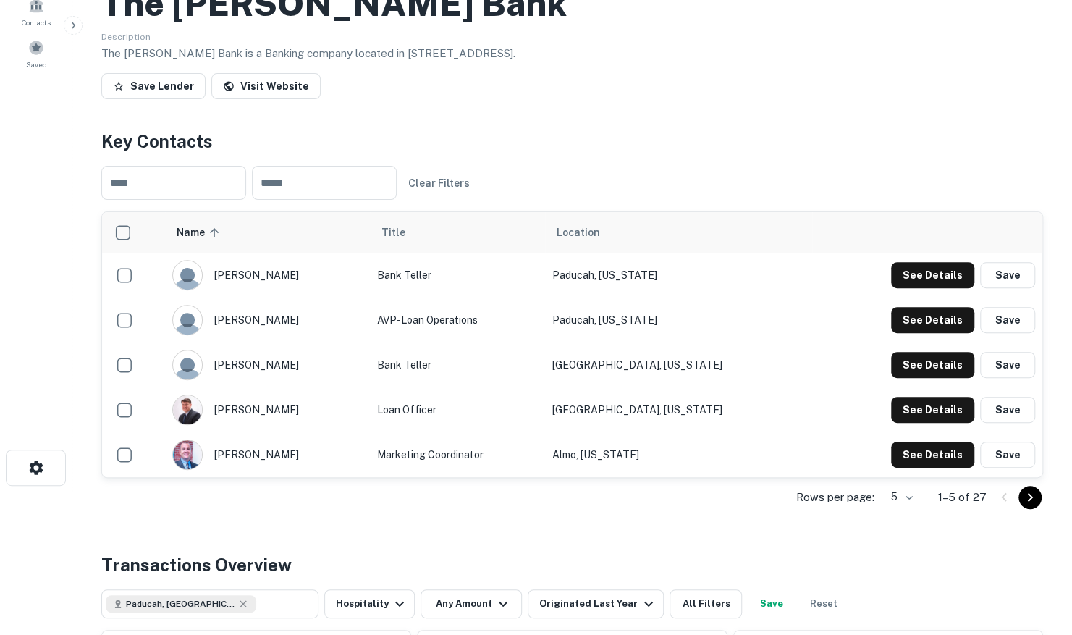
scroll to position [145, 0]
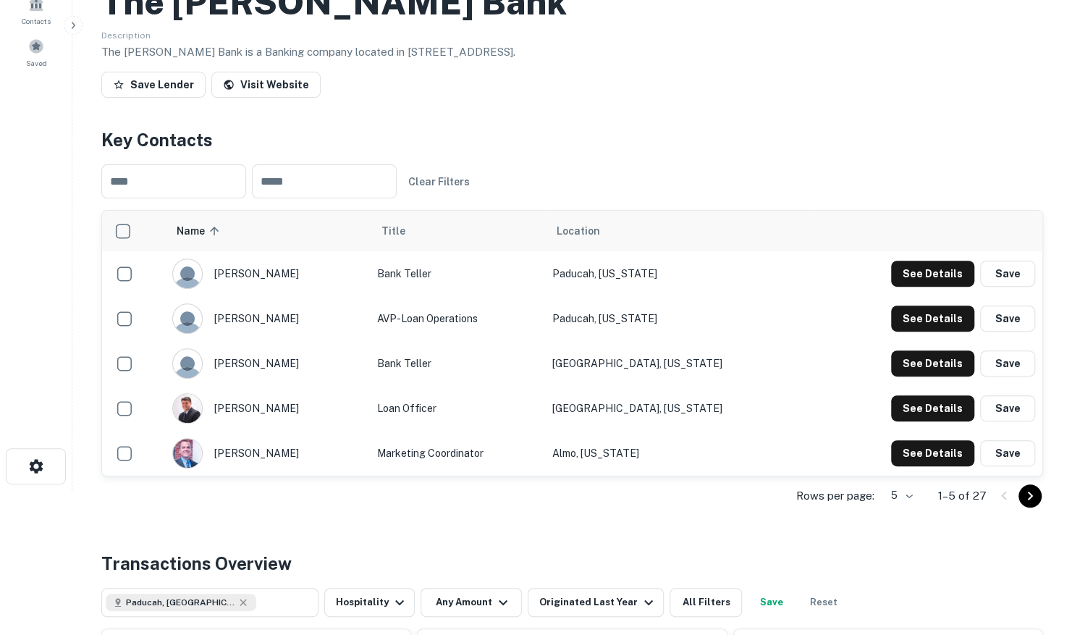
click at [1033, 498] on icon "Go to next page" at bounding box center [1030, 495] width 17 height 17
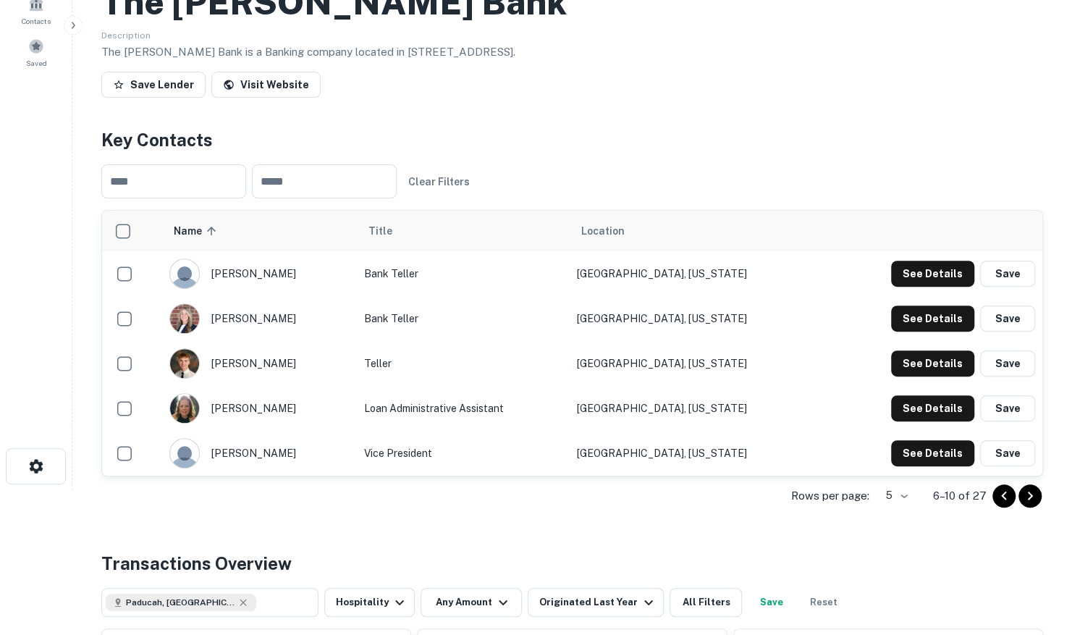
click at [1032, 495] on icon "Go to next page" at bounding box center [1030, 496] width 5 height 9
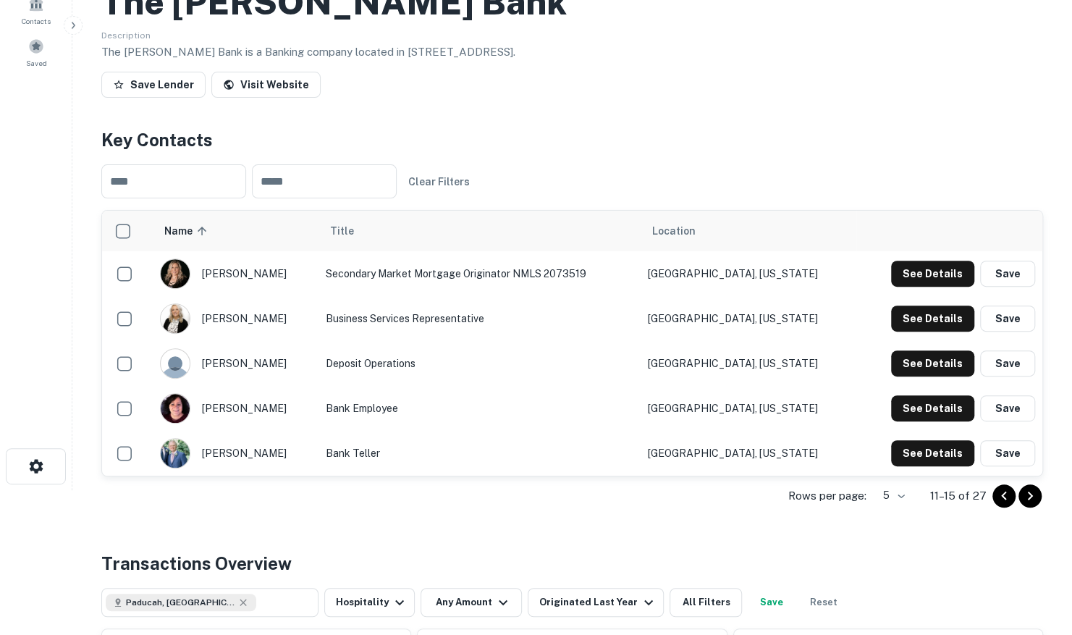
click at [1031, 495] on icon "Go to next page" at bounding box center [1030, 496] width 5 height 9
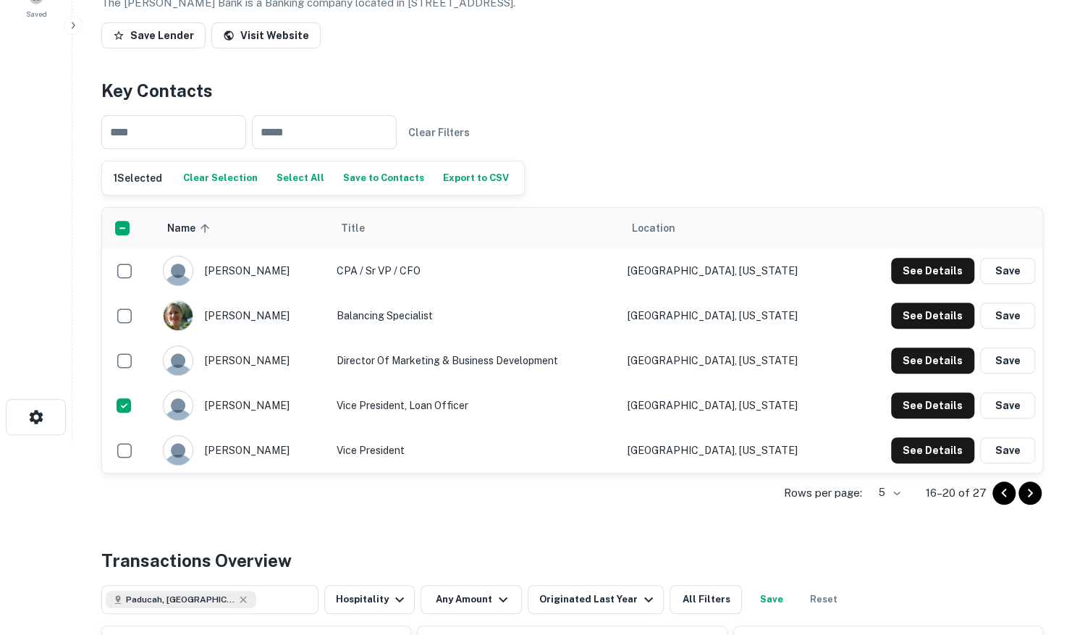
scroll to position [217, 0]
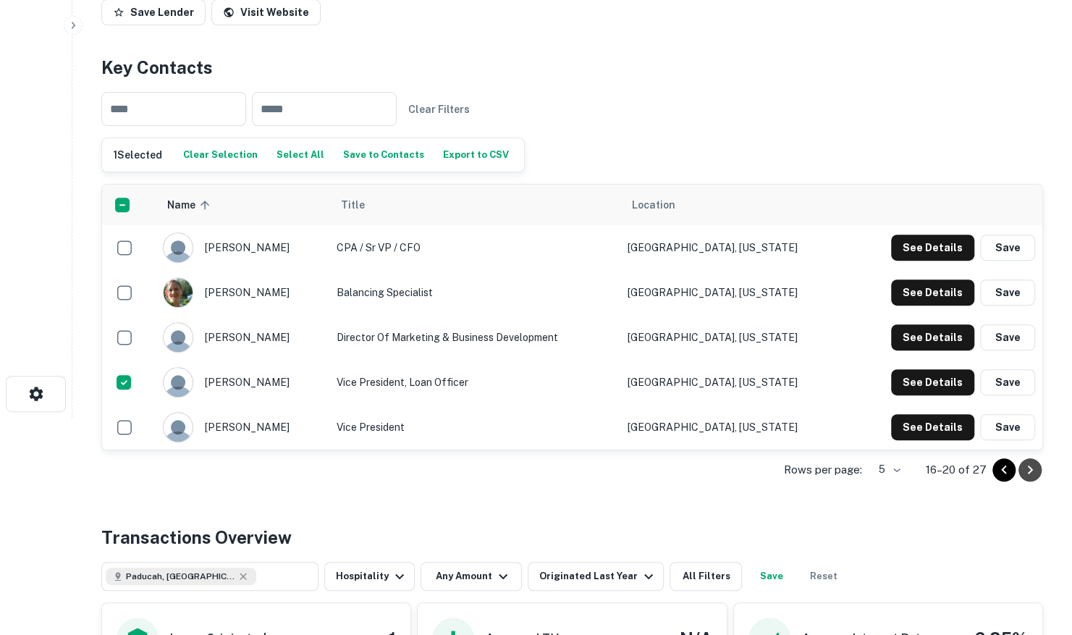
click at [1033, 472] on icon "Go to next page" at bounding box center [1030, 469] width 17 height 17
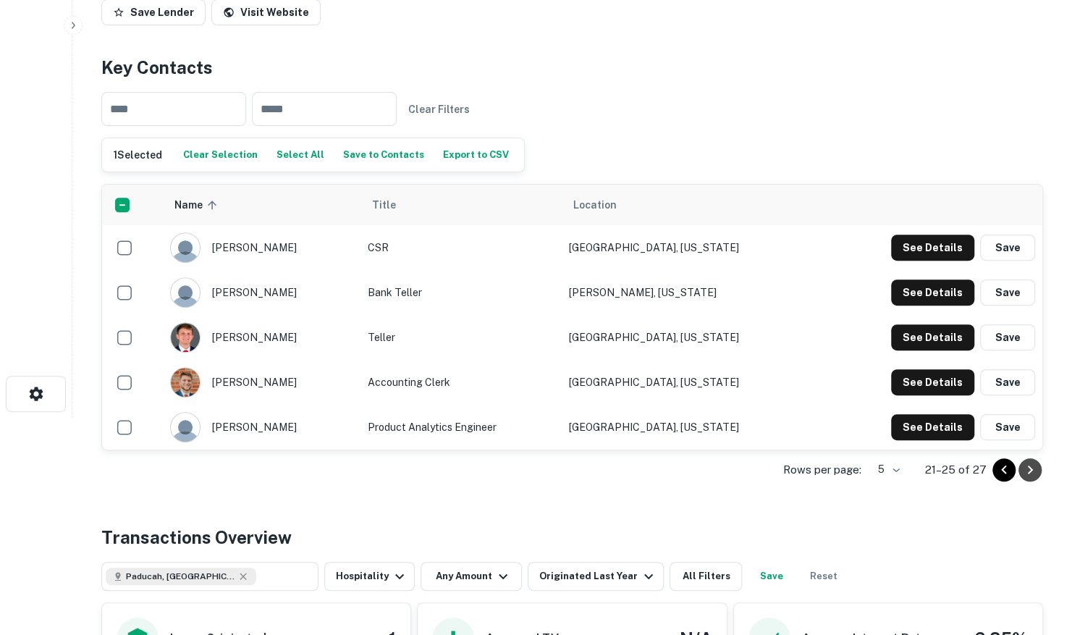
click at [1036, 469] on icon "Go to next page" at bounding box center [1030, 469] width 17 height 17
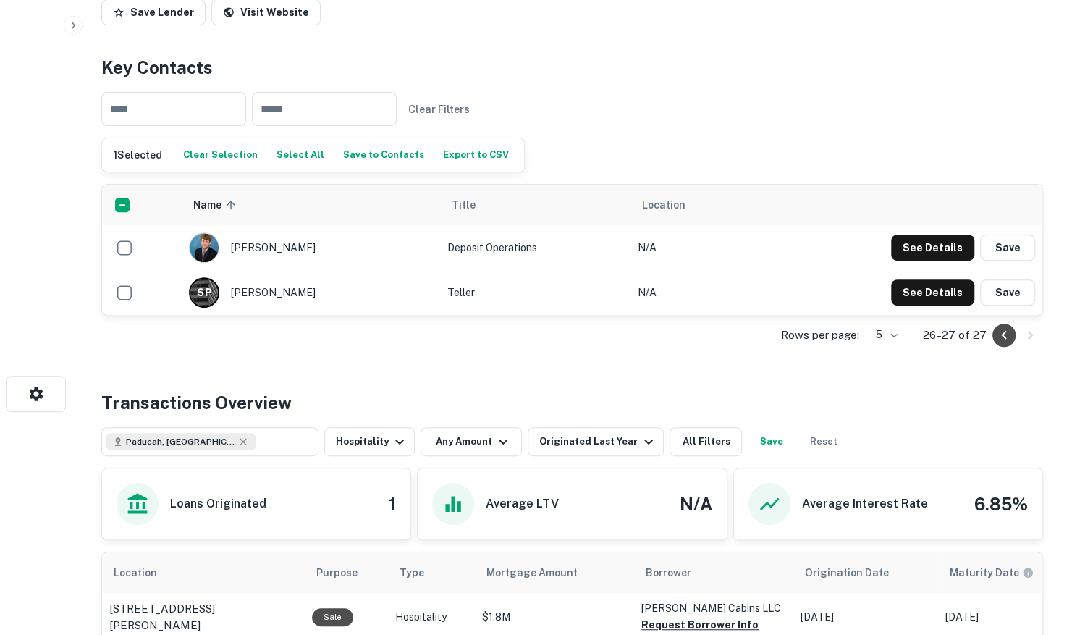
click at [1002, 337] on icon "Go to previous page" at bounding box center [1004, 335] width 17 height 17
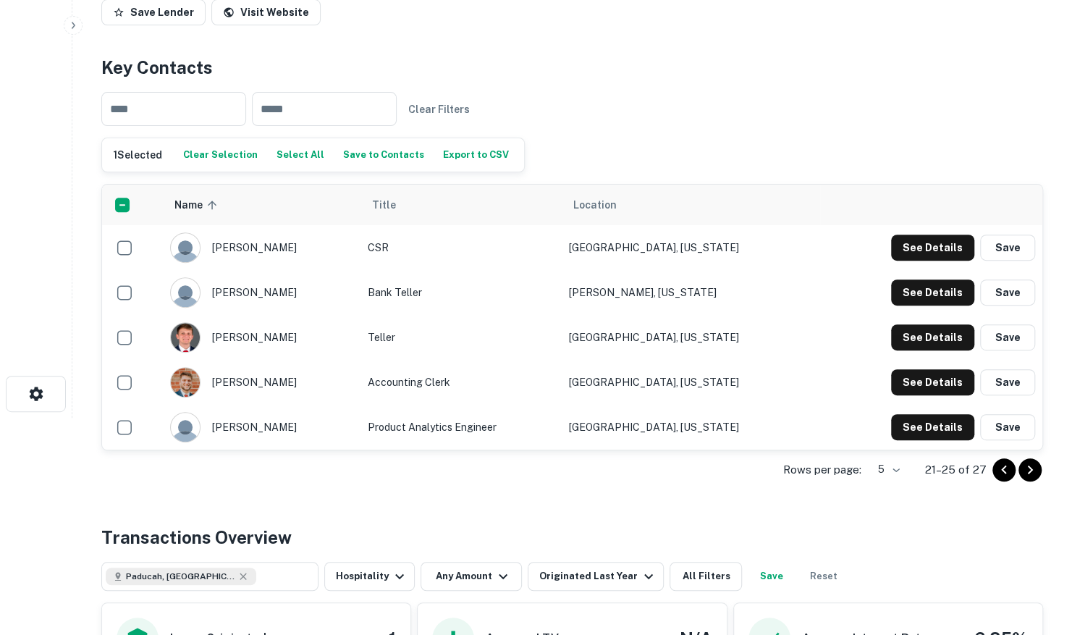
click at [998, 466] on icon "Go to previous page" at bounding box center [1004, 469] width 17 height 17
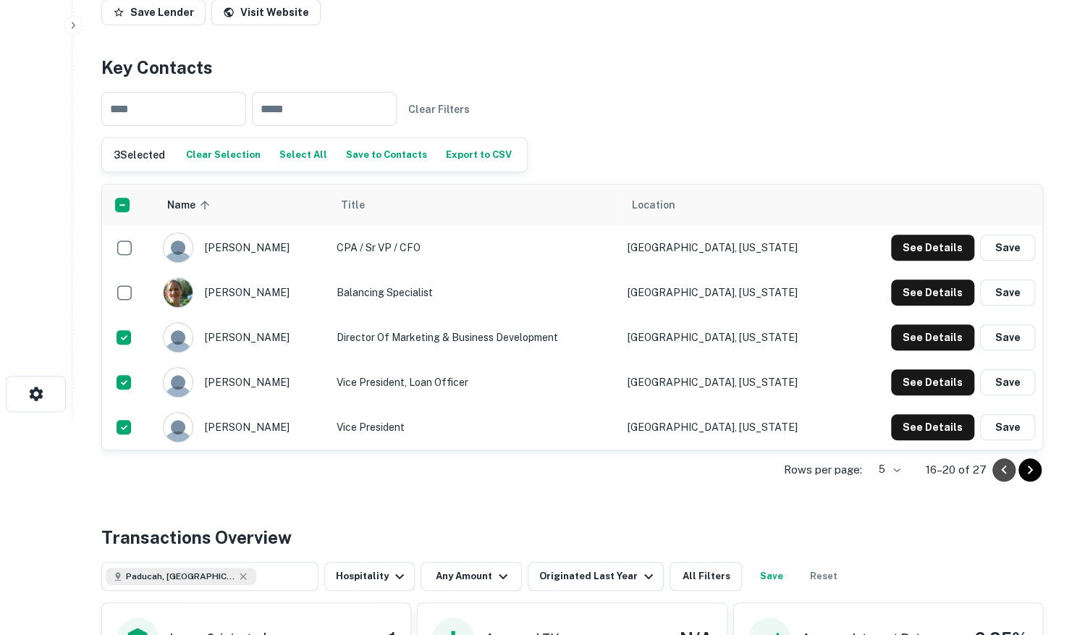
click at [1002, 466] on icon "Go to previous page" at bounding box center [1003, 469] width 5 height 9
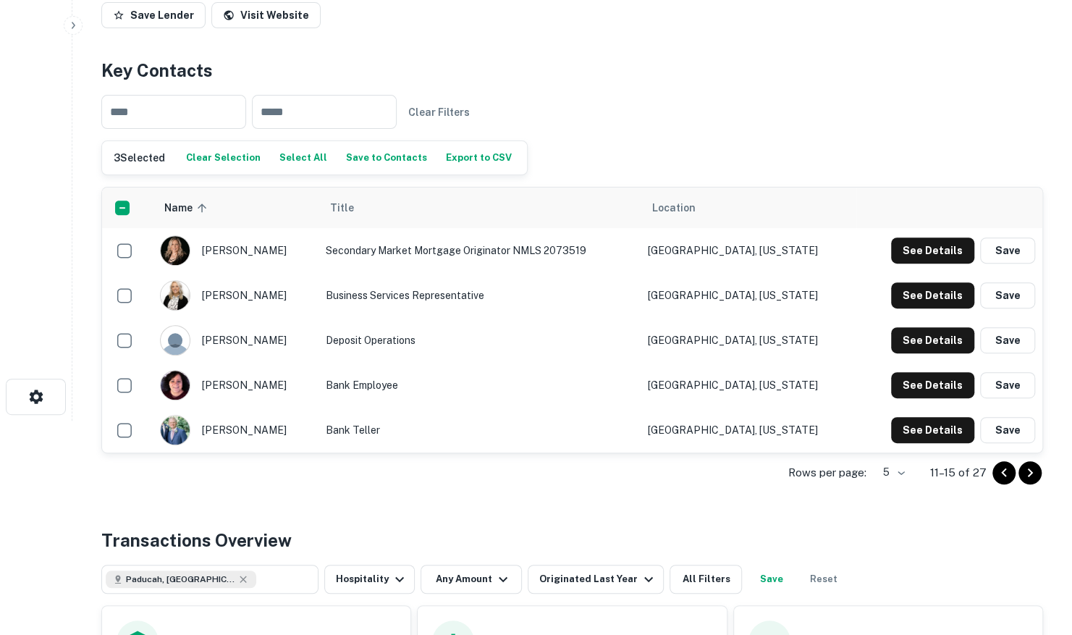
scroll to position [18, 0]
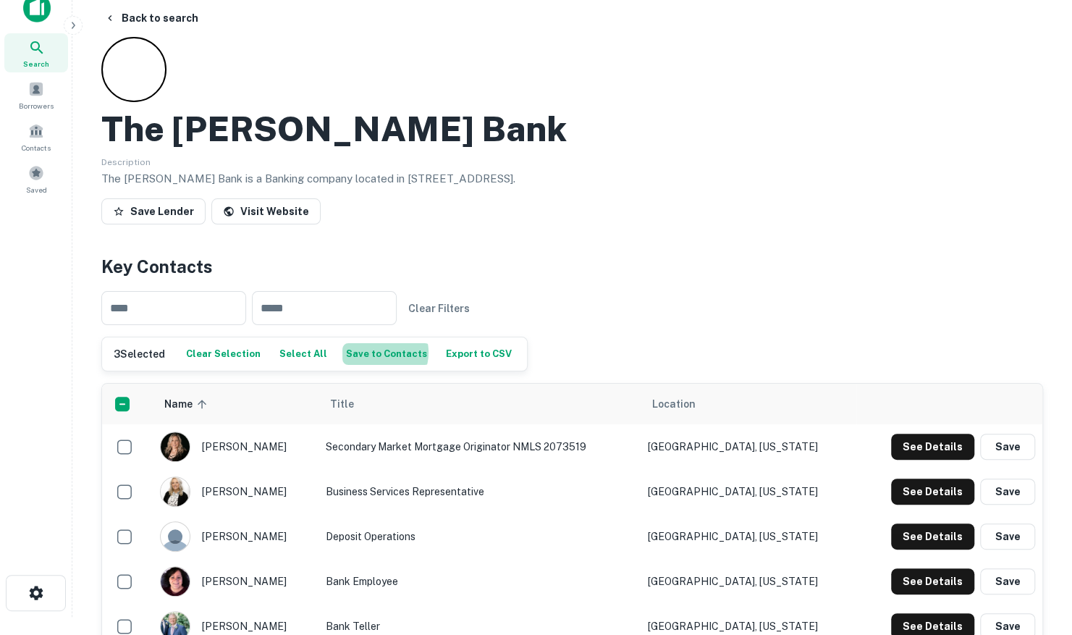
click at [366, 351] on button "Save to Contacts" at bounding box center [387, 354] width 88 height 22
click at [127, 14] on button "Back to search" at bounding box center [151, 18] width 106 height 26
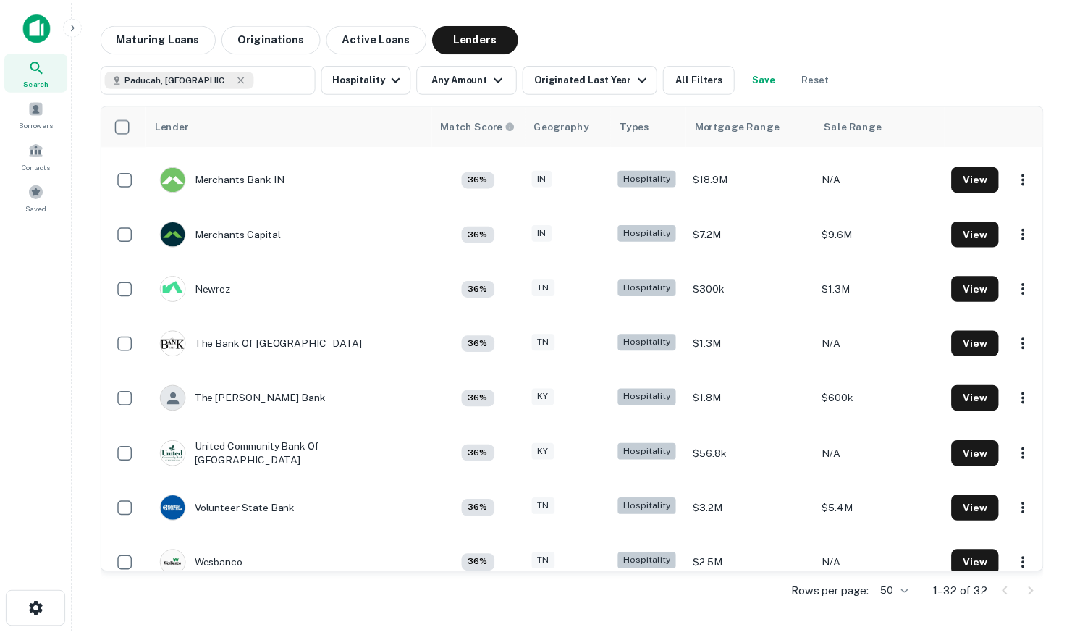
scroll to position [1332, 0]
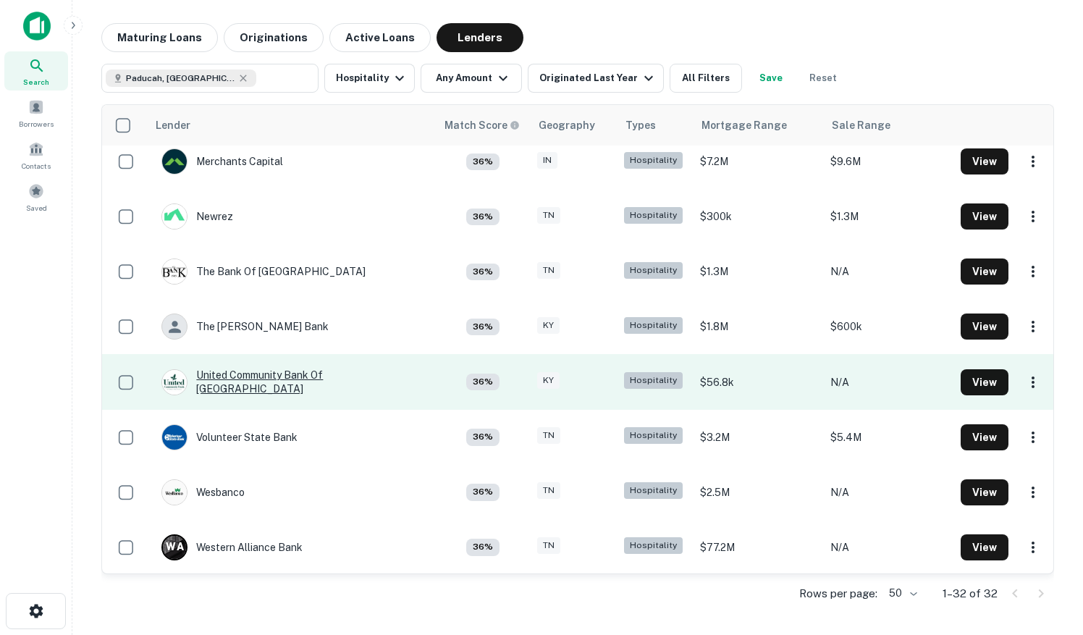
click at [264, 379] on div "United Community Bank Of [GEOGRAPHIC_DATA]" at bounding box center [291, 382] width 260 height 26
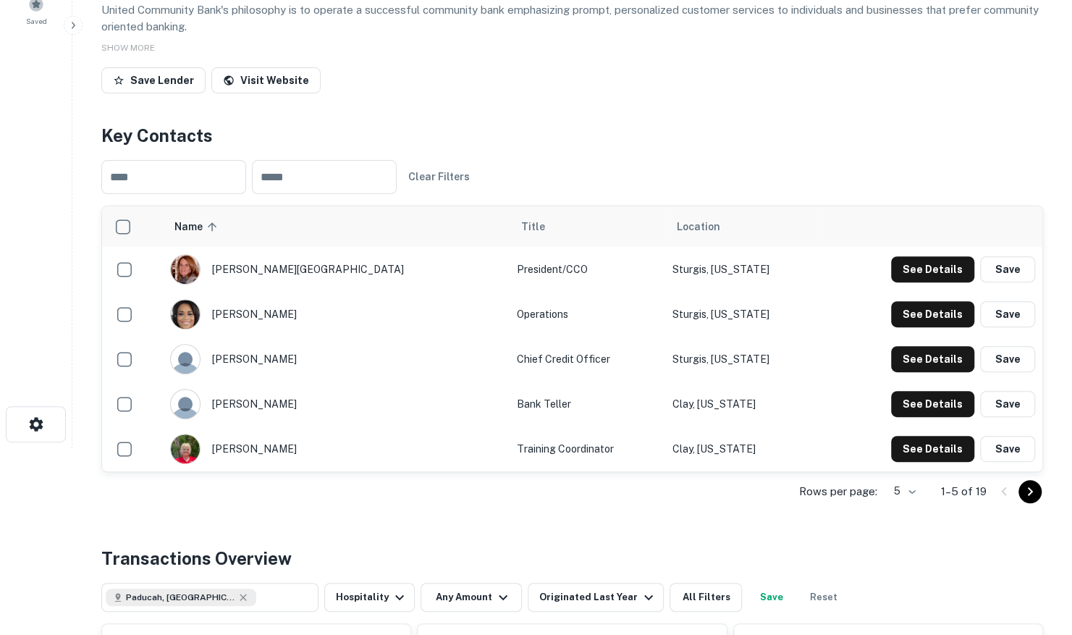
scroll to position [290, 0]
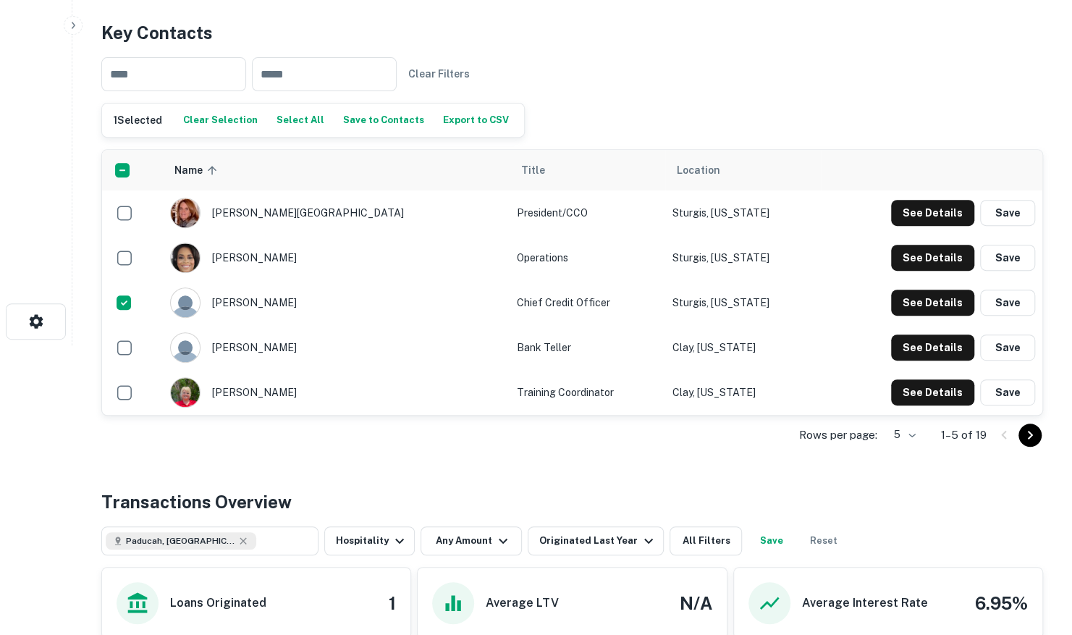
click at [1030, 433] on icon "Go to next page" at bounding box center [1030, 435] width 17 height 17
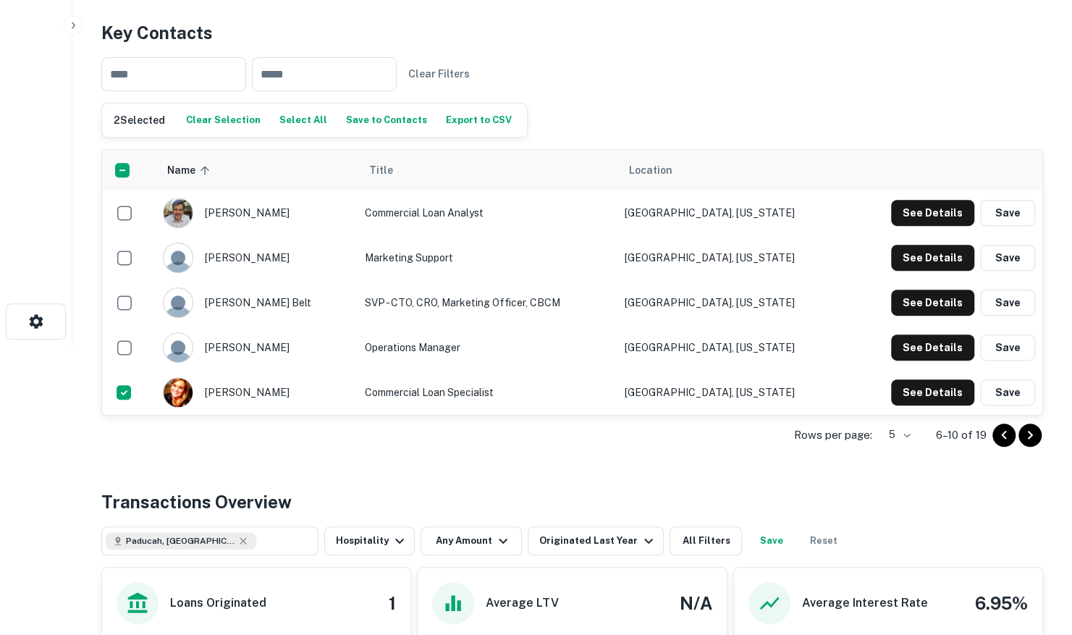
click at [1033, 427] on icon "Go to next page" at bounding box center [1030, 435] width 17 height 17
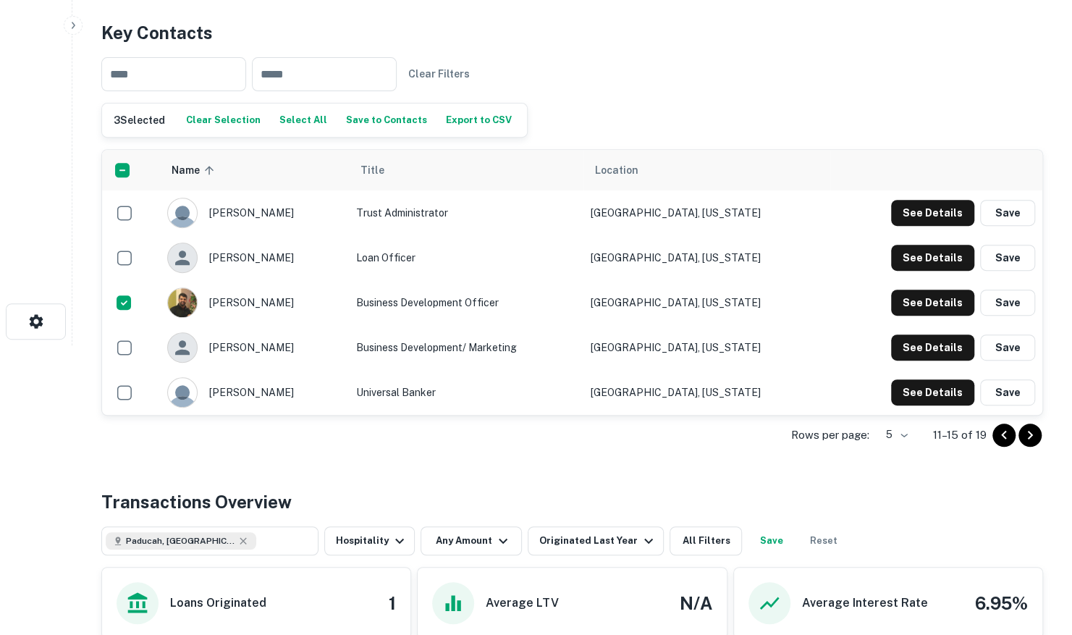
click at [1031, 432] on icon "Go to next page" at bounding box center [1030, 435] width 17 height 17
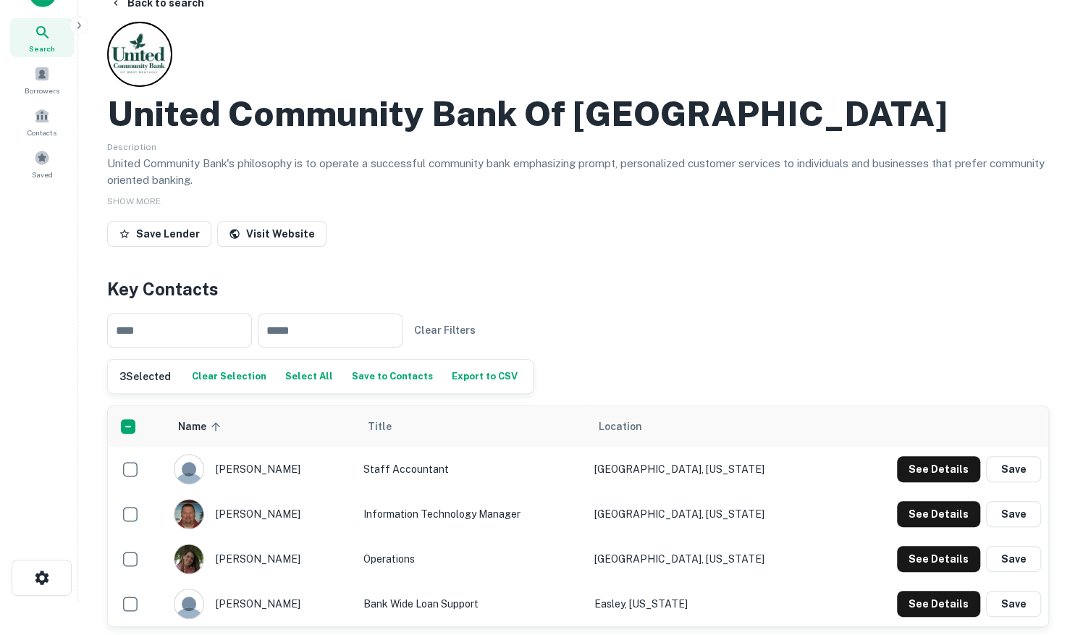
scroll to position [0, 0]
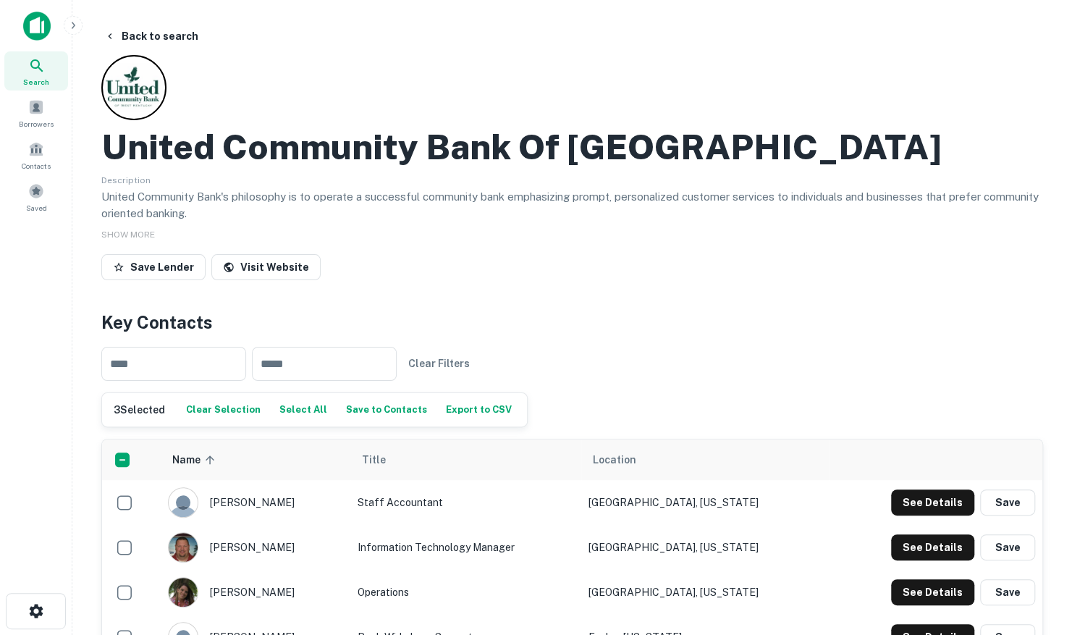
click at [374, 403] on button "Save to Contacts" at bounding box center [387, 410] width 88 height 22
click at [146, 35] on button "Back to search" at bounding box center [151, 36] width 106 height 26
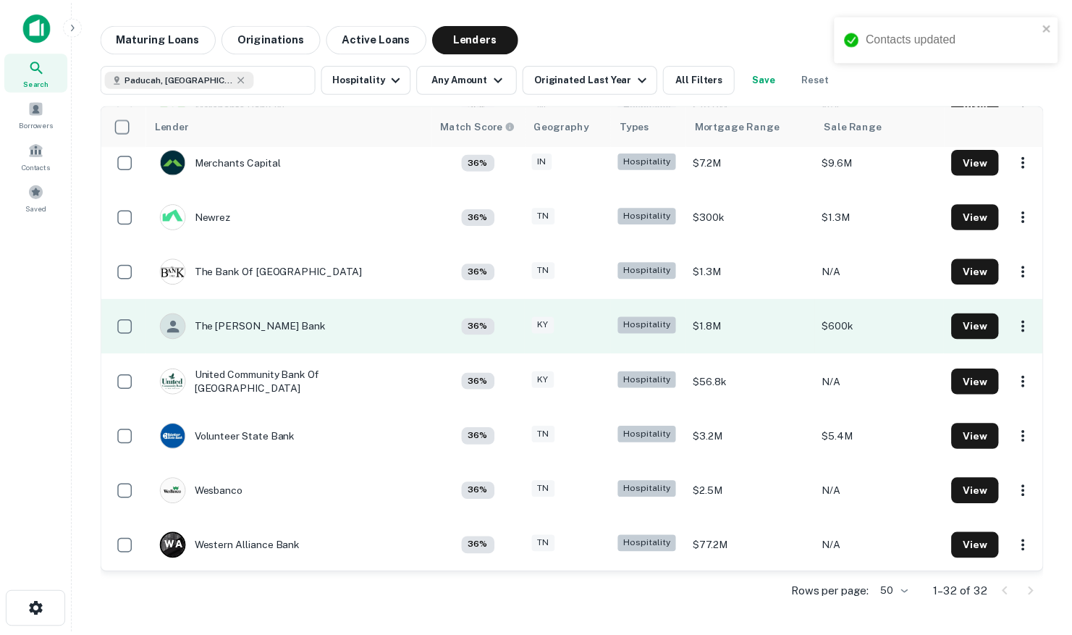
scroll to position [1332, 0]
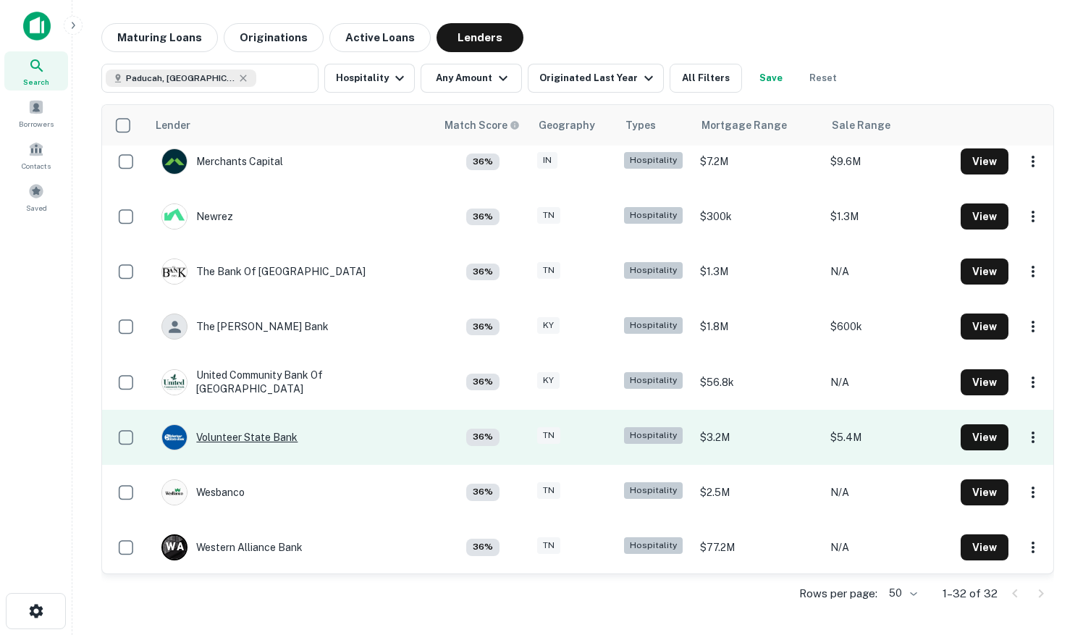
click at [251, 436] on div "Volunteer State Bank" at bounding box center [229, 437] width 136 height 26
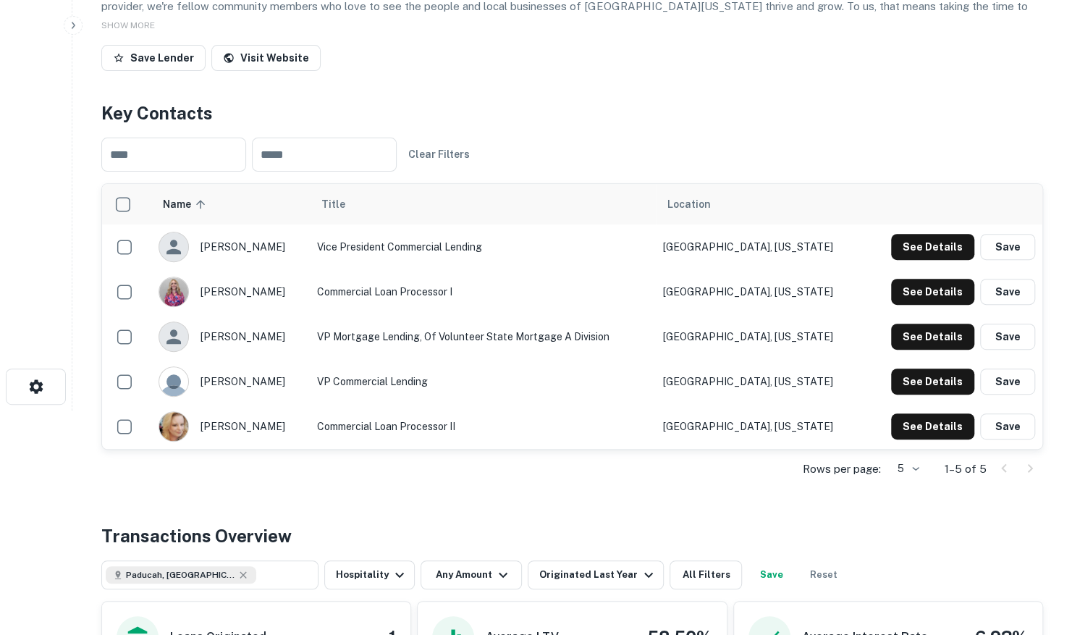
scroll to position [145, 0]
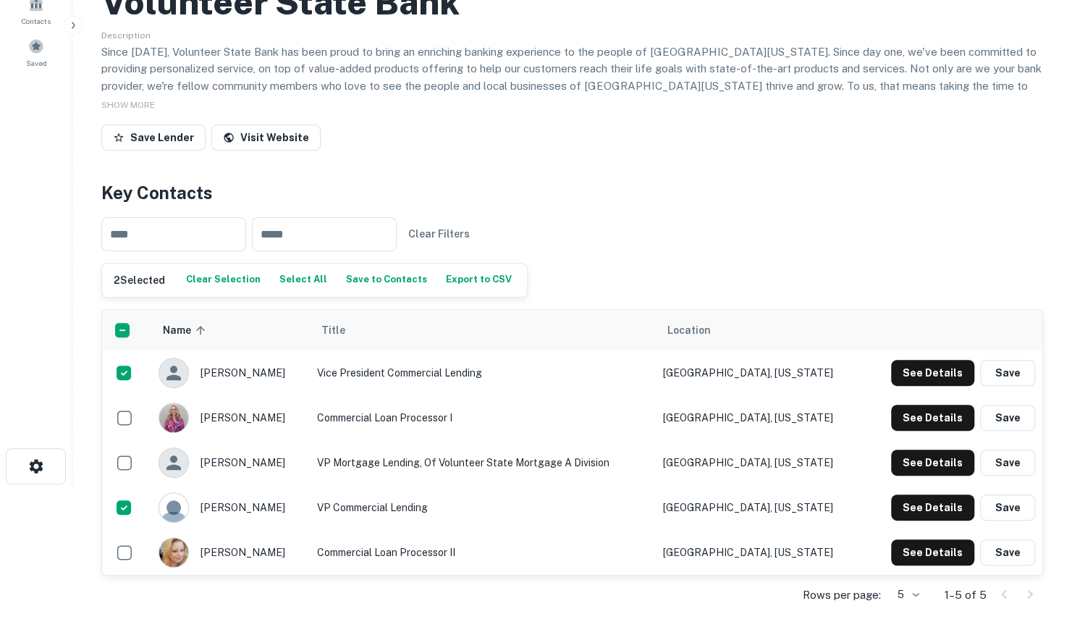
click at [365, 277] on button "Save to Contacts" at bounding box center [387, 280] width 88 height 22
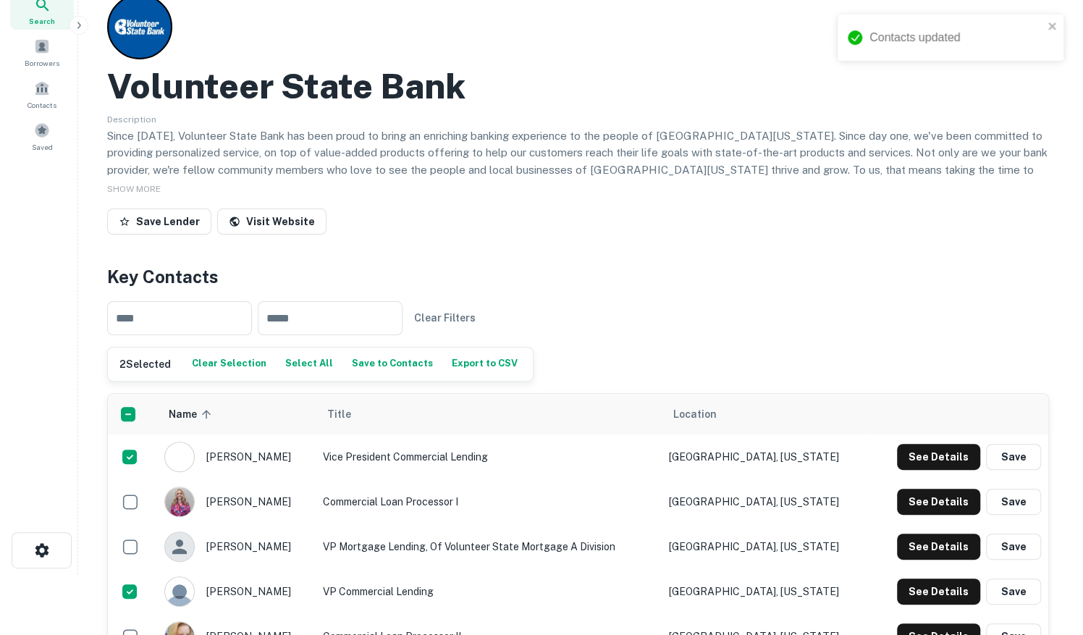
scroll to position [0, 0]
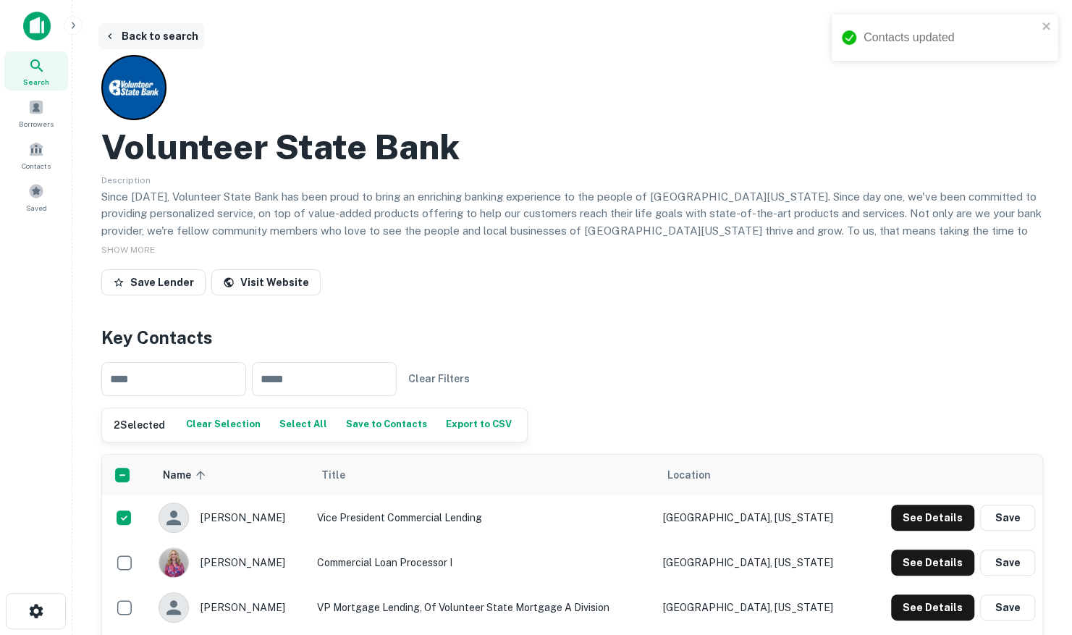
click at [153, 39] on button "Back to search" at bounding box center [151, 36] width 106 height 26
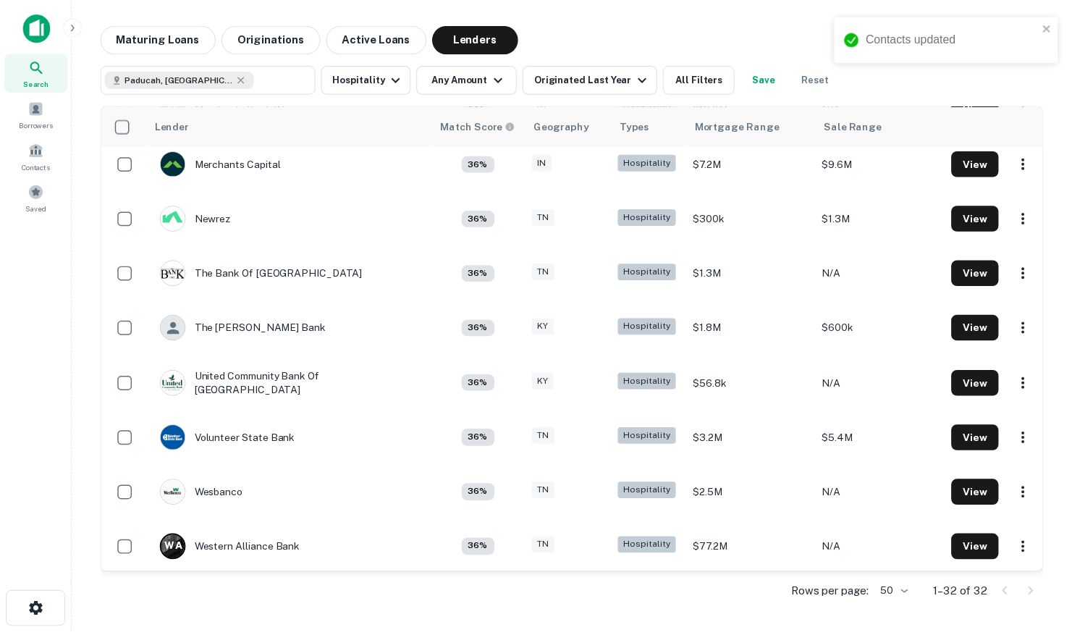
scroll to position [1332, 0]
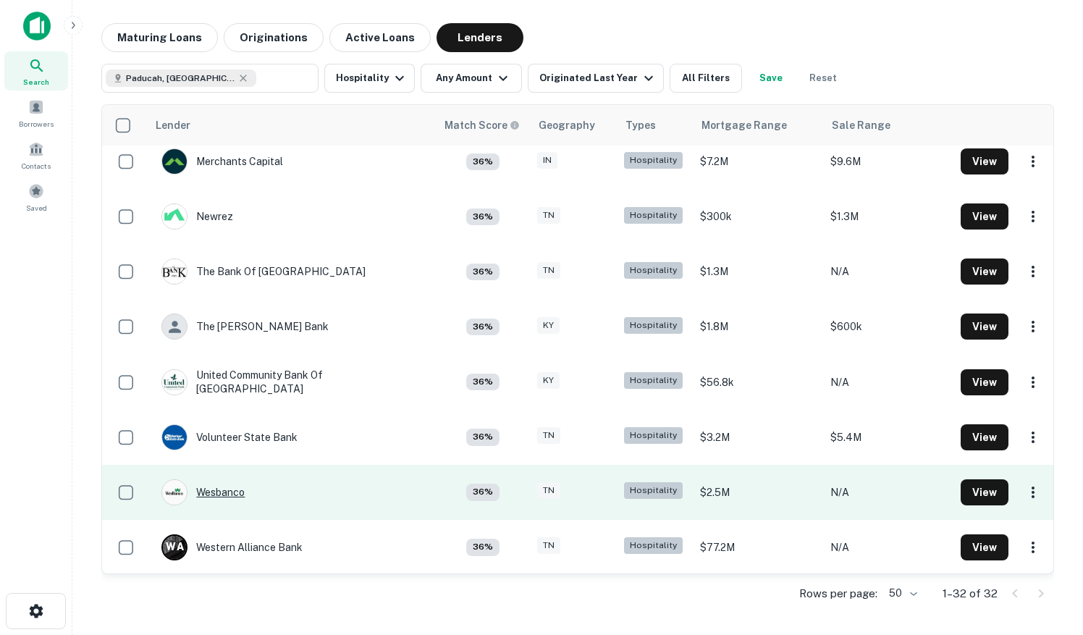
click at [227, 495] on div "Wesbanco" at bounding box center [202, 492] width 83 height 26
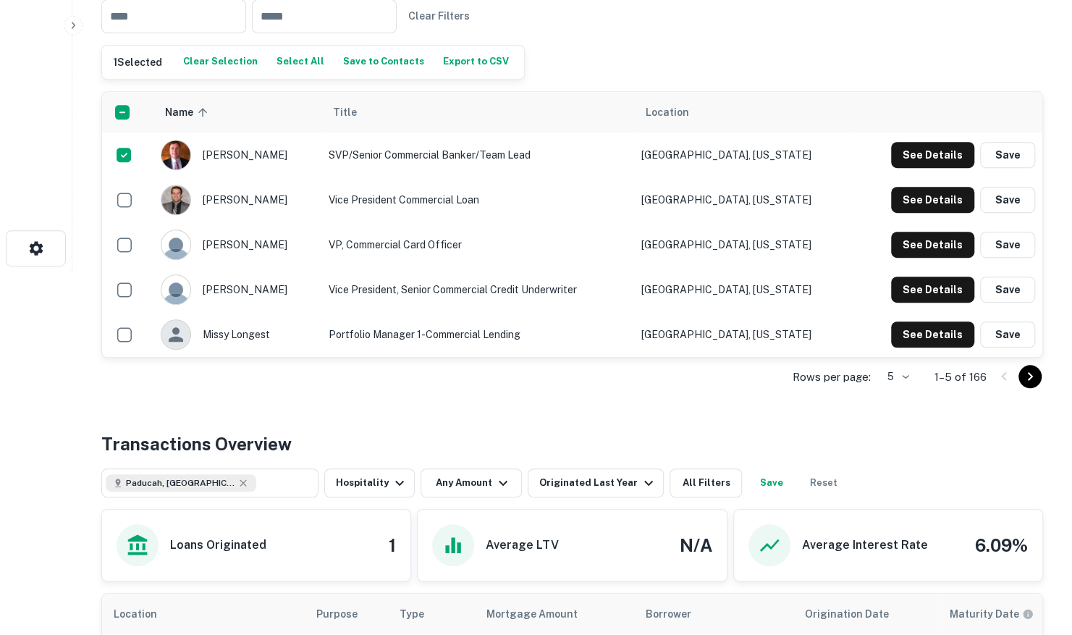
scroll to position [362, 0]
click at [1031, 381] on icon "Go to next page" at bounding box center [1030, 377] width 17 height 17
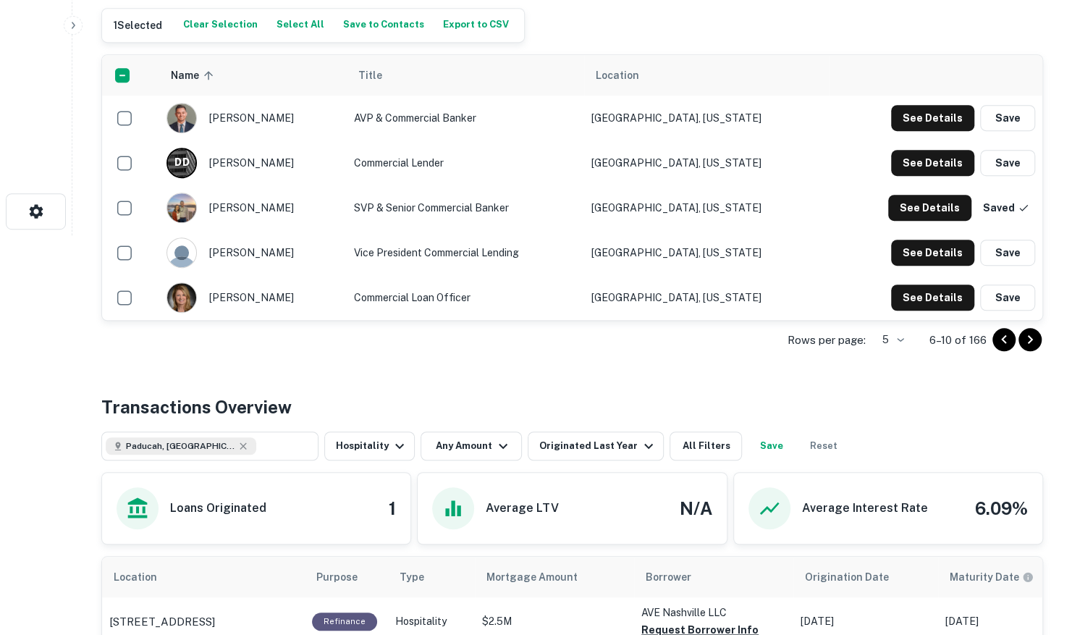
scroll to position [361, 0]
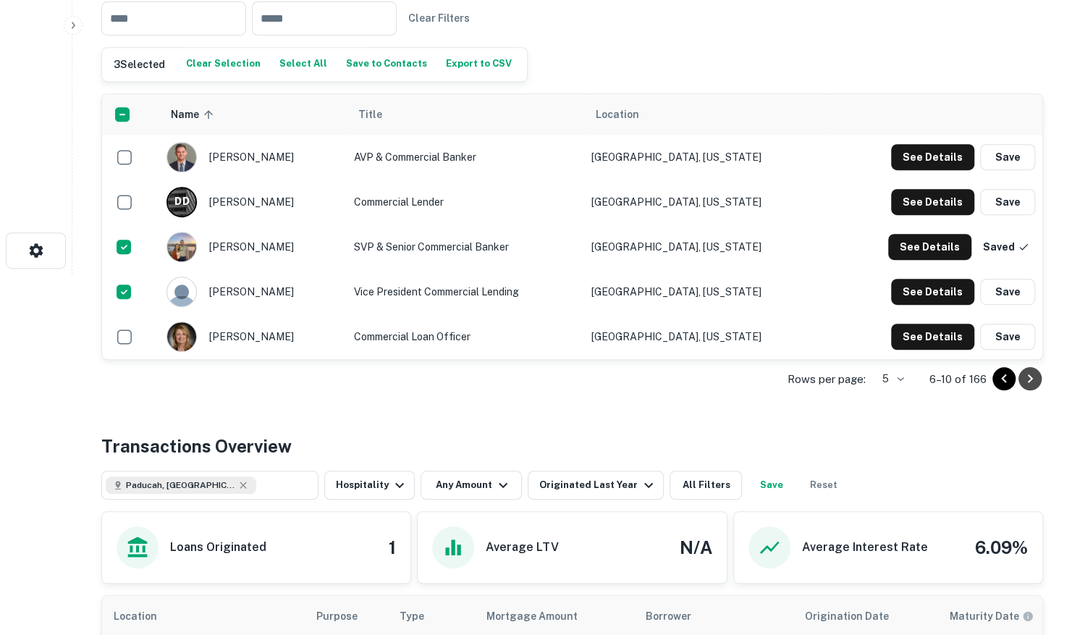
click at [1036, 377] on icon "Go to next page" at bounding box center [1030, 378] width 17 height 17
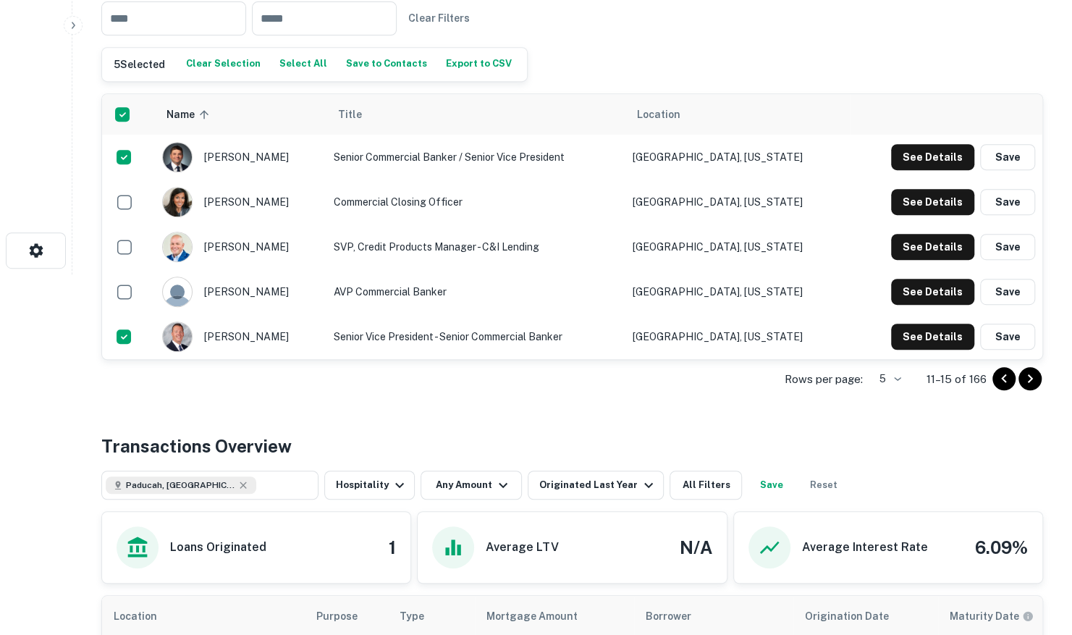
scroll to position [71, 0]
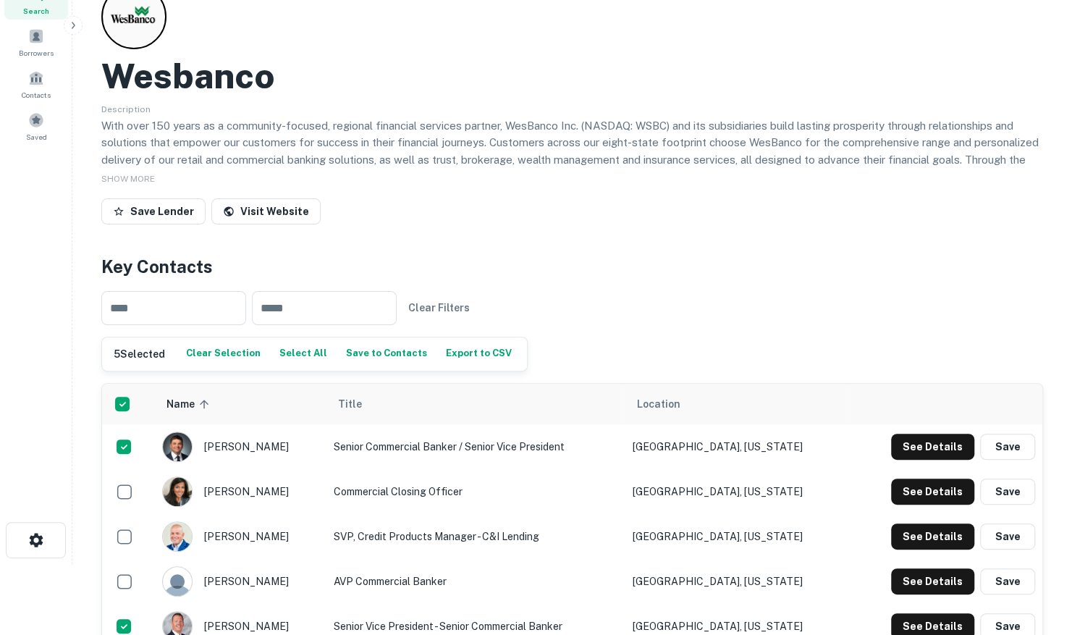
click at [377, 349] on button "Save to Contacts" at bounding box center [387, 354] width 88 height 22
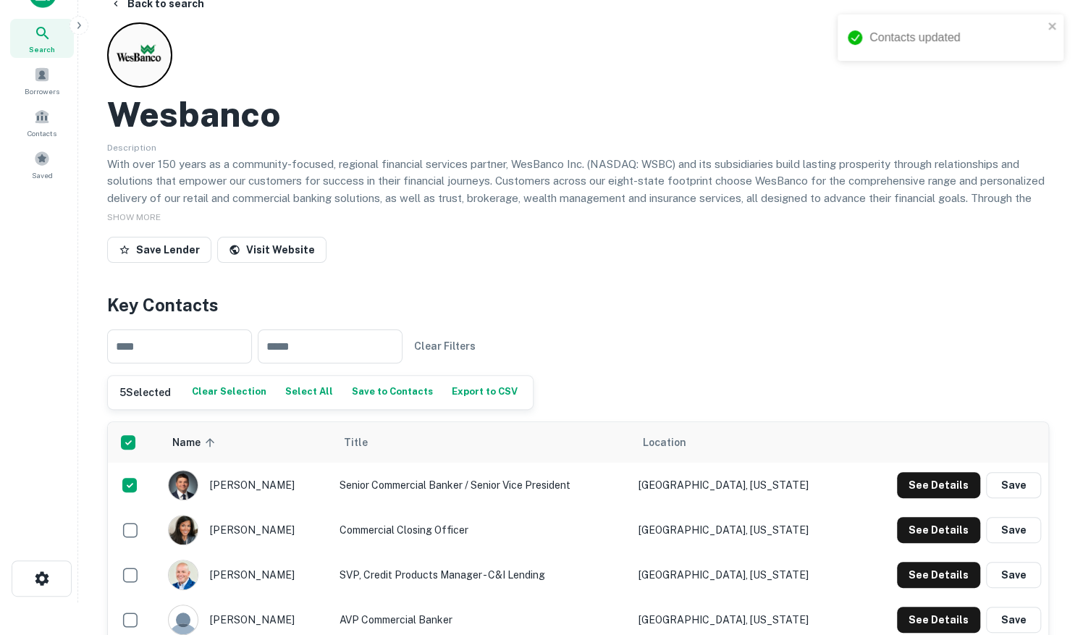
scroll to position [0, 0]
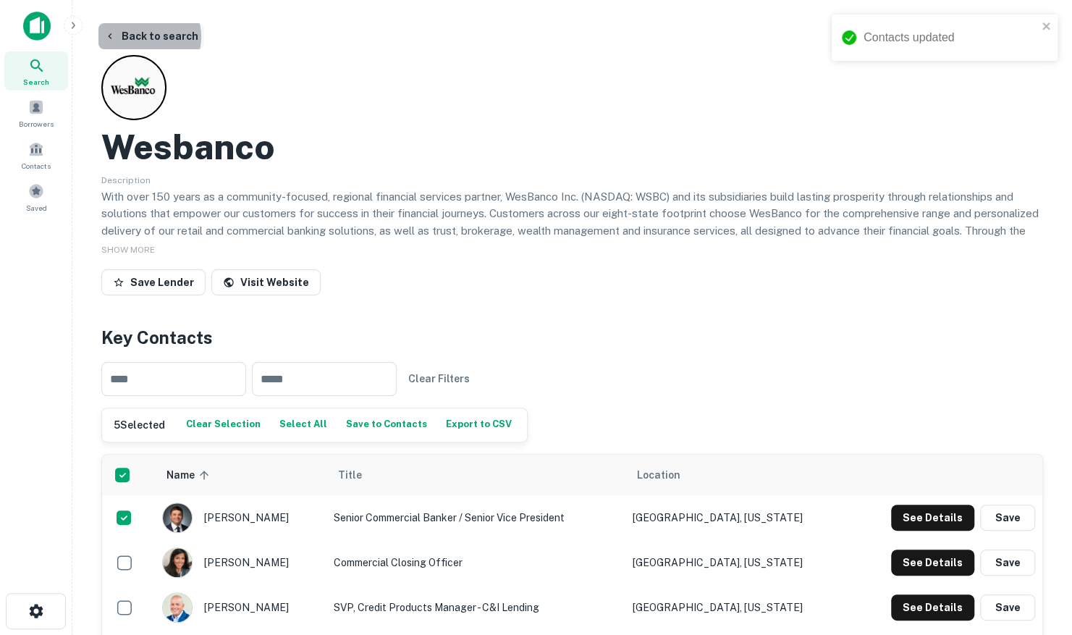
click at [145, 37] on button "Back to search" at bounding box center [151, 36] width 106 height 26
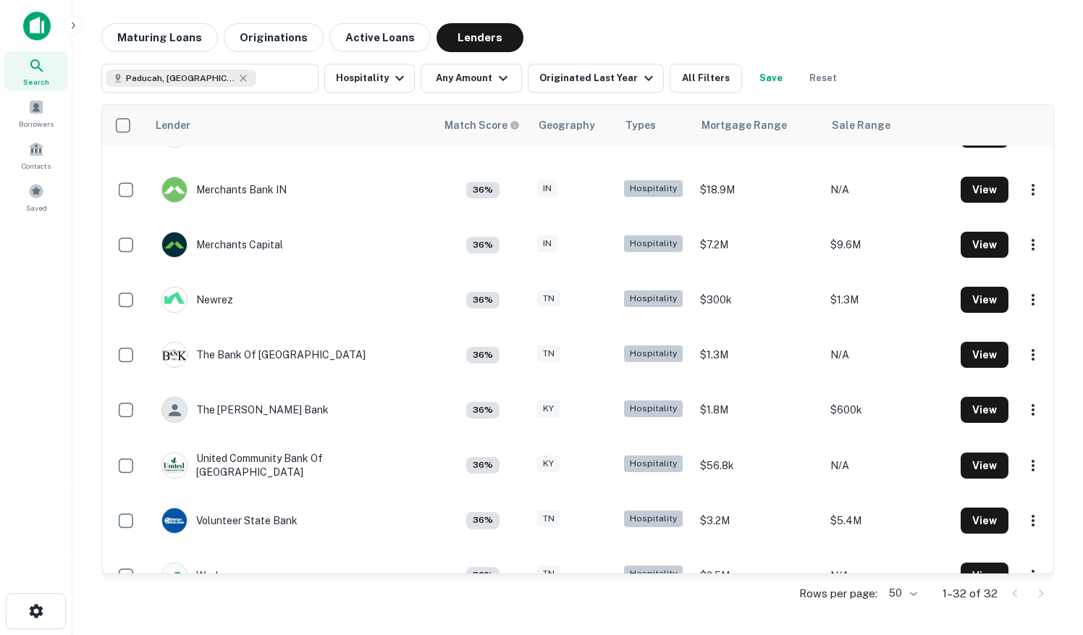
scroll to position [970, 0]
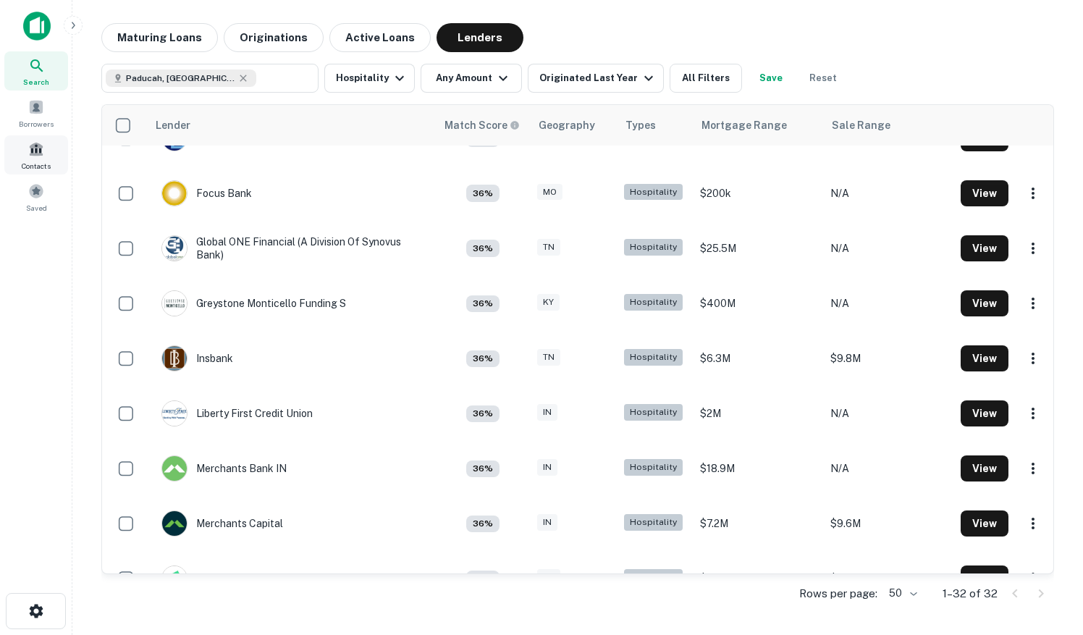
click at [36, 155] on span at bounding box center [36, 149] width 16 height 16
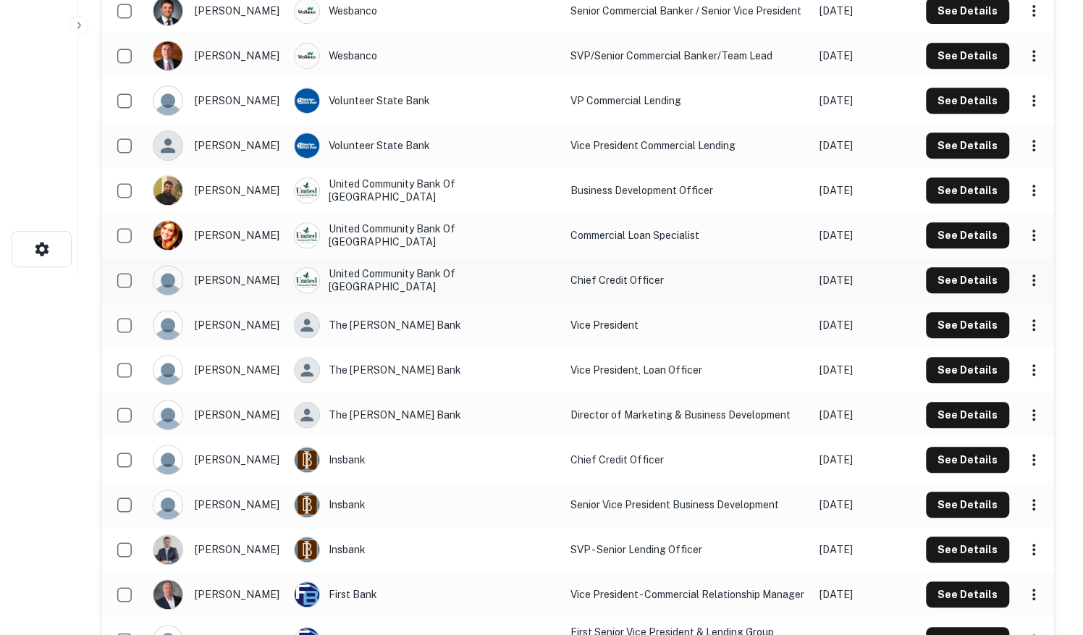
scroll to position [781, 0]
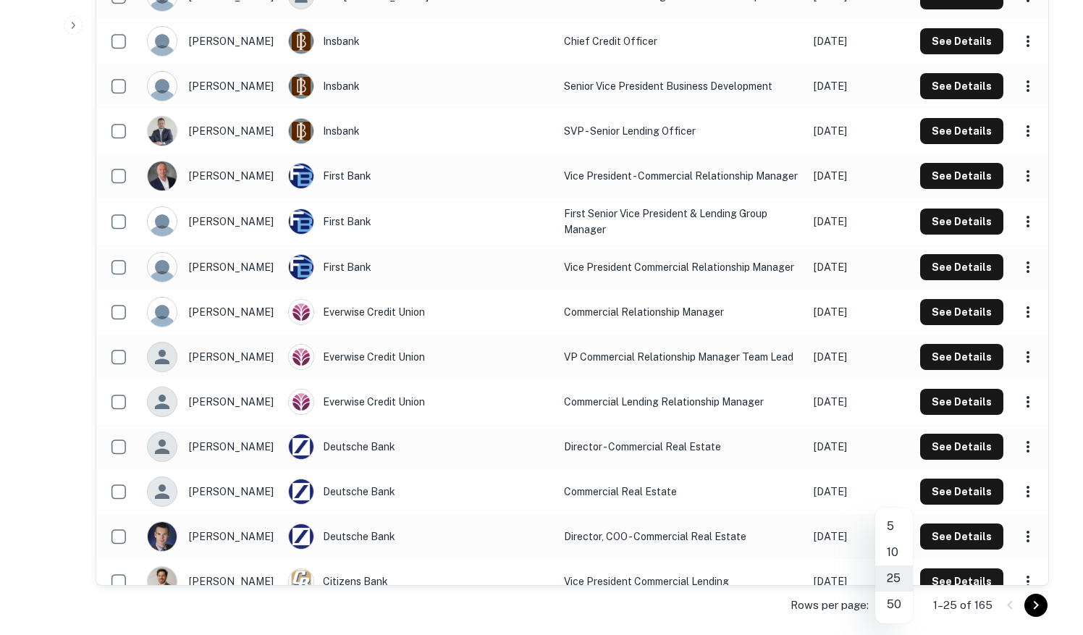
click at [895, 605] on li "50" at bounding box center [894, 605] width 38 height 26
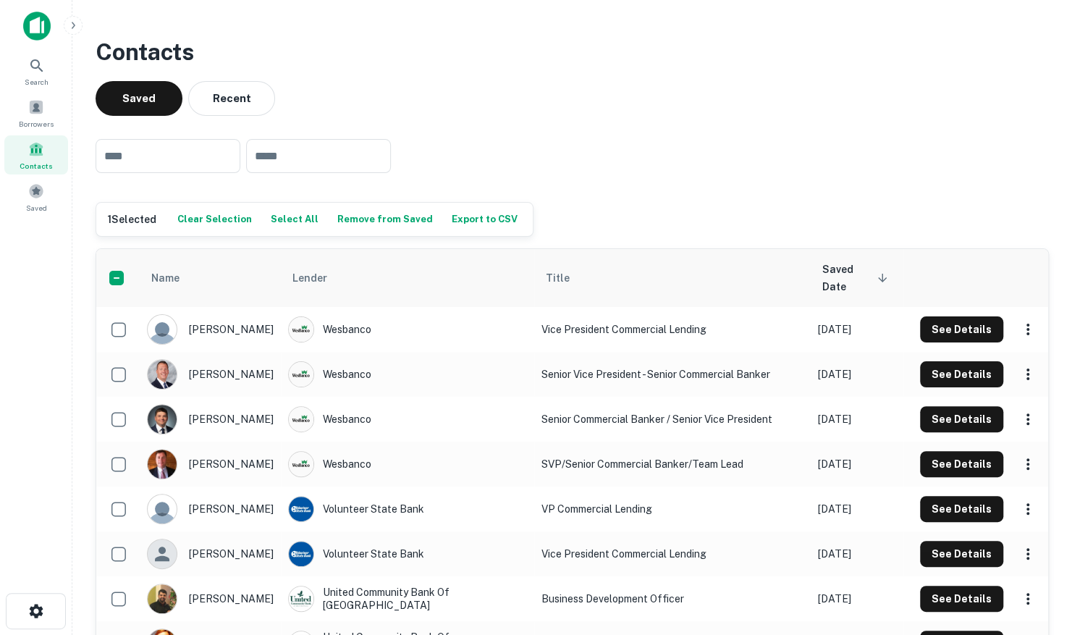
scroll to position [0, 0]
click at [298, 217] on button "Select All" at bounding box center [294, 220] width 55 height 22
click at [455, 219] on button "Export to CSV" at bounding box center [491, 220] width 73 height 22
